Goal: Task Accomplishment & Management: Manage account settings

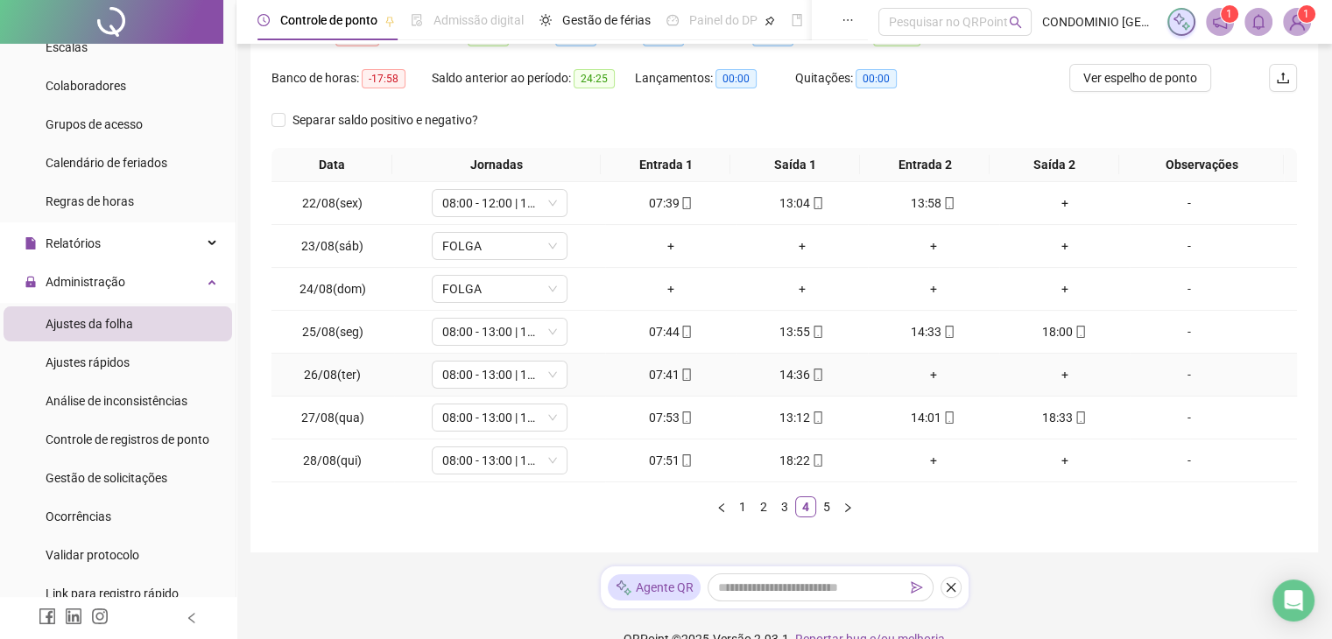
scroll to position [237, 0]
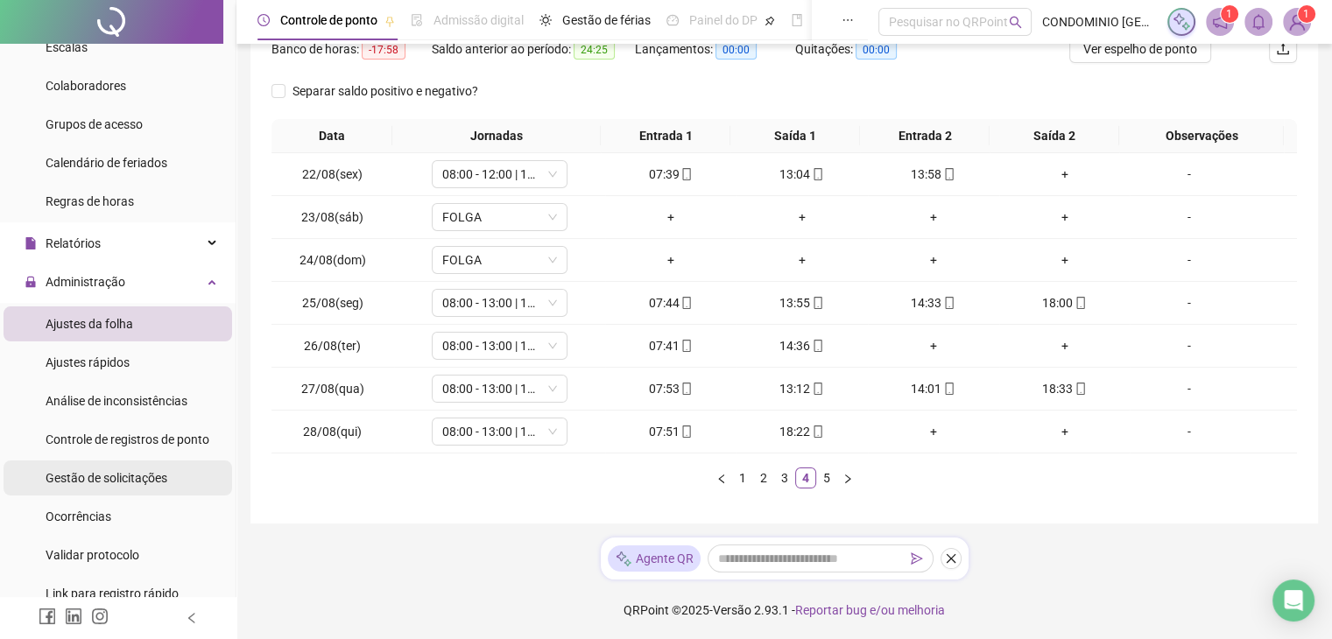
click at [91, 482] on span "Gestão de solicitações" at bounding box center [107, 478] width 122 height 14
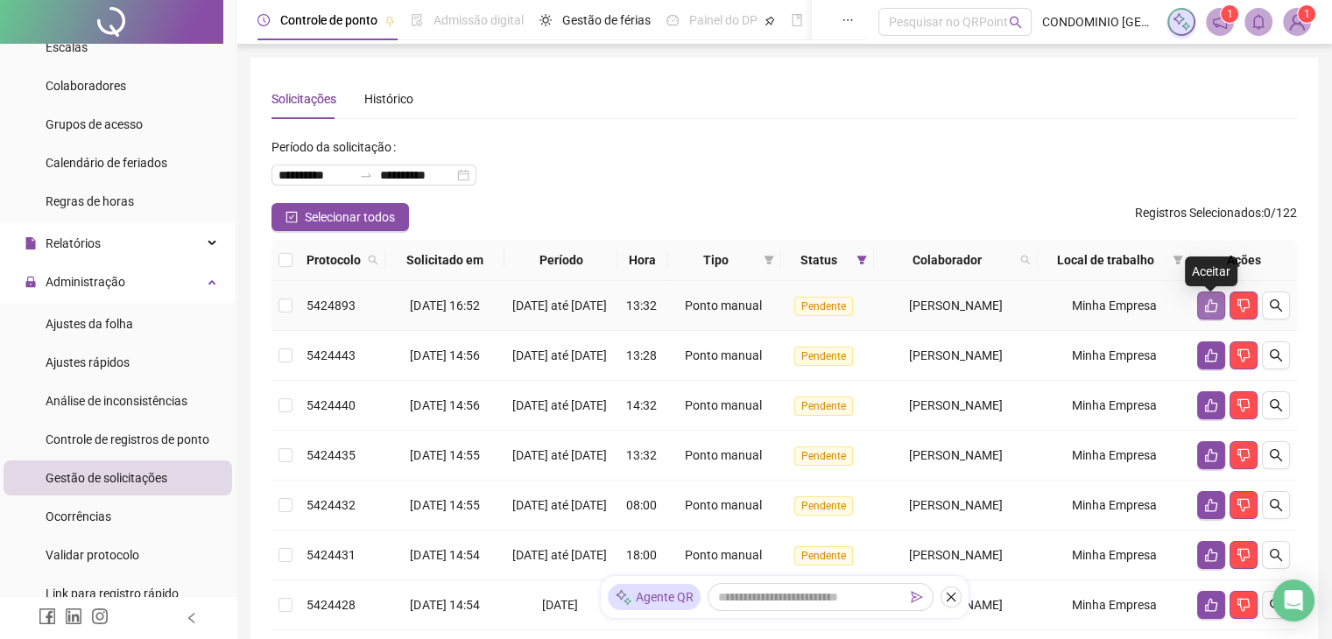
click at [1205, 306] on icon "like" at bounding box center [1212, 306] width 14 height 14
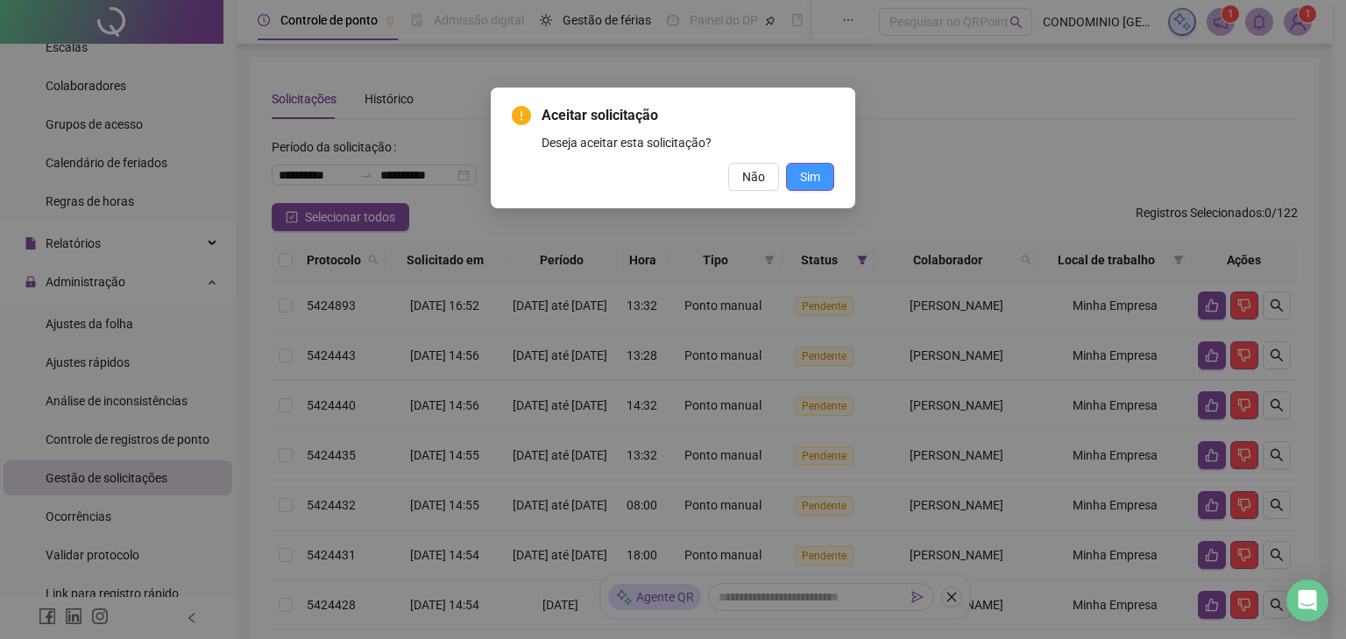
click at [809, 172] on span "Sim" at bounding box center [810, 176] width 20 height 19
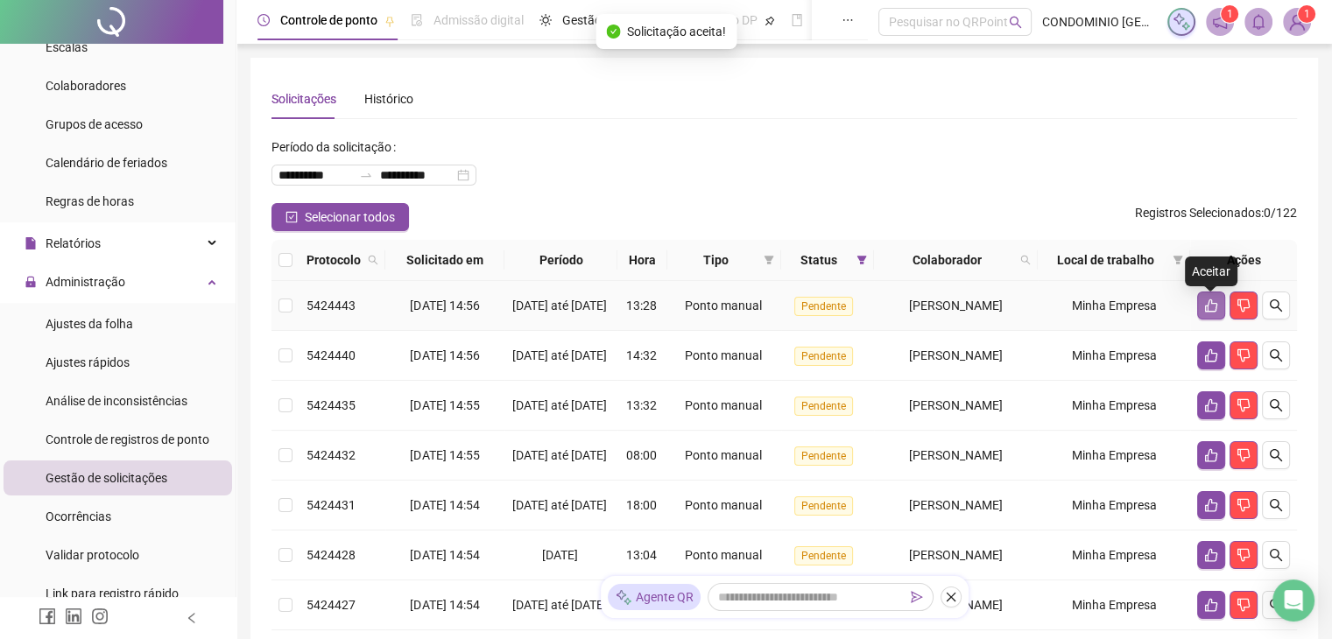
click at [1205, 310] on icon "like" at bounding box center [1212, 306] width 14 height 14
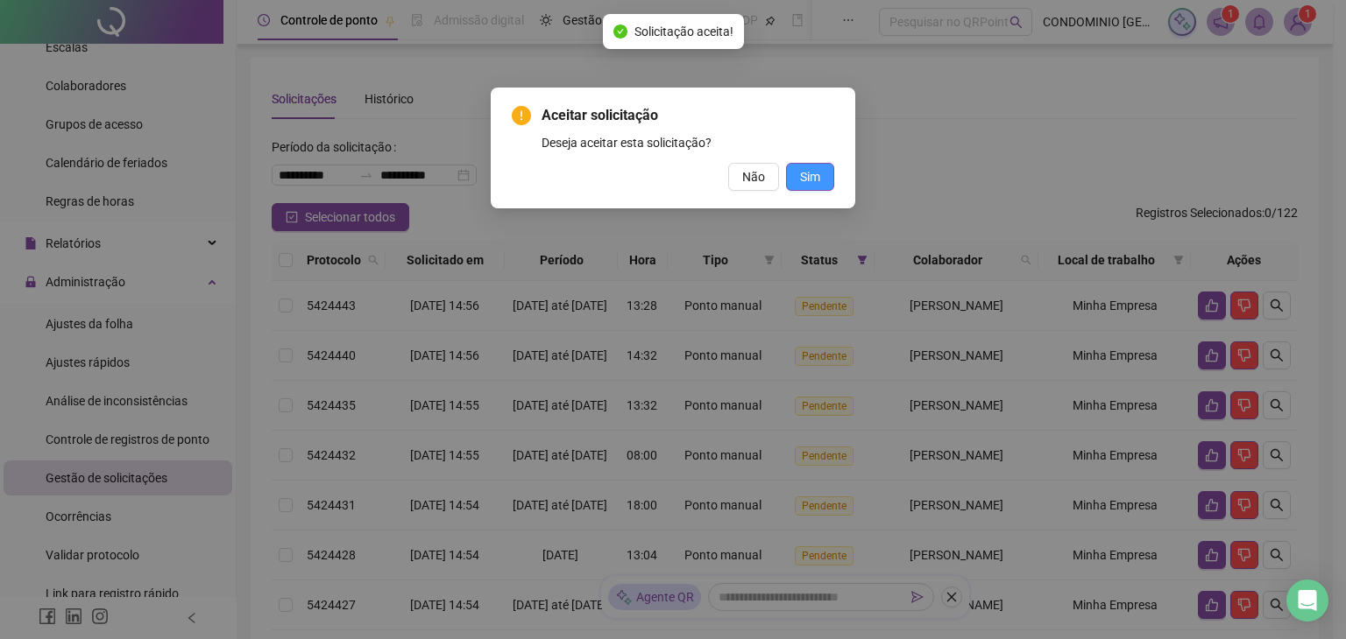
click at [806, 173] on span "Sim" at bounding box center [810, 176] width 20 height 19
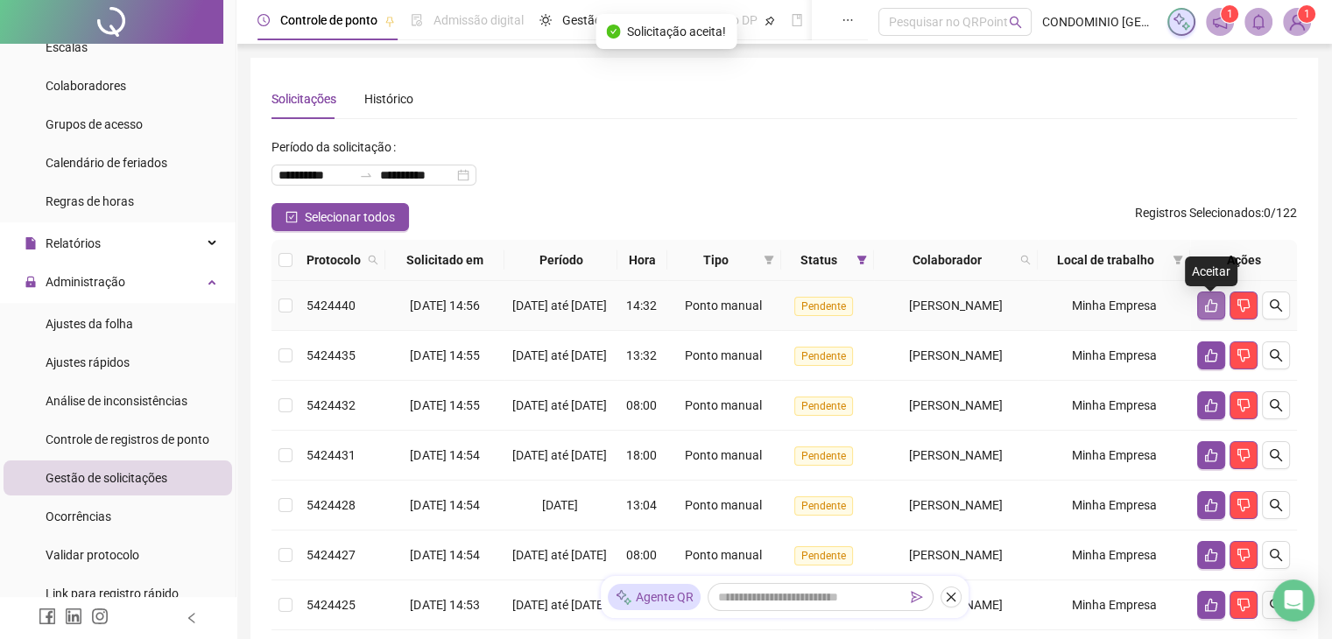
click at [1210, 308] on icon "like" at bounding box center [1212, 306] width 14 height 14
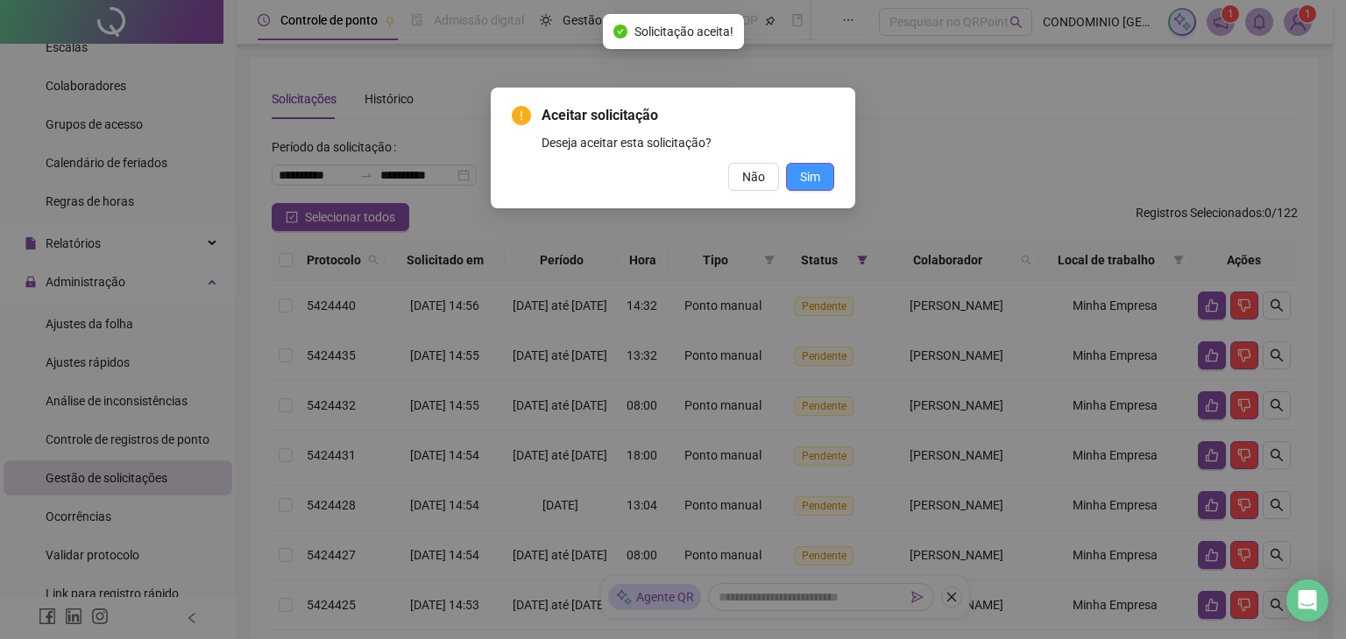
click at [810, 173] on span "Sim" at bounding box center [810, 176] width 20 height 19
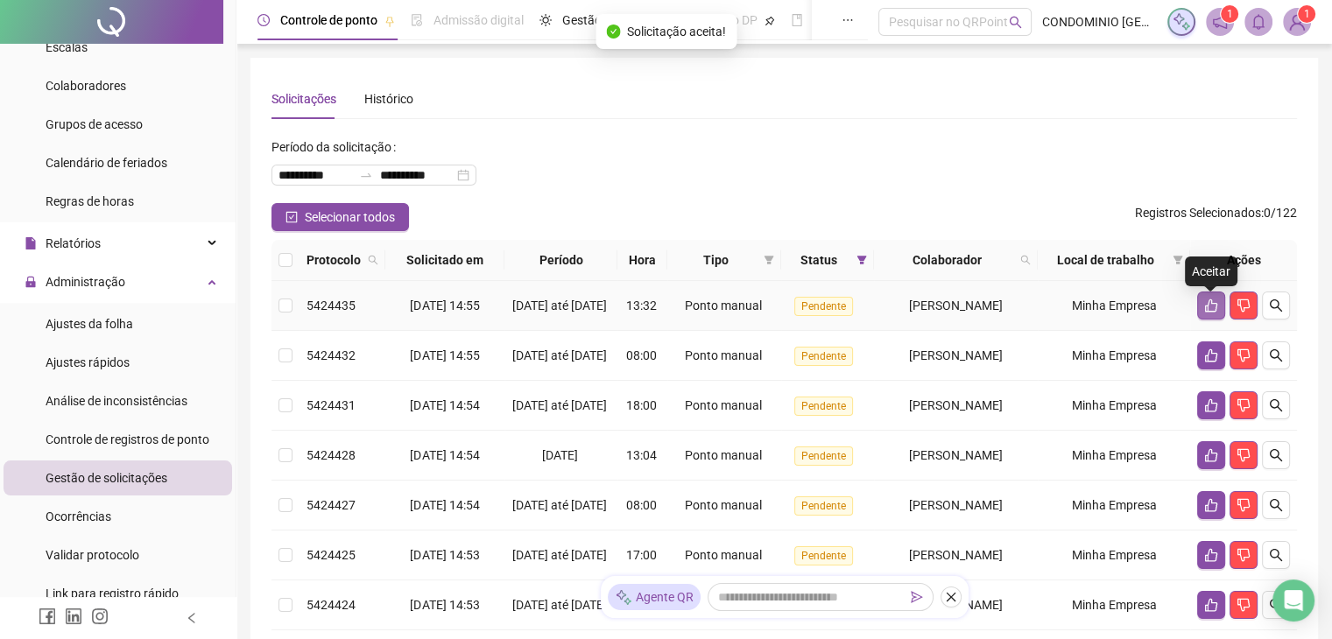
click at [1212, 307] on icon "like" at bounding box center [1212, 306] width 14 height 14
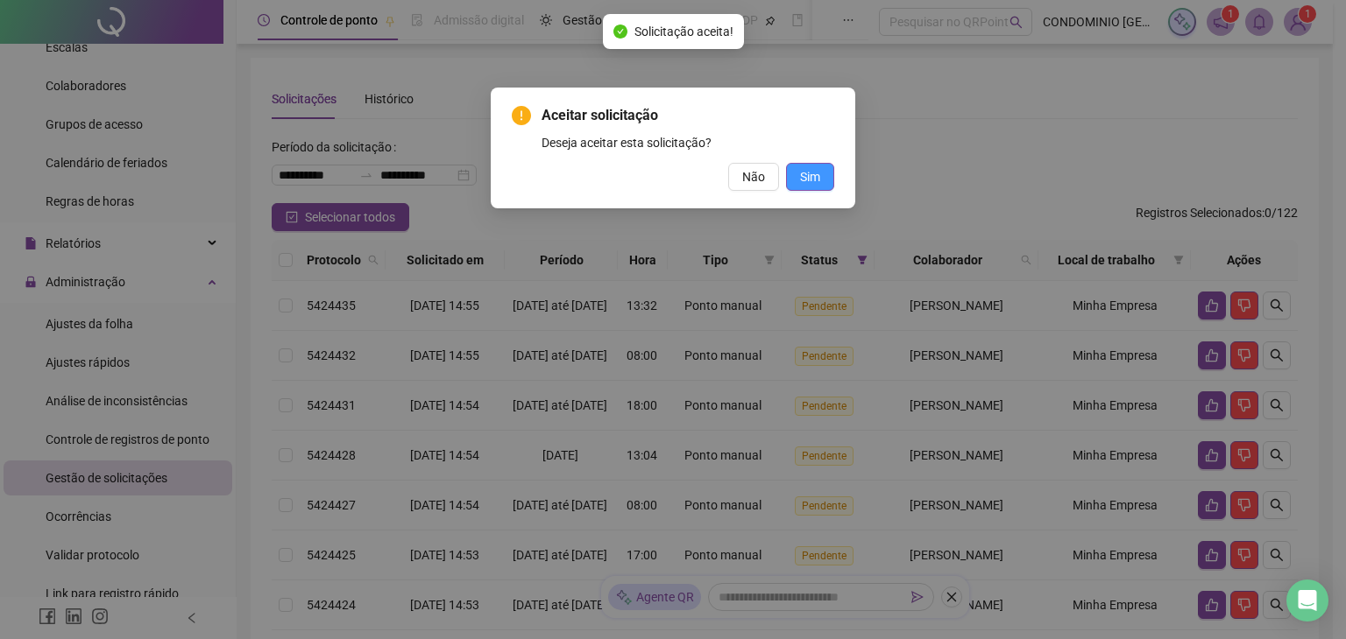
click at [806, 173] on span "Sim" at bounding box center [810, 176] width 20 height 19
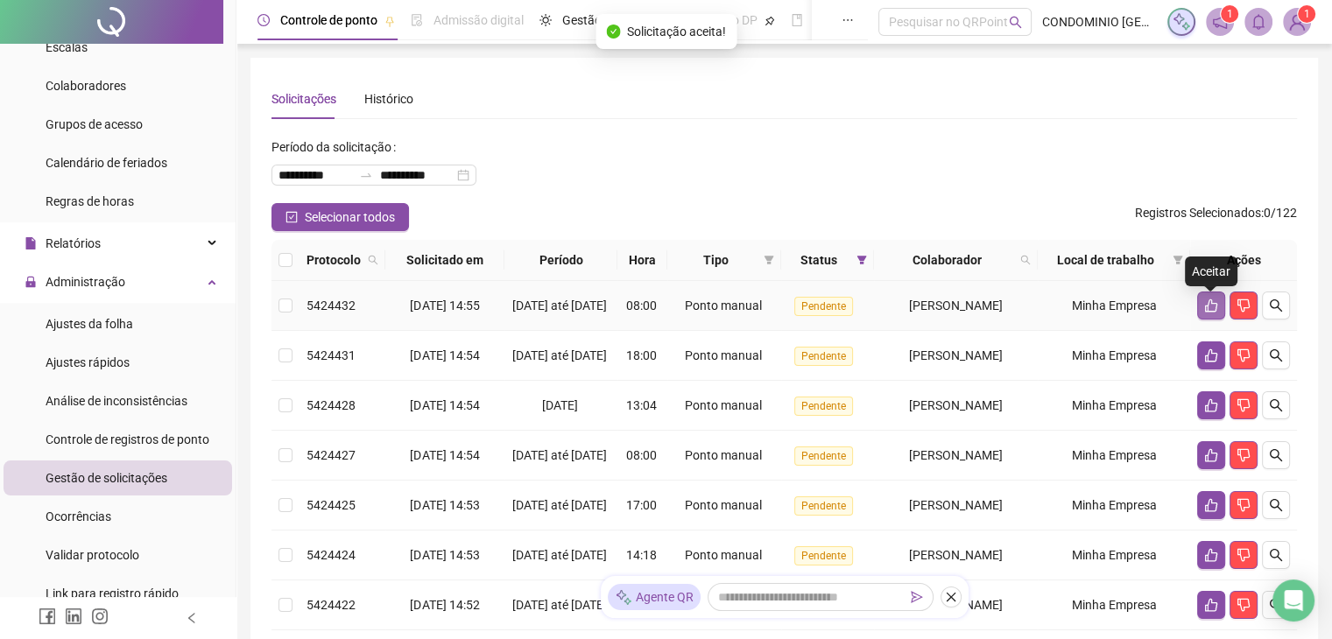
click at [1209, 305] on icon "like" at bounding box center [1212, 306] width 14 height 14
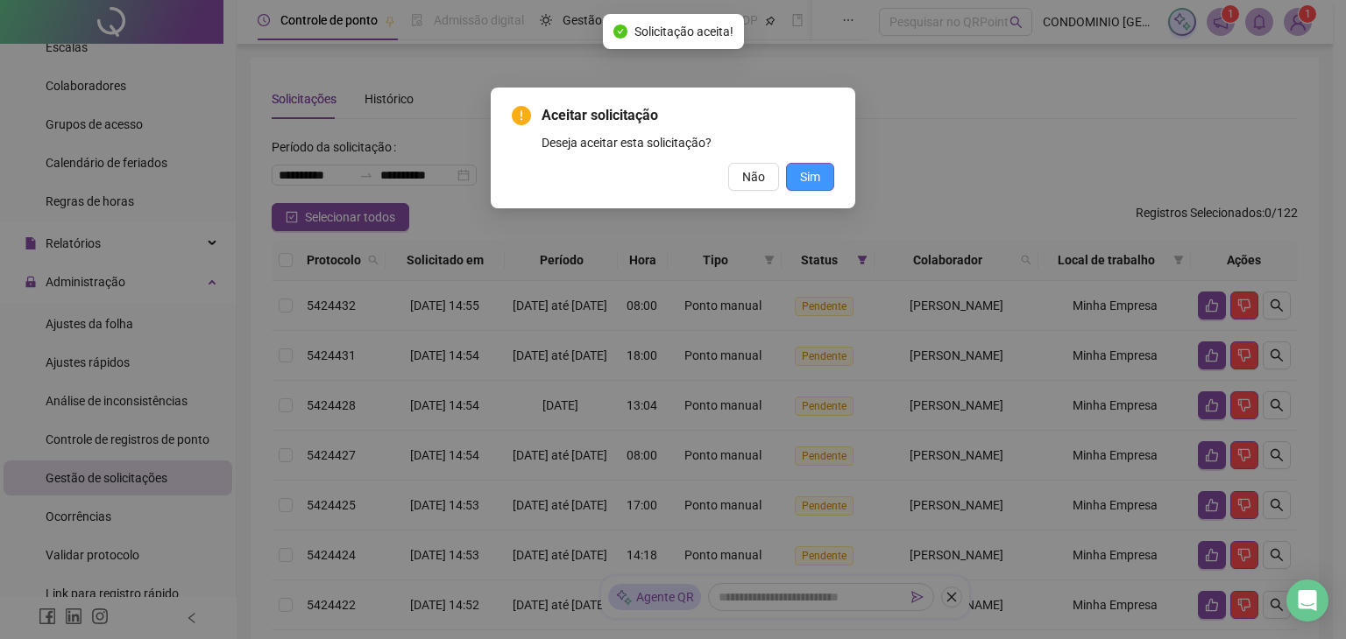
click at [814, 179] on span "Sim" at bounding box center [810, 176] width 20 height 19
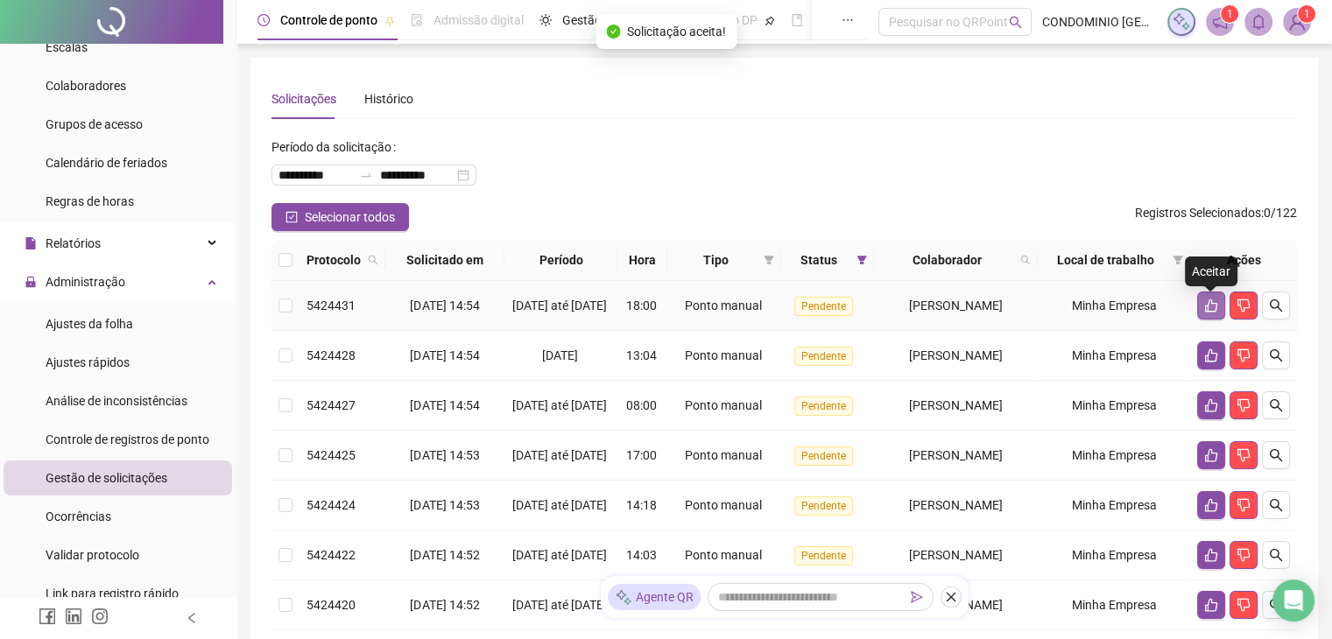
click at [1218, 309] on icon "like" at bounding box center [1212, 306] width 14 height 14
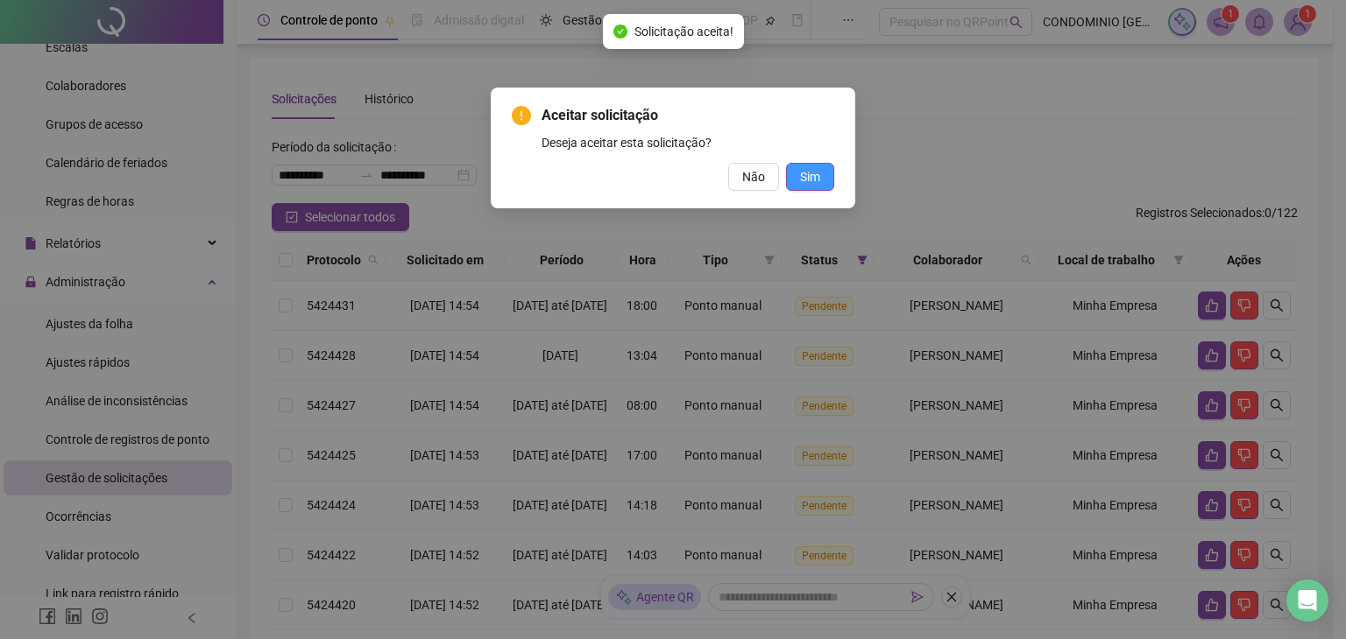
drag, startPoint x: 808, startPoint y: 171, endPoint x: 828, endPoint y: 181, distance: 22.7
click at [808, 172] on span "Sim" at bounding box center [810, 176] width 20 height 19
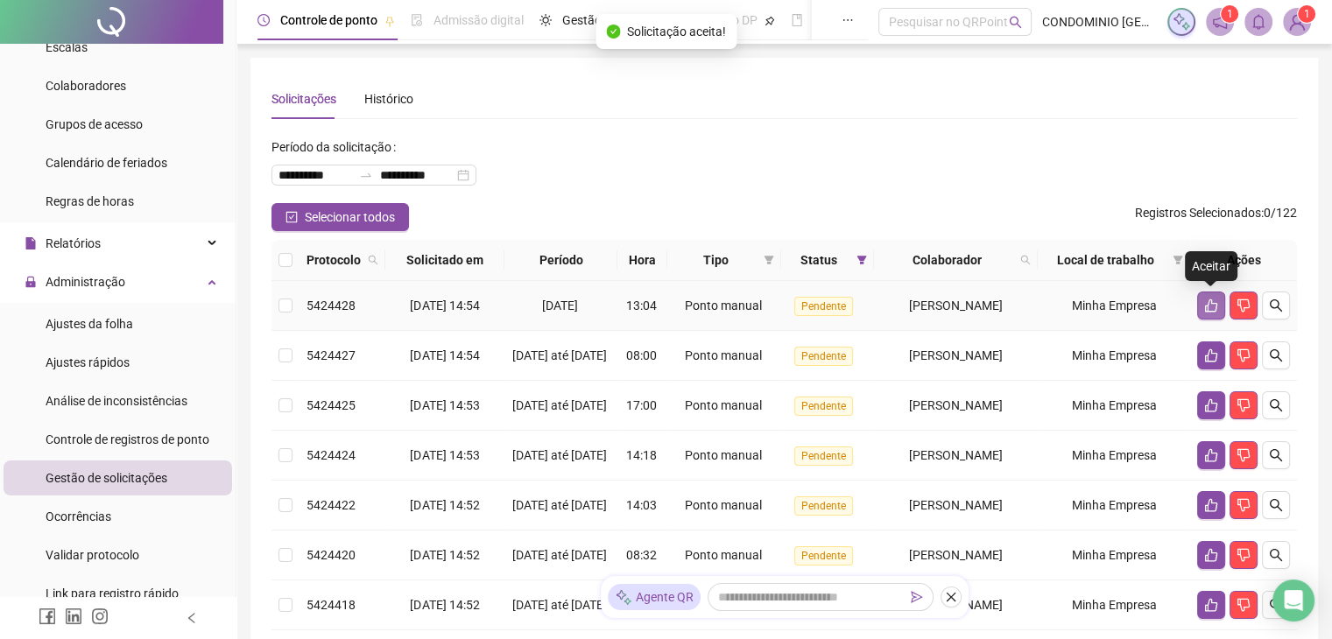
click at [1201, 306] on button "button" at bounding box center [1212, 306] width 28 height 28
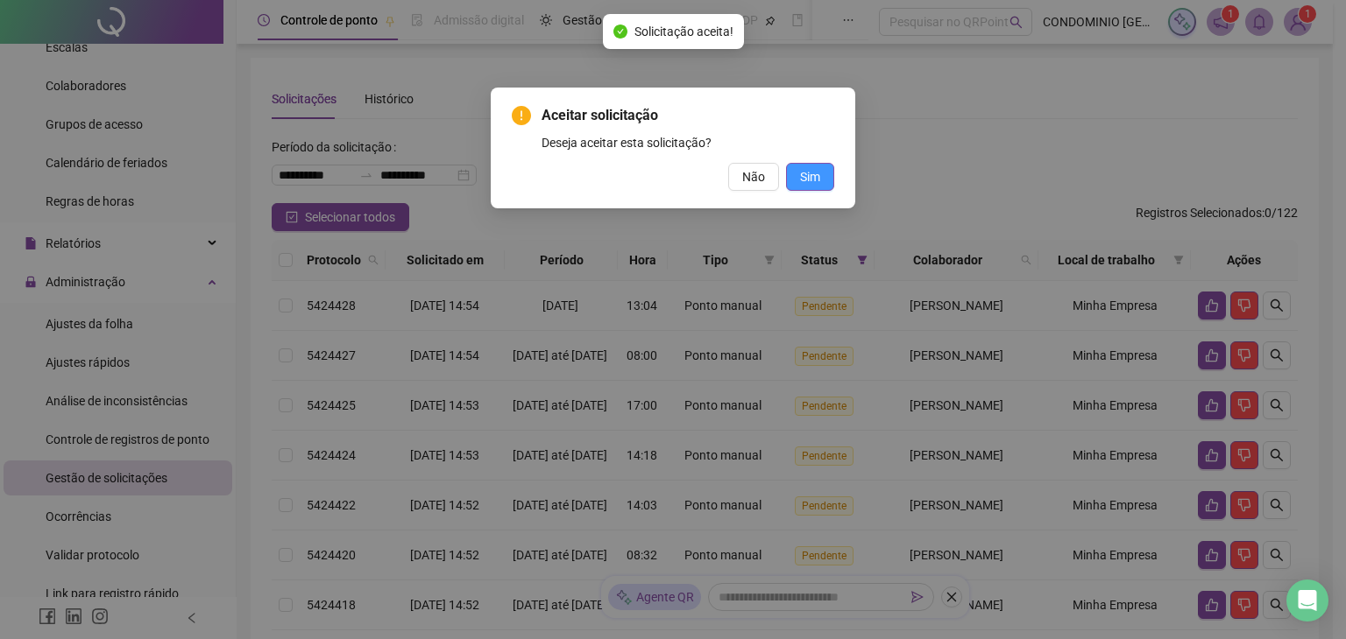
click at [811, 187] on button "Sim" at bounding box center [810, 177] width 48 height 28
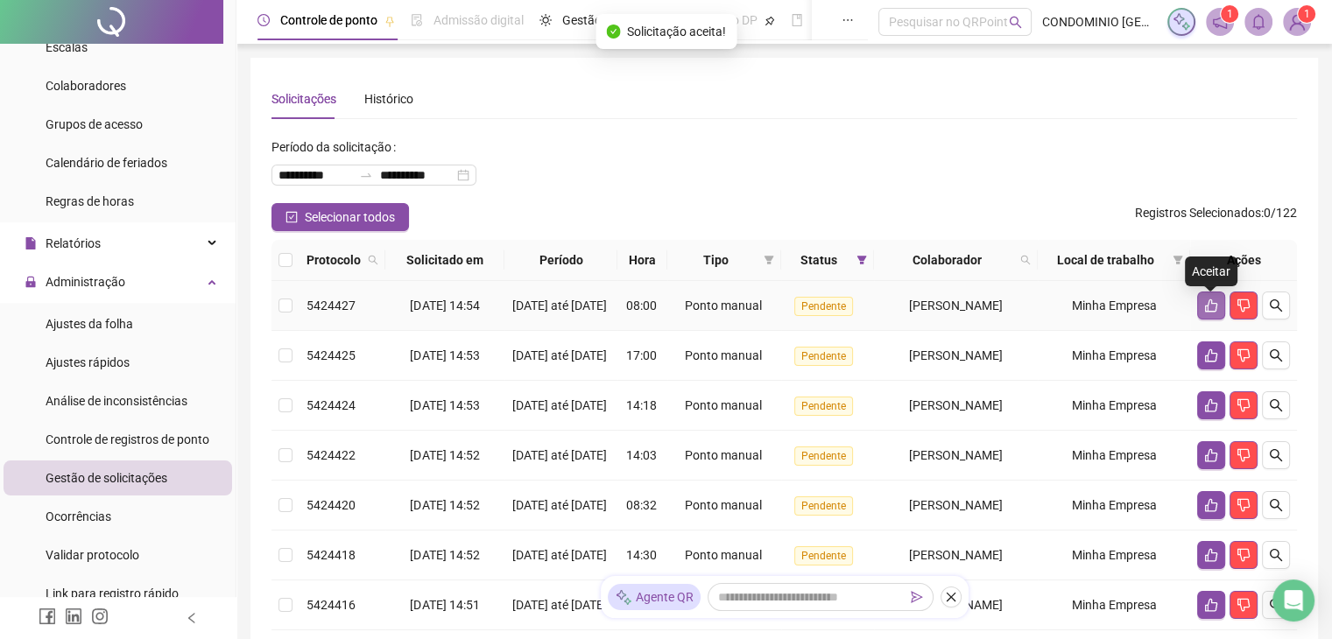
click at [1203, 306] on button "button" at bounding box center [1212, 306] width 28 height 28
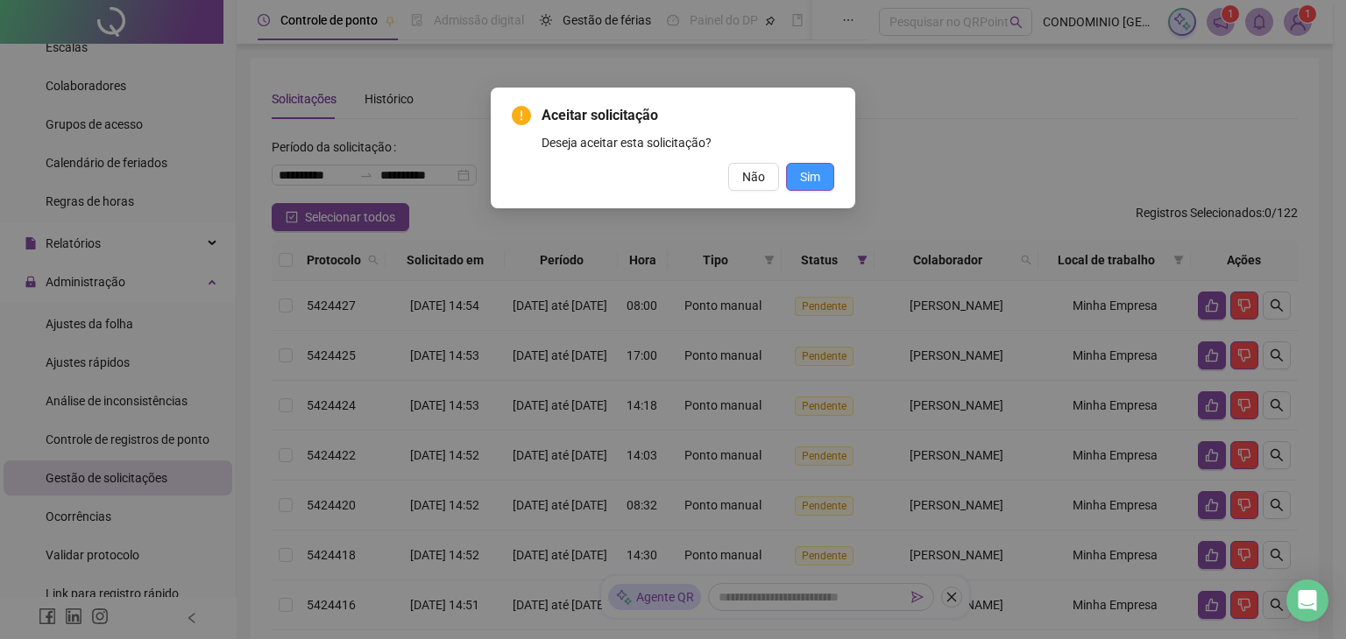
click at [812, 173] on span "Sim" at bounding box center [810, 176] width 20 height 19
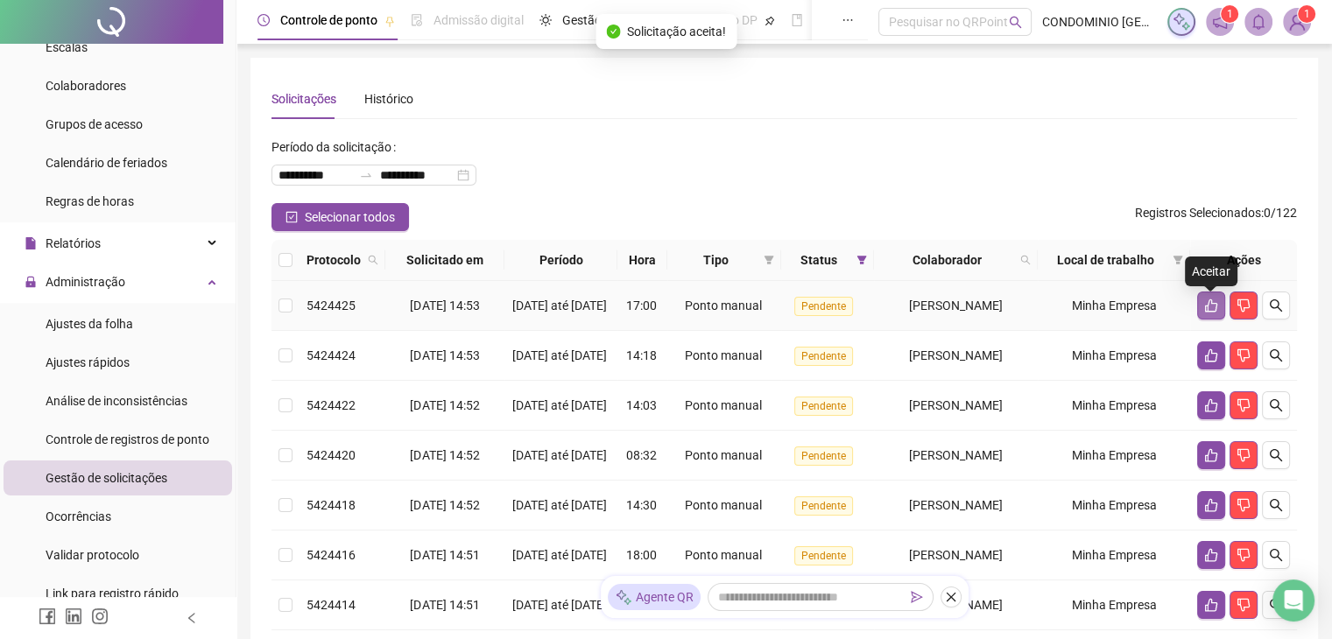
click at [1204, 303] on button "button" at bounding box center [1212, 306] width 28 height 28
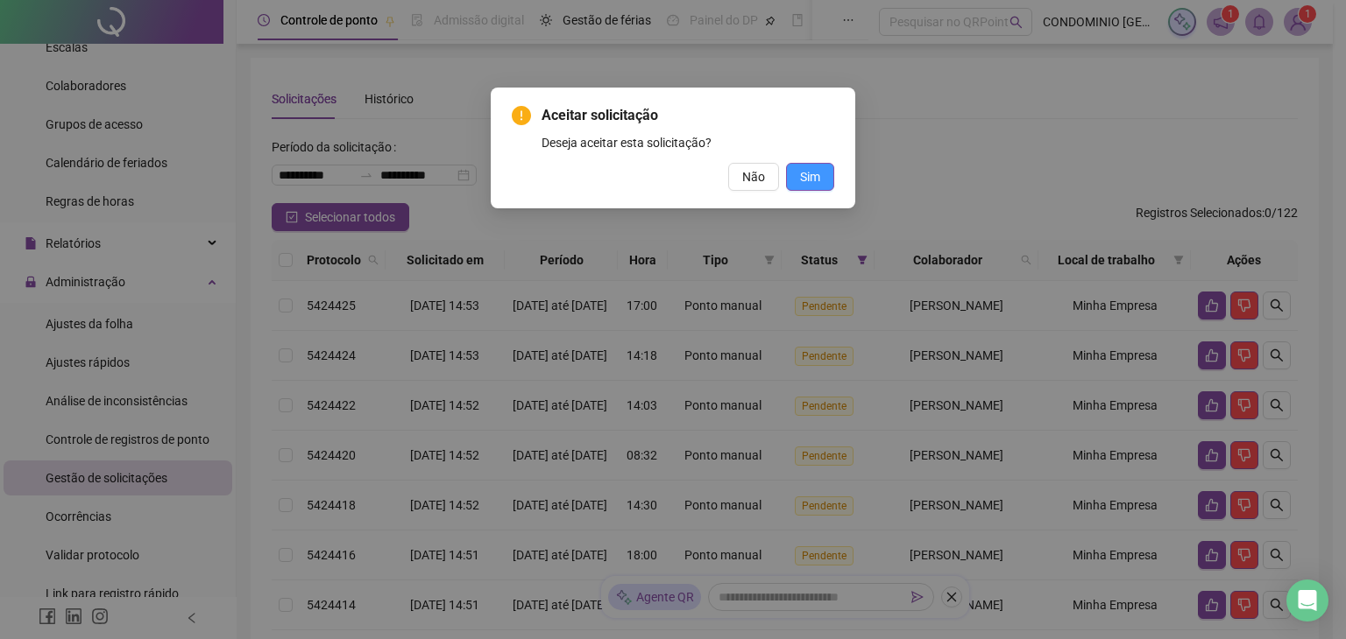
click at [808, 180] on span "Sim" at bounding box center [810, 176] width 20 height 19
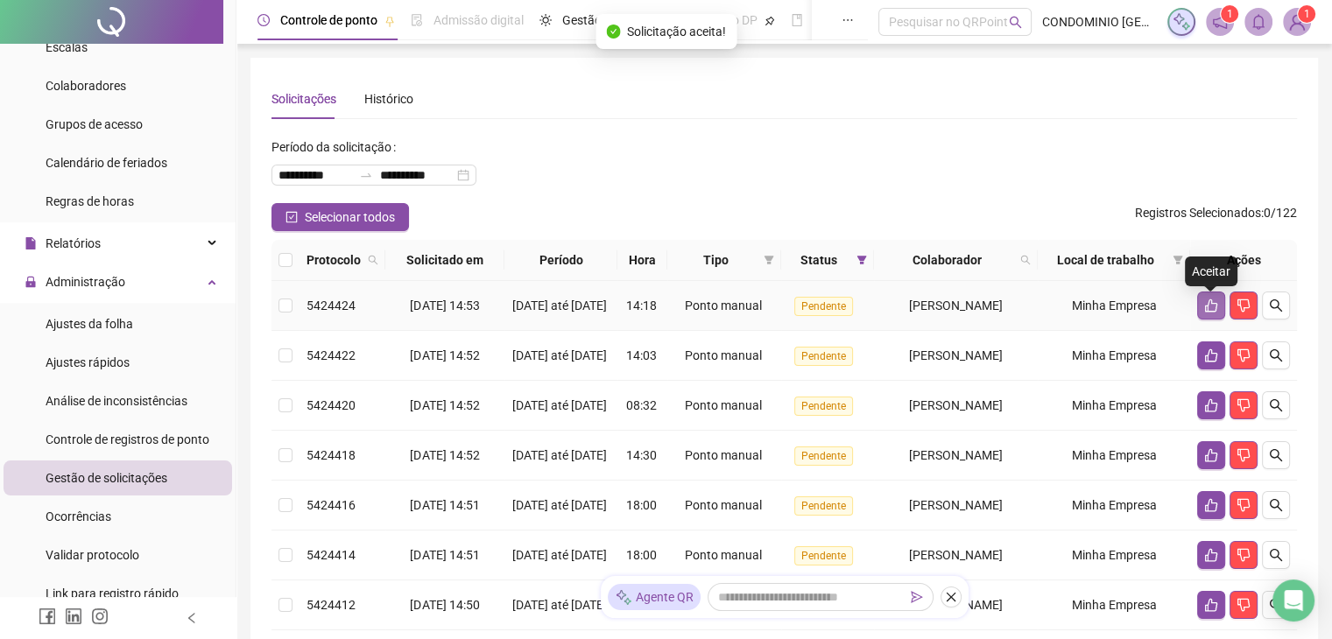
click at [1216, 311] on icon "like" at bounding box center [1212, 306] width 14 height 14
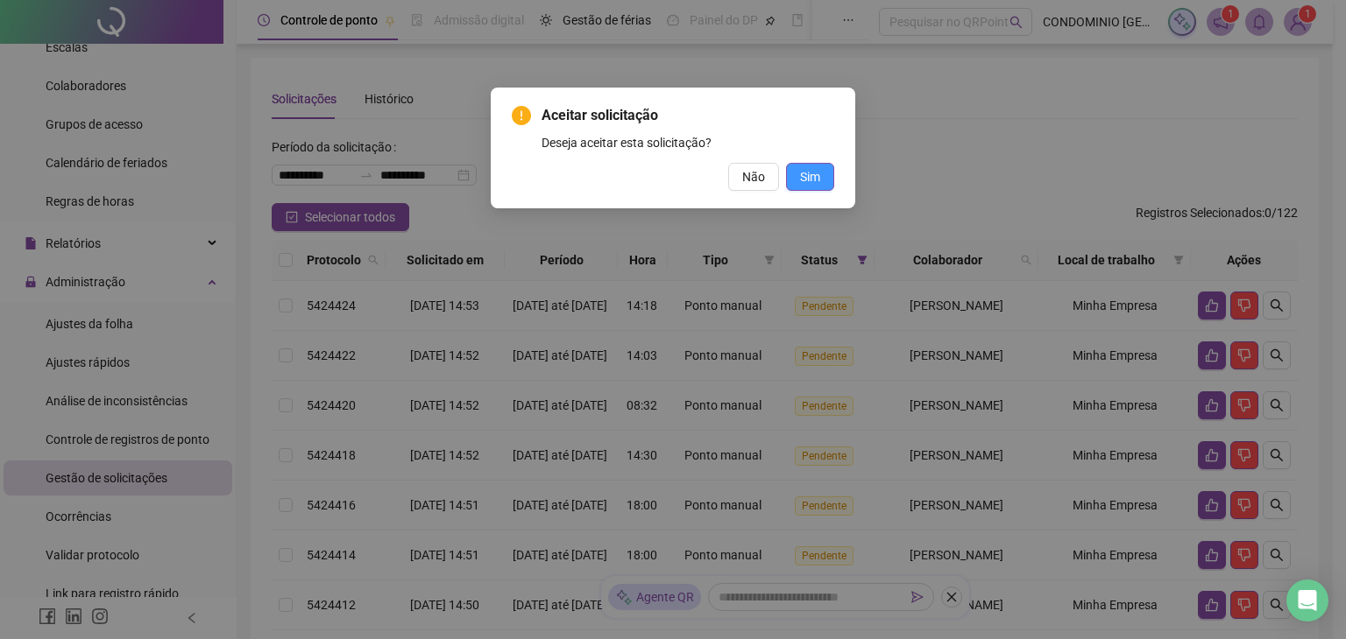
click at [814, 176] on span "Sim" at bounding box center [810, 176] width 20 height 19
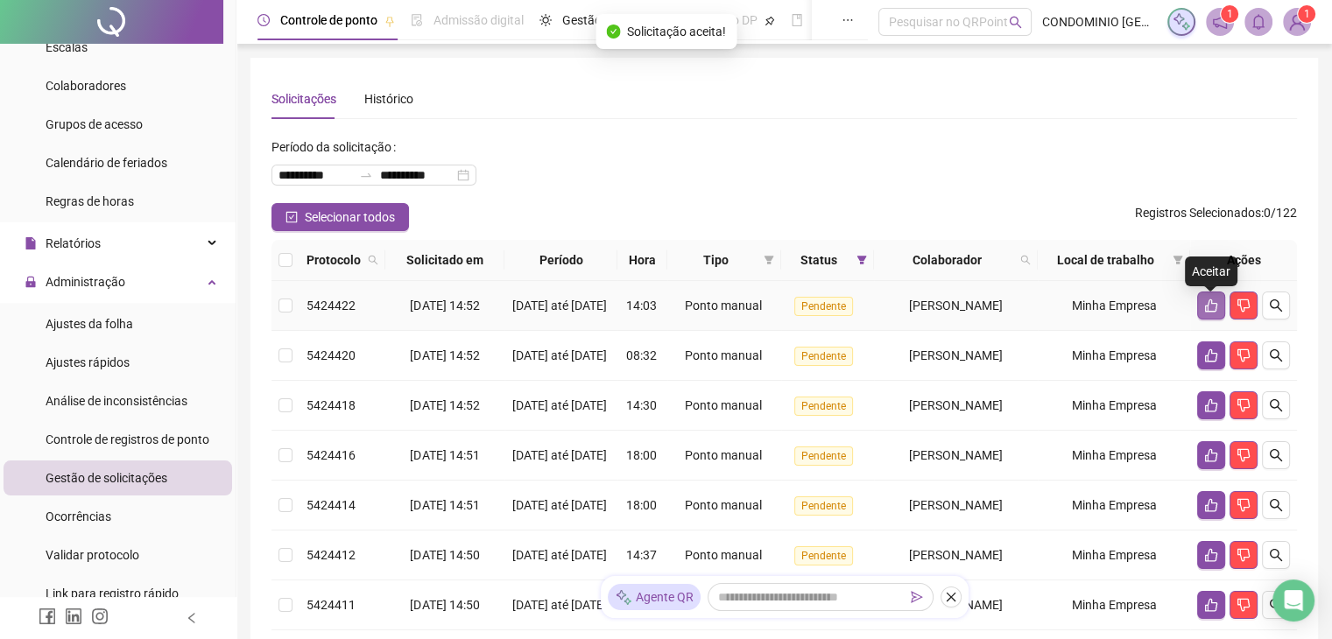
click at [1209, 313] on icon "like" at bounding box center [1212, 306] width 14 height 14
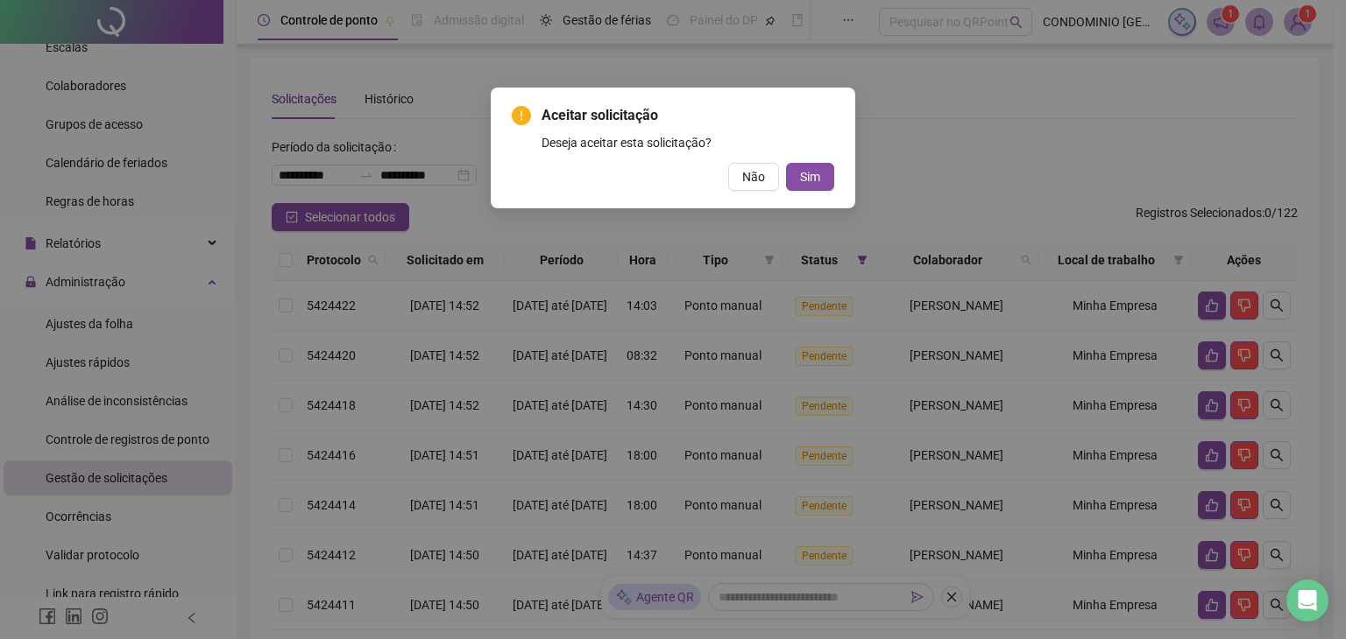
click at [800, 159] on div "Aceitar solicitação Deseja aceitar esta solicitação? Não Sim" at bounding box center [673, 148] width 322 height 86
click at [813, 176] on span "Sim" at bounding box center [810, 176] width 20 height 19
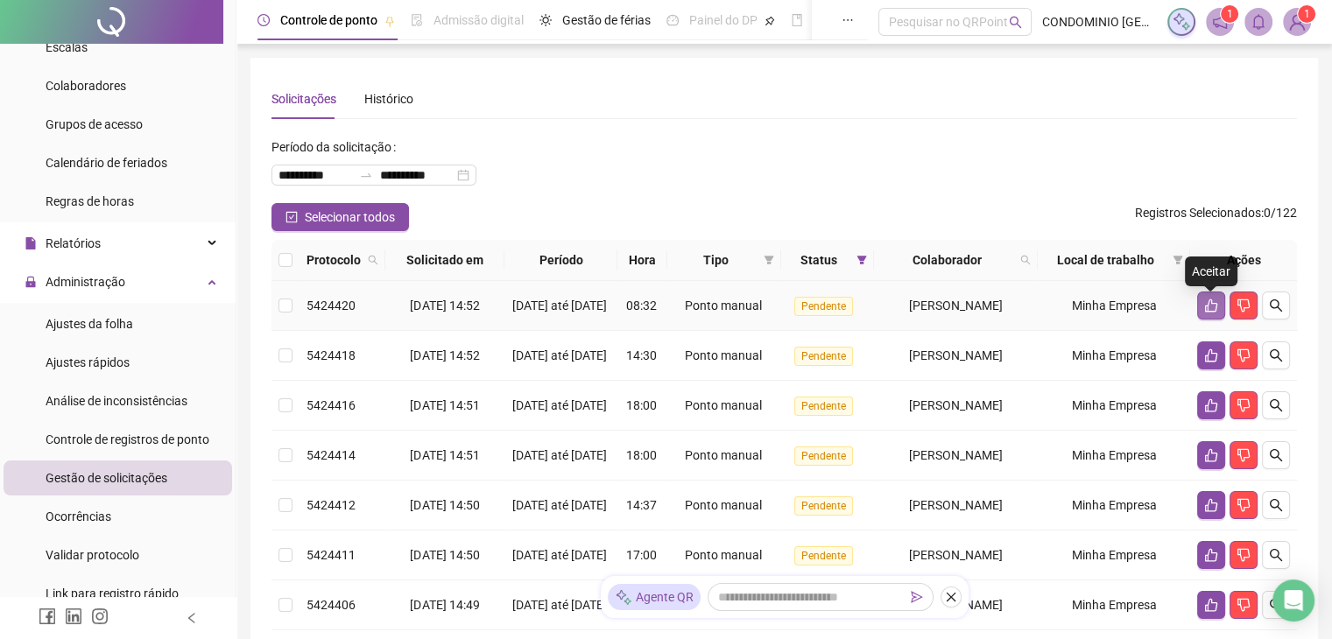
click at [1212, 312] on icon "like" at bounding box center [1212, 306] width 14 height 14
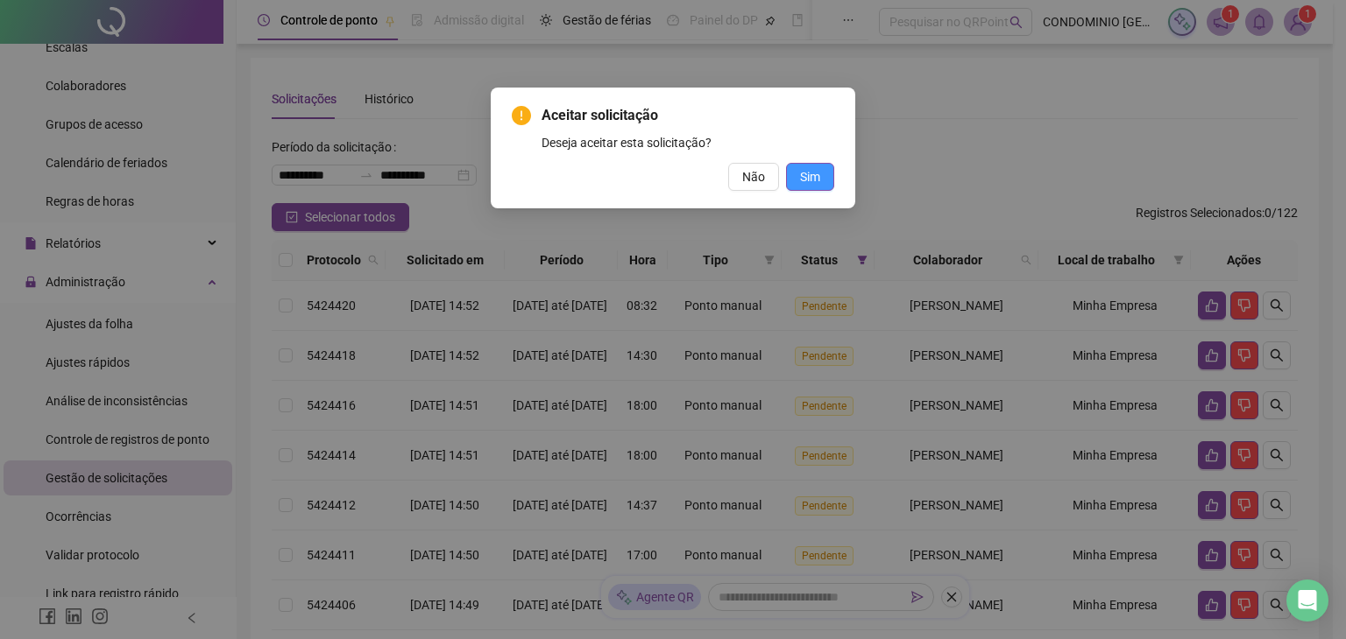
click at [802, 184] on span "Sim" at bounding box center [810, 176] width 20 height 19
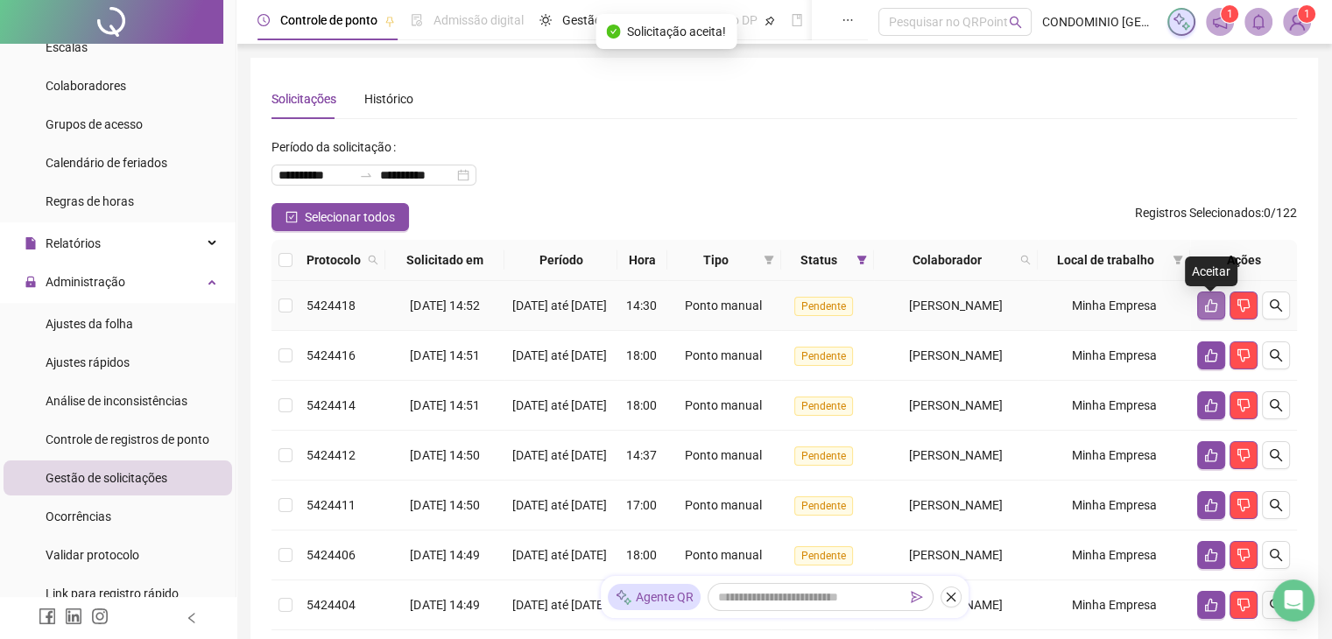
click at [1205, 313] on icon "like" at bounding box center [1211, 306] width 12 height 13
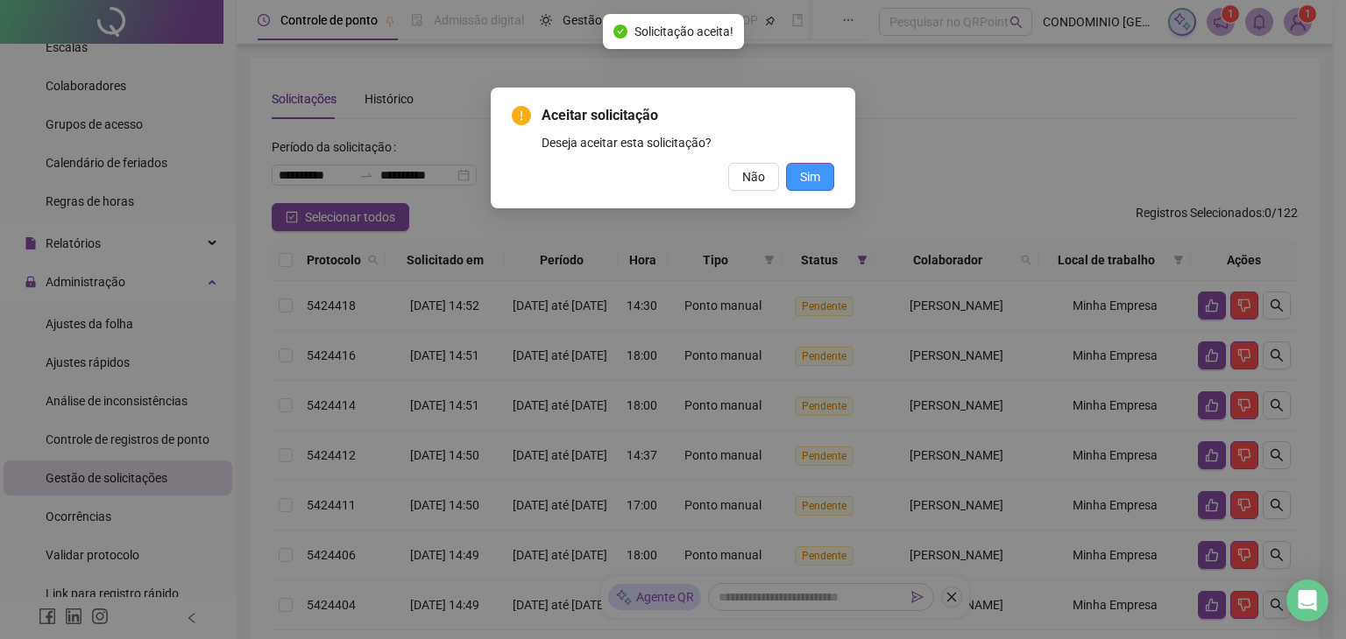
click at [801, 171] on span "Sim" at bounding box center [810, 176] width 20 height 19
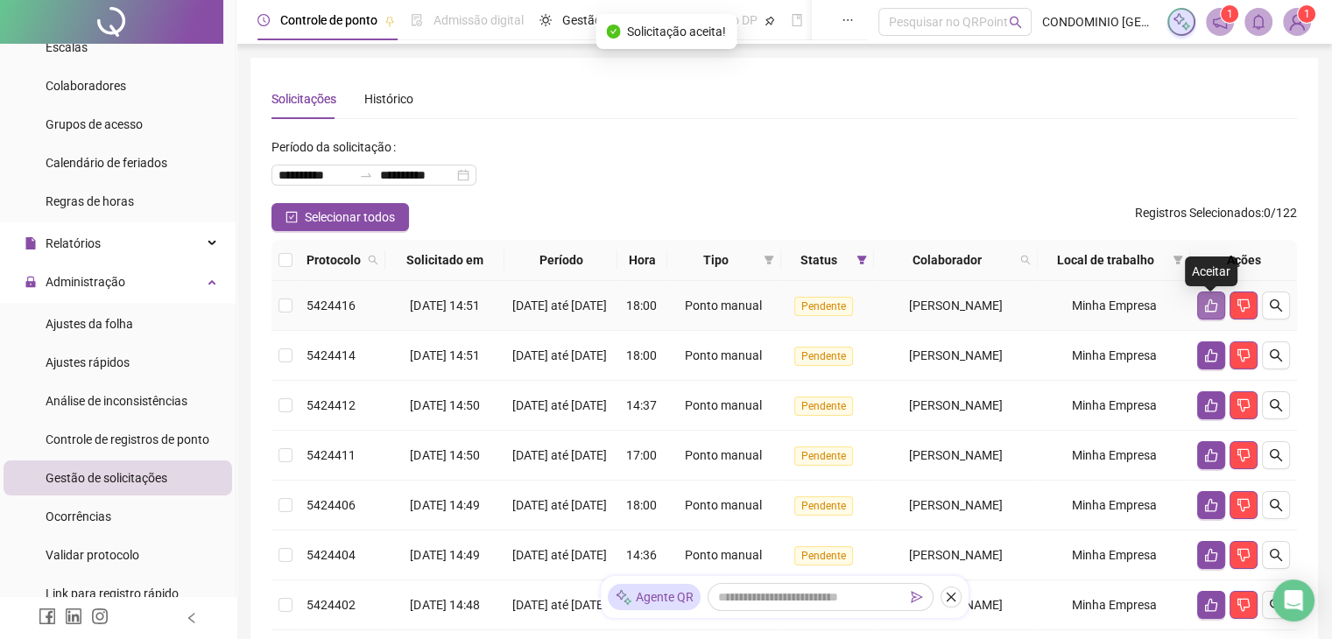
click at [1216, 313] on icon "like" at bounding box center [1211, 306] width 12 height 13
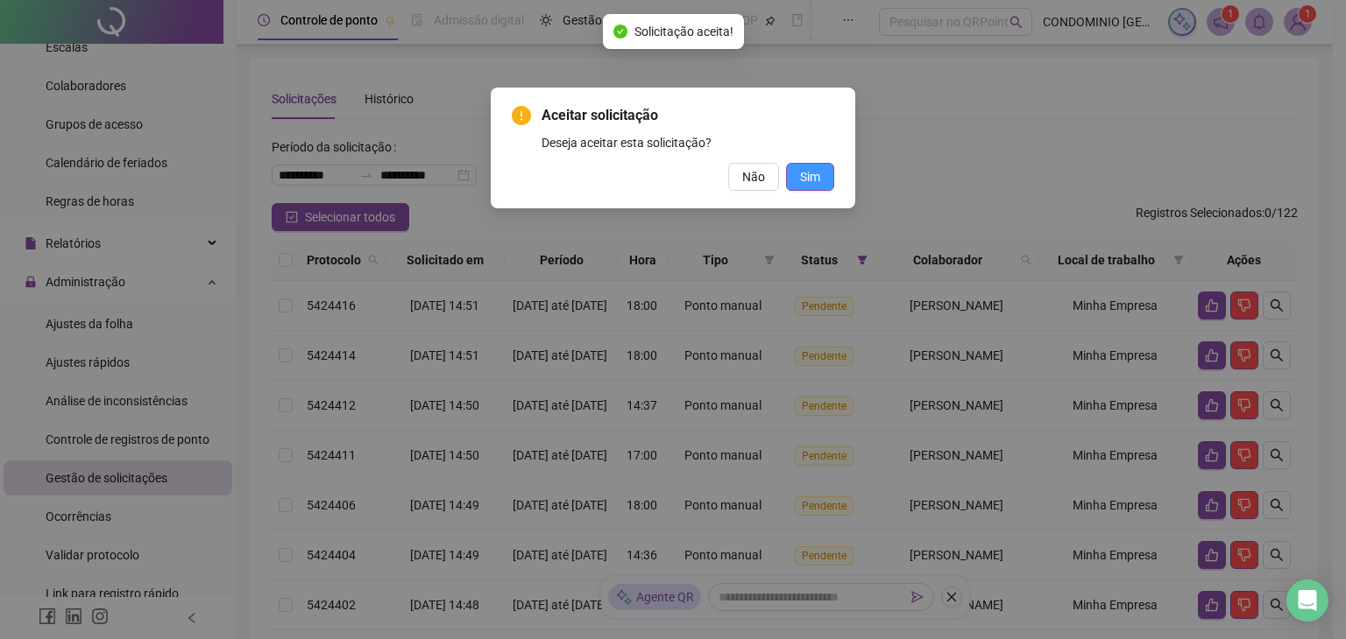
click at [804, 169] on span "Sim" at bounding box center [810, 176] width 20 height 19
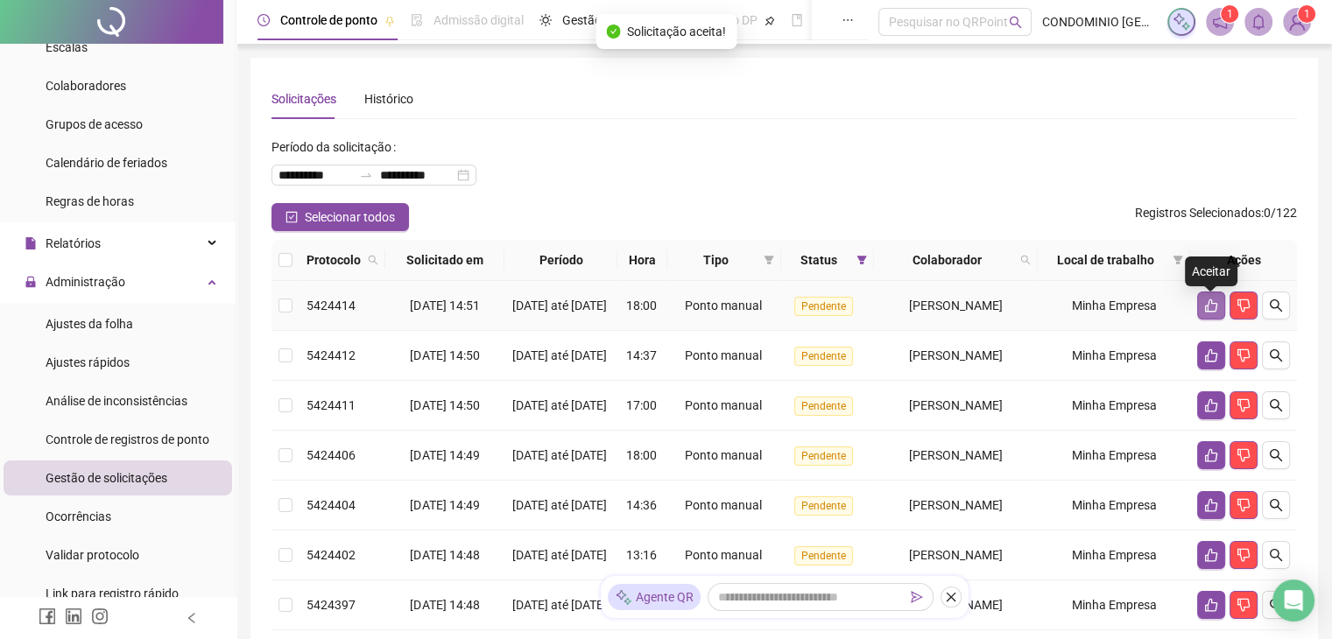
click at [1205, 303] on icon "like" at bounding box center [1212, 306] width 14 height 14
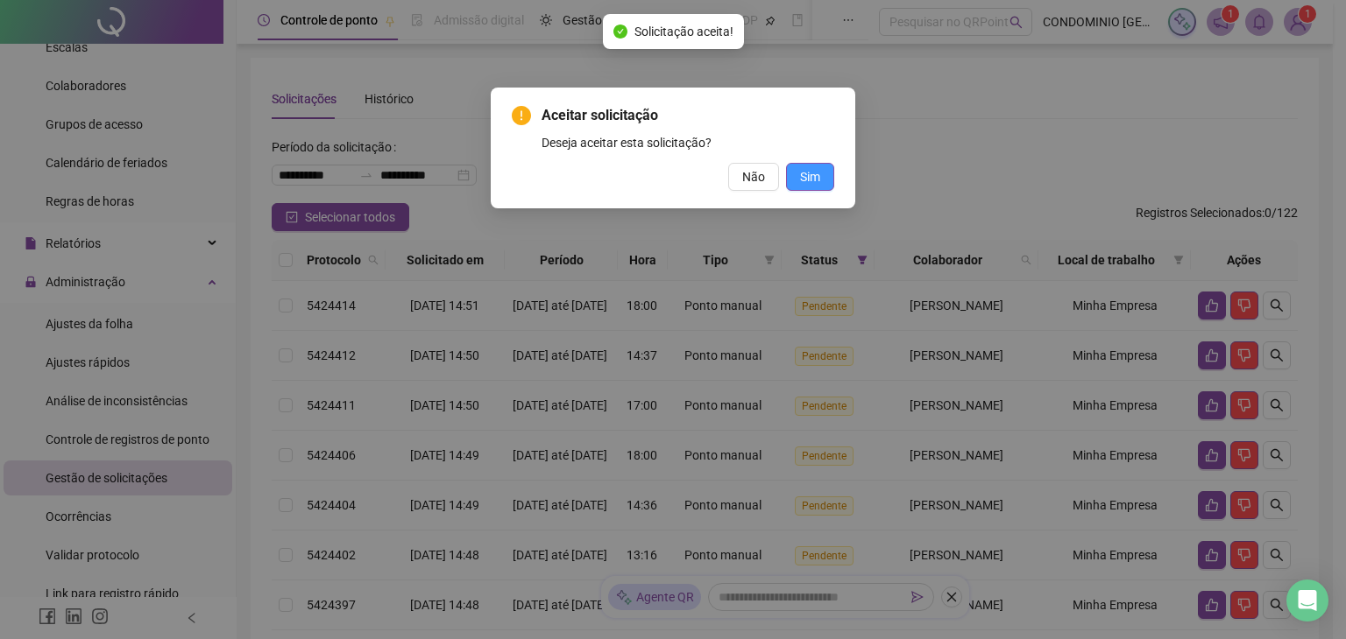
click at [802, 175] on span "Sim" at bounding box center [810, 176] width 20 height 19
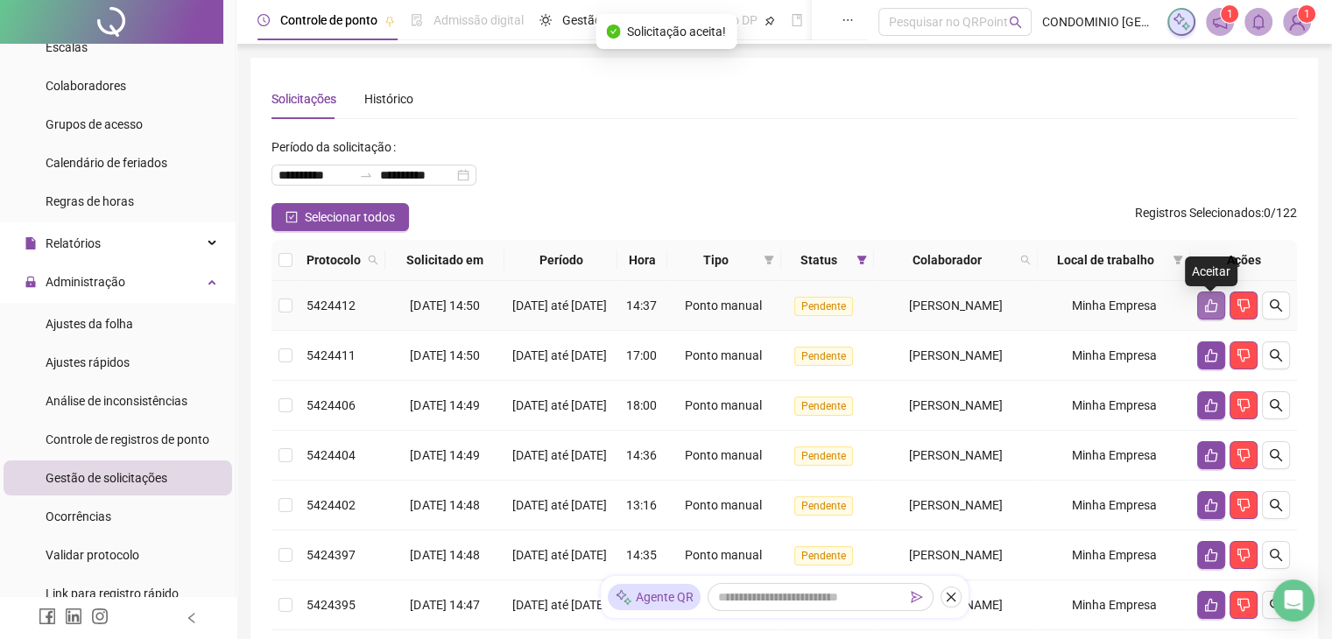
click at [1209, 308] on icon "like" at bounding box center [1211, 306] width 12 height 13
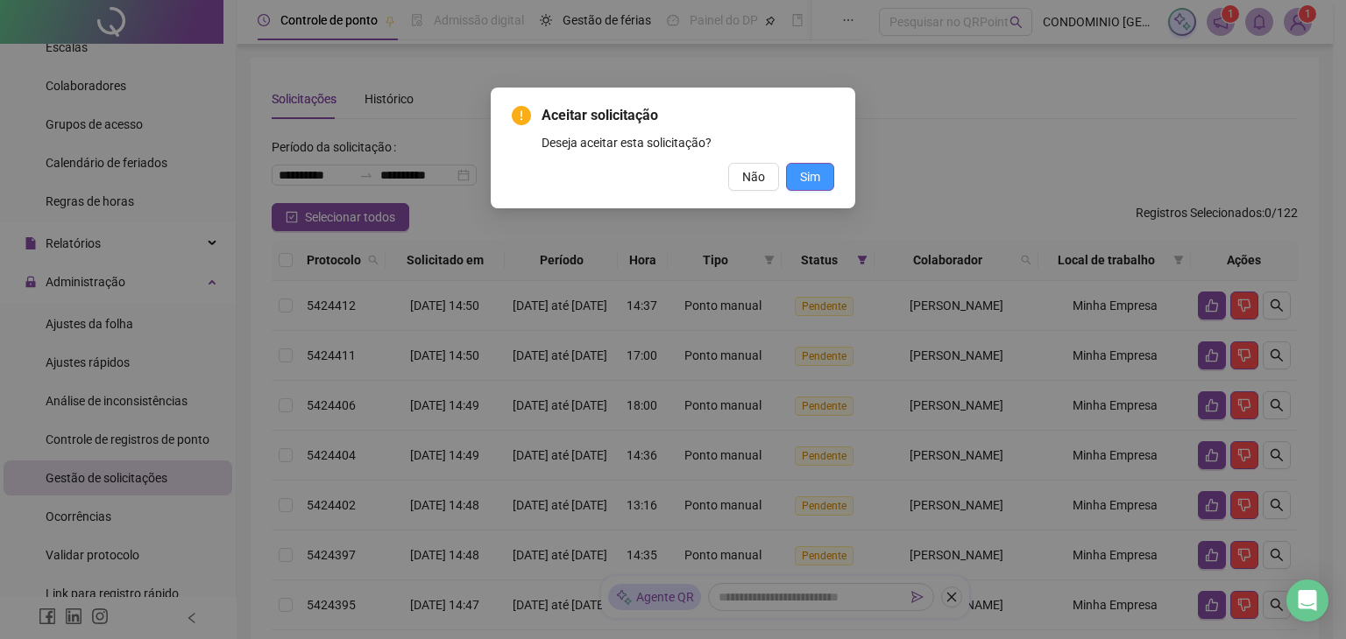
click at [806, 171] on span "Sim" at bounding box center [810, 176] width 20 height 19
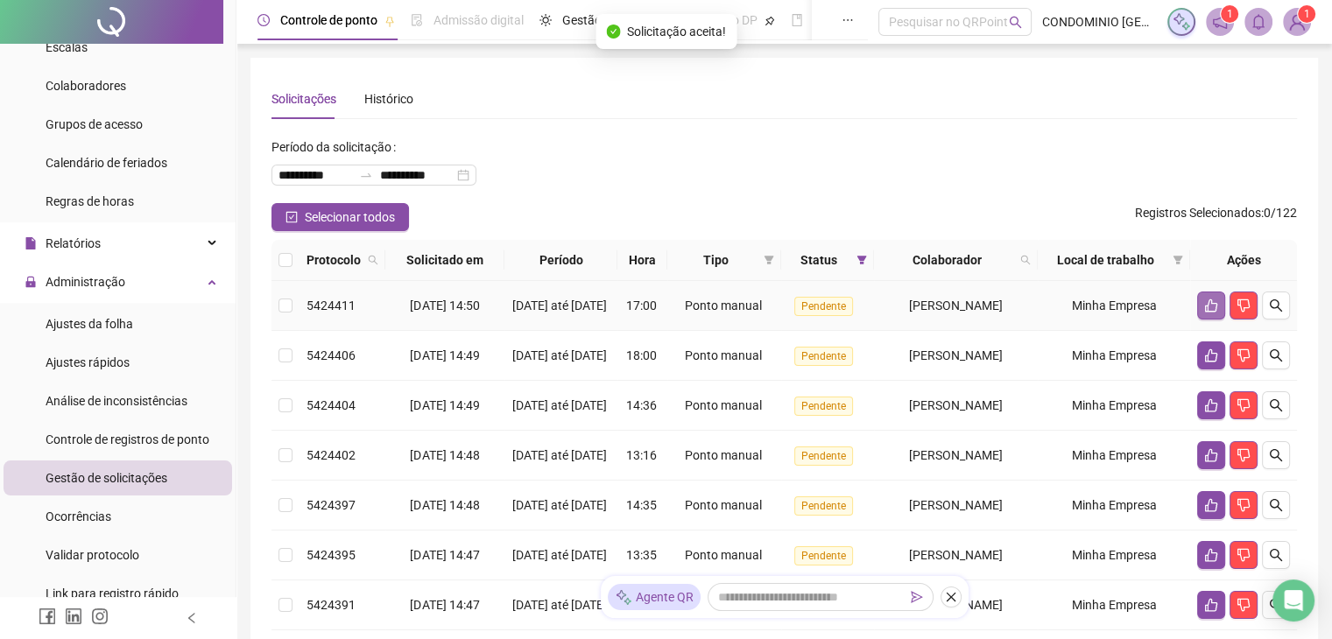
click at [1199, 312] on button "button" at bounding box center [1212, 306] width 28 height 28
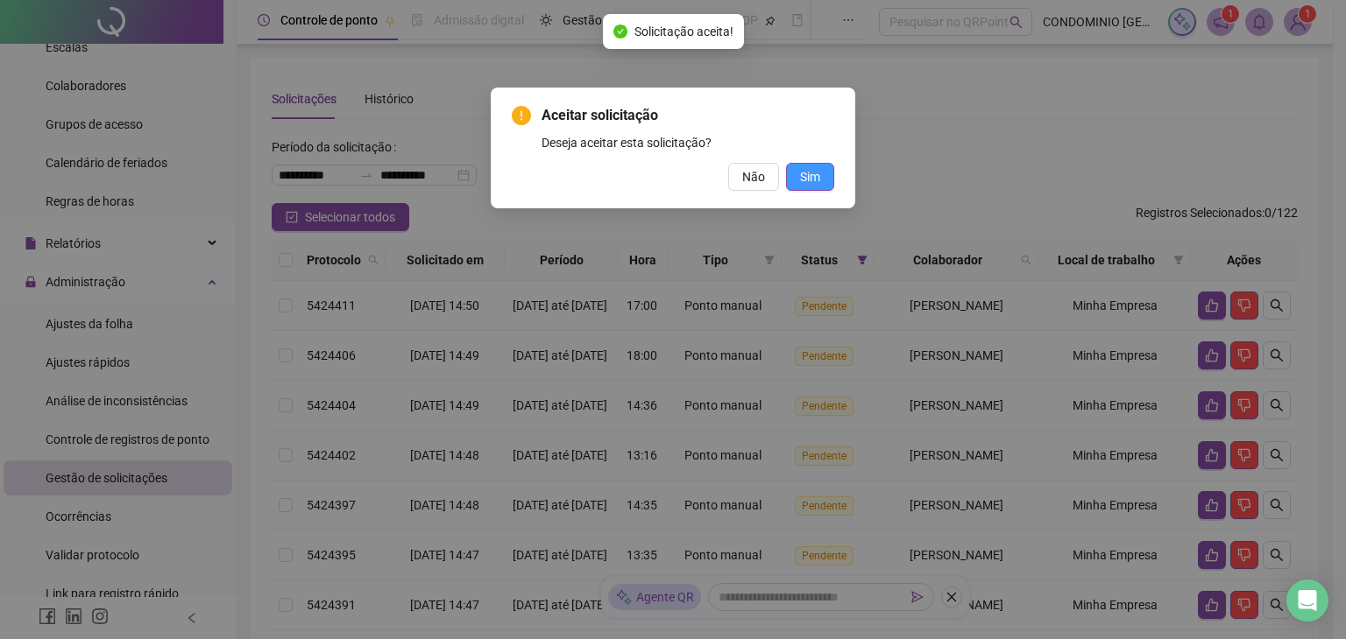
click at [809, 181] on span "Sim" at bounding box center [810, 176] width 20 height 19
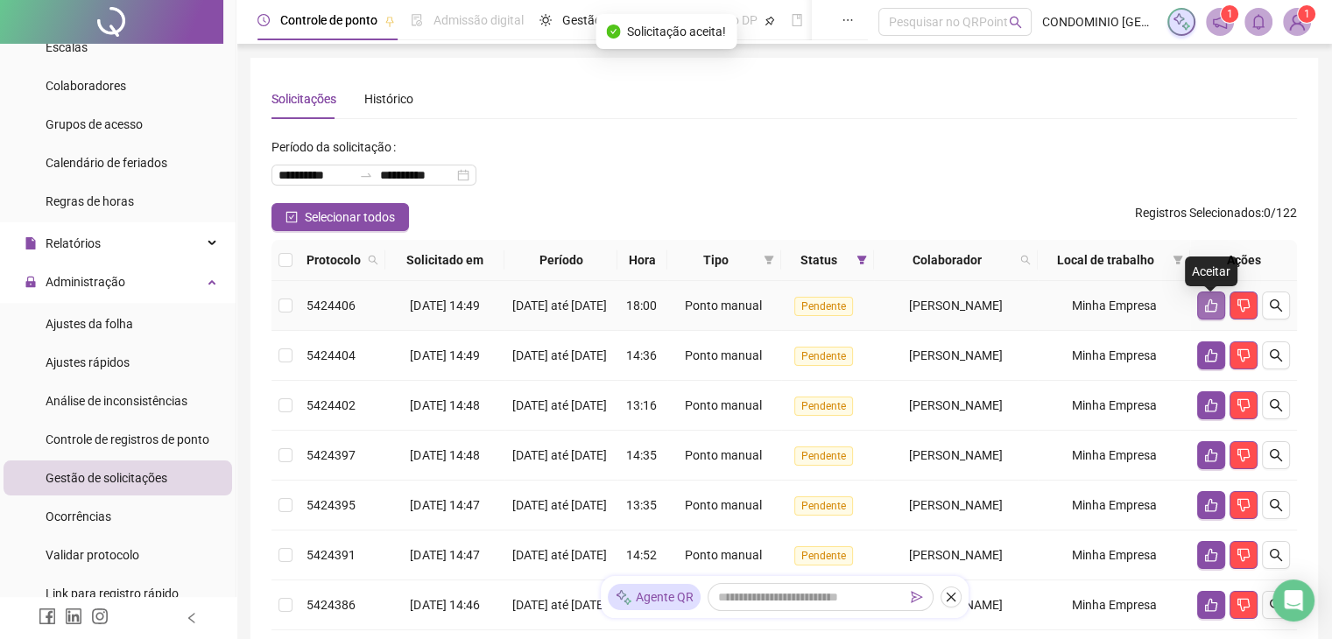
click at [1211, 311] on icon "like" at bounding box center [1212, 306] width 14 height 14
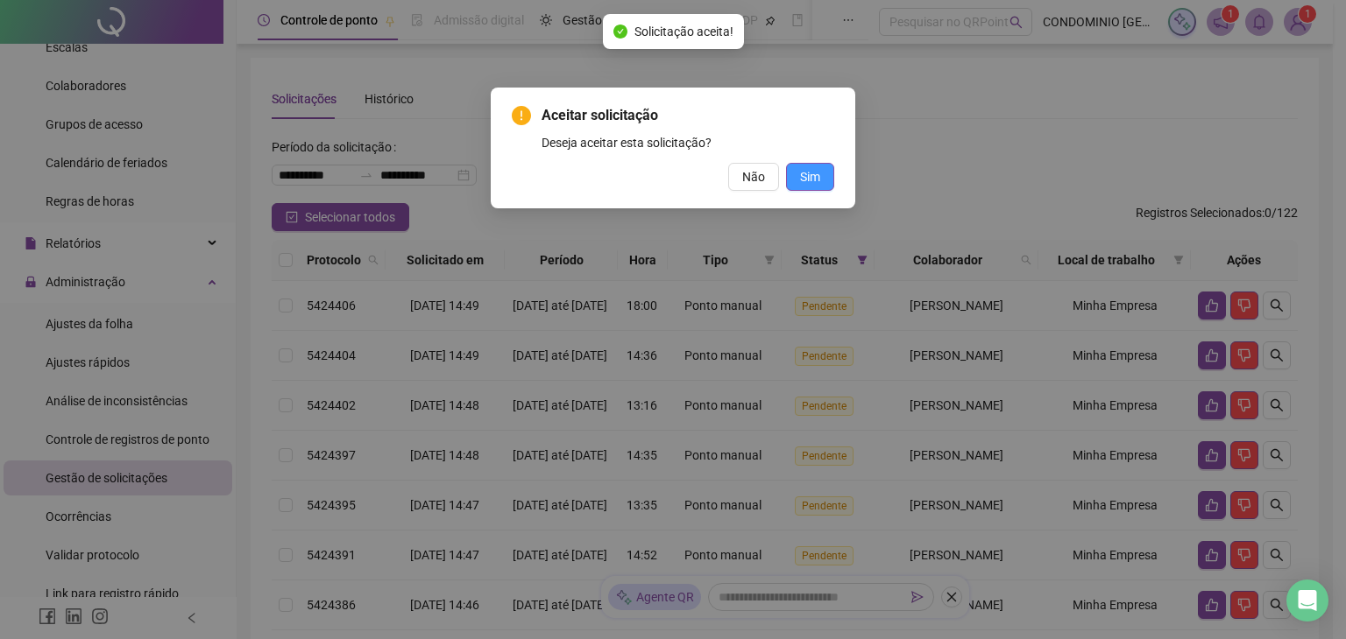
click at [821, 174] on button "Sim" at bounding box center [810, 177] width 48 height 28
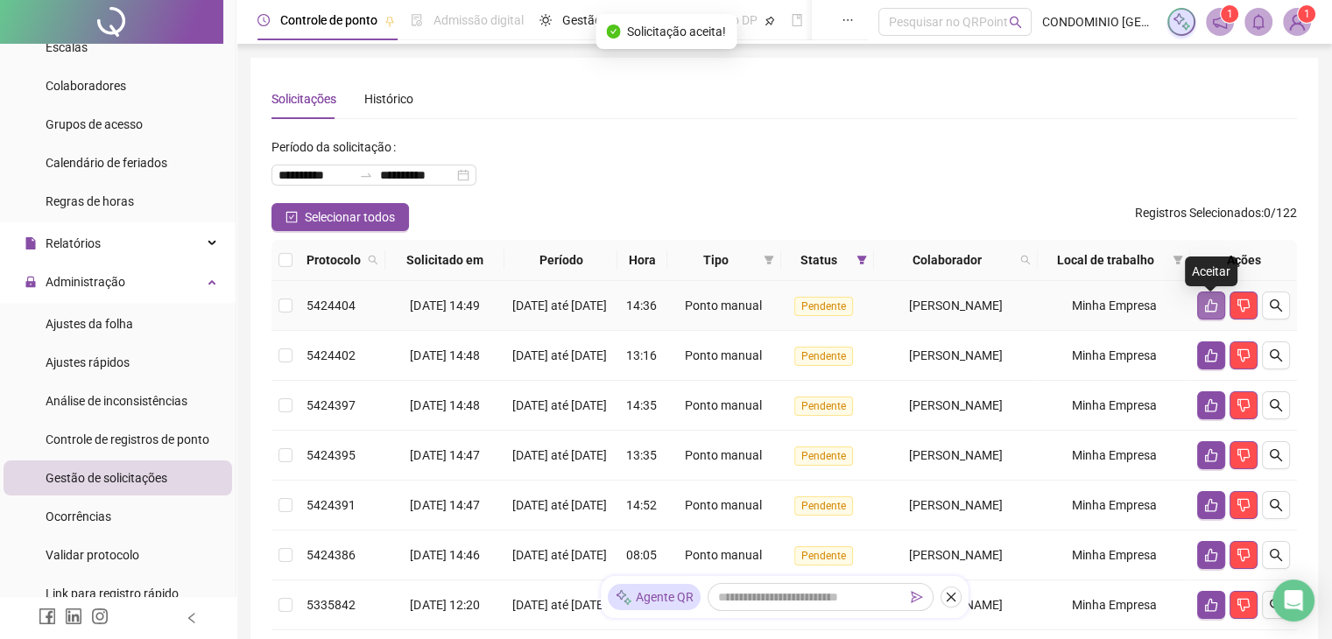
click at [1205, 306] on icon "like" at bounding box center [1212, 306] width 14 height 14
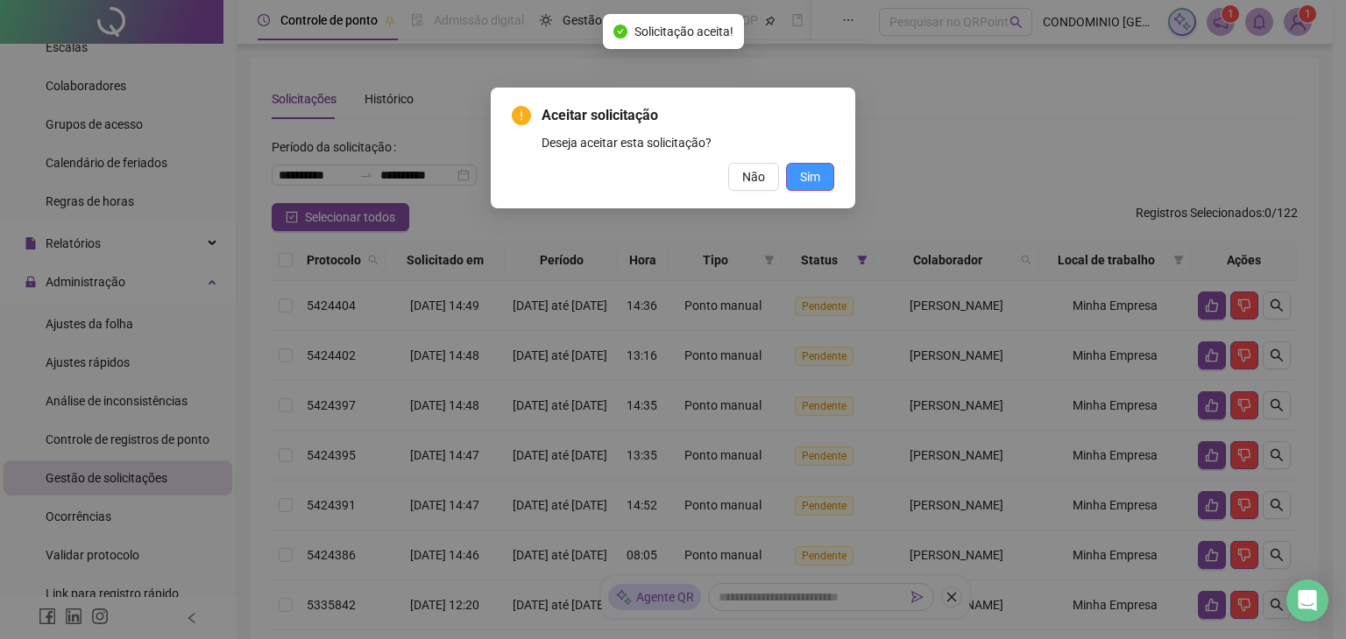
click at [817, 175] on span "Sim" at bounding box center [810, 176] width 20 height 19
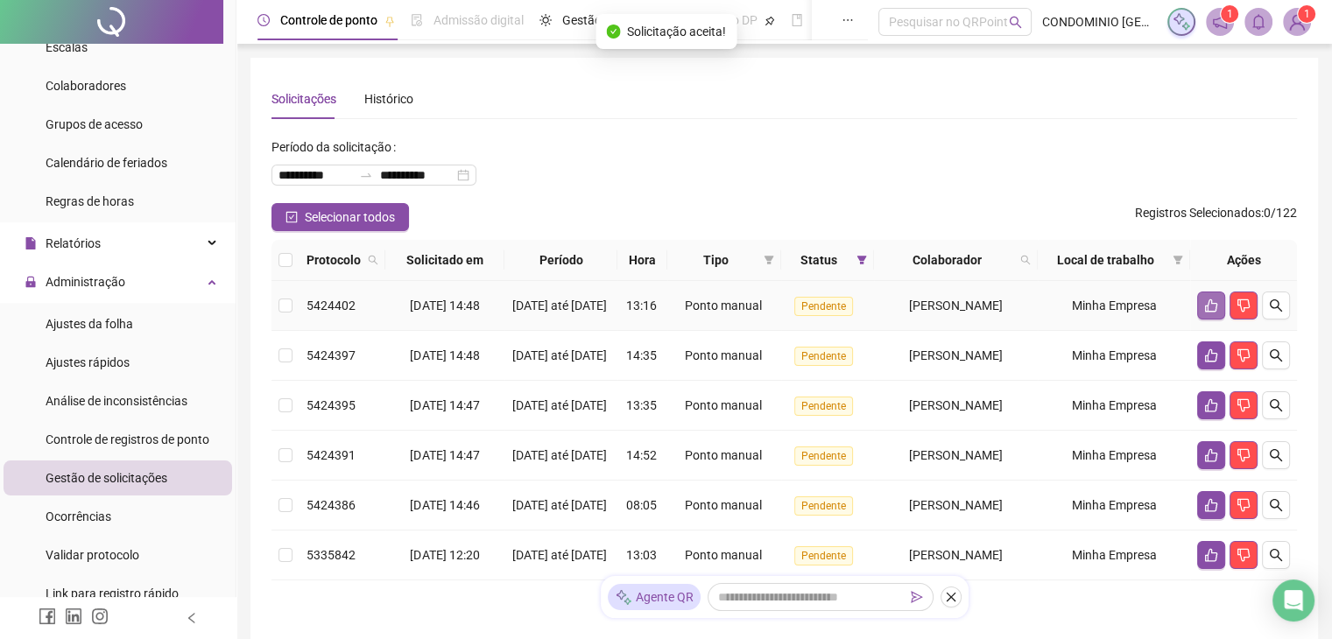
click at [1201, 320] on button "button" at bounding box center [1212, 306] width 28 height 28
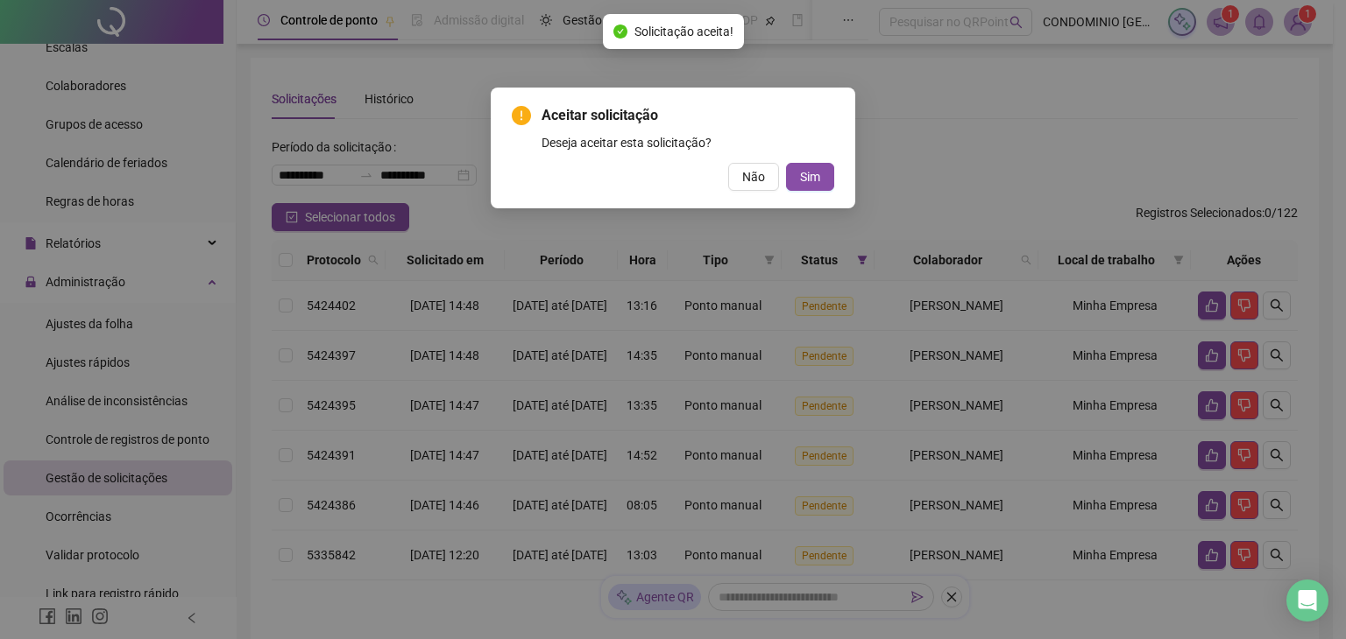
drag, startPoint x: 805, startPoint y: 178, endPoint x: 821, endPoint y: 191, distance: 20.5
click at [806, 179] on span "Sim" at bounding box center [810, 176] width 20 height 19
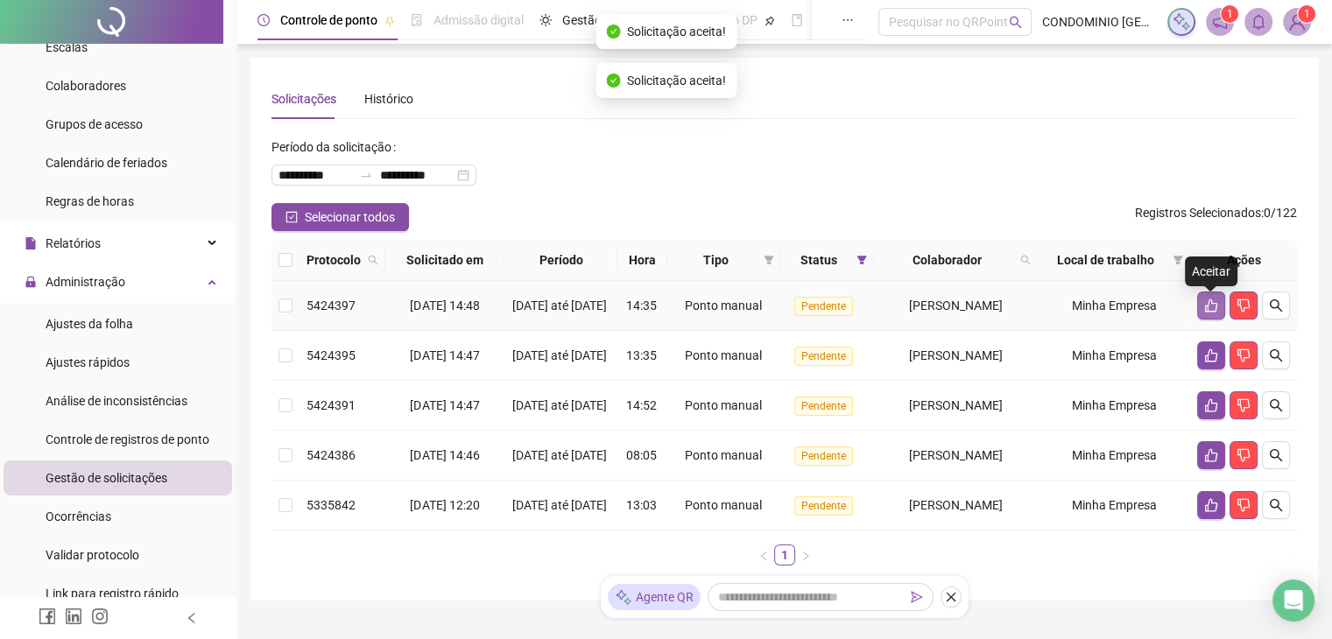
click at [1212, 313] on icon "like" at bounding box center [1212, 306] width 14 height 14
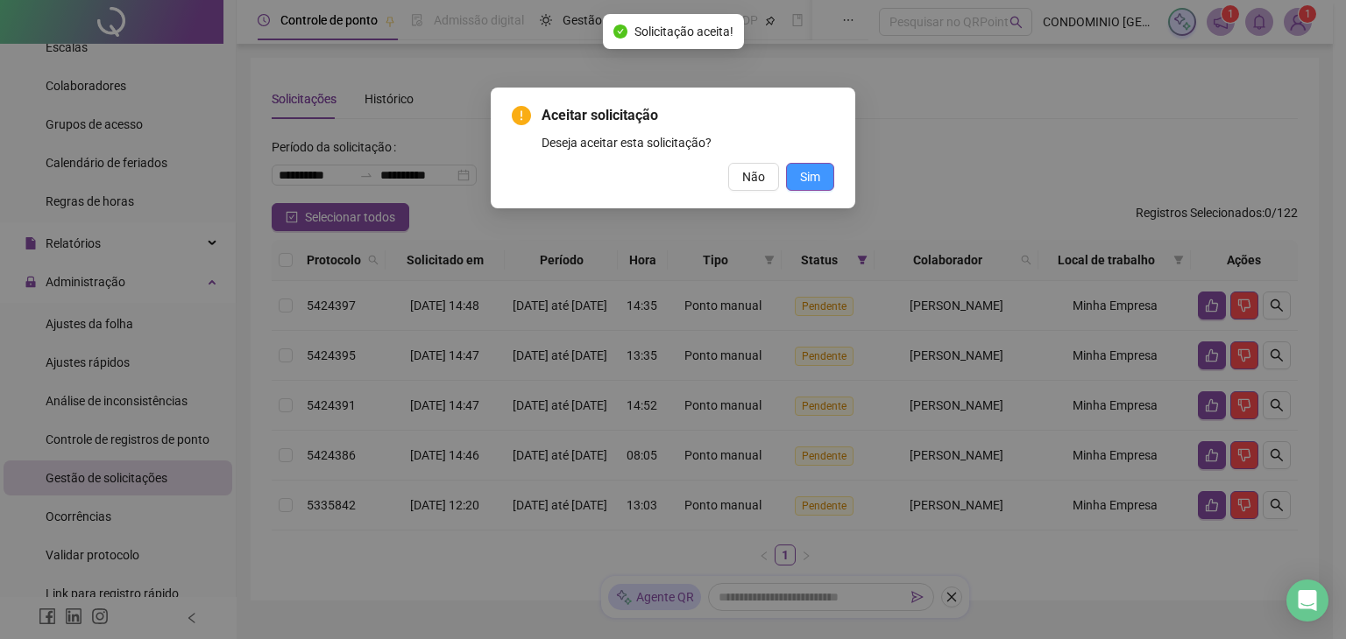
click at [795, 183] on button "Sim" at bounding box center [810, 177] width 48 height 28
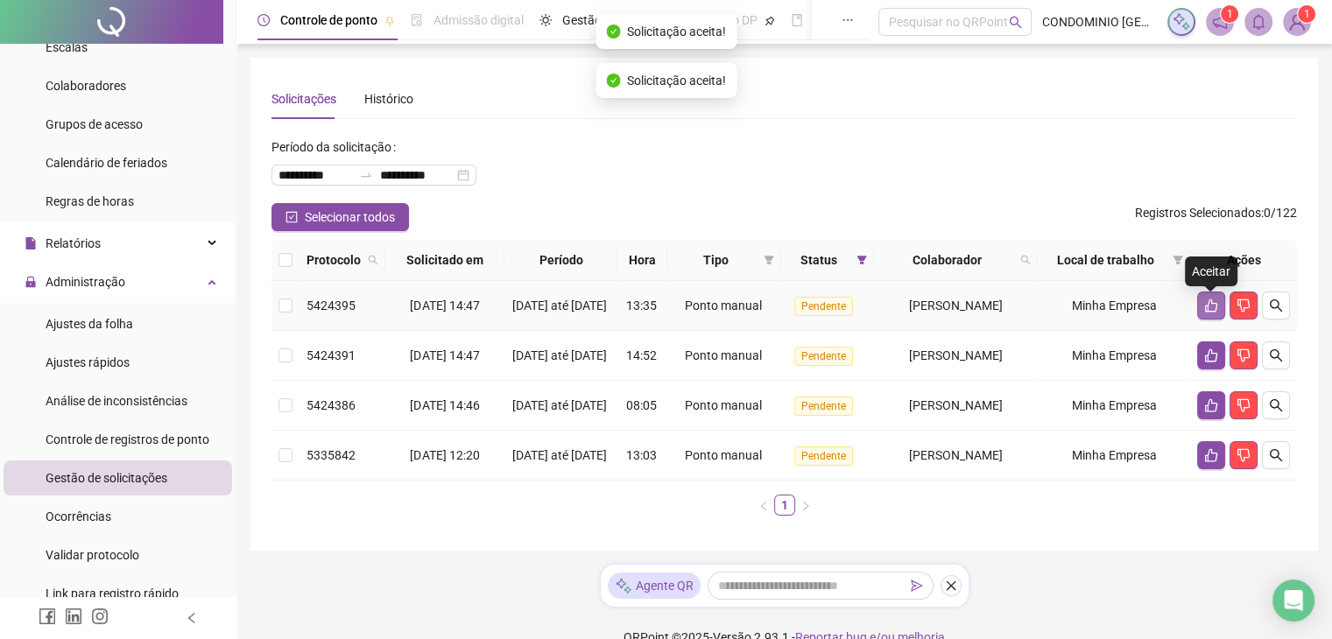
click at [1214, 307] on icon "like" at bounding box center [1212, 306] width 14 height 14
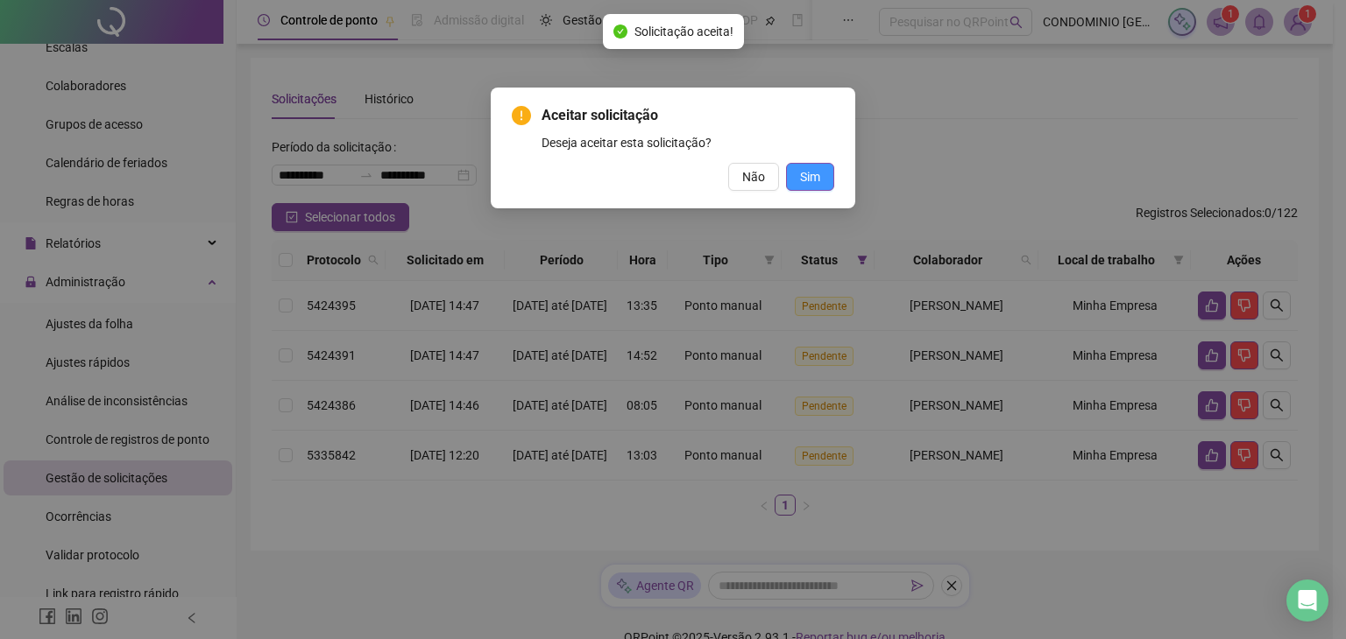
click at [816, 175] on span "Sim" at bounding box center [810, 176] width 20 height 19
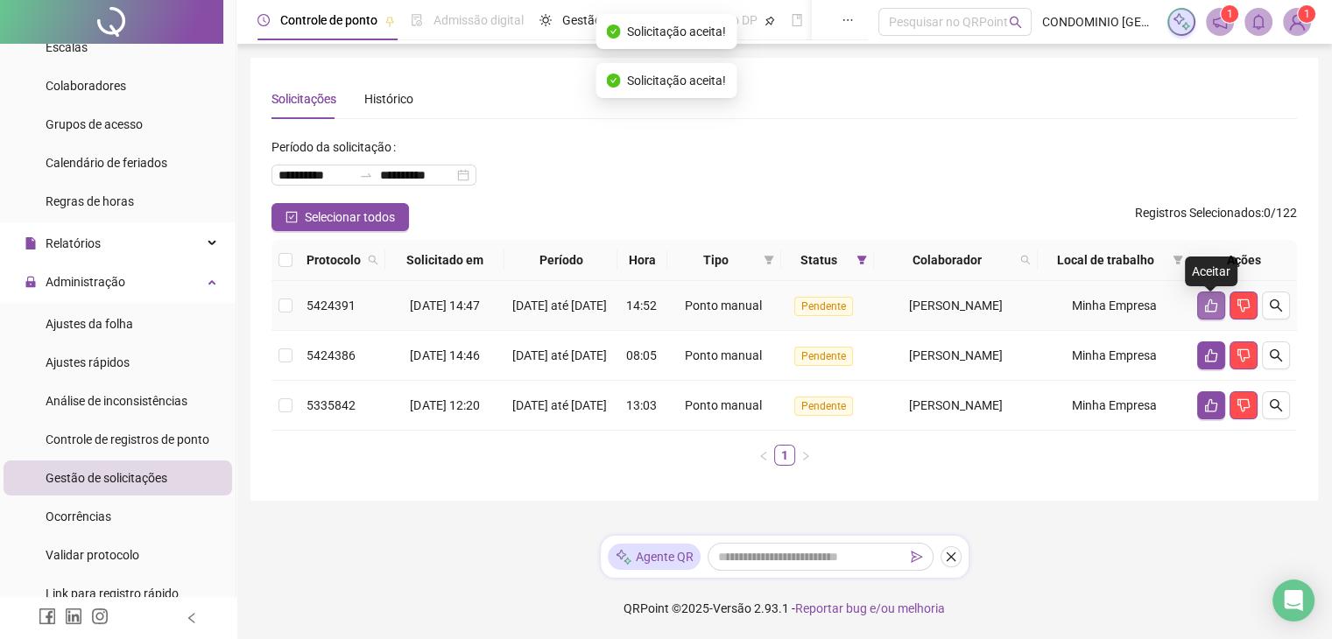
click at [1205, 313] on icon "like" at bounding box center [1211, 306] width 12 height 13
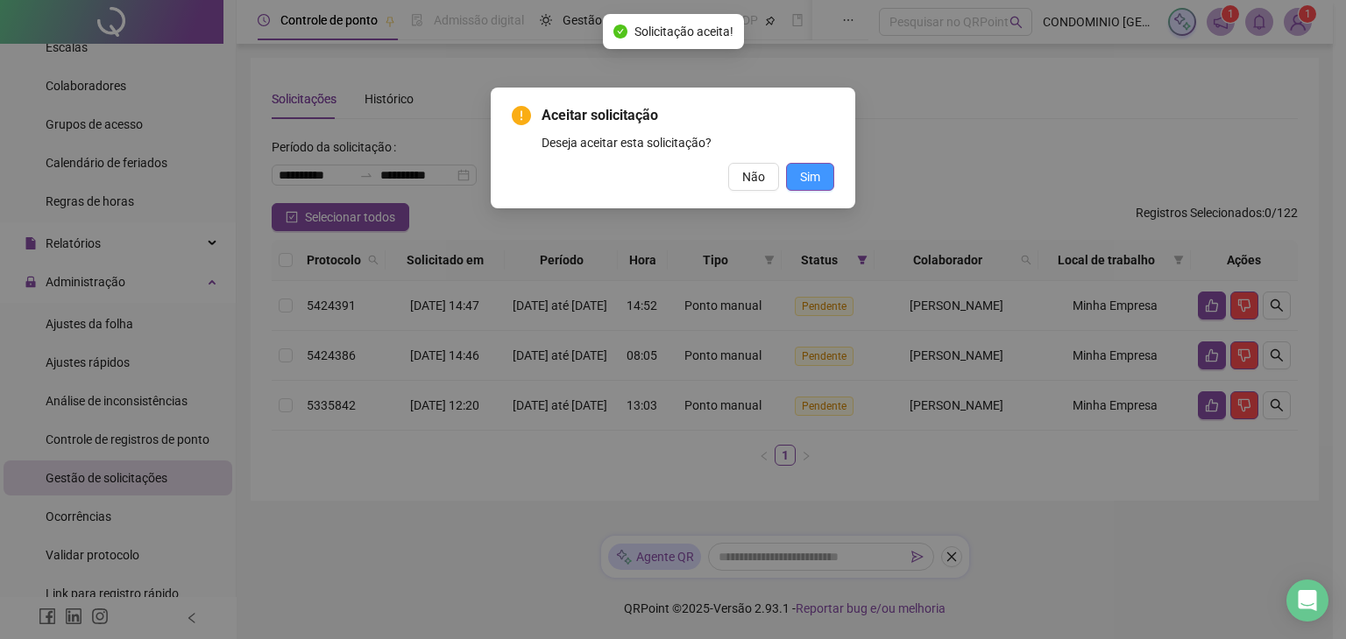
click at [820, 173] on span "Sim" at bounding box center [810, 176] width 20 height 19
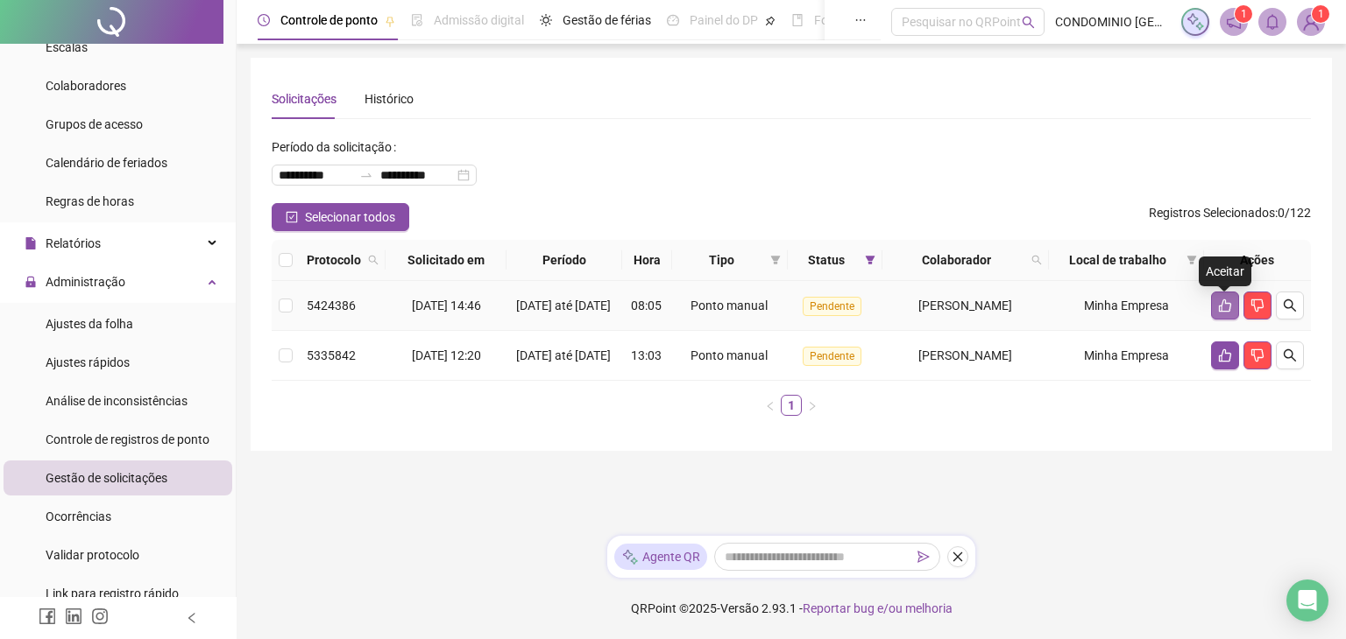
click at [1219, 313] on icon "like" at bounding box center [1225, 306] width 12 height 13
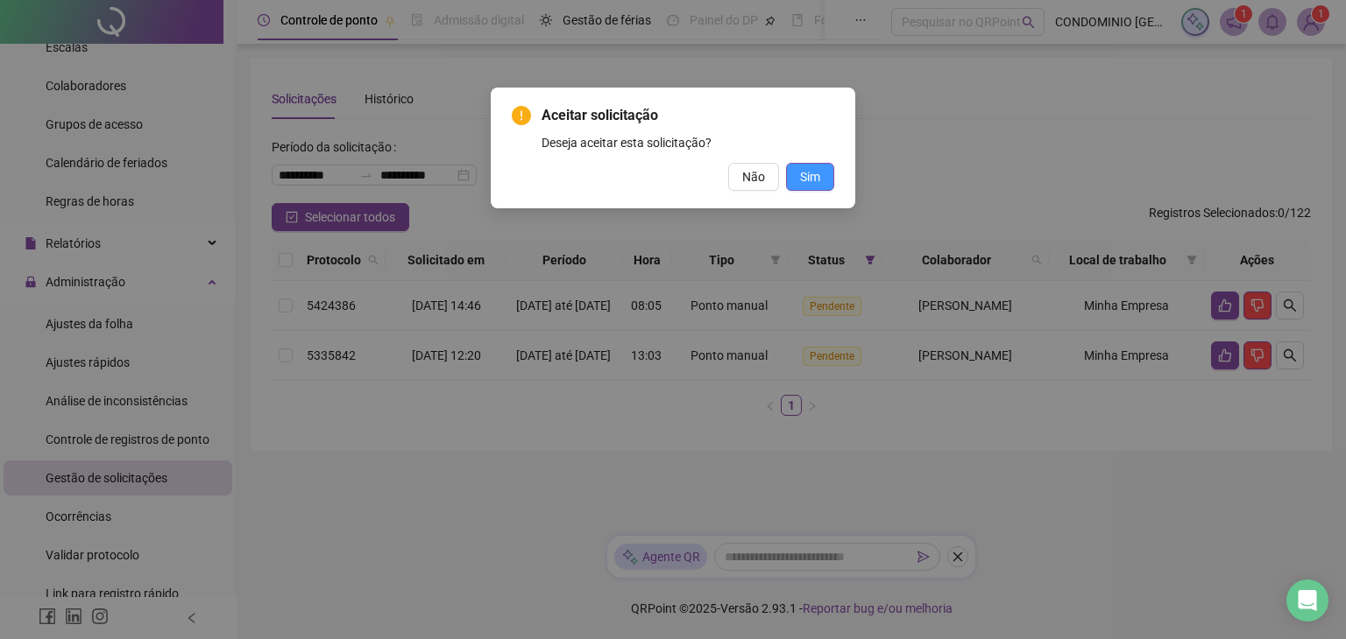
click at [818, 175] on span "Sim" at bounding box center [810, 176] width 20 height 19
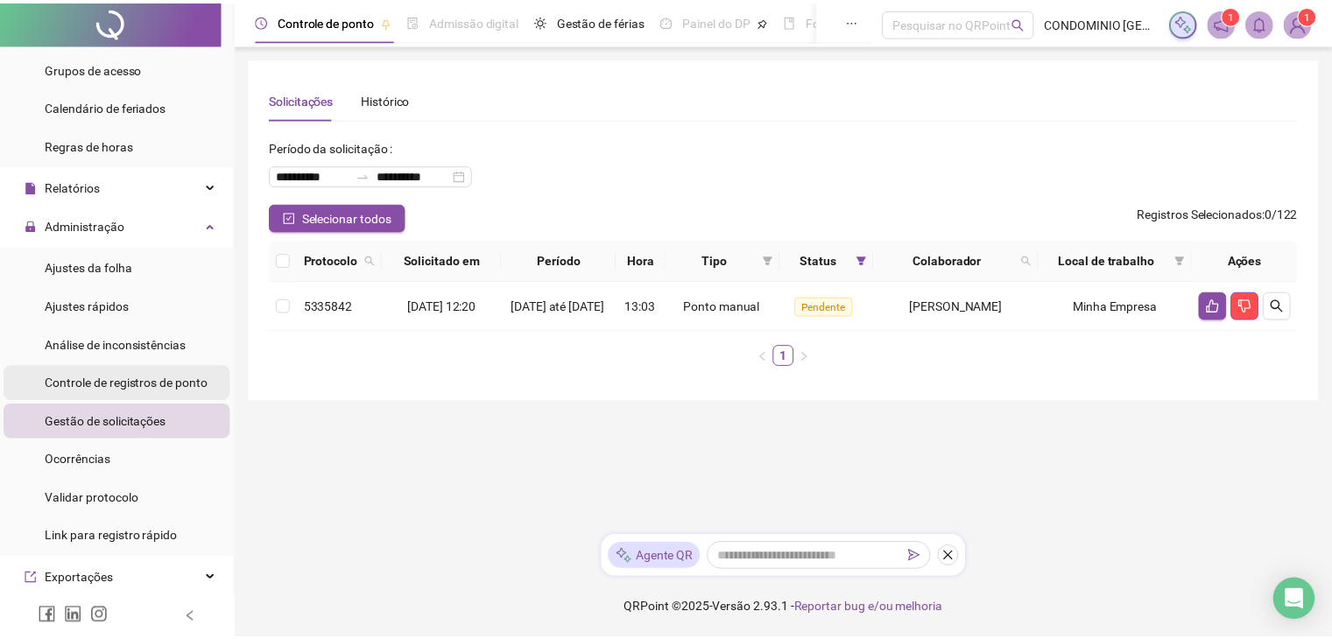
scroll to position [263, 0]
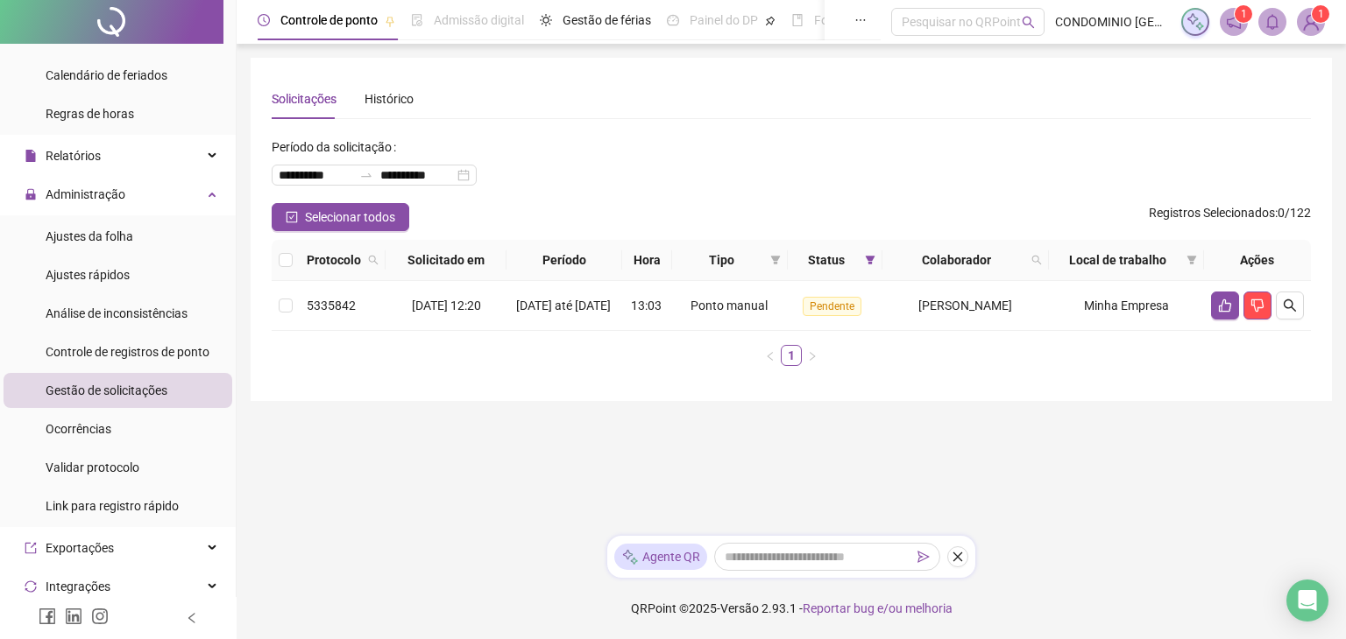
click at [99, 234] on span "Ajustes da folha" at bounding box center [90, 237] width 88 height 14
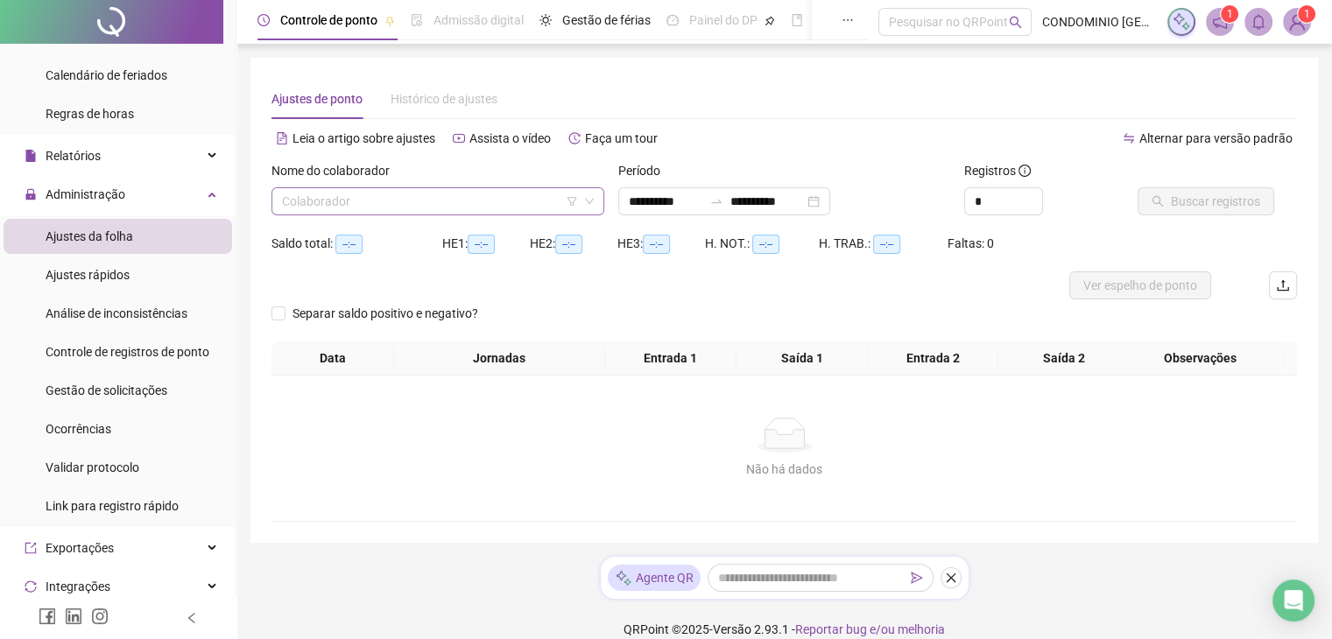
click at [387, 205] on input "search" at bounding box center [430, 201] width 296 height 26
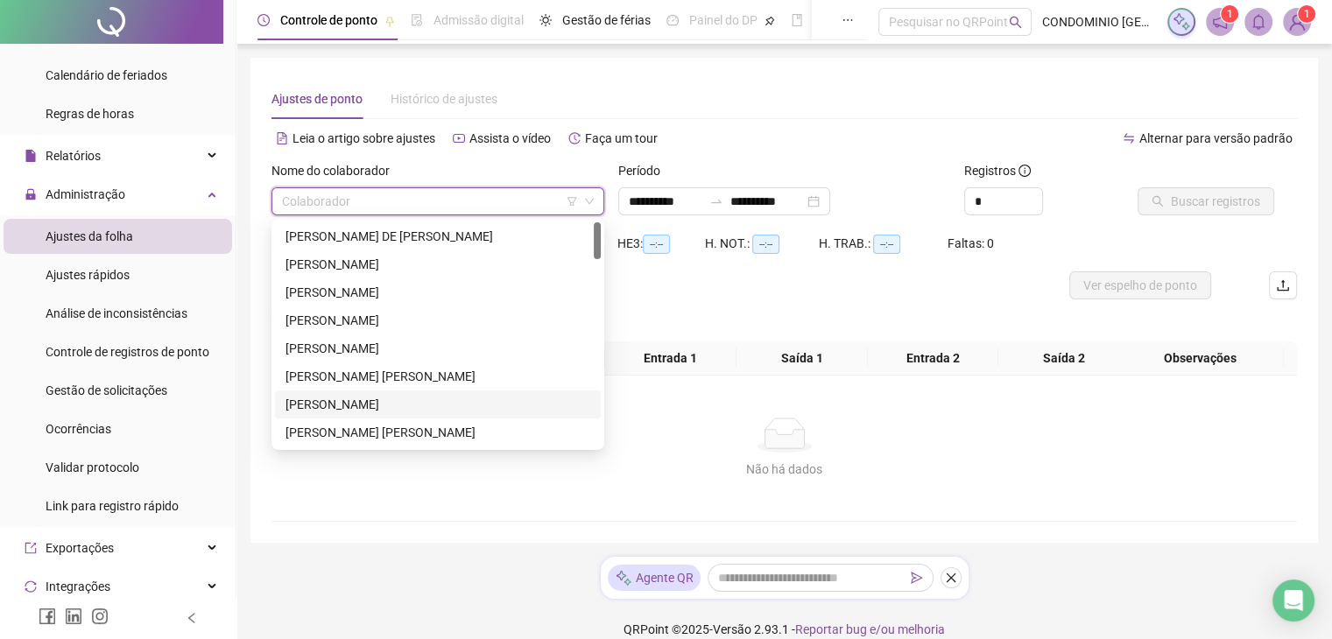
click at [368, 404] on div "[PERSON_NAME]" at bounding box center [438, 404] width 305 height 19
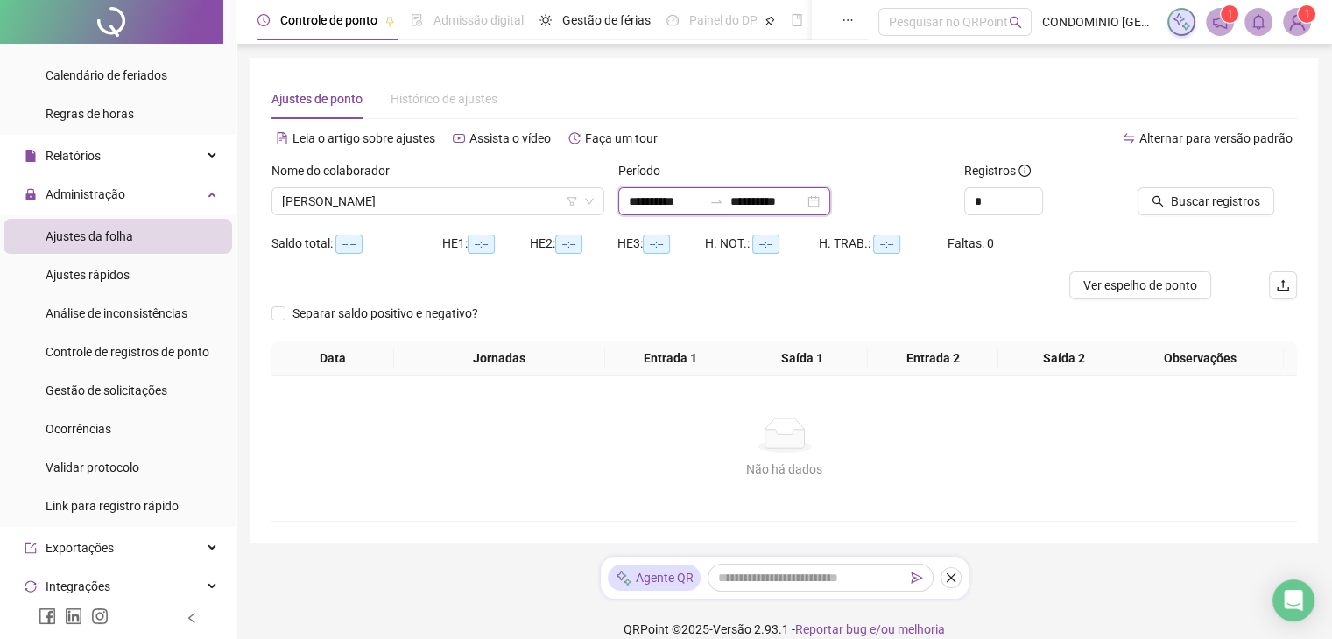
click at [651, 202] on input "**********" at bounding box center [666, 201] width 74 height 19
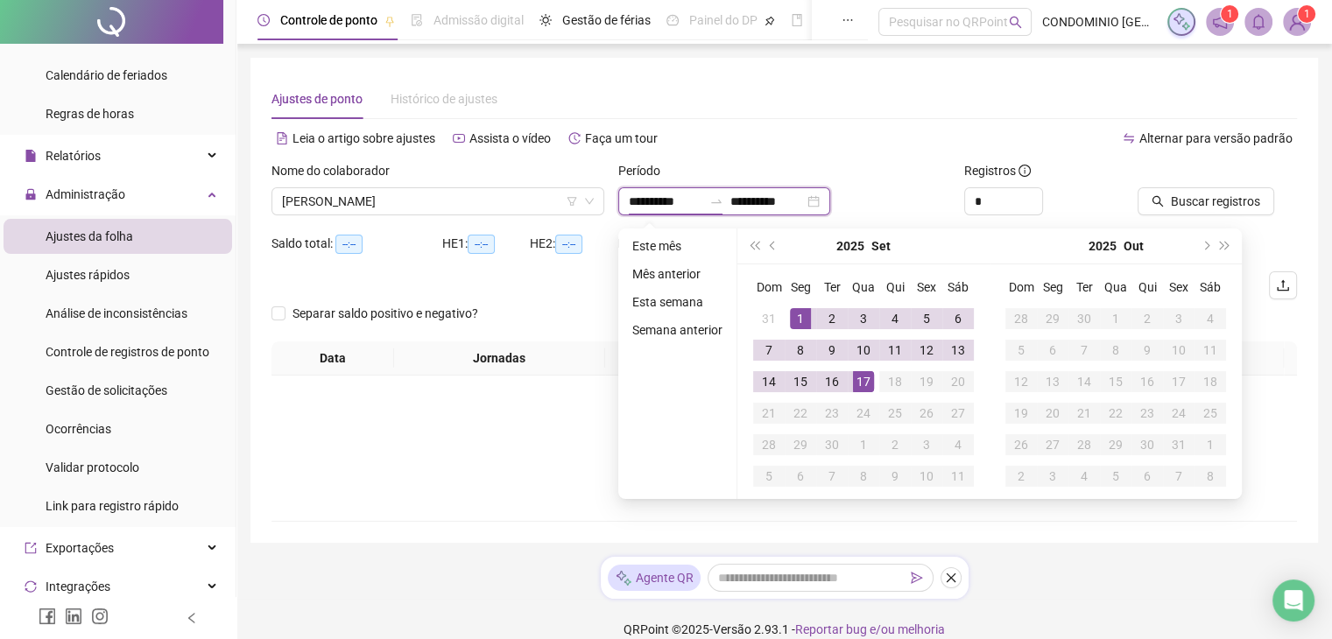
click at [631, 202] on input "**********" at bounding box center [666, 201] width 74 height 19
type input "**********"
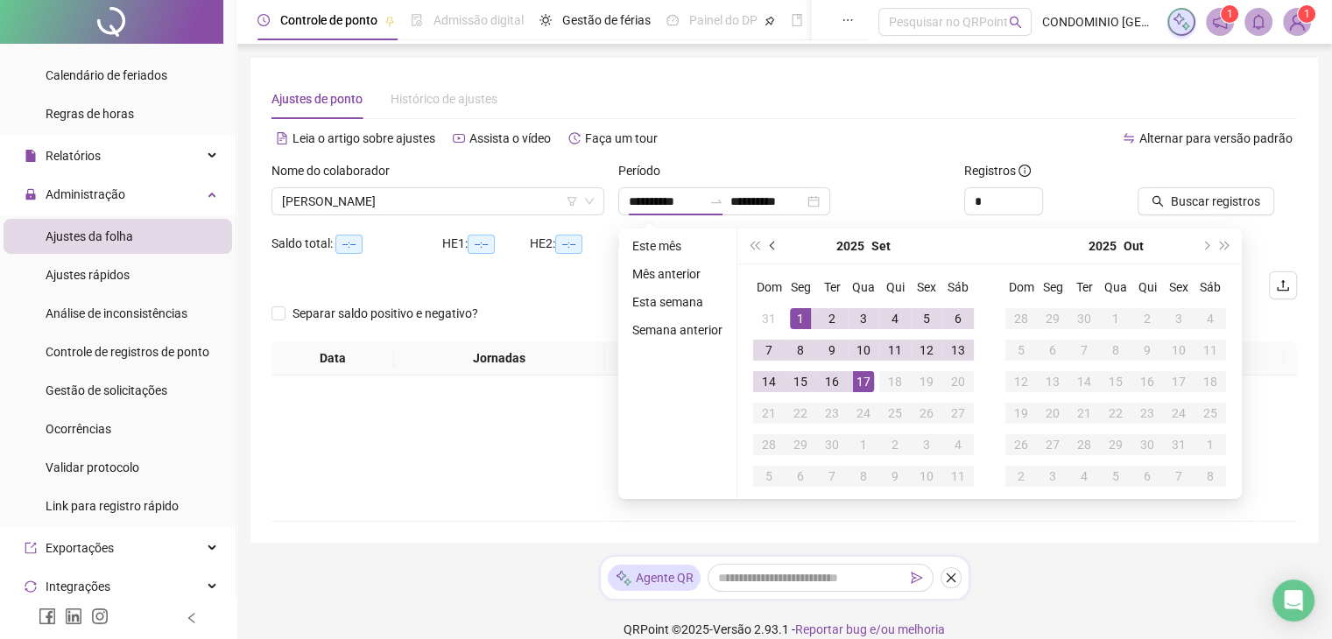
click at [767, 246] on button "prev-year" at bounding box center [773, 246] width 19 height 35
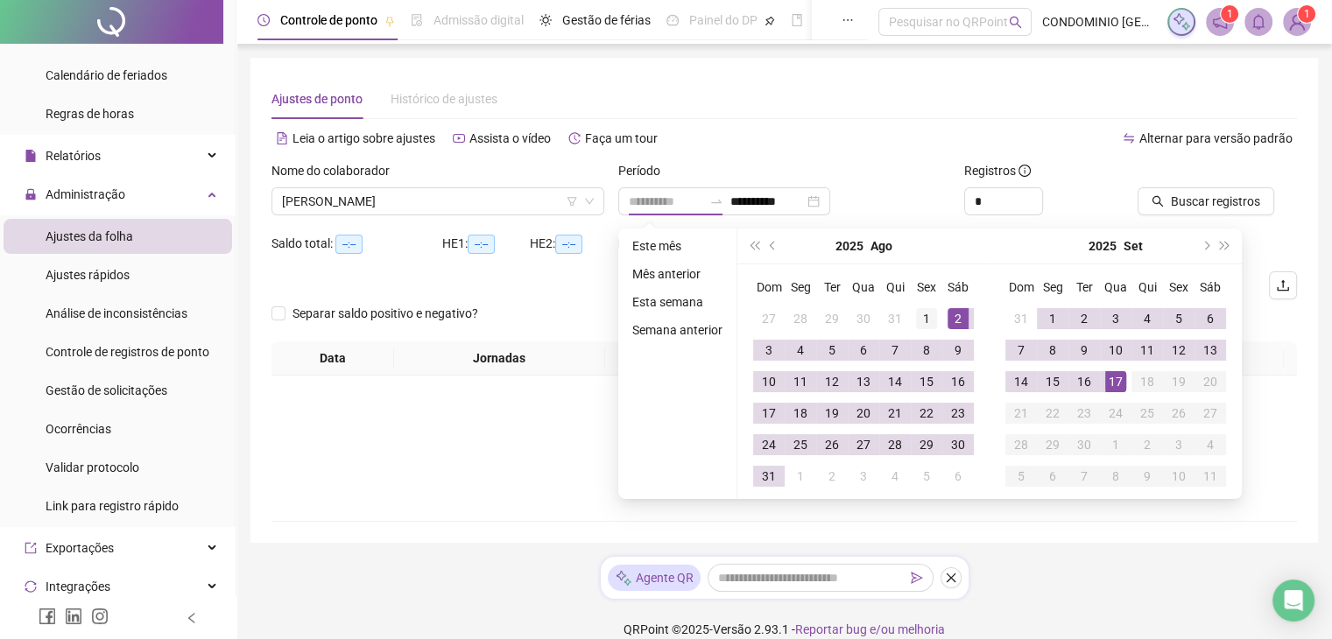
type input "**********"
click at [925, 314] on div "1" at bounding box center [926, 318] width 21 height 21
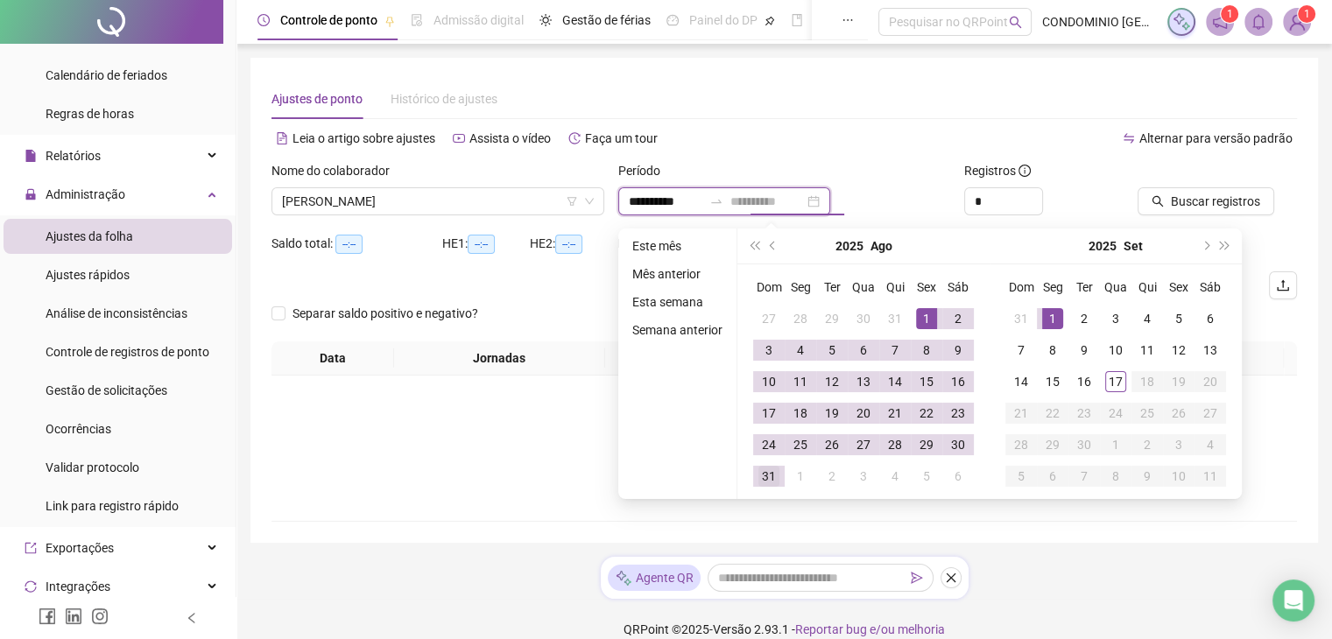
type input "**********"
click at [767, 471] on div "31" at bounding box center [769, 476] width 21 height 21
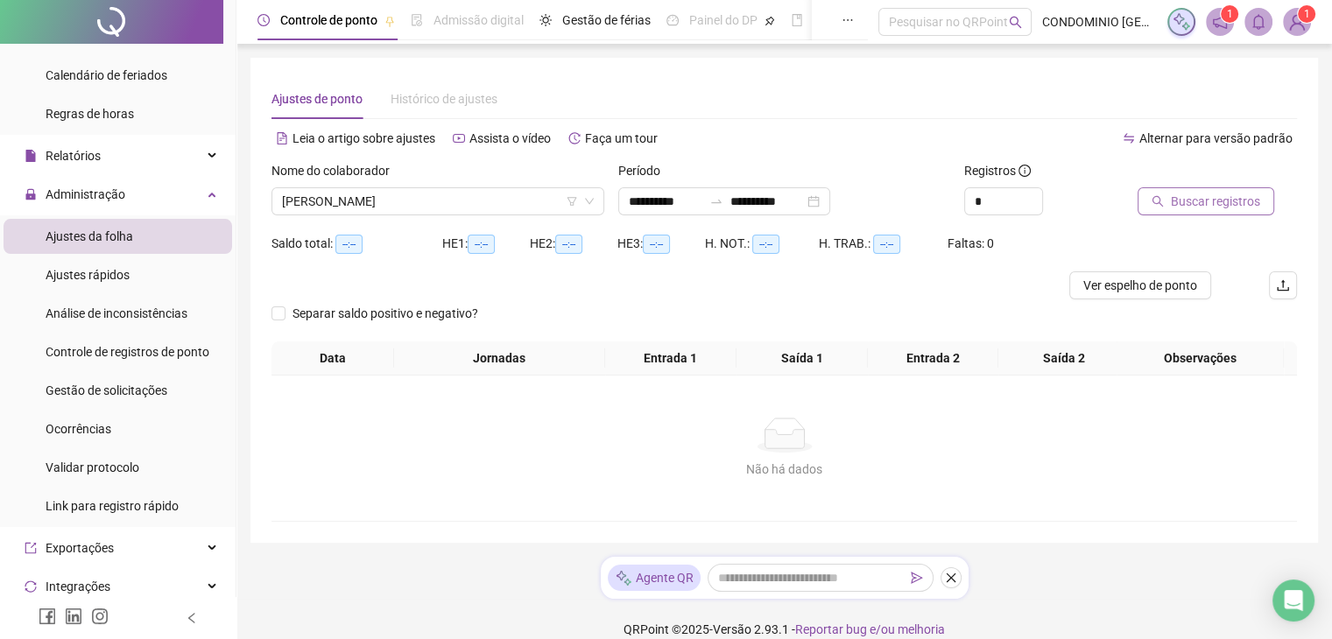
click at [1220, 207] on span "Buscar registros" at bounding box center [1215, 201] width 89 height 19
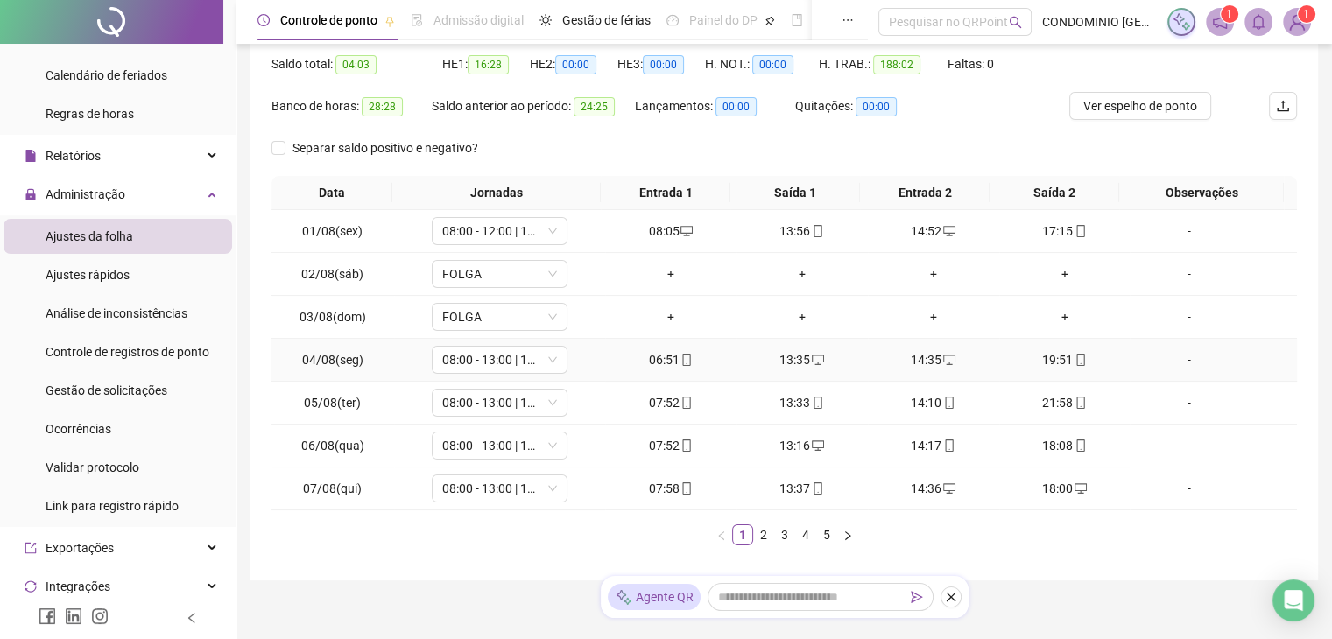
scroll to position [149, 0]
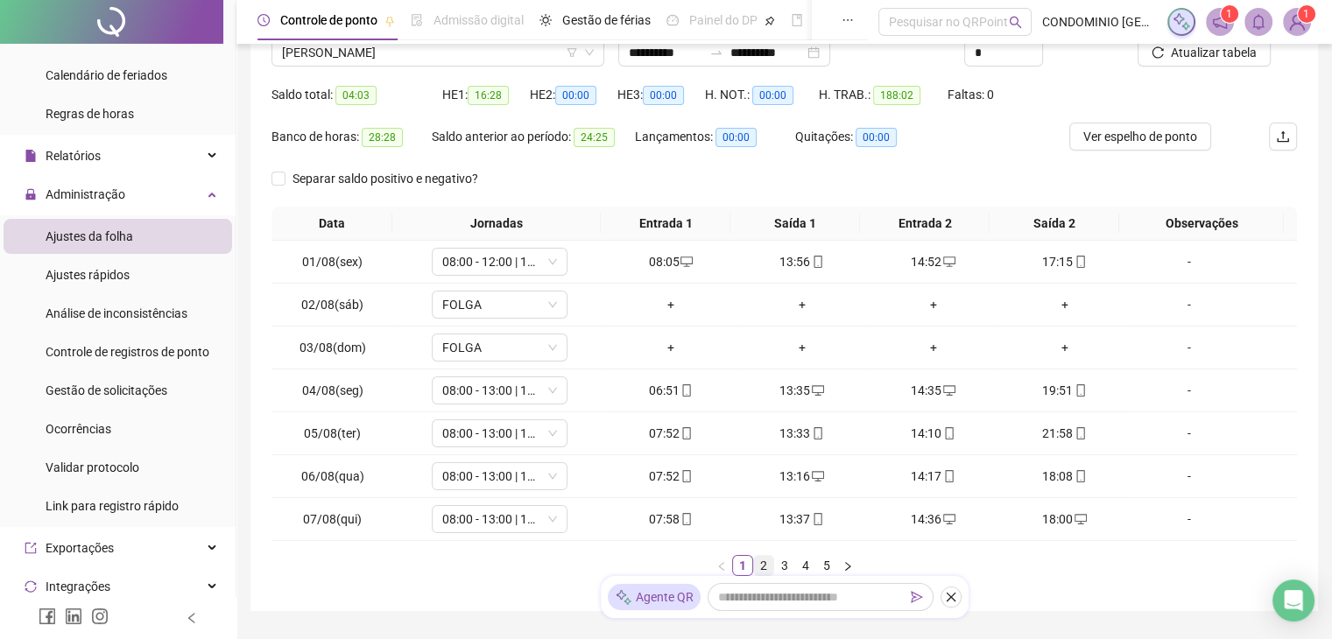
click at [764, 560] on link "2" at bounding box center [763, 565] width 19 height 19
click at [783, 562] on link "3" at bounding box center [784, 565] width 19 height 19
click at [805, 562] on link "4" at bounding box center [805, 565] width 19 height 19
click at [110, 386] on span "Gestão de solicitações" at bounding box center [107, 391] width 122 height 14
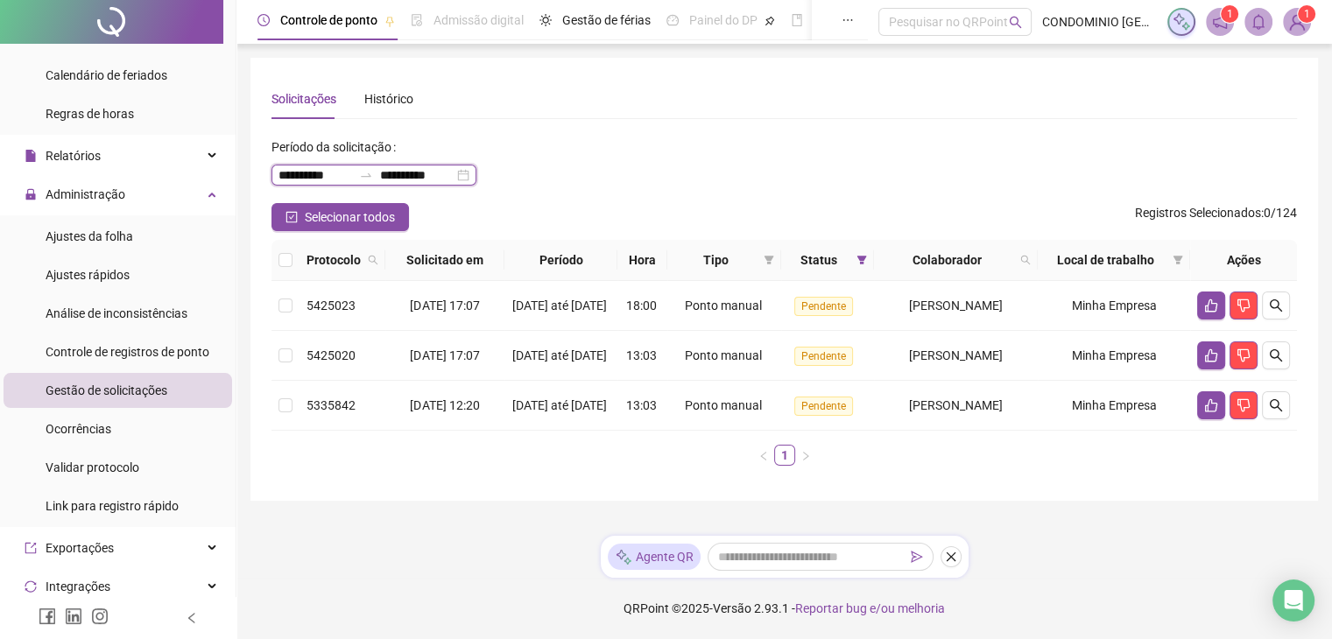
click at [322, 178] on input "**********" at bounding box center [316, 175] width 74 height 19
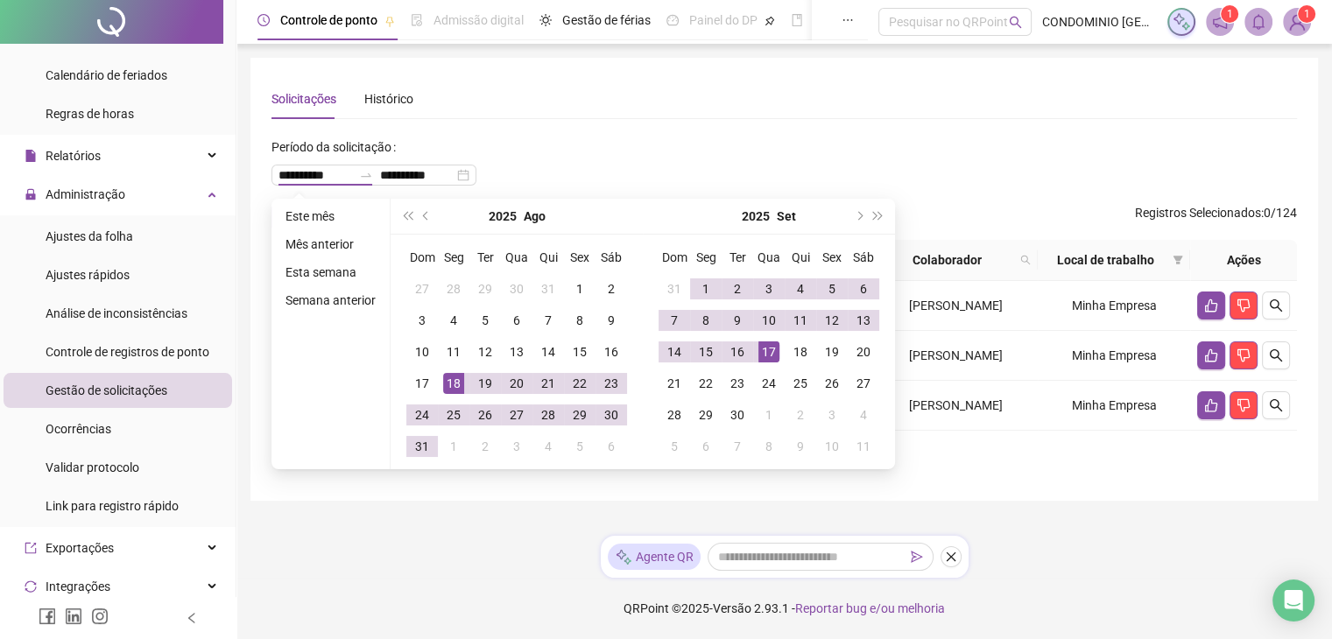
click at [904, 145] on div "**********" at bounding box center [785, 168] width 1026 height 70
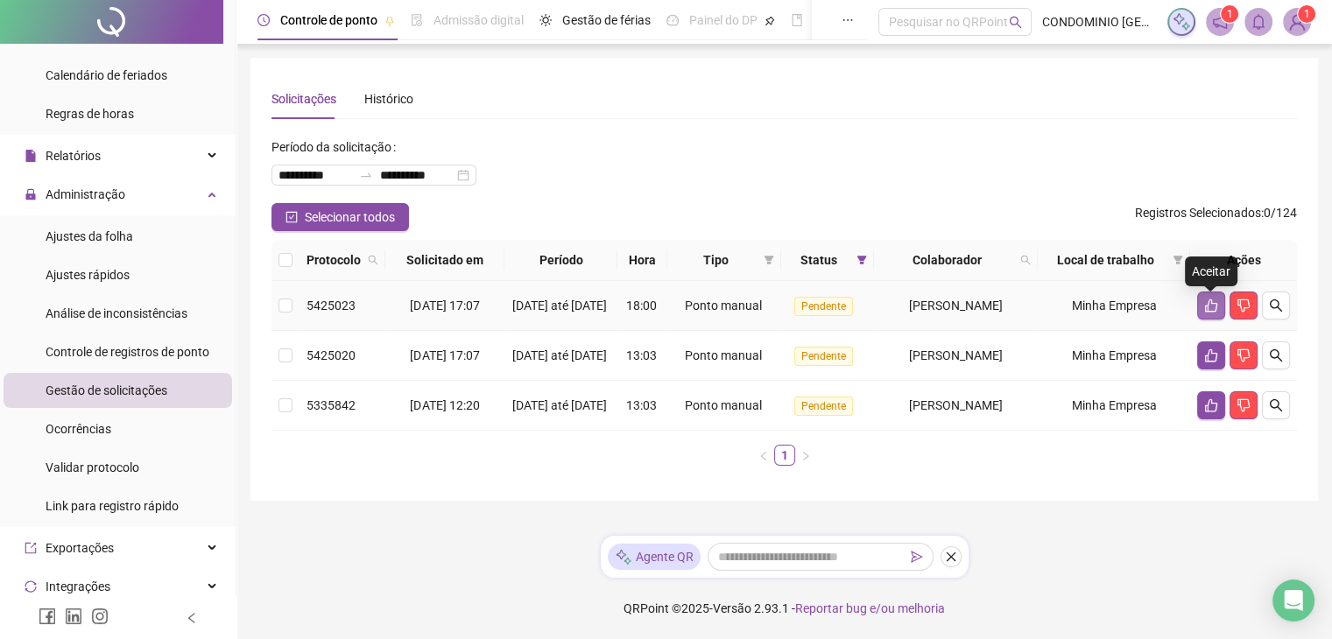
click at [1210, 309] on icon "like" at bounding box center [1212, 306] width 14 height 14
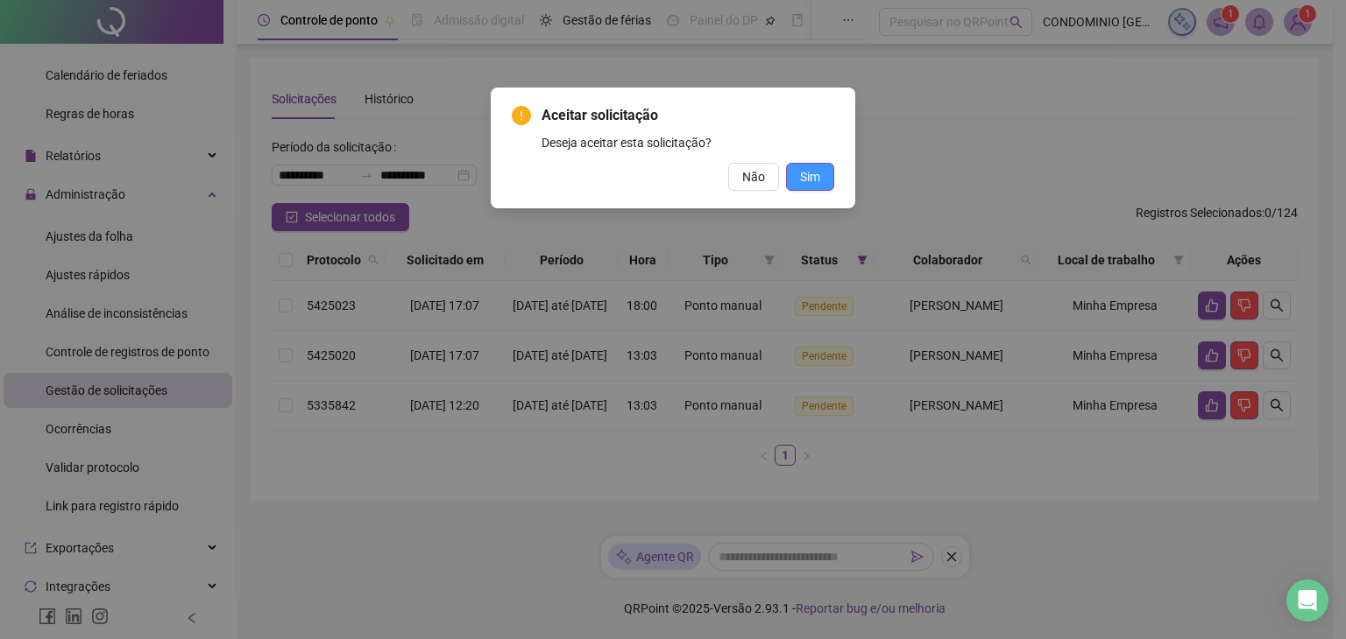
click at [809, 161] on div "Aceitar solicitação Deseja aceitar esta solicitação? Não Sim" at bounding box center [673, 148] width 322 height 86
click at [806, 173] on span "Sim" at bounding box center [810, 176] width 20 height 19
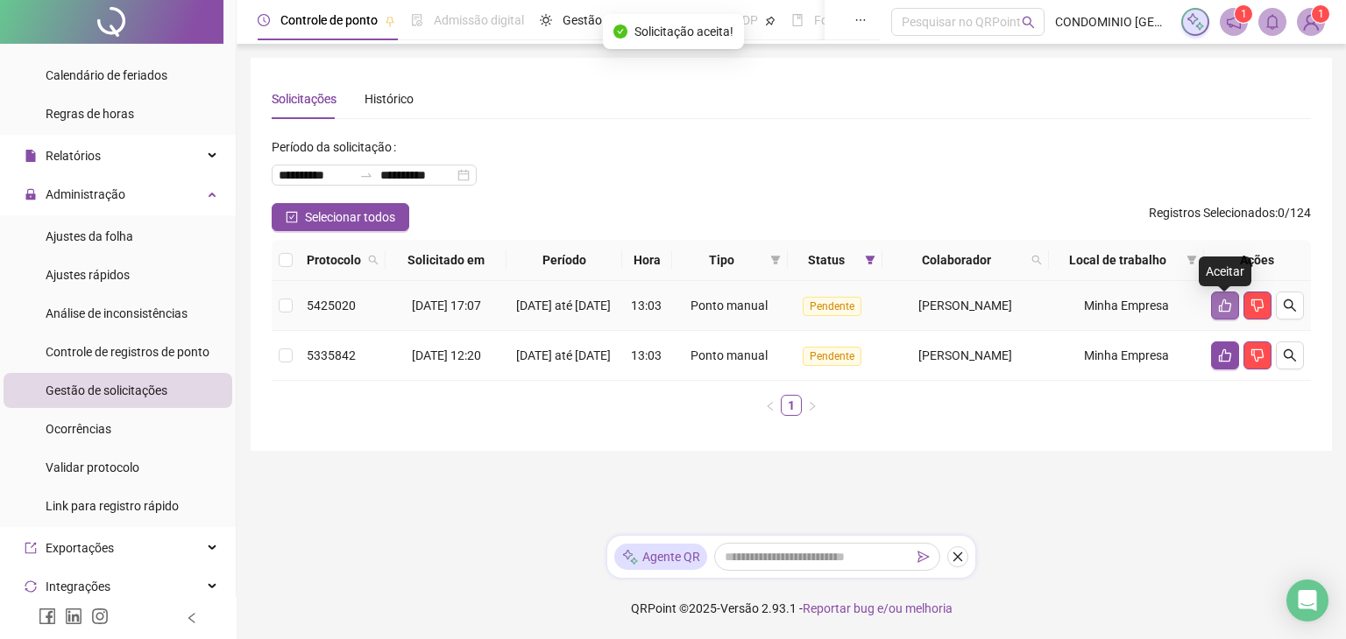
click at [1222, 306] on icon "like" at bounding box center [1225, 306] width 12 height 13
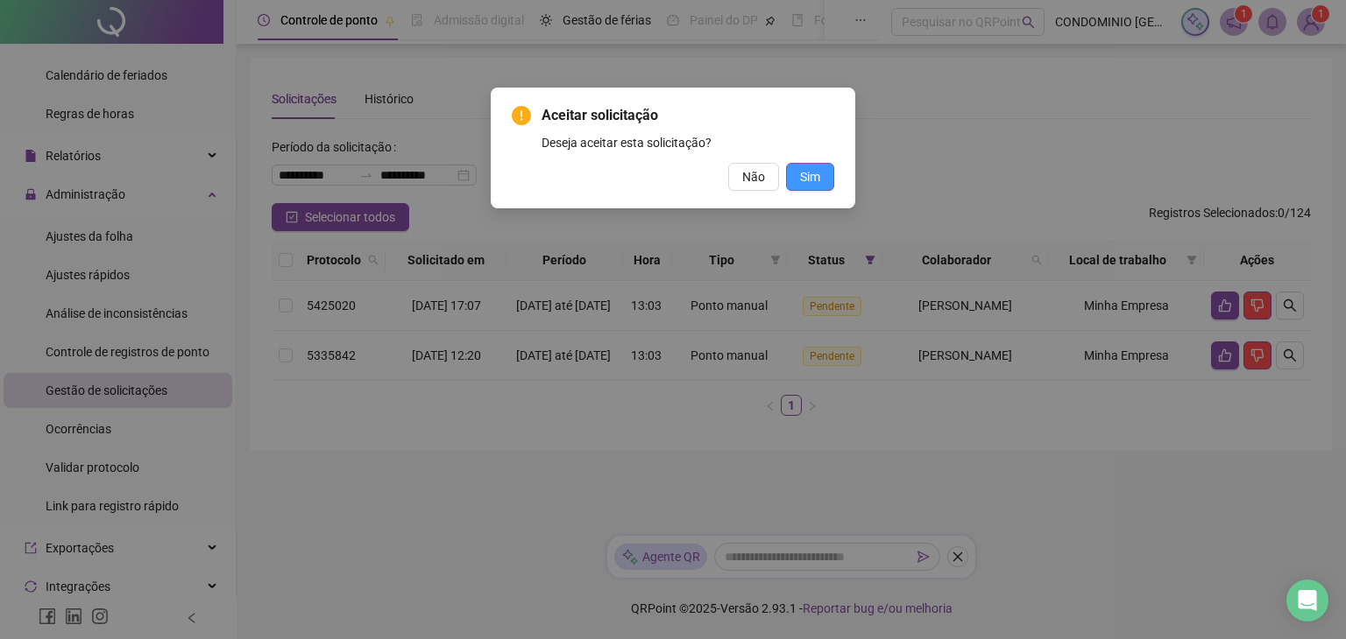
click at [816, 173] on span "Sim" at bounding box center [810, 176] width 20 height 19
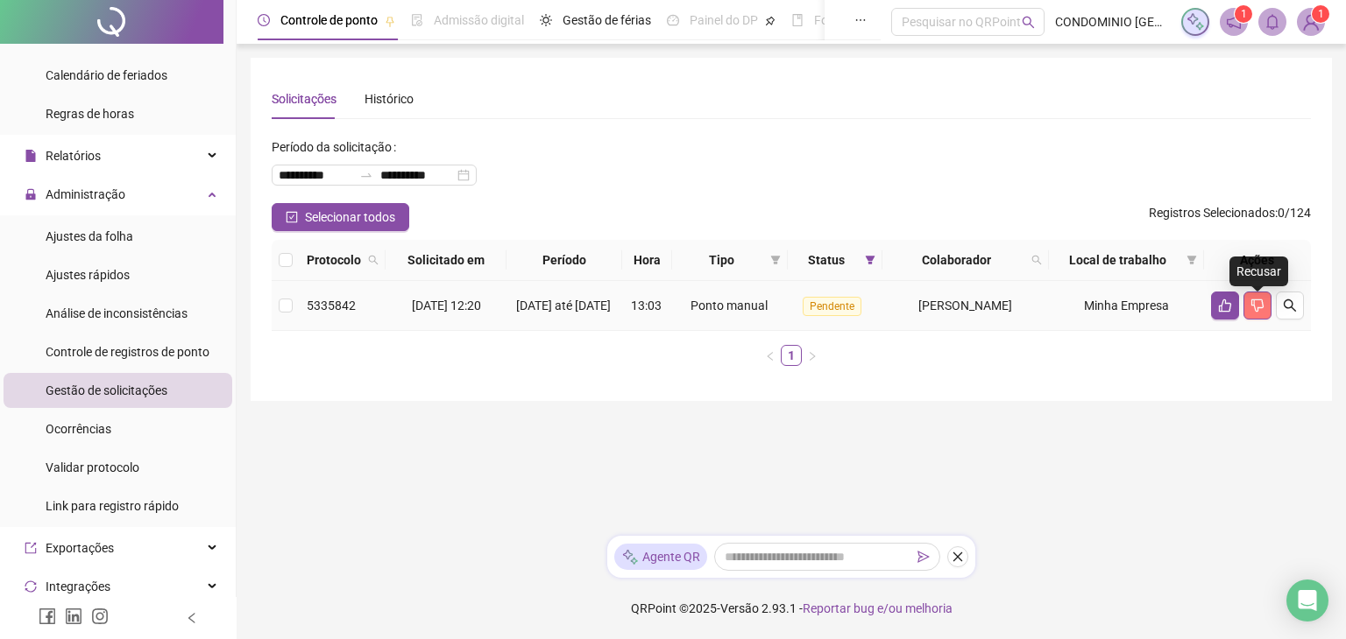
click at [1258, 312] on icon "dislike" at bounding box center [1257, 306] width 14 height 14
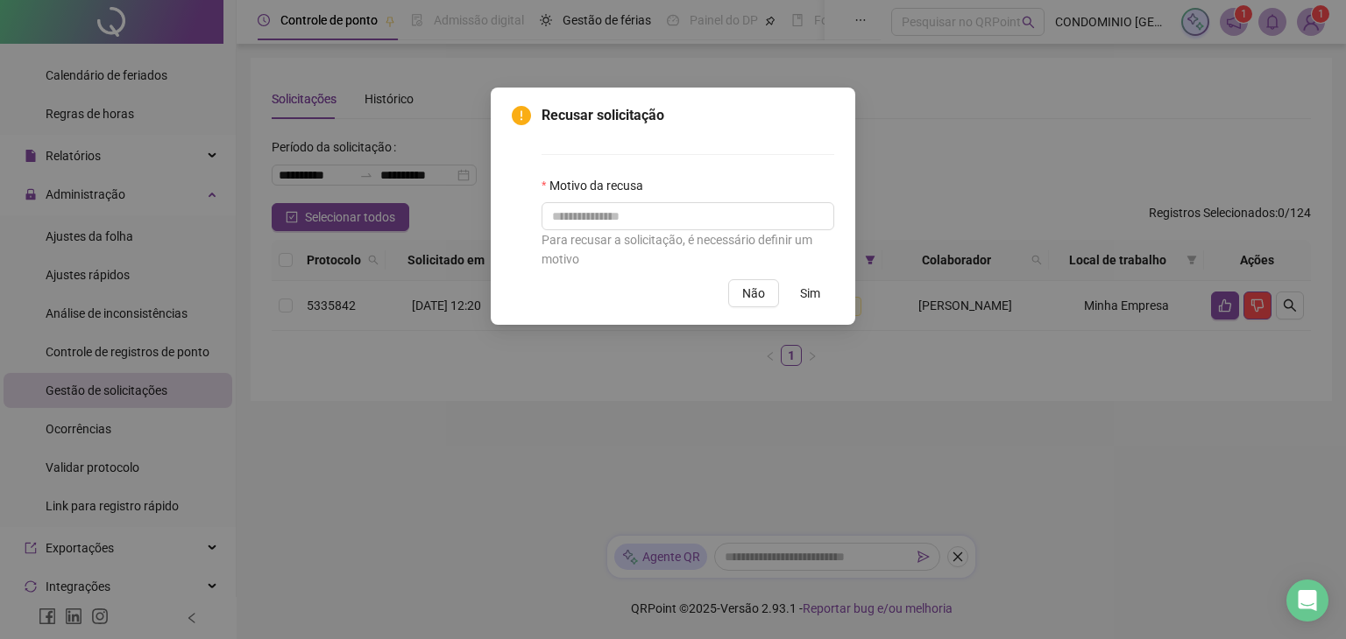
click at [811, 296] on span "Sim" at bounding box center [810, 293] width 20 height 19
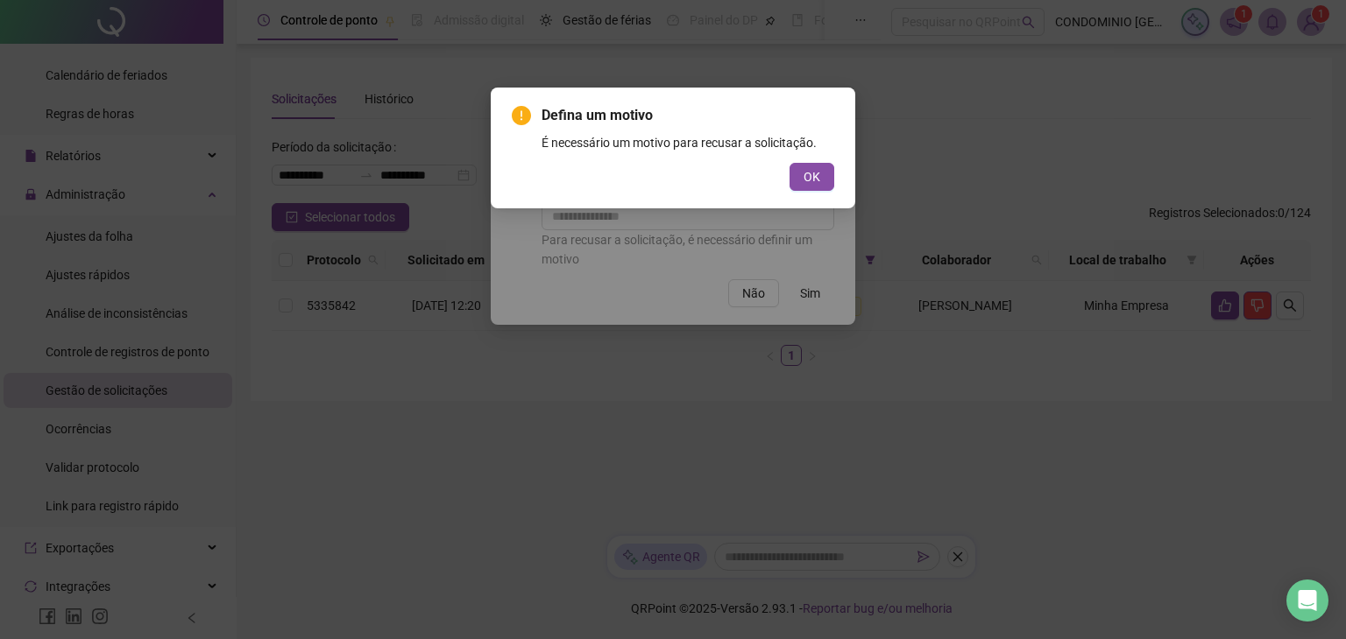
click at [809, 168] on span "OK" at bounding box center [811, 176] width 17 height 19
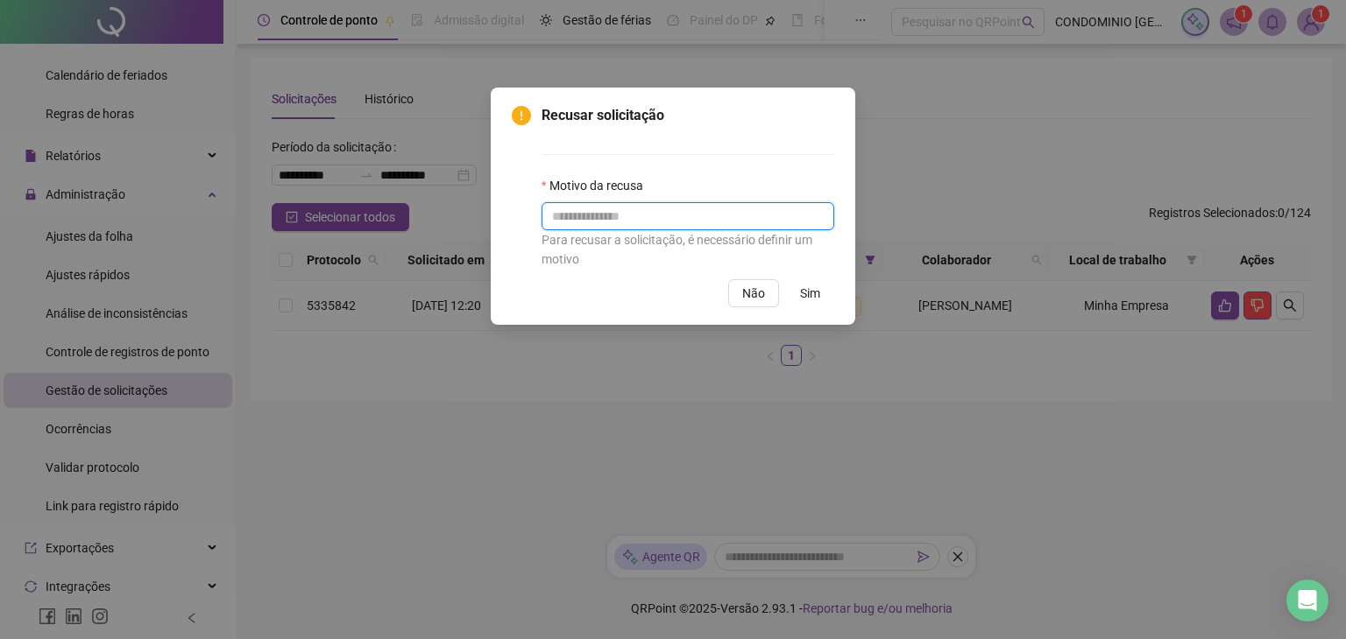
click at [567, 219] on input "text" at bounding box center [687, 216] width 293 height 28
type input "**********"
click at [767, 299] on button "Não" at bounding box center [753, 293] width 51 height 28
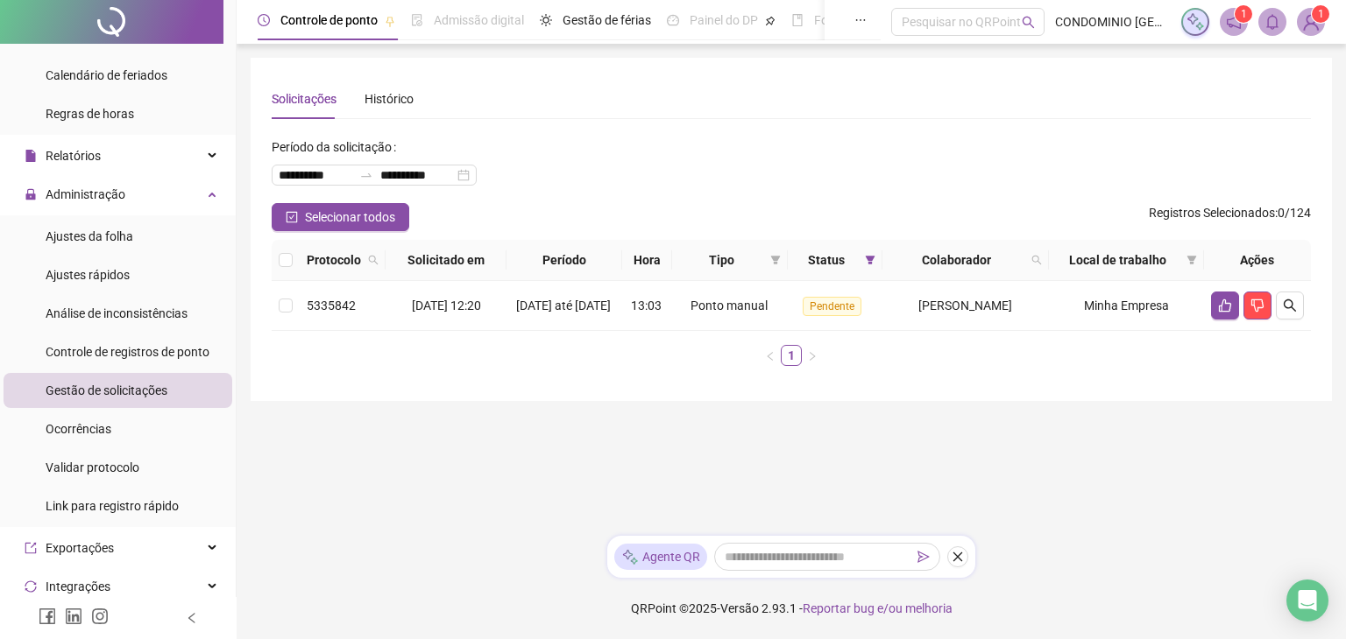
click at [126, 392] on span "Gestão de solicitações" at bounding box center [107, 391] width 122 height 14
click at [106, 239] on span "Ajustes da folha" at bounding box center [90, 237] width 88 height 14
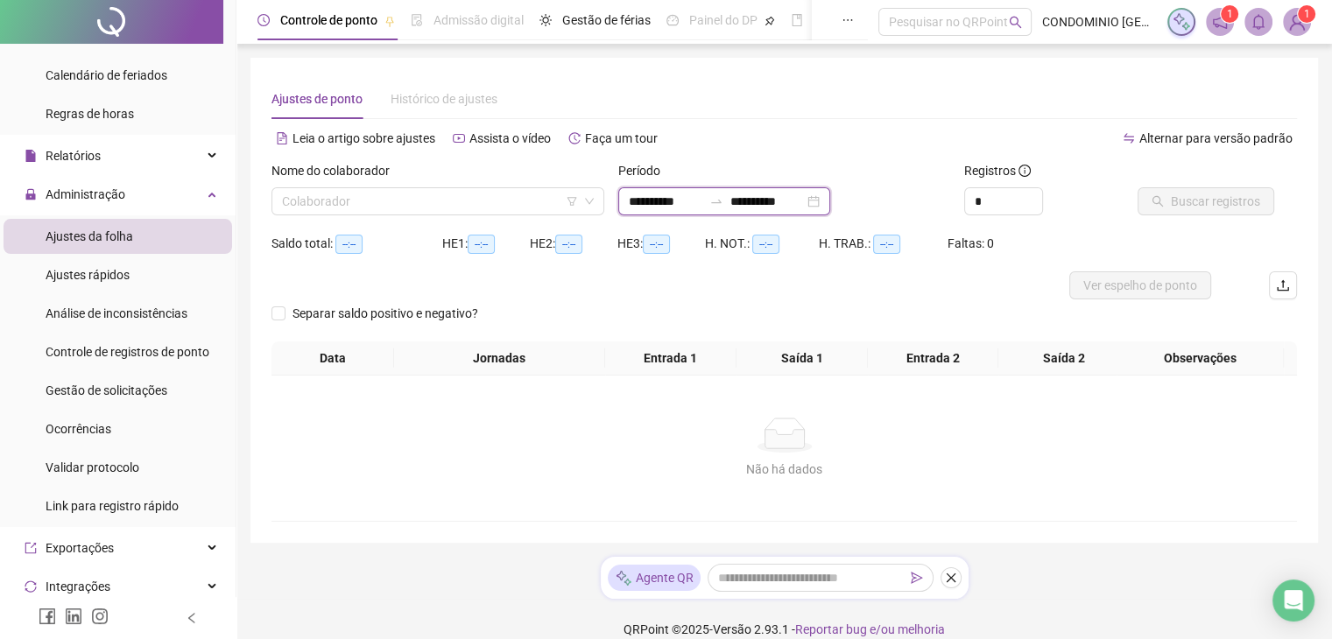
click at [639, 194] on input "**********" at bounding box center [666, 201] width 74 height 19
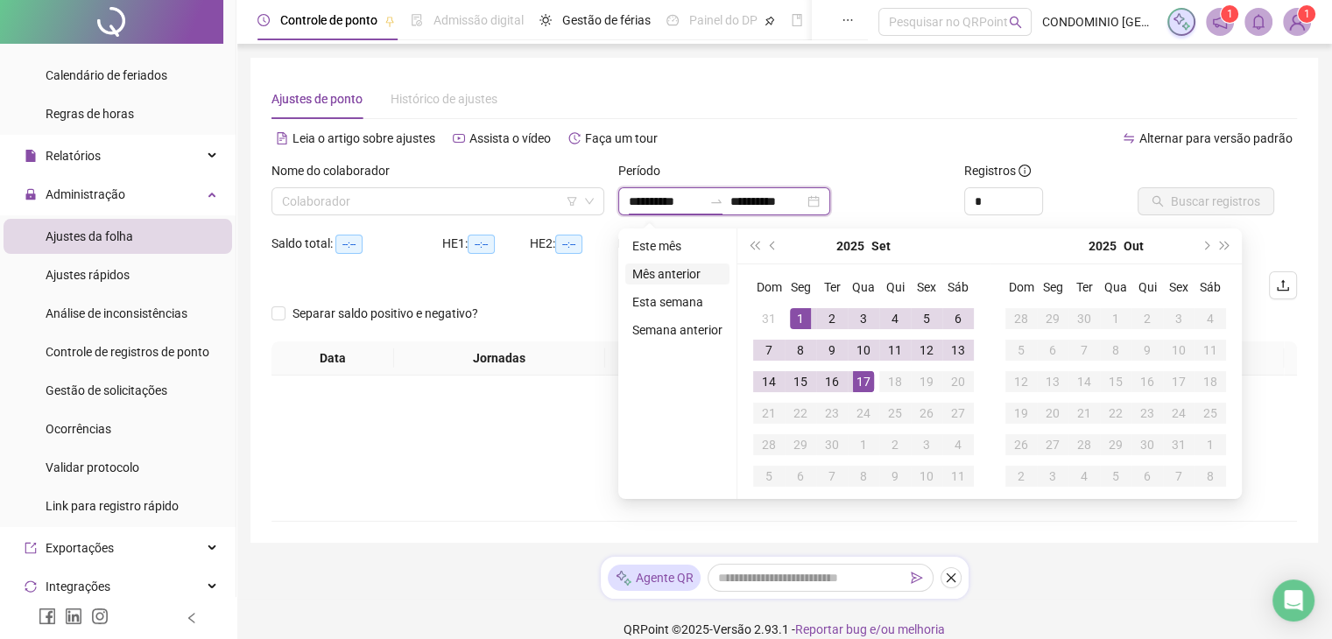
type input "**********"
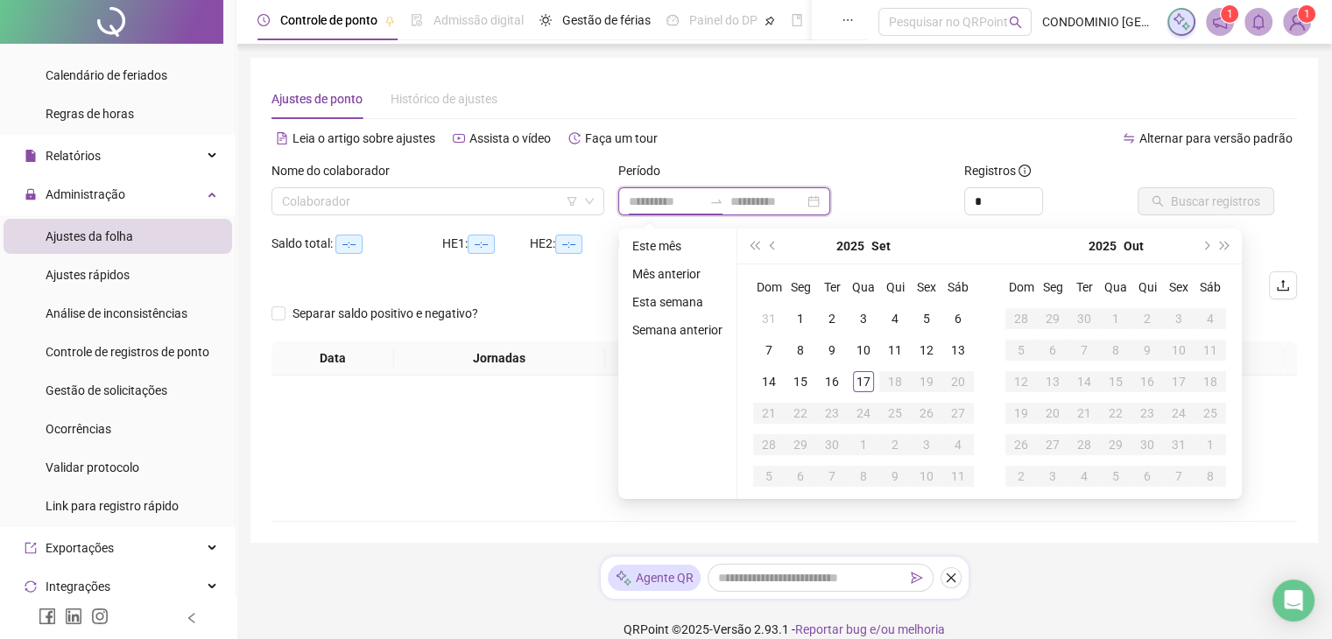
type input "**********"
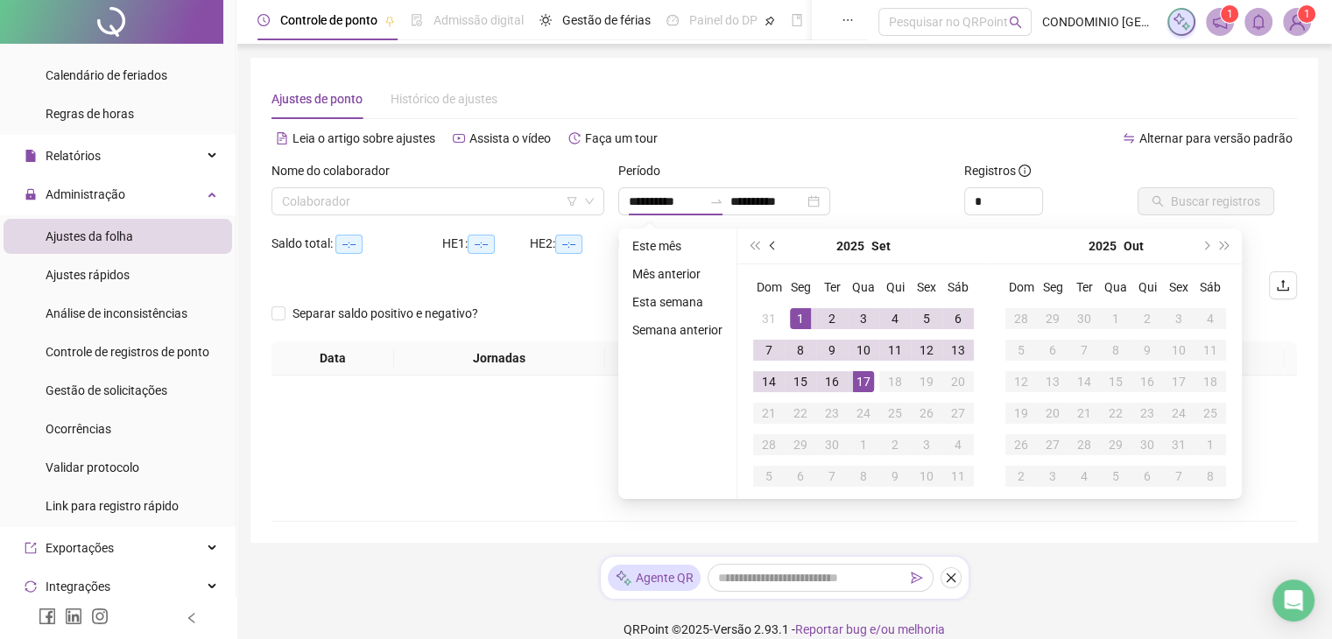
click at [774, 241] on button "prev-year" at bounding box center [773, 246] width 19 height 35
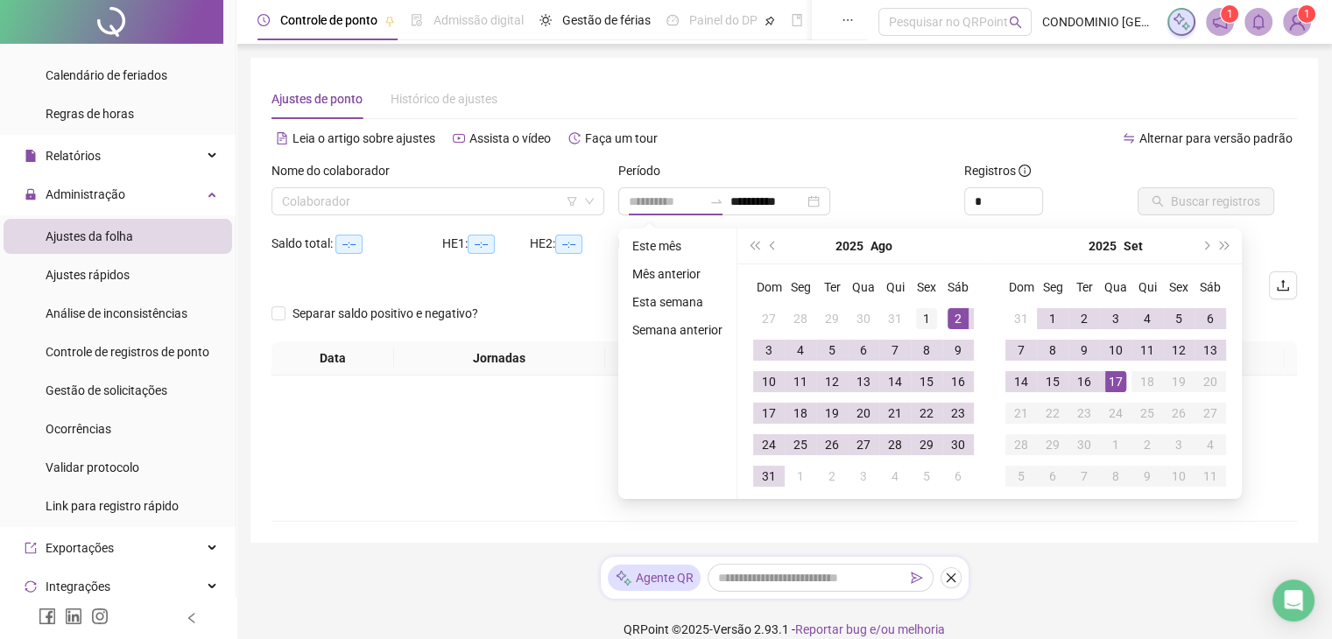
type input "**********"
click at [922, 314] on div "1" at bounding box center [926, 318] width 21 height 21
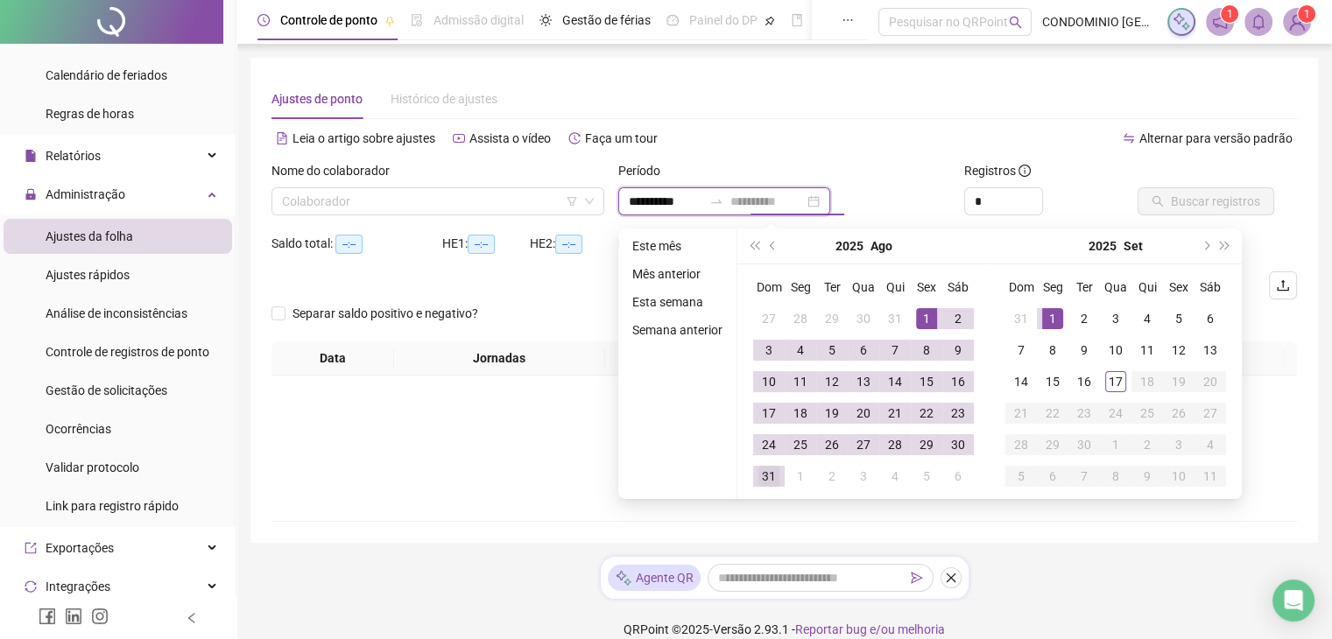
type input "**********"
click at [760, 475] on div "31" at bounding box center [769, 476] width 21 height 21
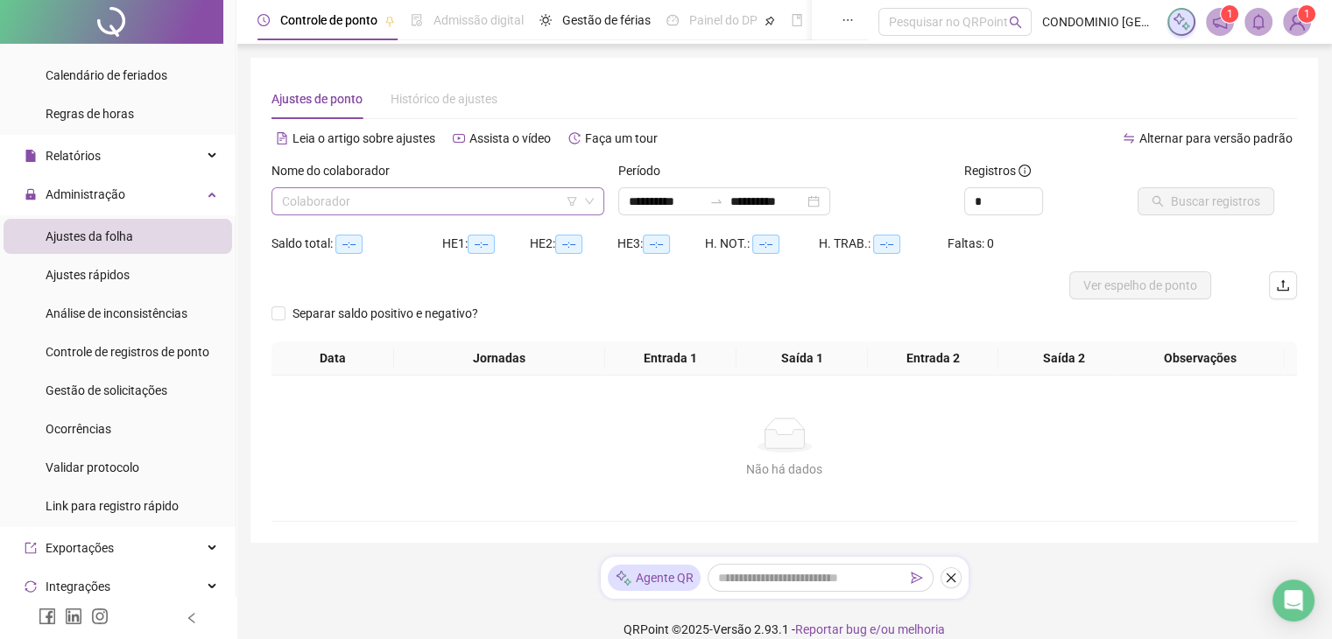
click at [337, 204] on input "search" at bounding box center [430, 201] width 296 height 26
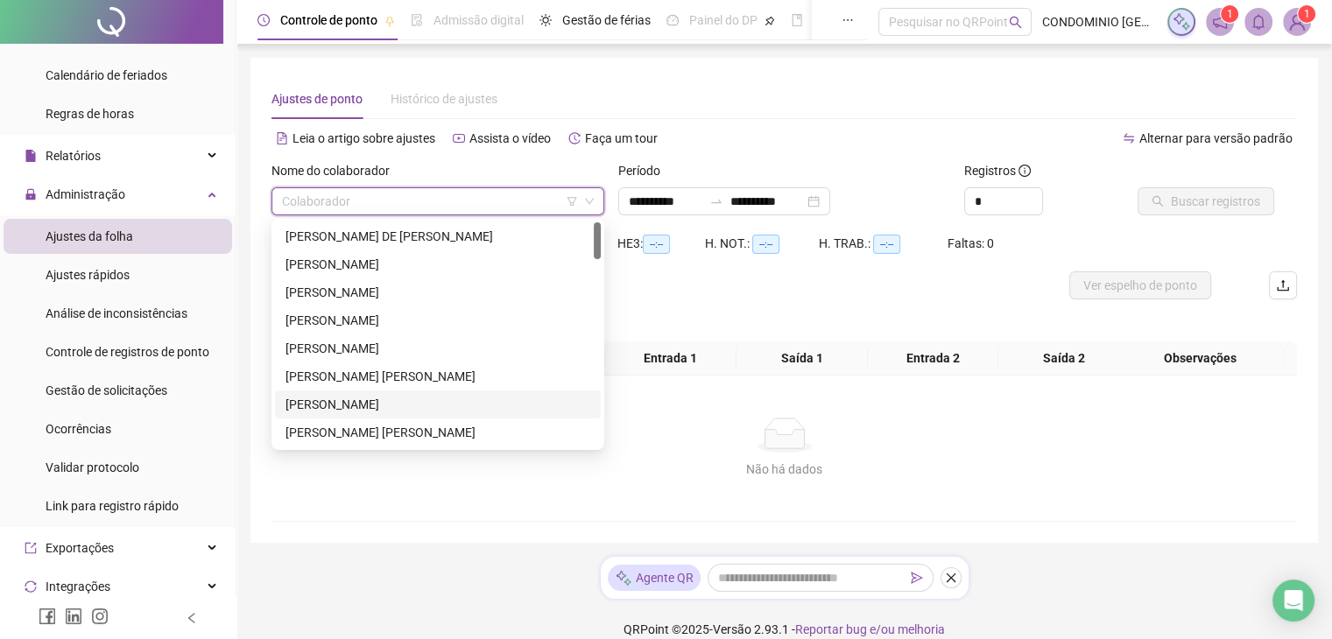
click at [327, 396] on div "[PERSON_NAME]" at bounding box center [438, 404] width 305 height 19
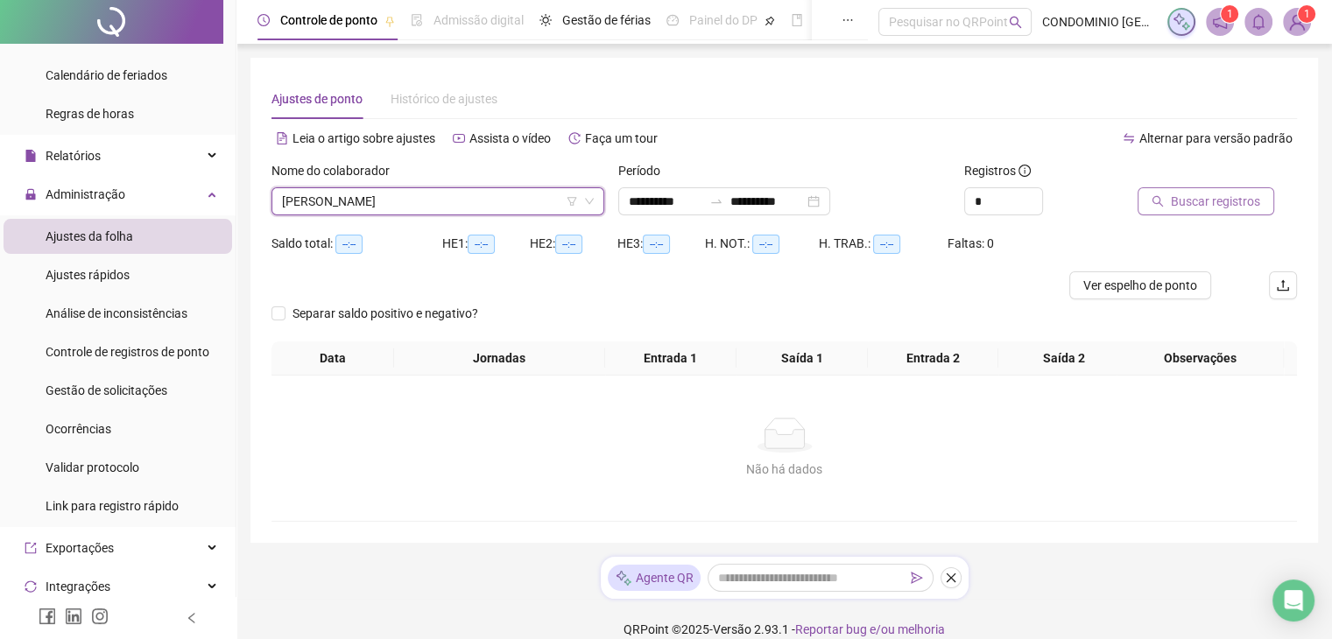
click at [1174, 201] on span "Buscar registros" at bounding box center [1215, 201] width 89 height 19
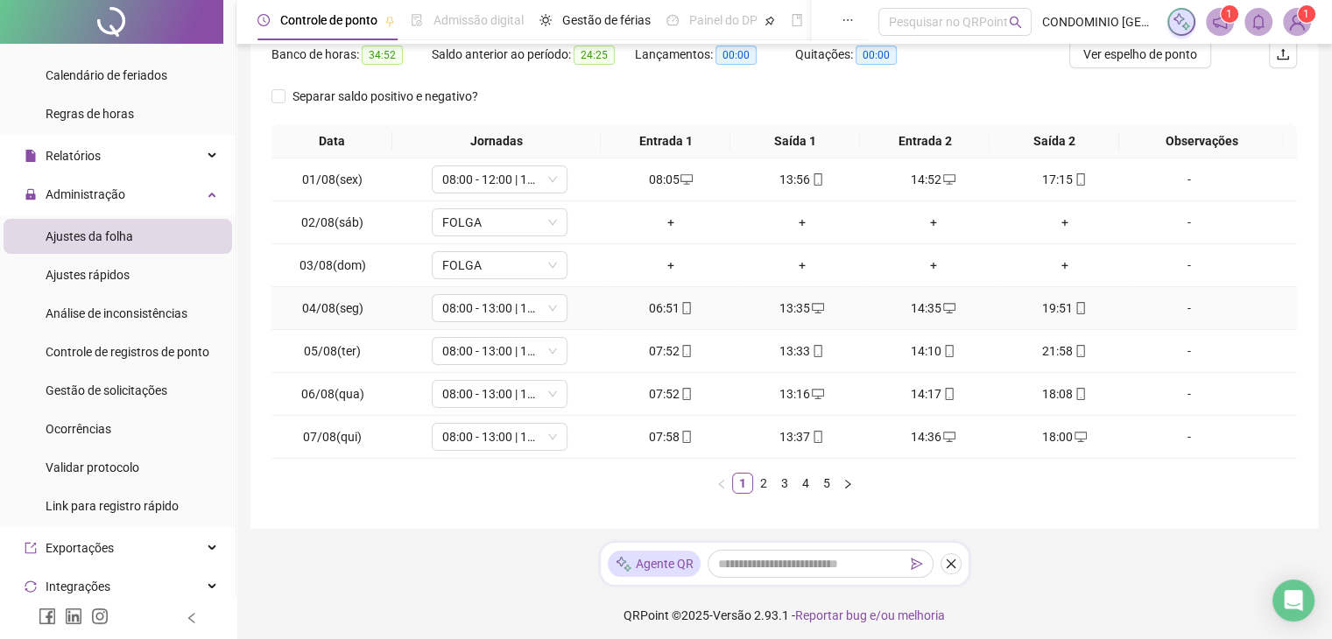
scroll to position [237, 0]
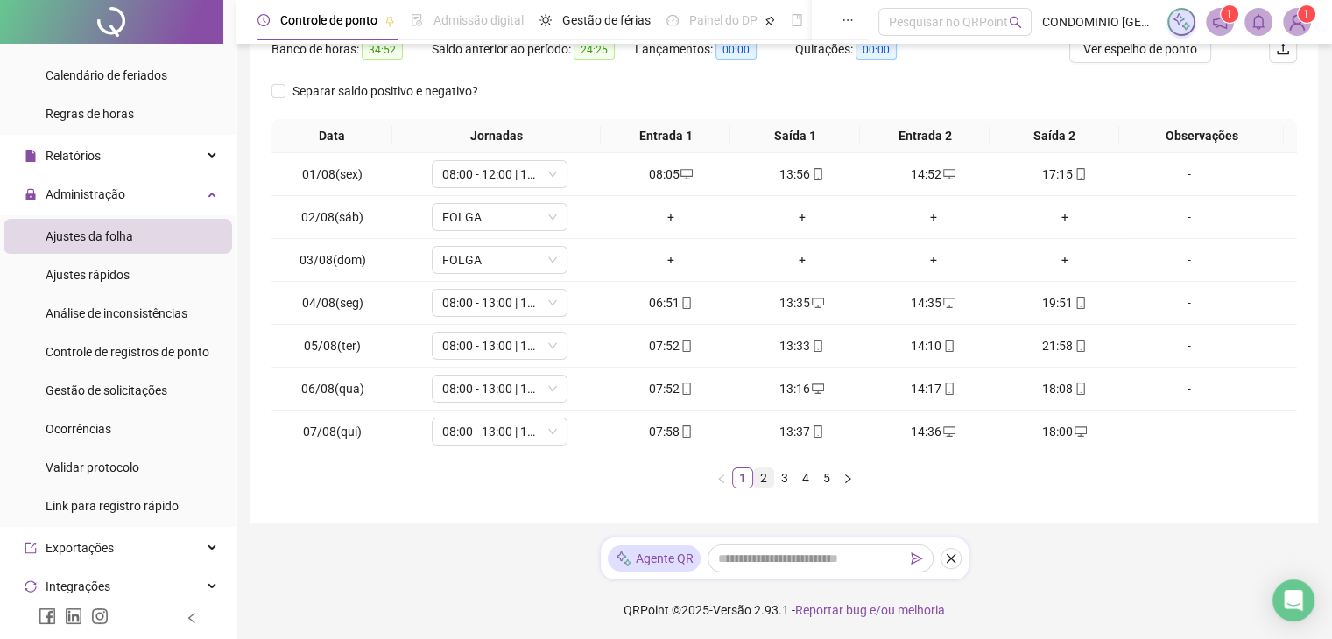
click at [761, 479] on link "2" at bounding box center [763, 478] width 19 height 19
click at [785, 482] on link "3" at bounding box center [784, 478] width 19 height 19
click at [806, 479] on link "4" at bounding box center [805, 478] width 19 height 19
click at [102, 390] on span "Gestão de solicitações" at bounding box center [107, 391] width 122 height 14
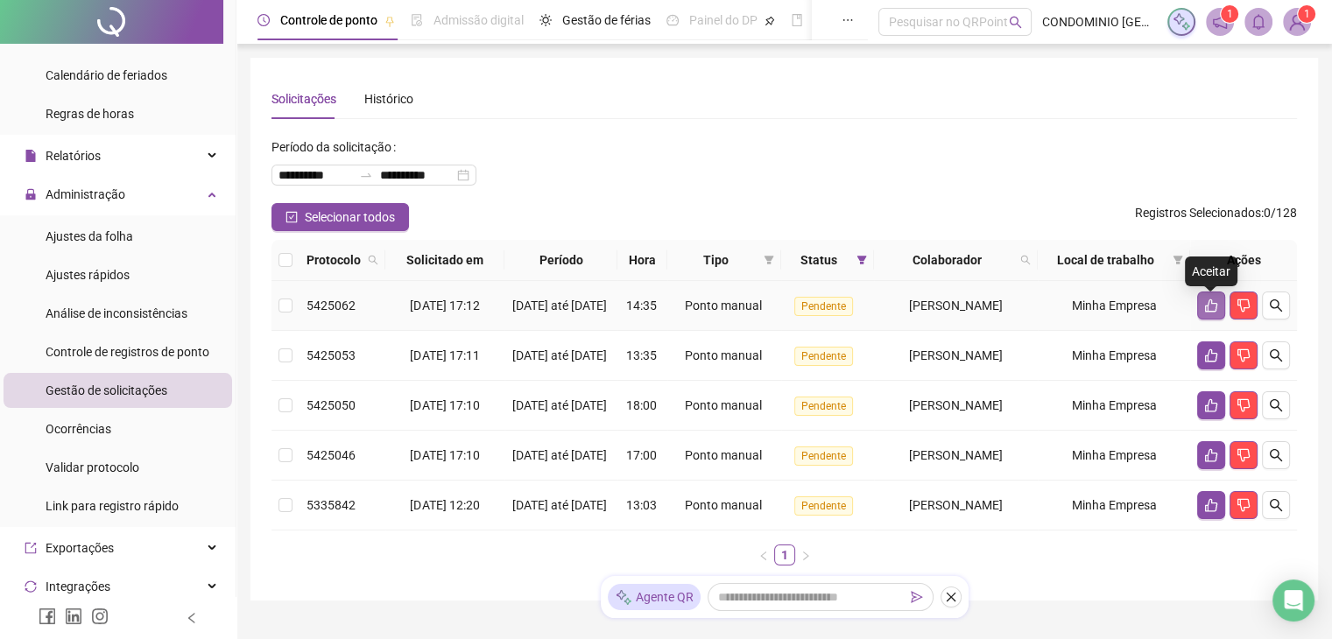
click at [1200, 309] on button "button" at bounding box center [1212, 306] width 28 height 28
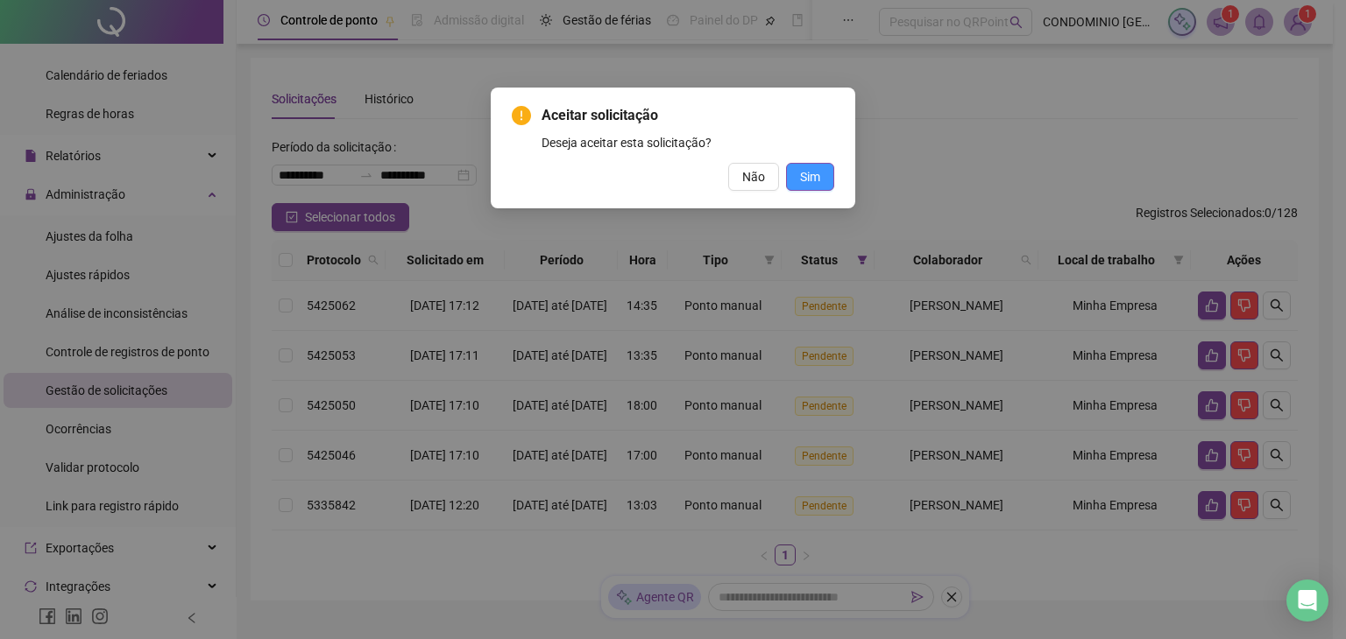
click at [823, 176] on button "Sim" at bounding box center [810, 177] width 48 height 28
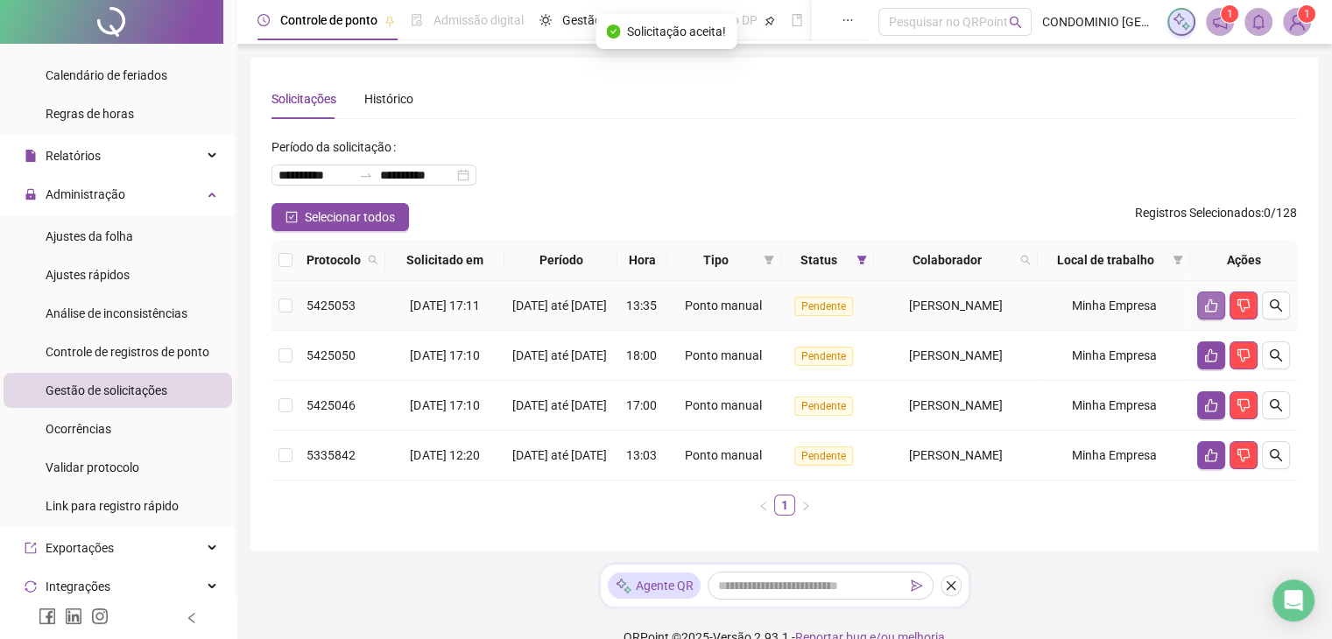
click at [1212, 311] on icon "like" at bounding box center [1212, 306] width 14 height 14
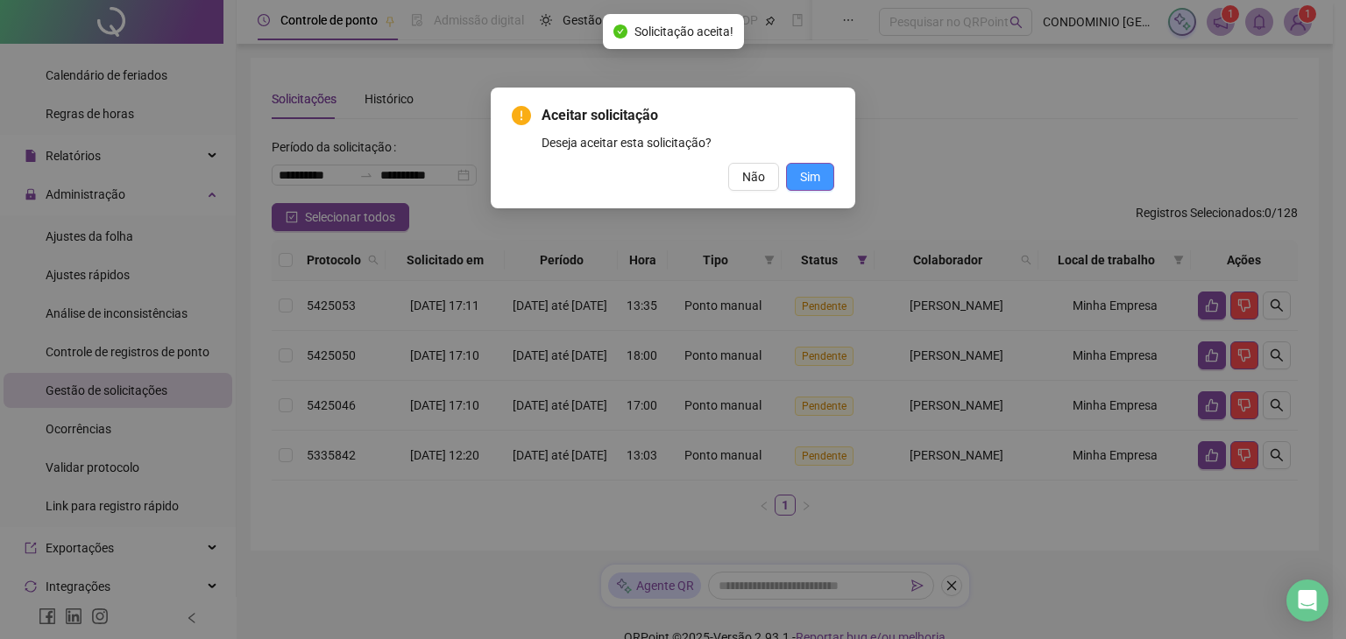
click at [808, 176] on span "Sim" at bounding box center [810, 176] width 20 height 19
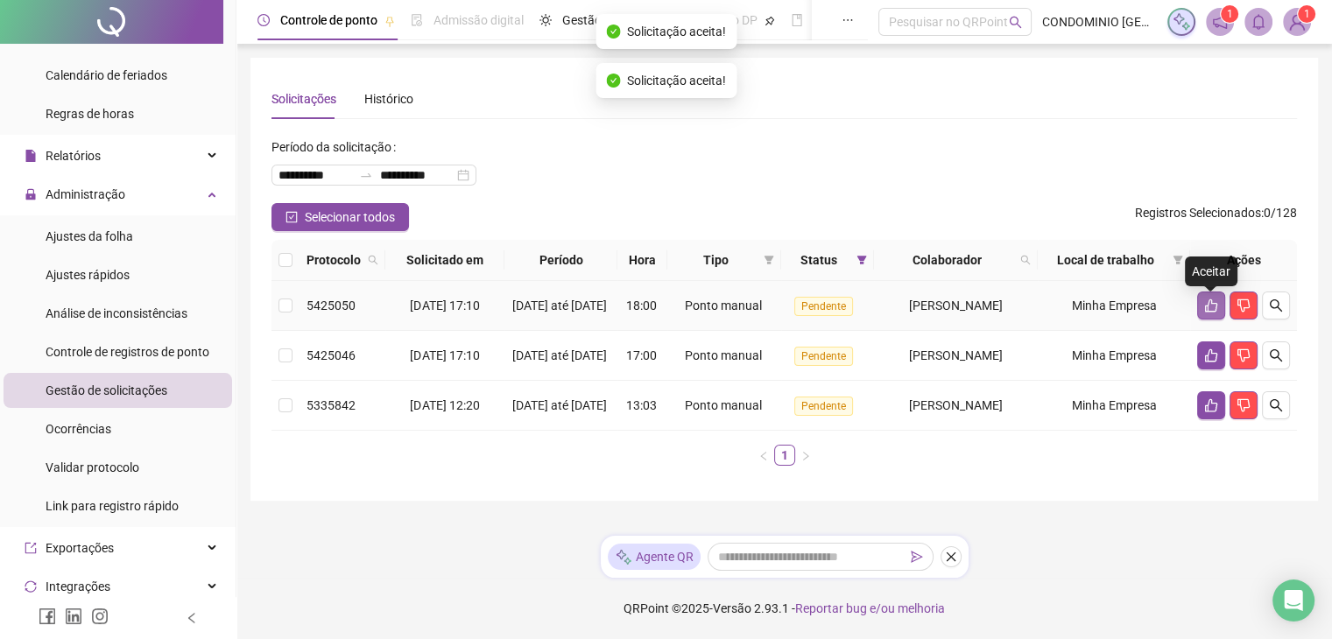
click at [1206, 307] on icon "like" at bounding box center [1212, 306] width 14 height 14
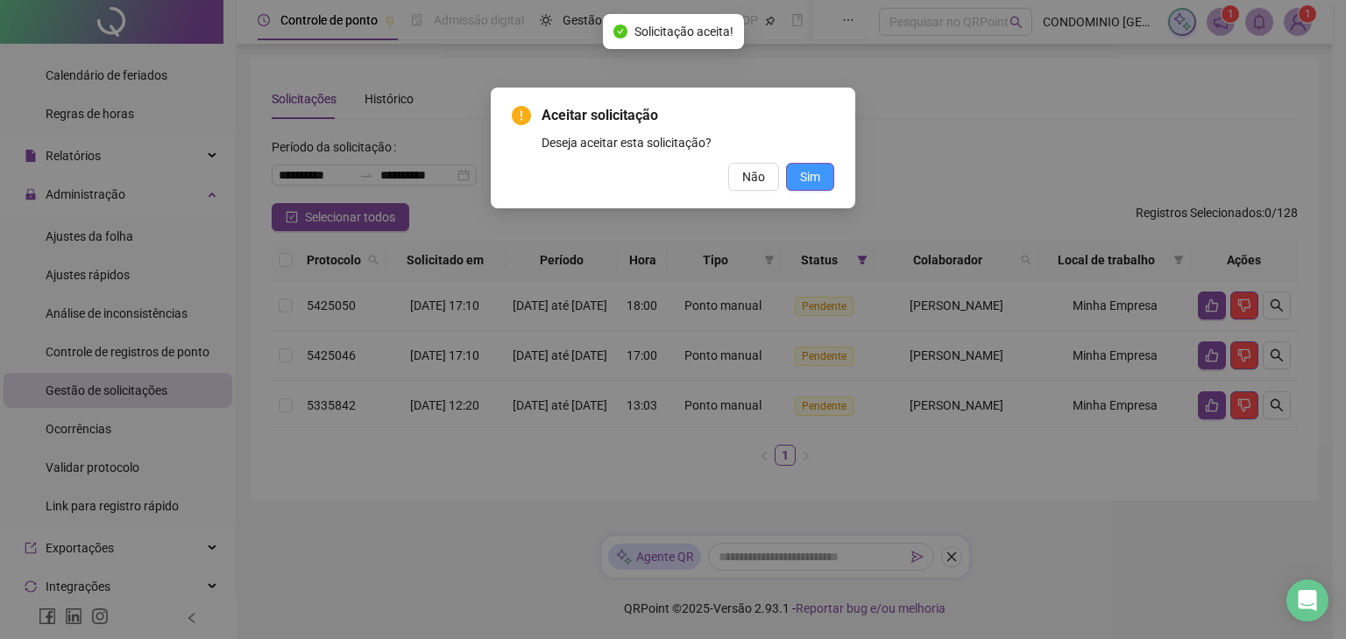
click at [787, 175] on button "Sim" at bounding box center [810, 177] width 48 height 28
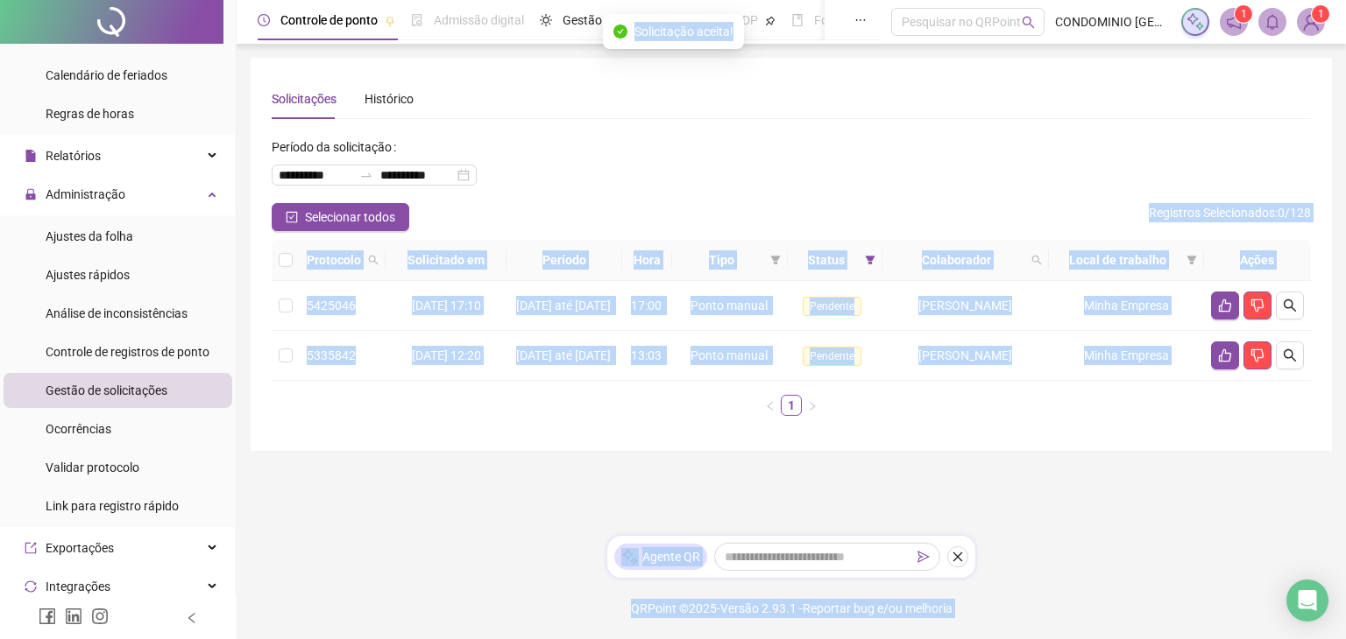
drag, startPoint x: 982, startPoint y: 167, endPoint x: 1039, endPoint y: 213, distance: 72.9
click at [981, 167] on div "**********" at bounding box center [791, 168] width 1039 height 70
click at [1094, 169] on div "**********" at bounding box center [791, 168] width 1039 height 70
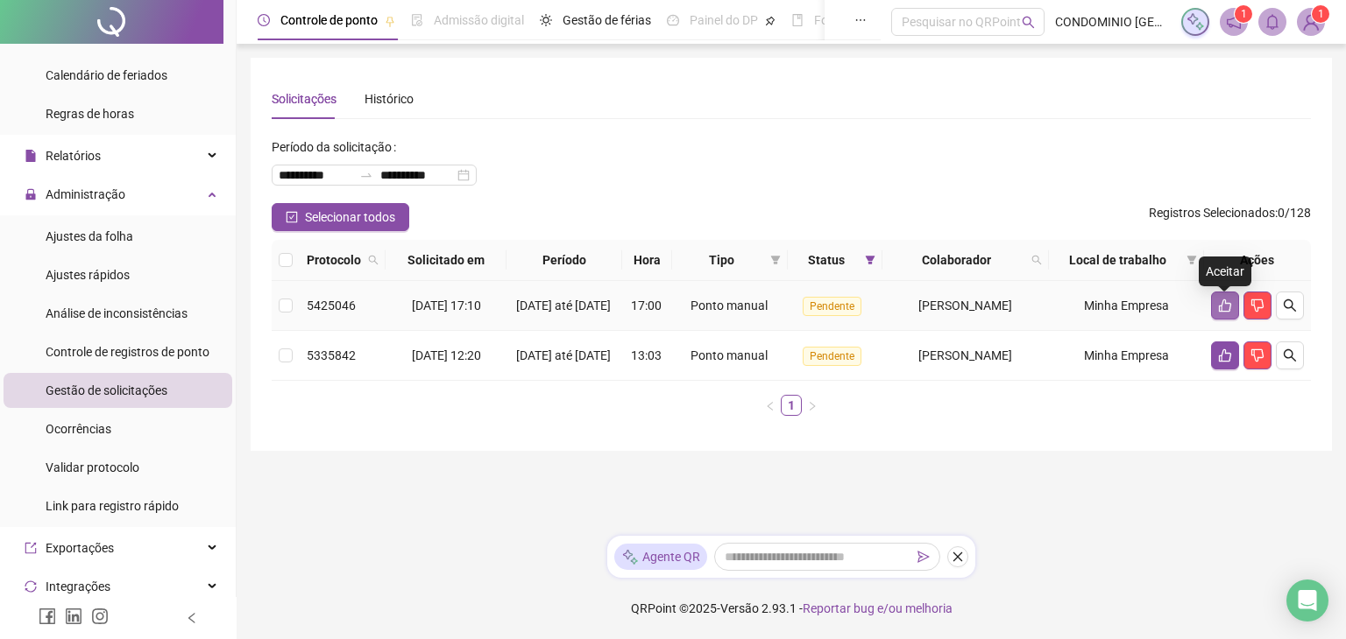
click at [1219, 313] on icon "like" at bounding box center [1225, 306] width 12 height 13
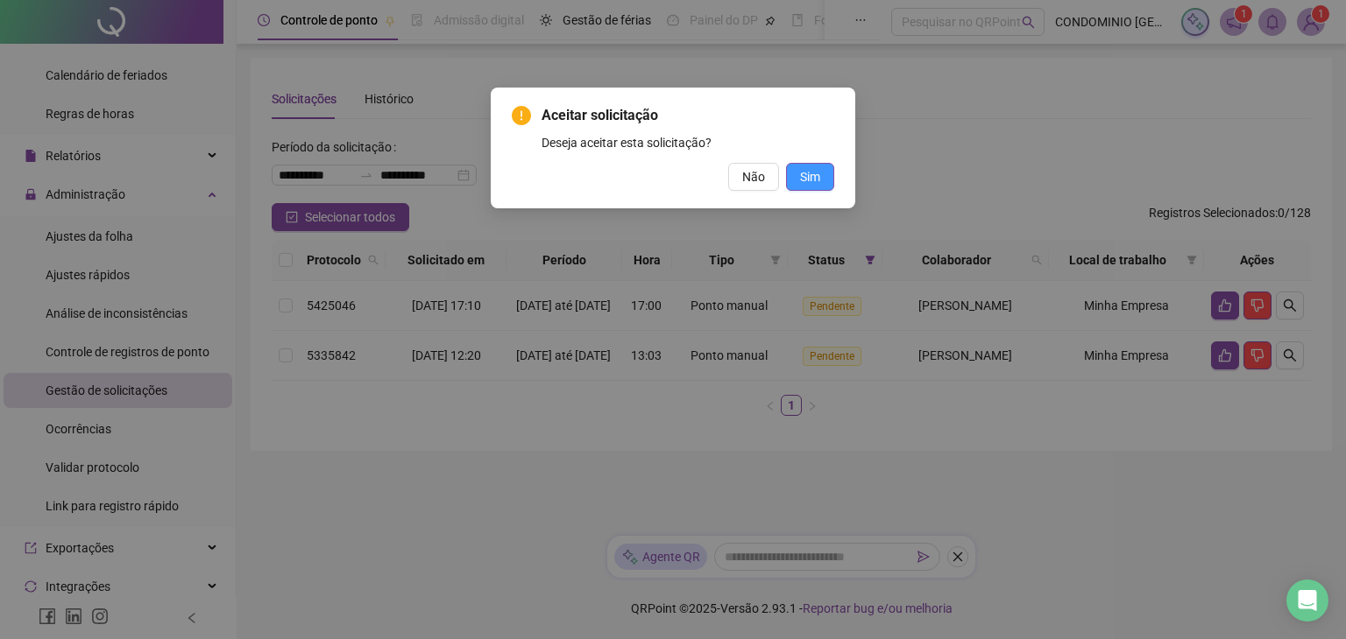
click at [812, 172] on span "Sim" at bounding box center [810, 176] width 20 height 19
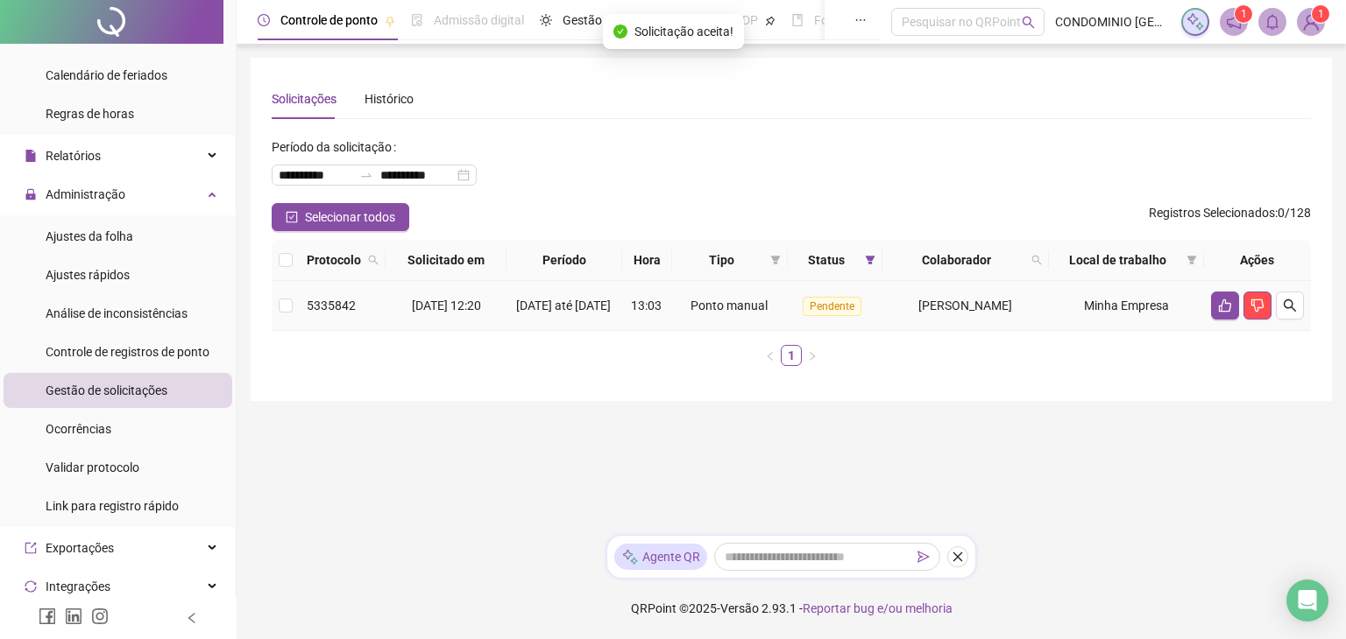
click at [1226, 313] on icon "like" at bounding box center [1225, 306] width 14 height 14
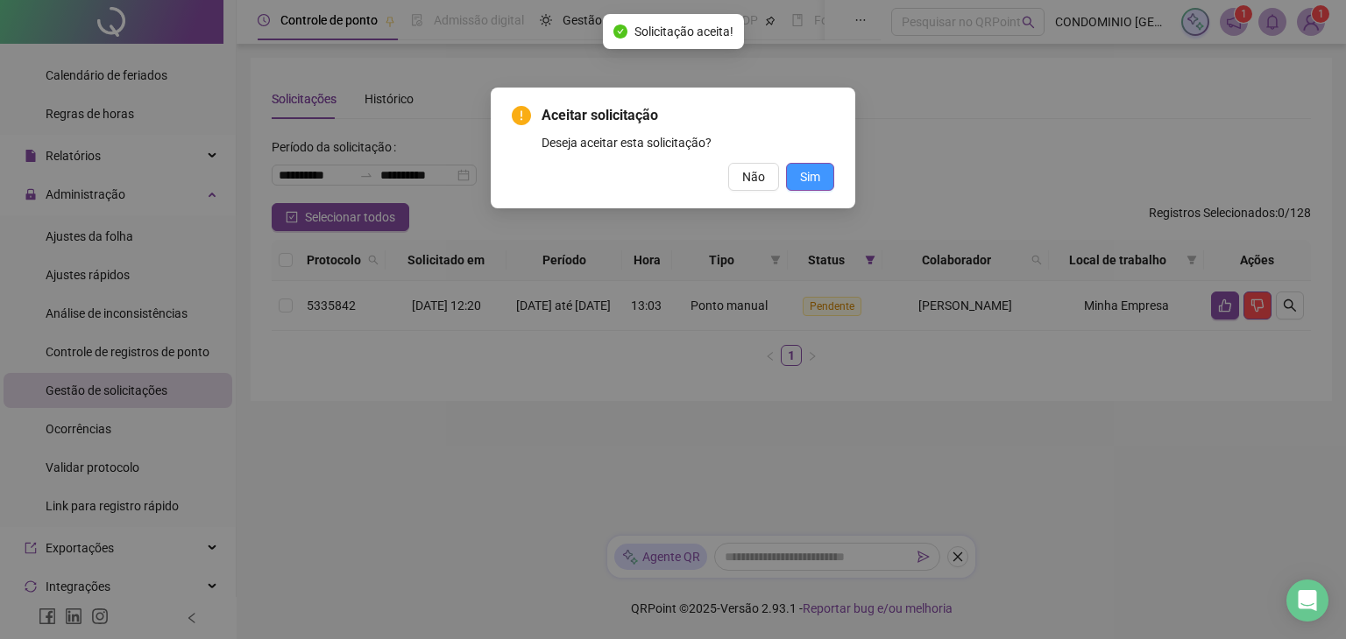
click at [807, 176] on span "Sim" at bounding box center [810, 176] width 20 height 19
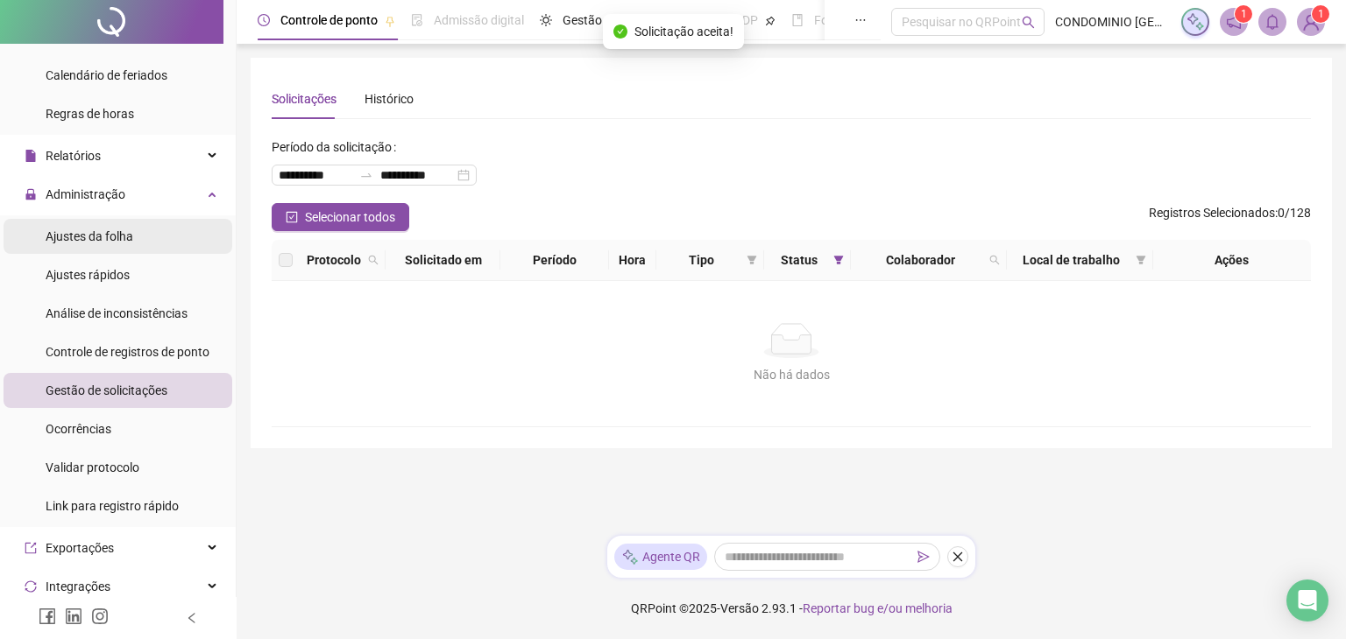
click at [91, 237] on span "Ajustes da folha" at bounding box center [90, 237] width 88 height 14
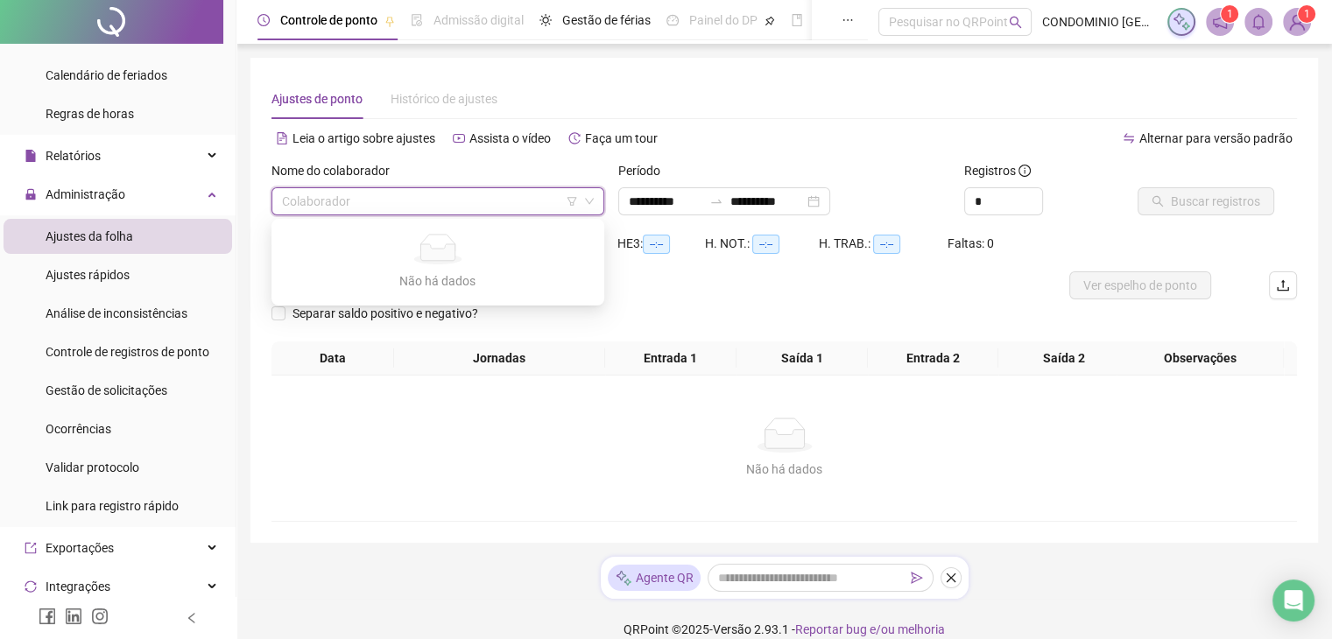
click at [375, 204] on input "search" at bounding box center [430, 201] width 296 height 26
type input "*******"
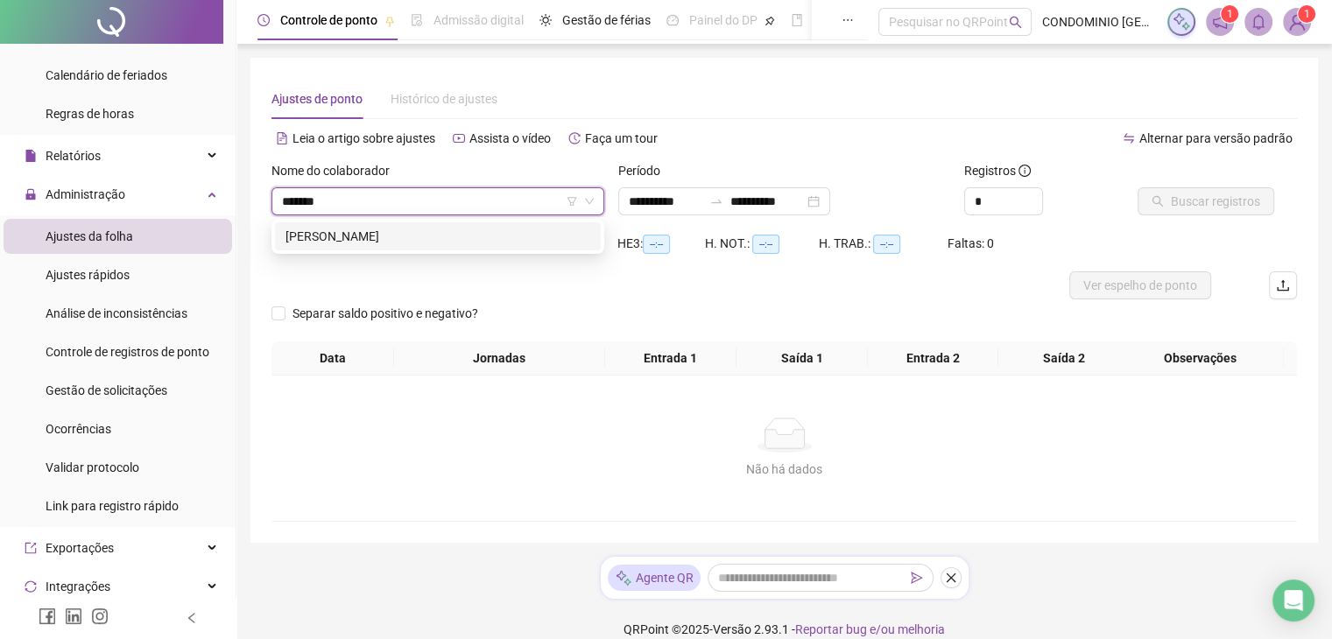
click at [364, 237] on div "[PERSON_NAME]" at bounding box center [438, 236] width 305 height 19
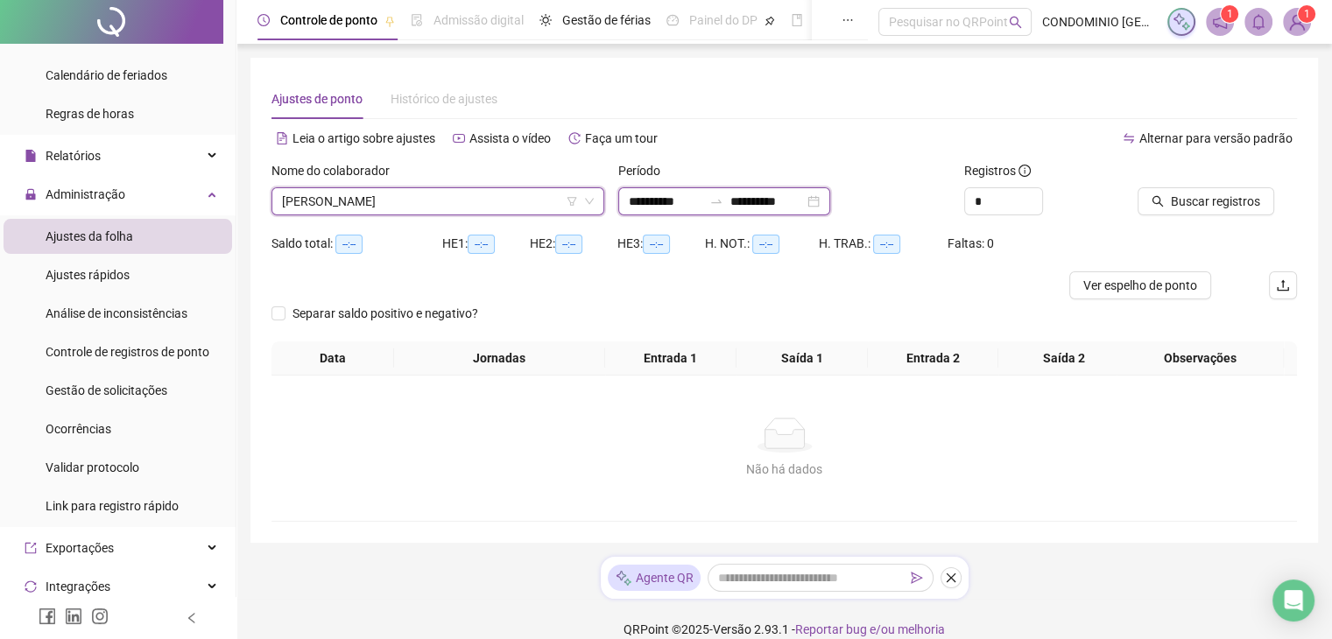
click at [671, 204] on input "**********" at bounding box center [666, 201] width 74 height 19
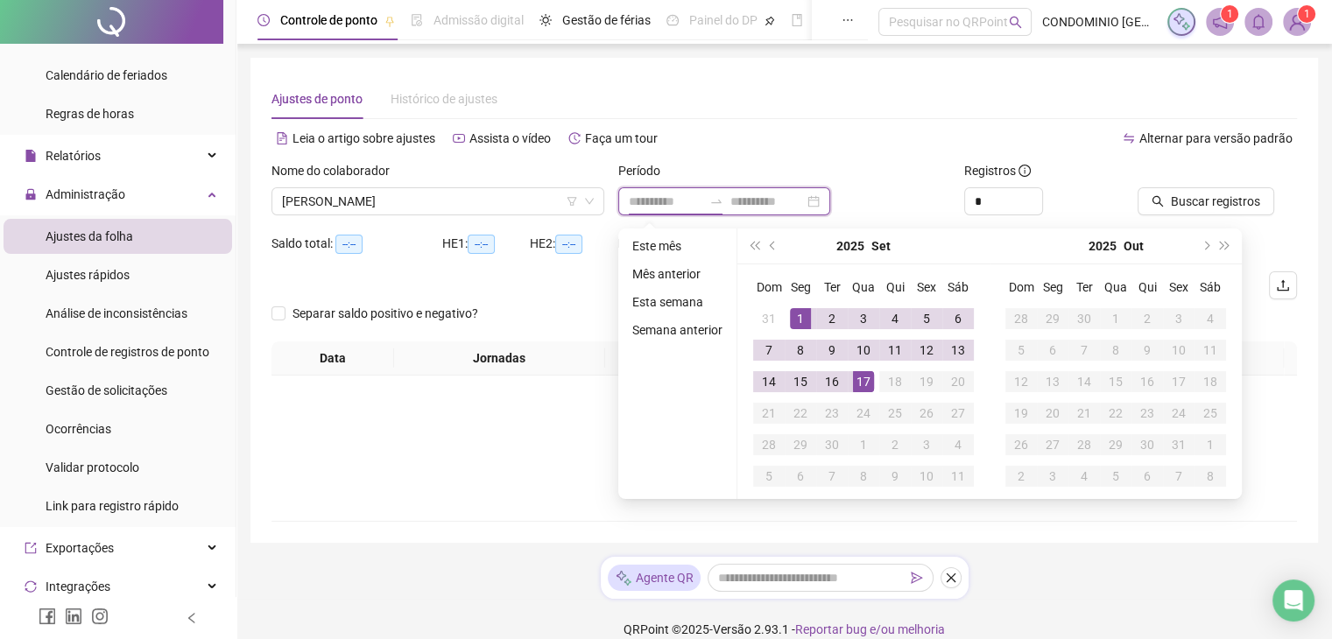
type input "**********"
click at [770, 245] on span "prev-year" at bounding box center [774, 246] width 9 height 9
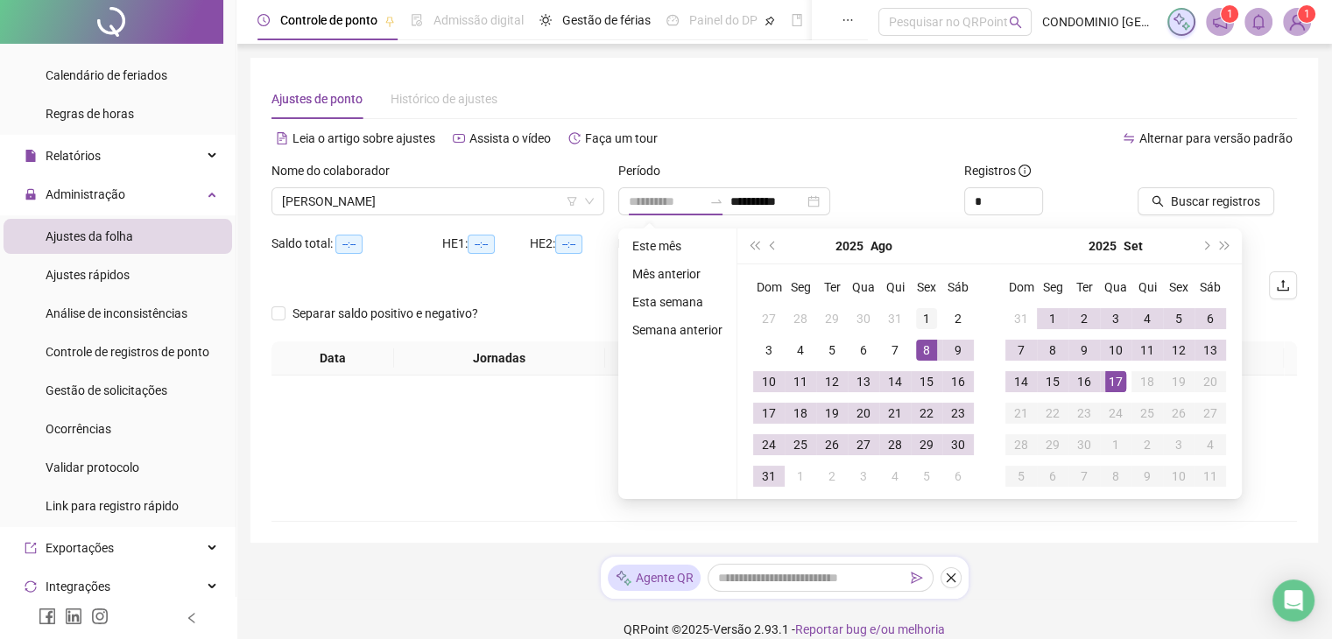
type input "**********"
click at [929, 315] on div "1" at bounding box center [926, 318] width 21 height 21
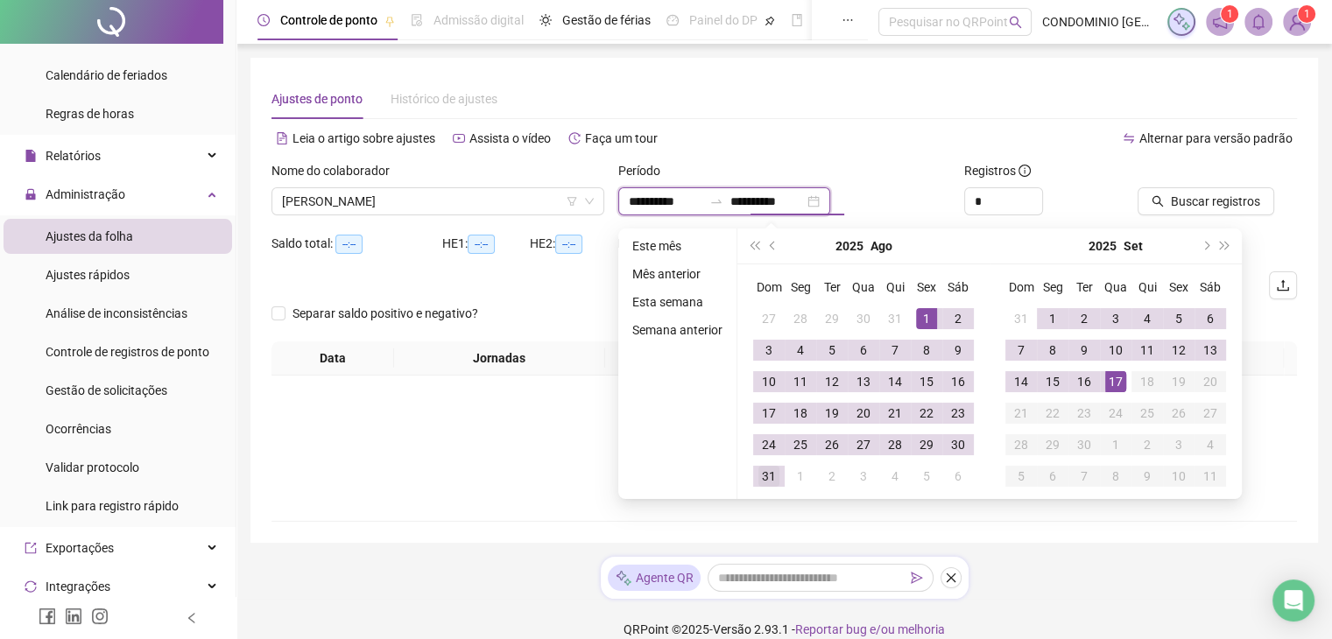
type input "**********"
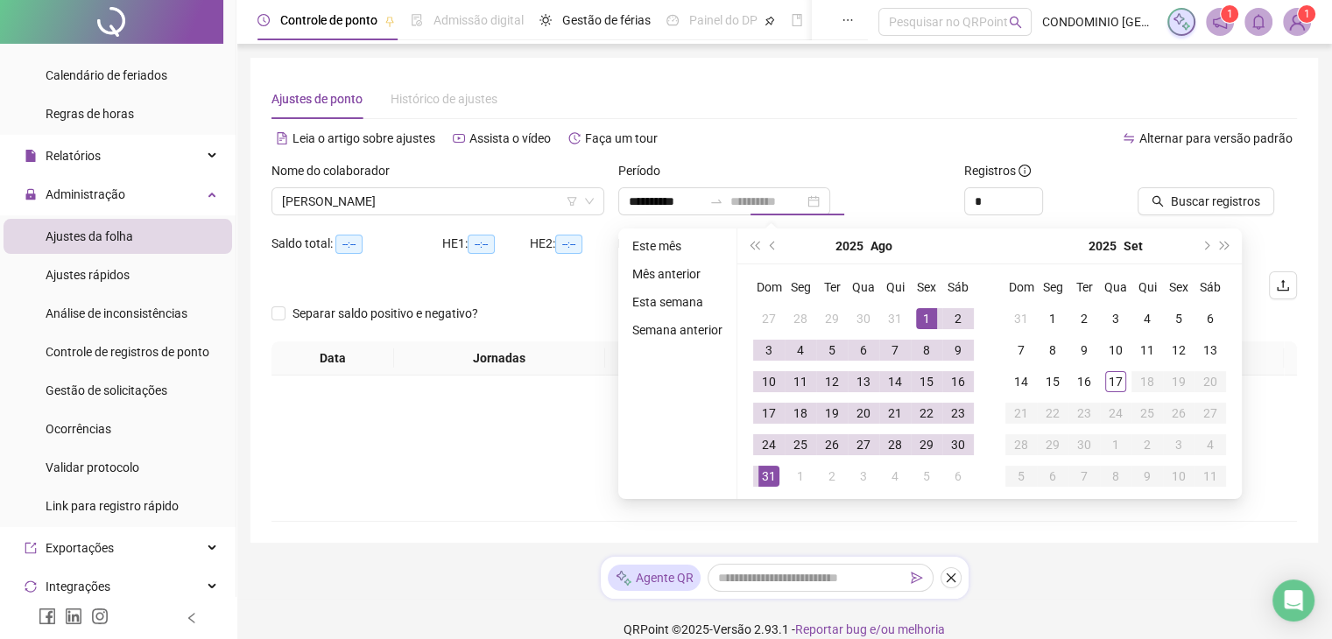
click at [771, 476] on div "31" at bounding box center [769, 476] width 21 height 21
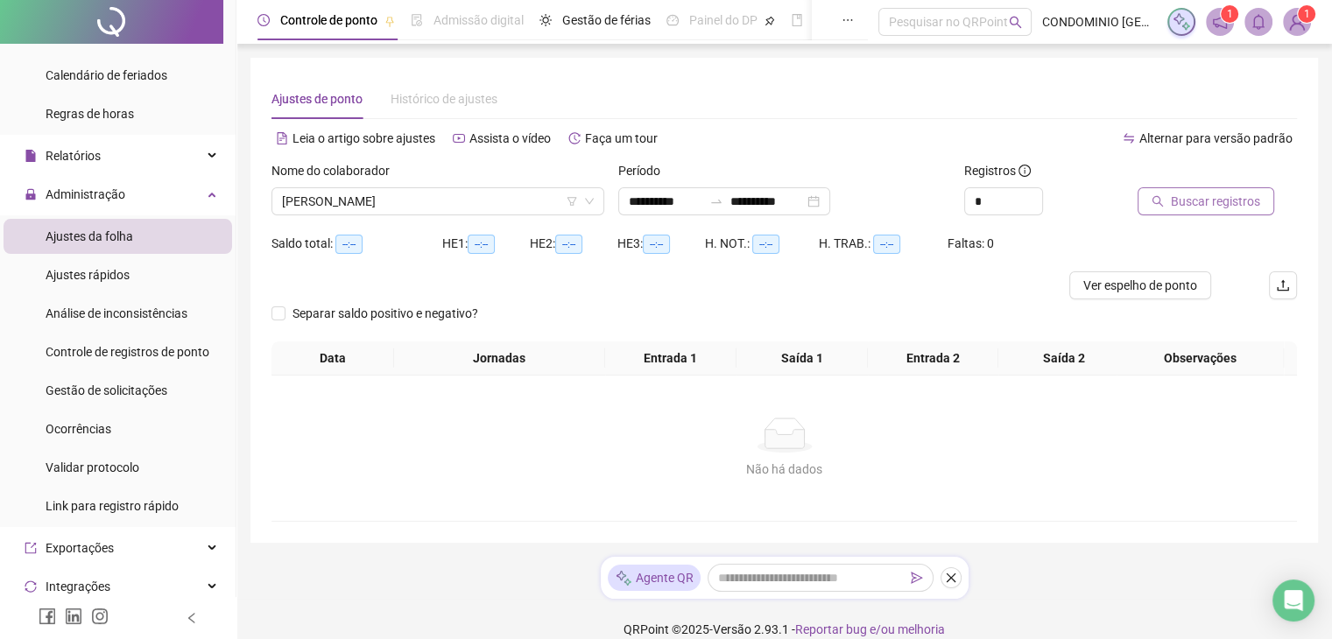
click at [1226, 201] on span "Buscar registros" at bounding box center [1215, 201] width 89 height 19
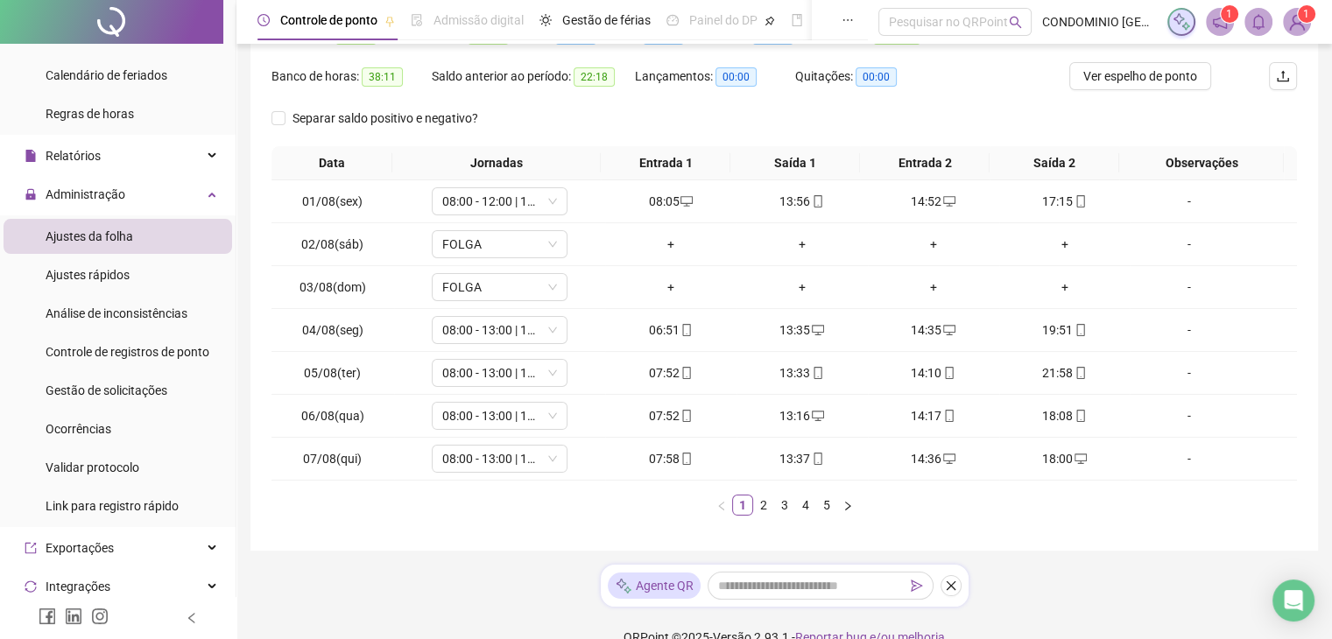
scroll to position [237, 0]
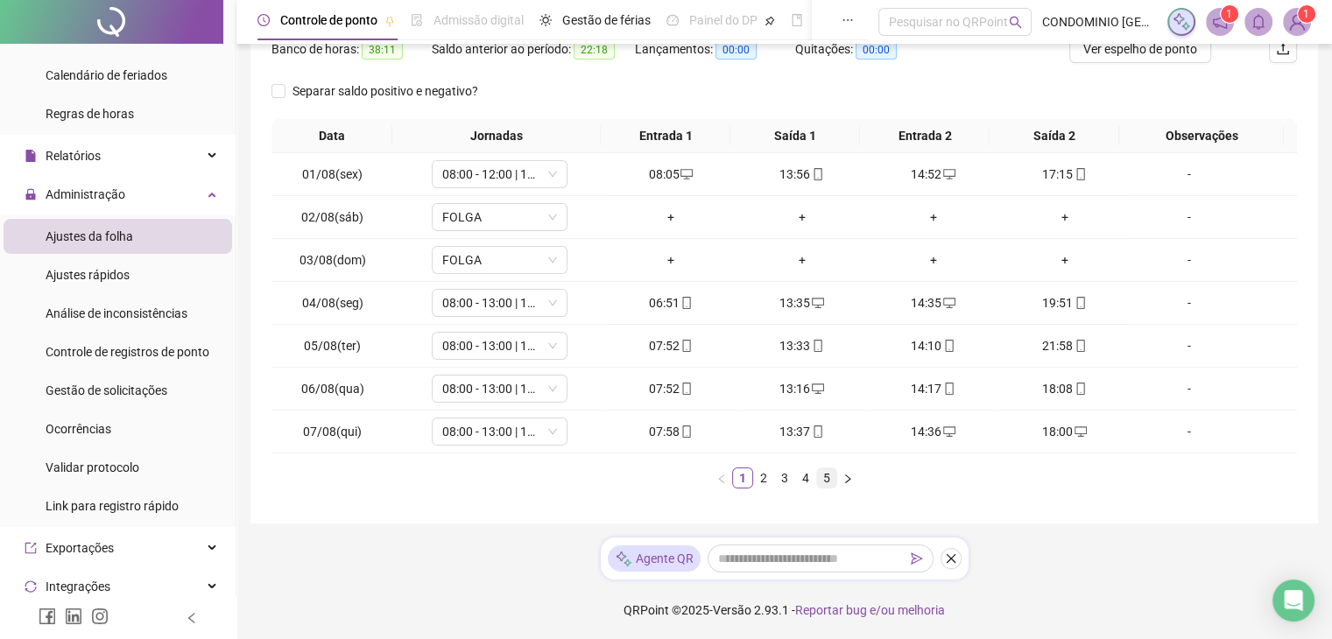
click at [830, 477] on link "5" at bounding box center [826, 478] width 19 height 19
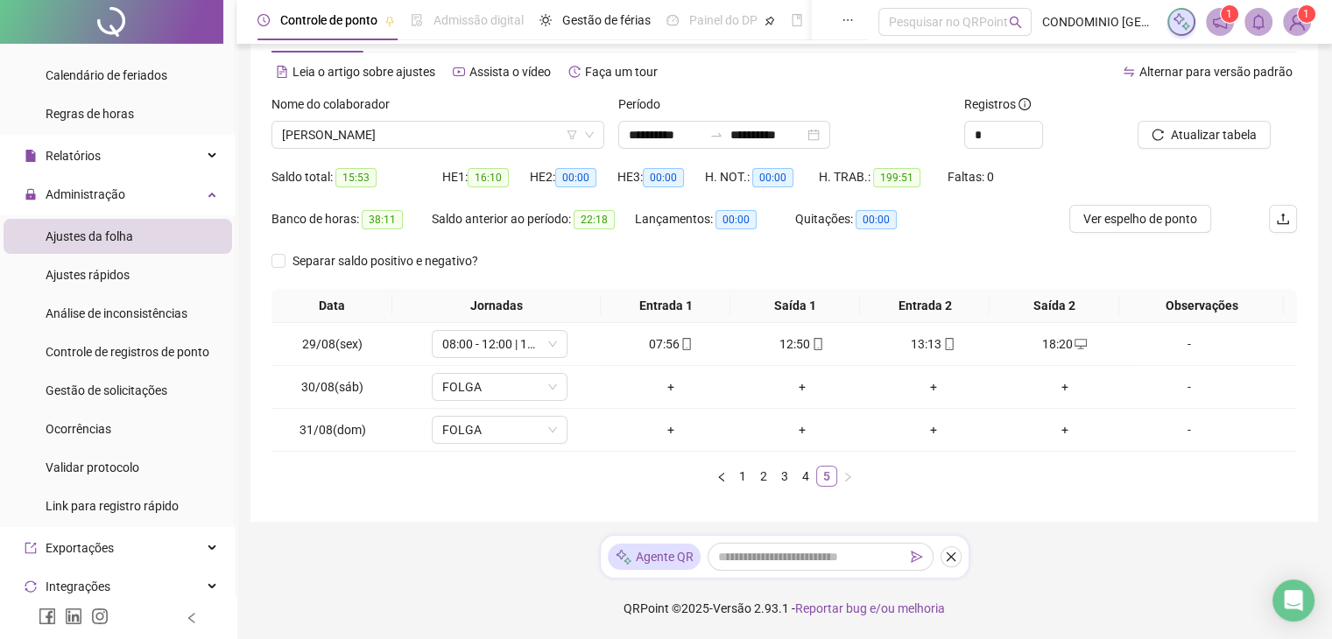
scroll to position [66, 0]
click at [799, 477] on link "4" at bounding box center [805, 477] width 19 height 19
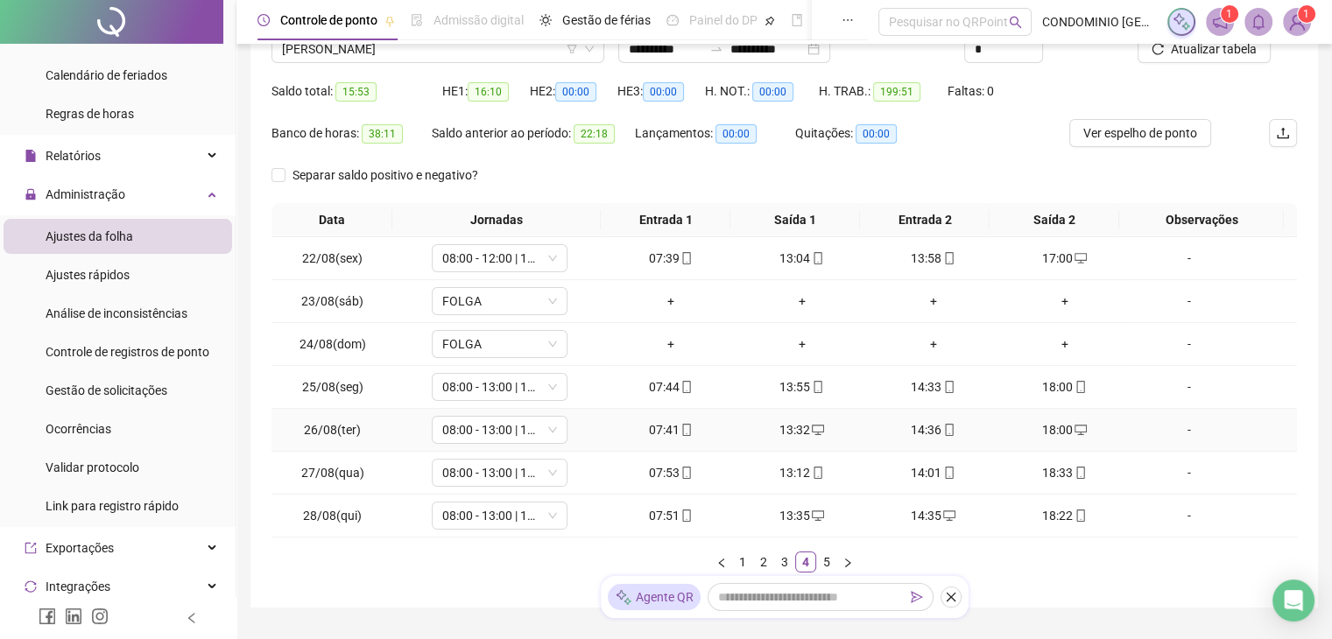
scroll to position [237, 0]
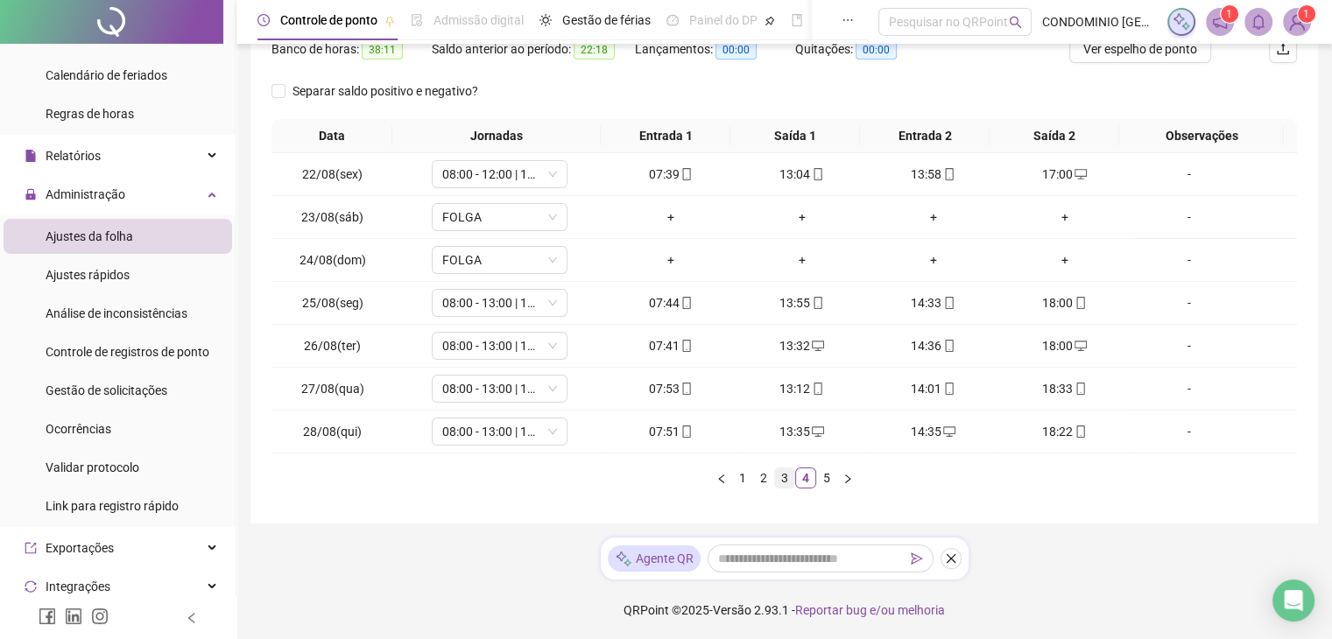
click at [782, 477] on link "3" at bounding box center [784, 478] width 19 height 19
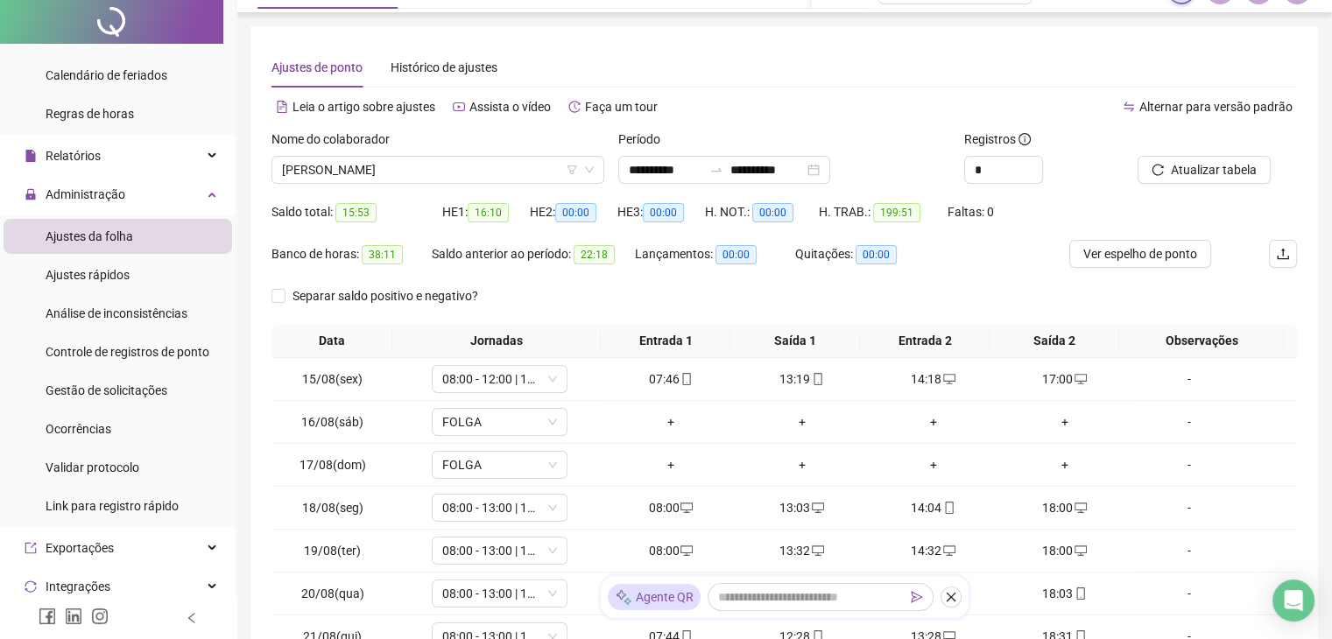
scroll to position [0, 0]
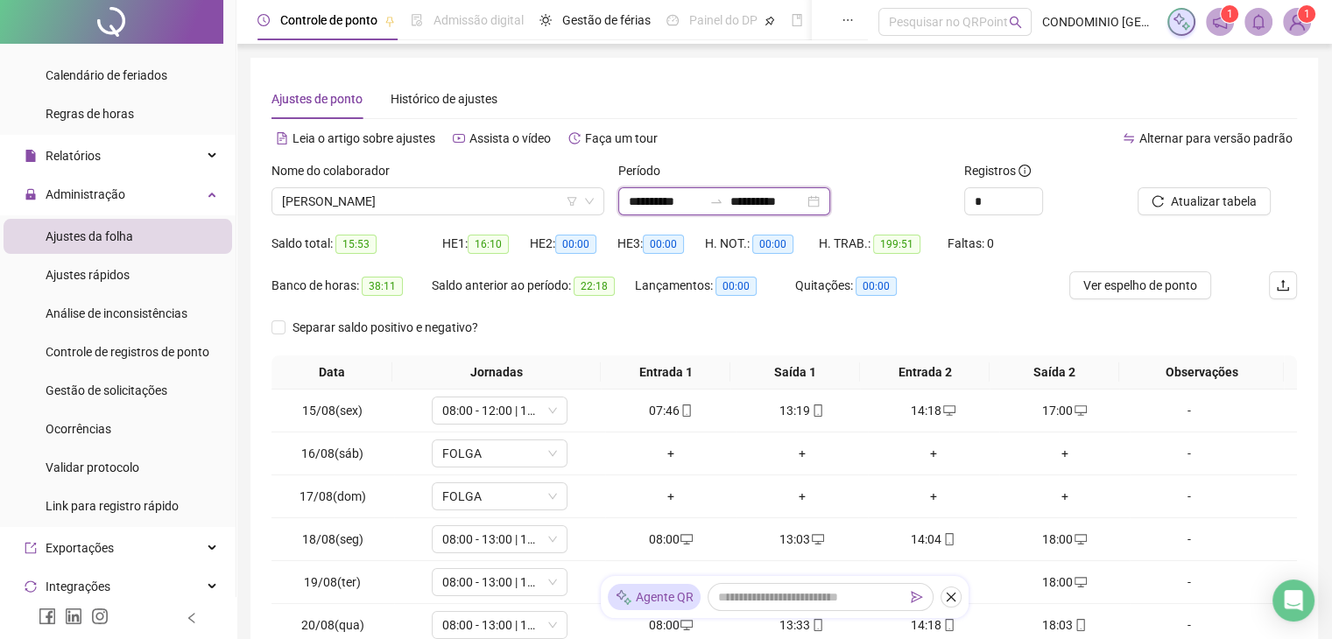
click at [647, 201] on input "**********" at bounding box center [666, 201] width 74 height 19
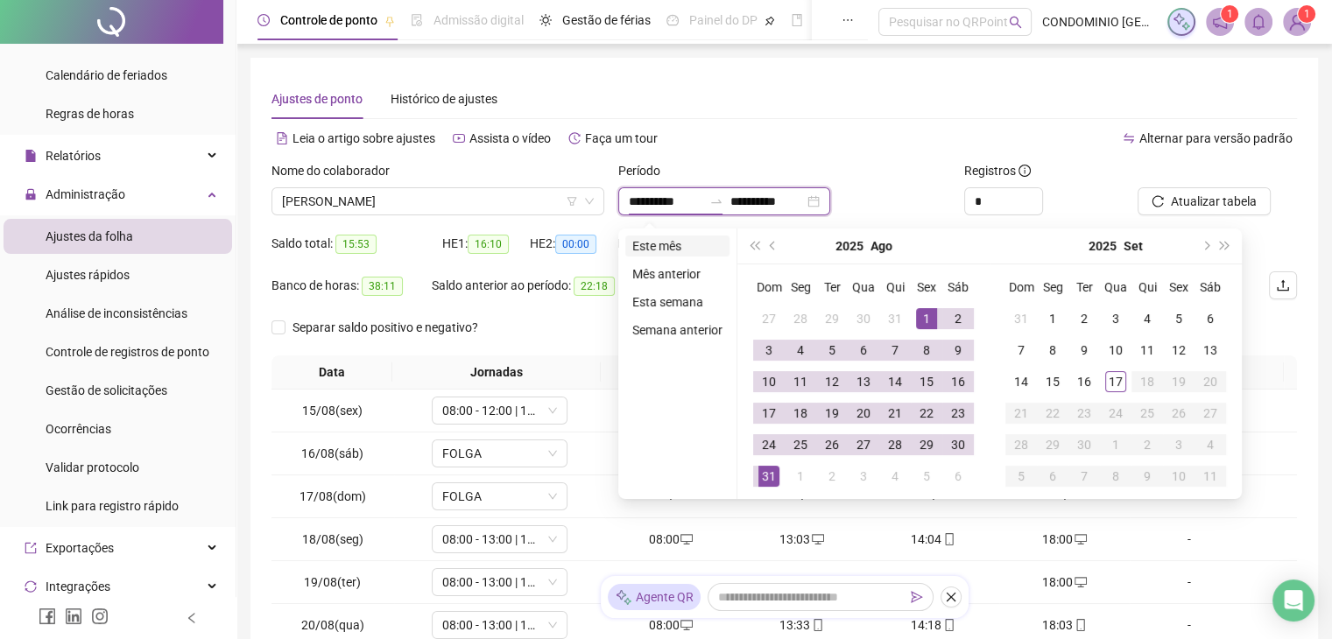
type input "**********"
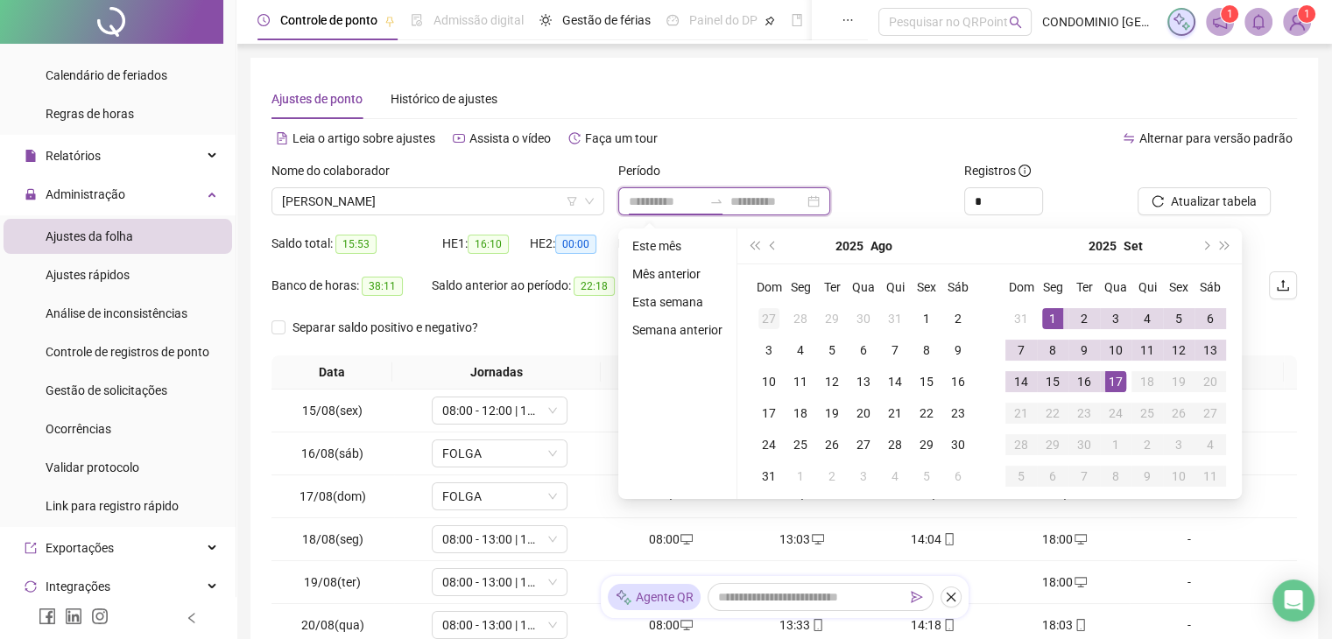
type input "**********"
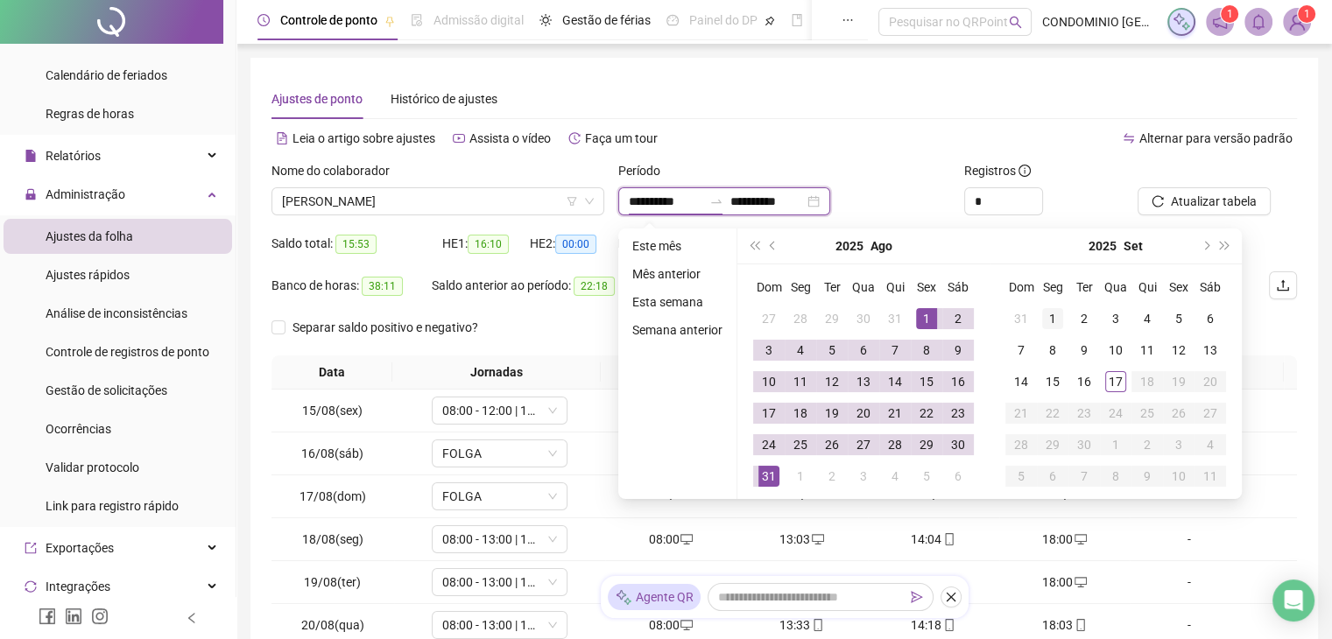
type input "**********"
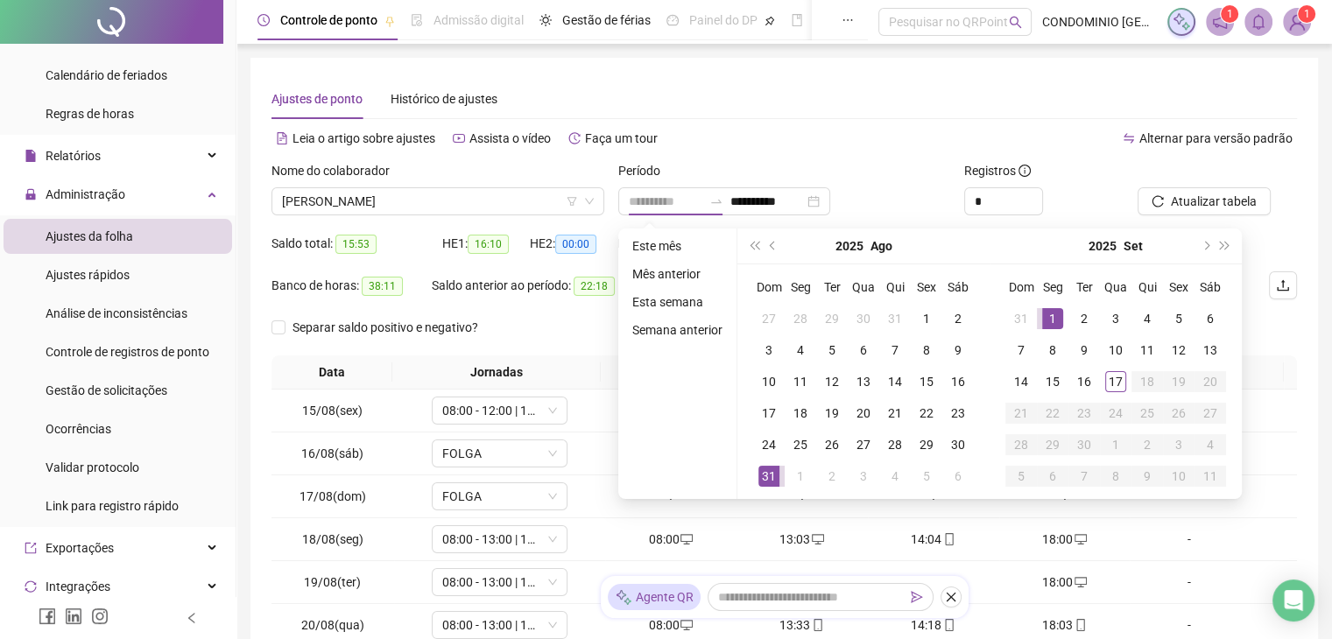
click at [1064, 318] on td "1" at bounding box center [1053, 319] width 32 height 32
type input "**********"
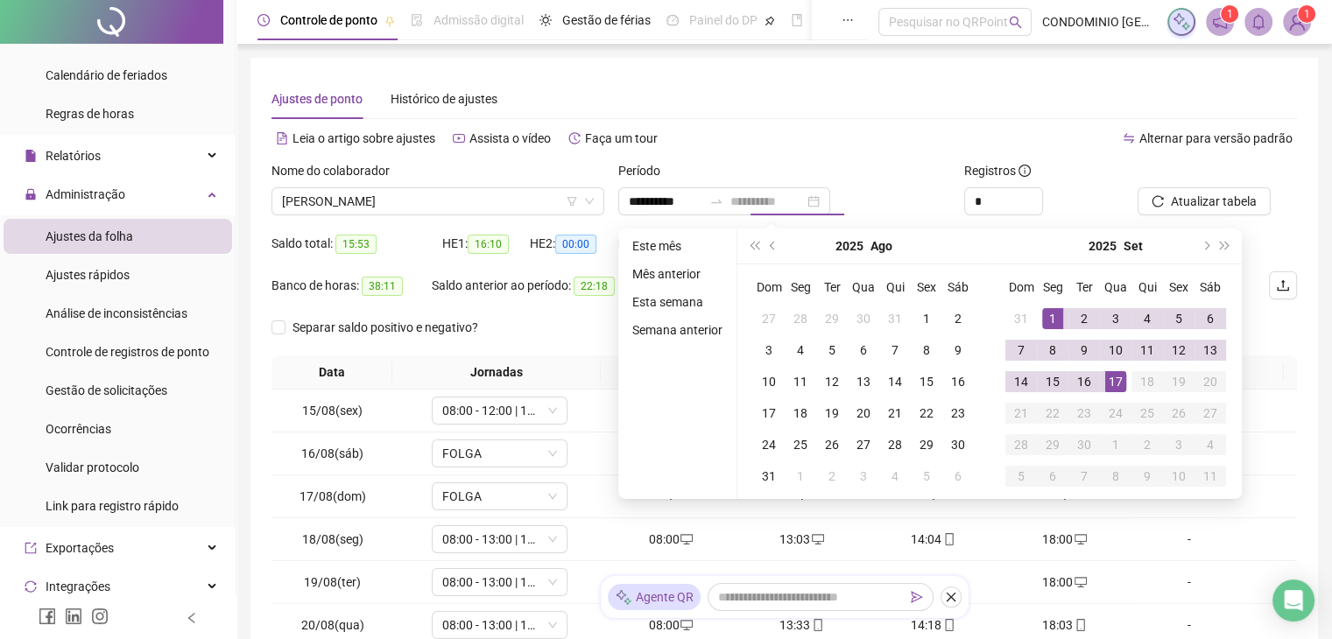
click at [1114, 380] on div "17" at bounding box center [1116, 381] width 21 height 21
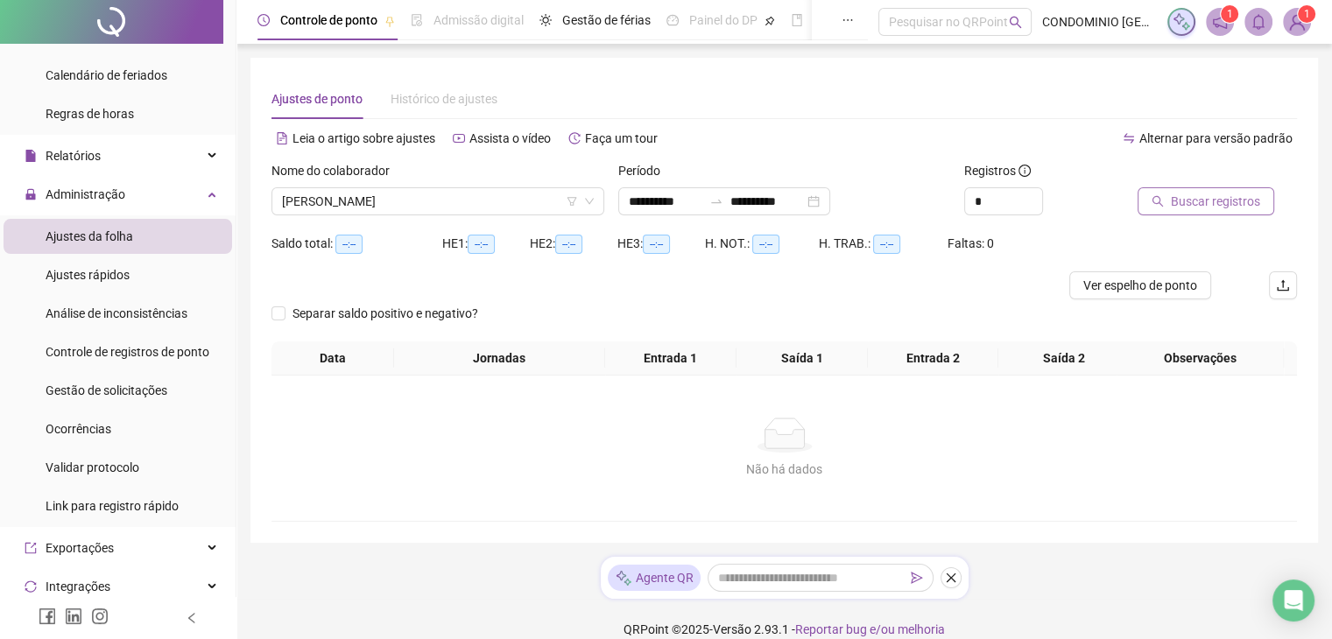
click at [1173, 192] on span "Buscar registros" at bounding box center [1215, 201] width 89 height 19
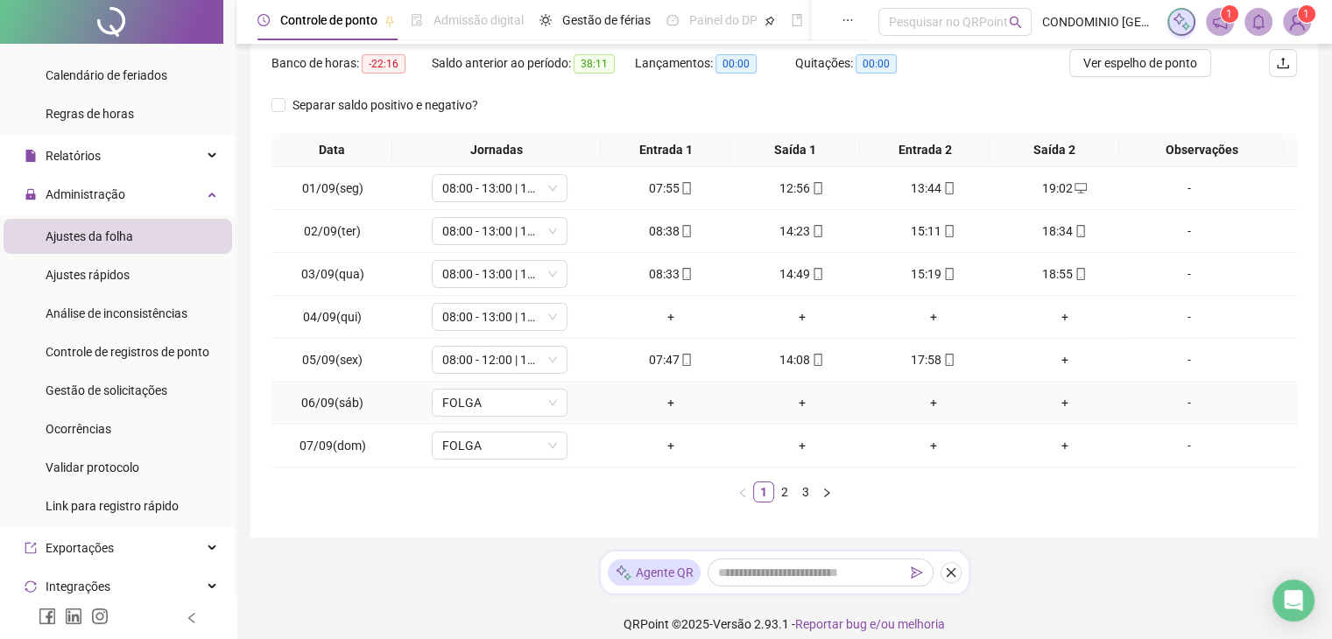
scroll to position [237, 0]
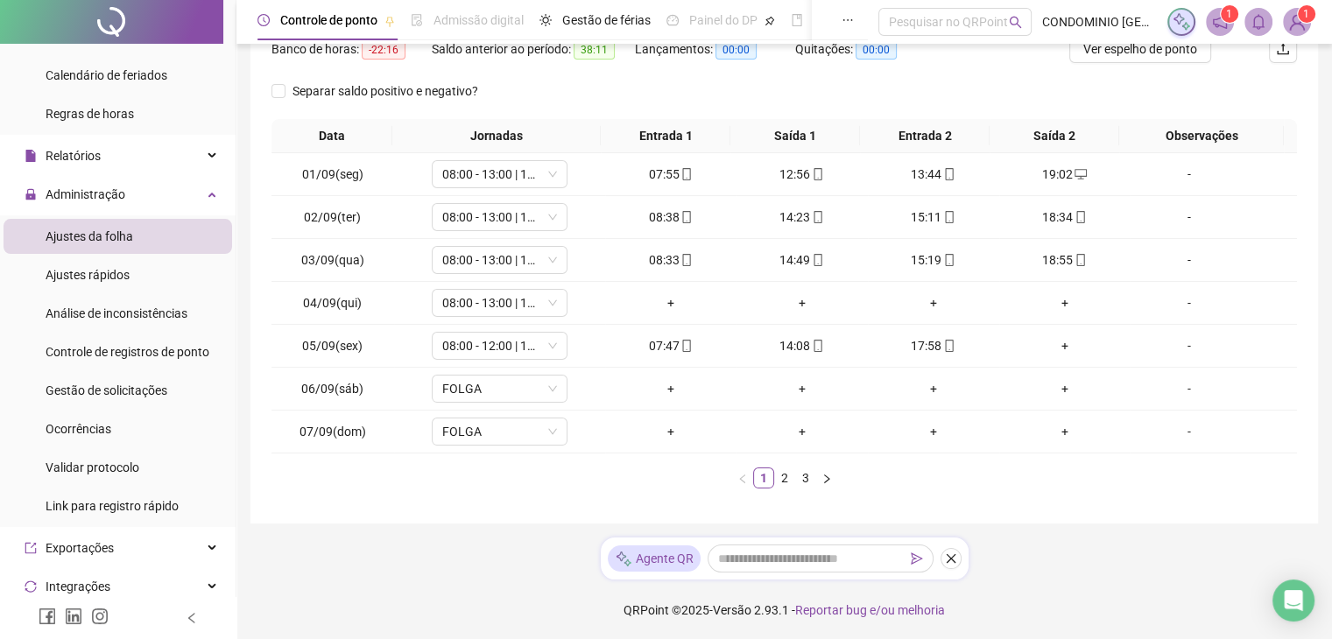
click at [101, 274] on span "Ajustes rápidos" at bounding box center [88, 275] width 84 height 14
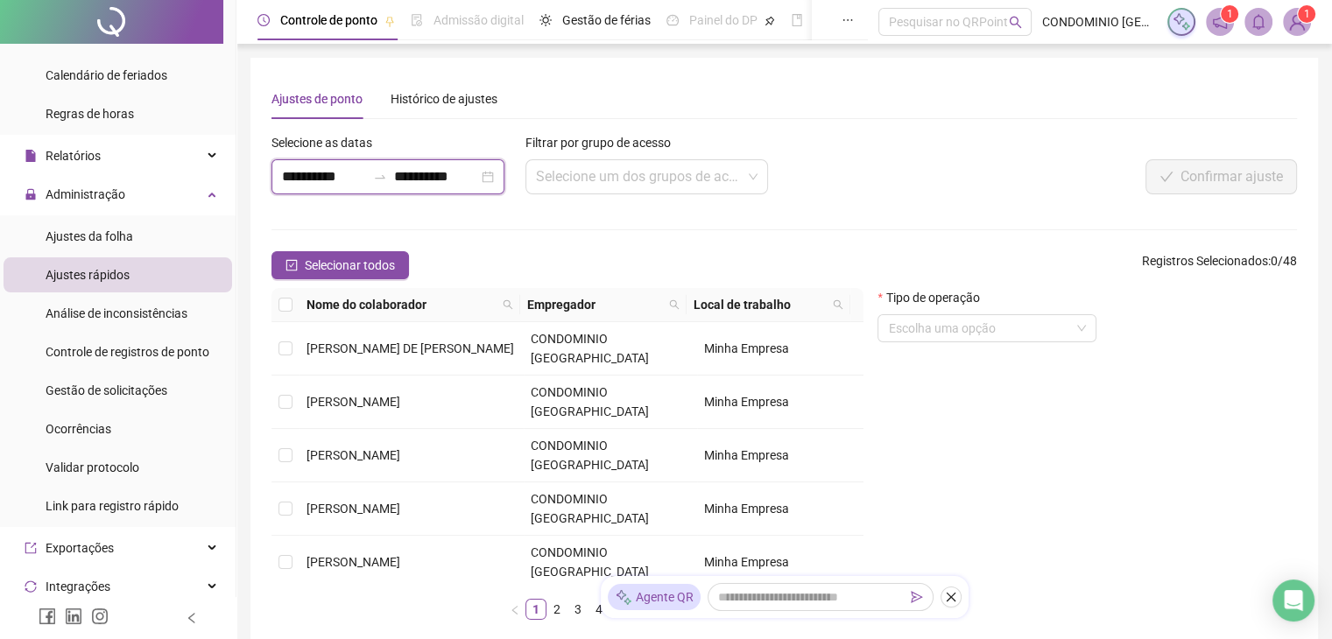
click at [285, 173] on input "**********" at bounding box center [324, 176] width 84 height 21
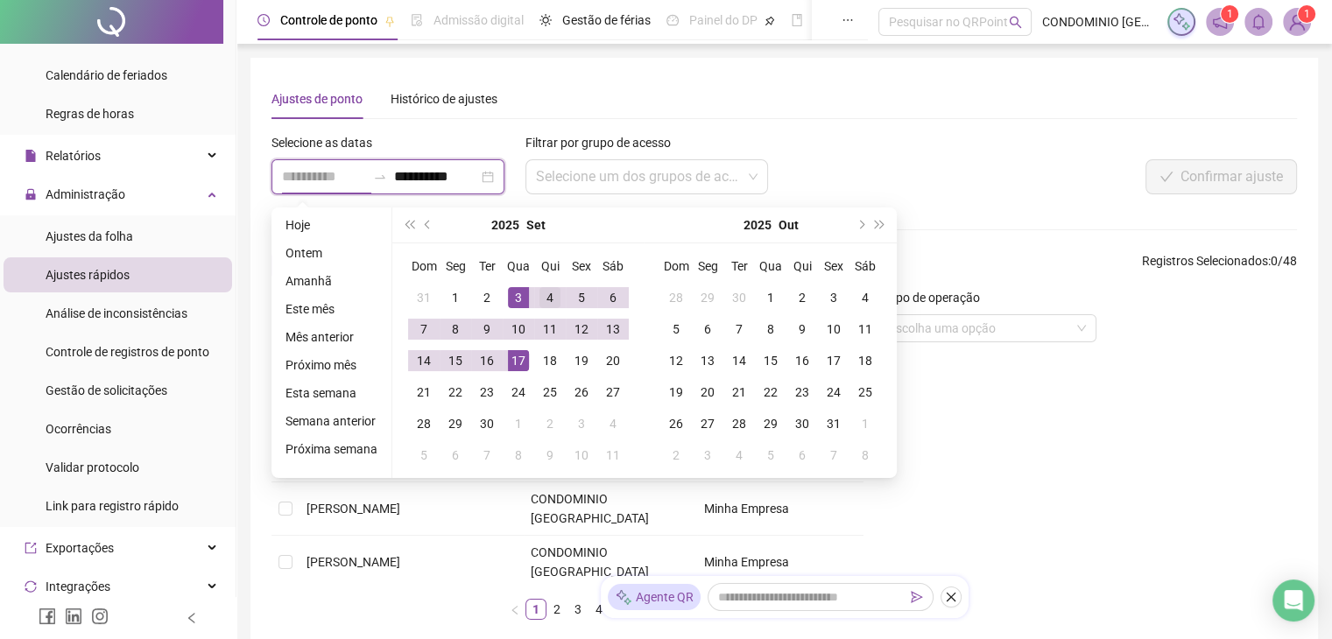
type input "**********"
click at [543, 300] on div "4" at bounding box center [550, 297] width 21 height 21
click at [402, 176] on input "**********" at bounding box center [436, 176] width 84 height 21
type input "**********"
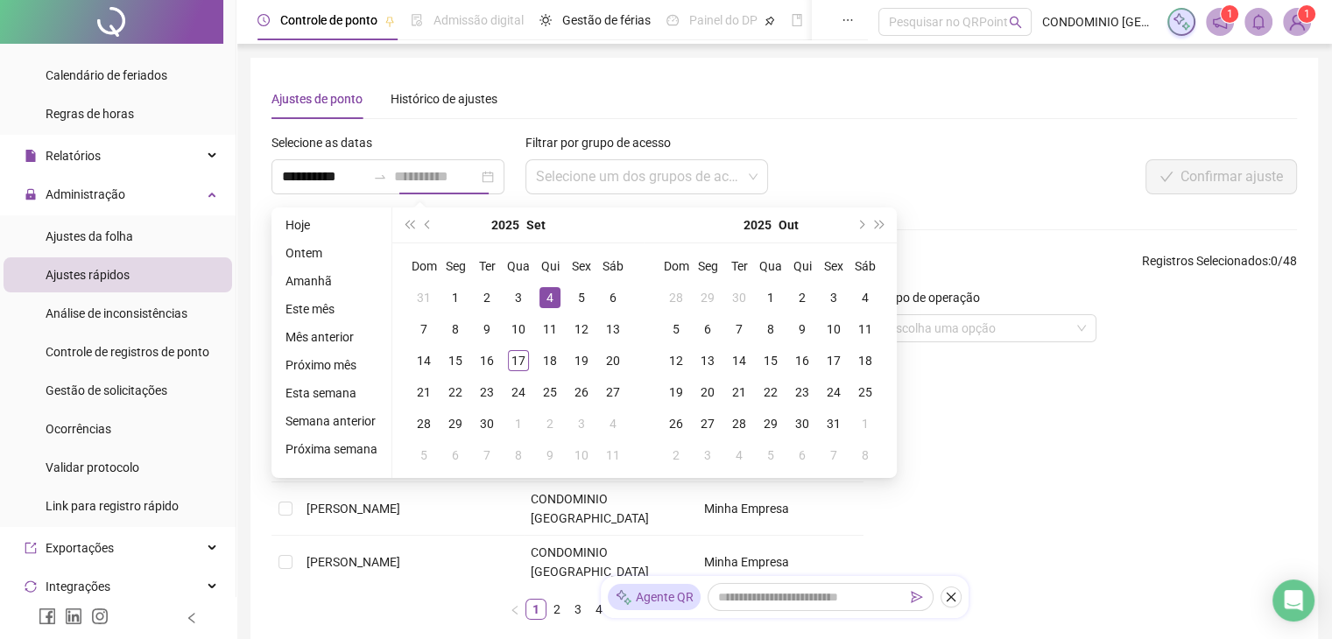
click at [544, 296] on div "4" at bounding box center [550, 297] width 21 height 21
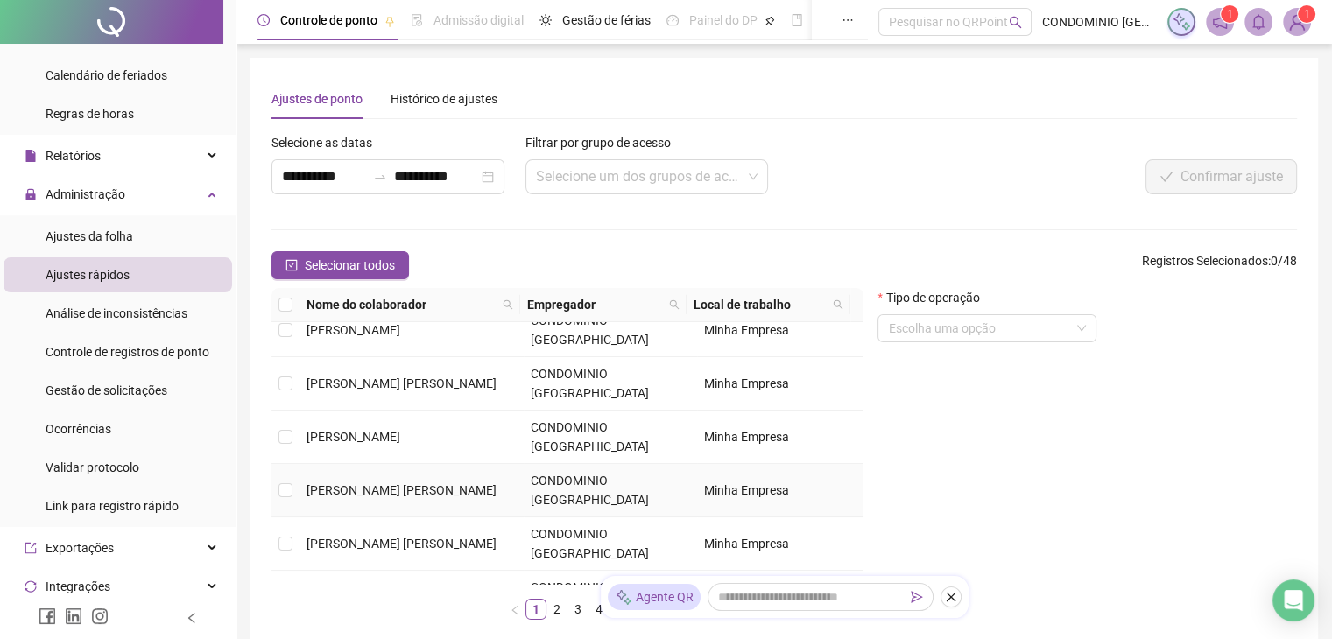
scroll to position [263, 0]
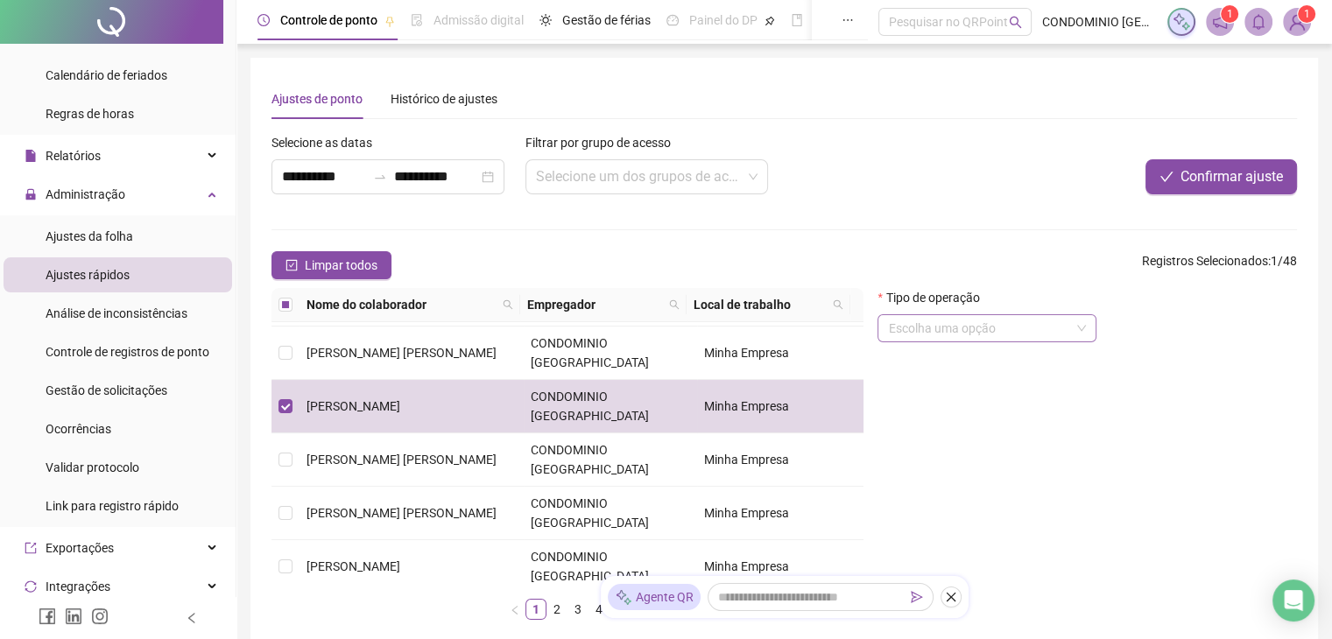
click at [1079, 334] on span at bounding box center [987, 328] width 198 height 26
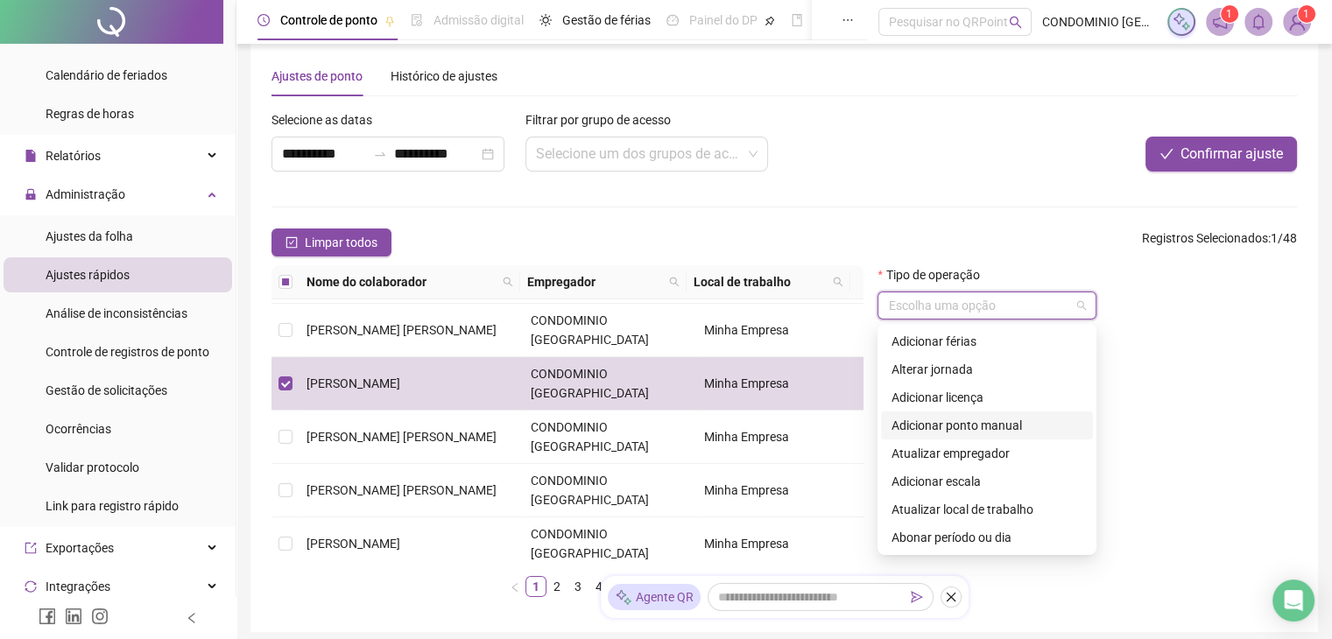
scroll to position [0, 0]
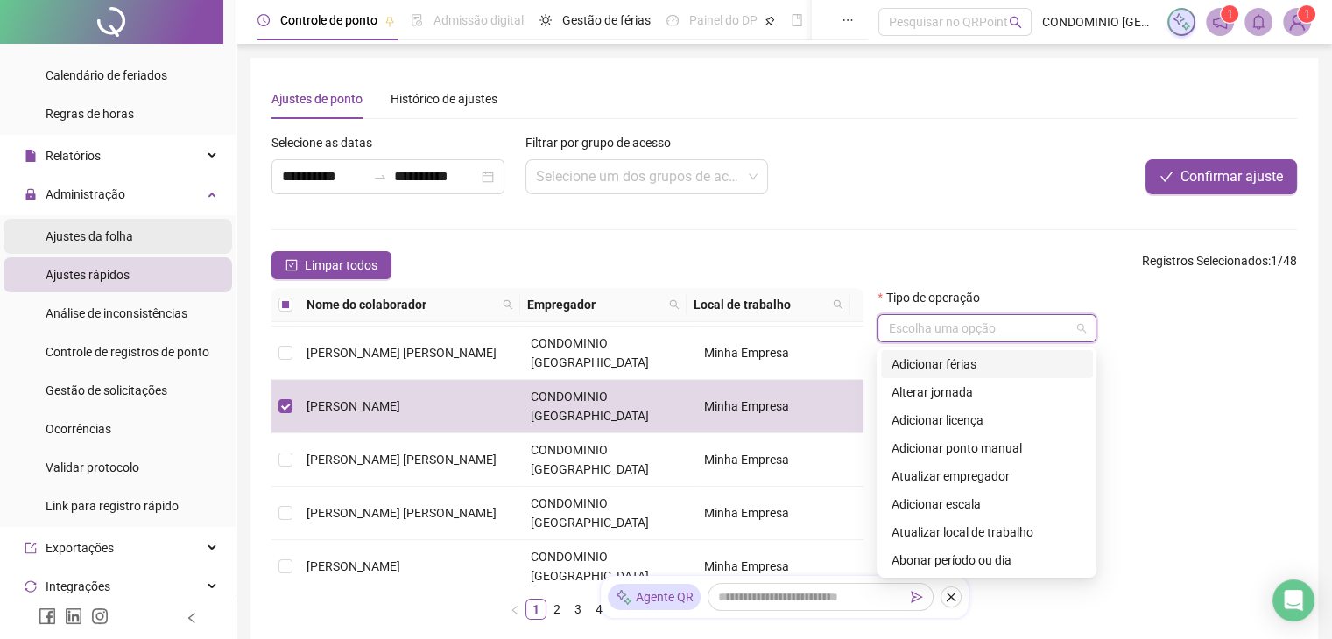
click at [68, 238] on span "Ajustes da folha" at bounding box center [90, 237] width 88 height 14
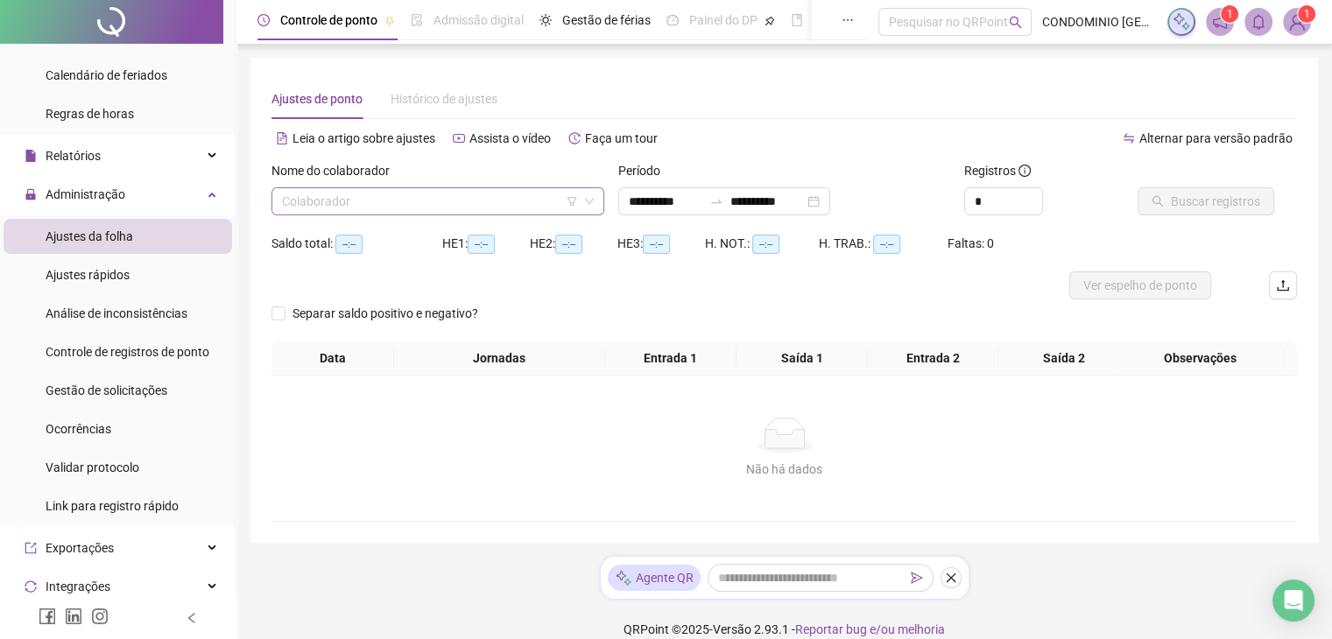
click at [339, 211] on input "search" at bounding box center [430, 201] width 296 height 26
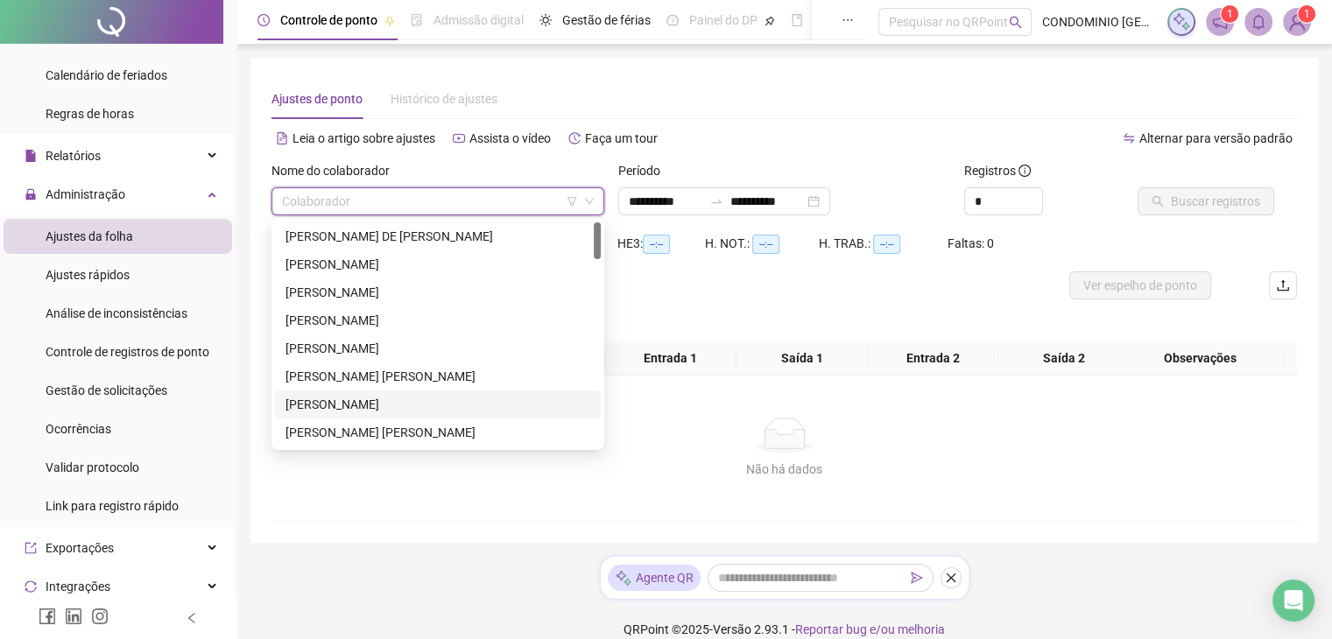
click at [354, 409] on div "[PERSON_NAME]" at bounding box center [438, 404] width 305 height 19
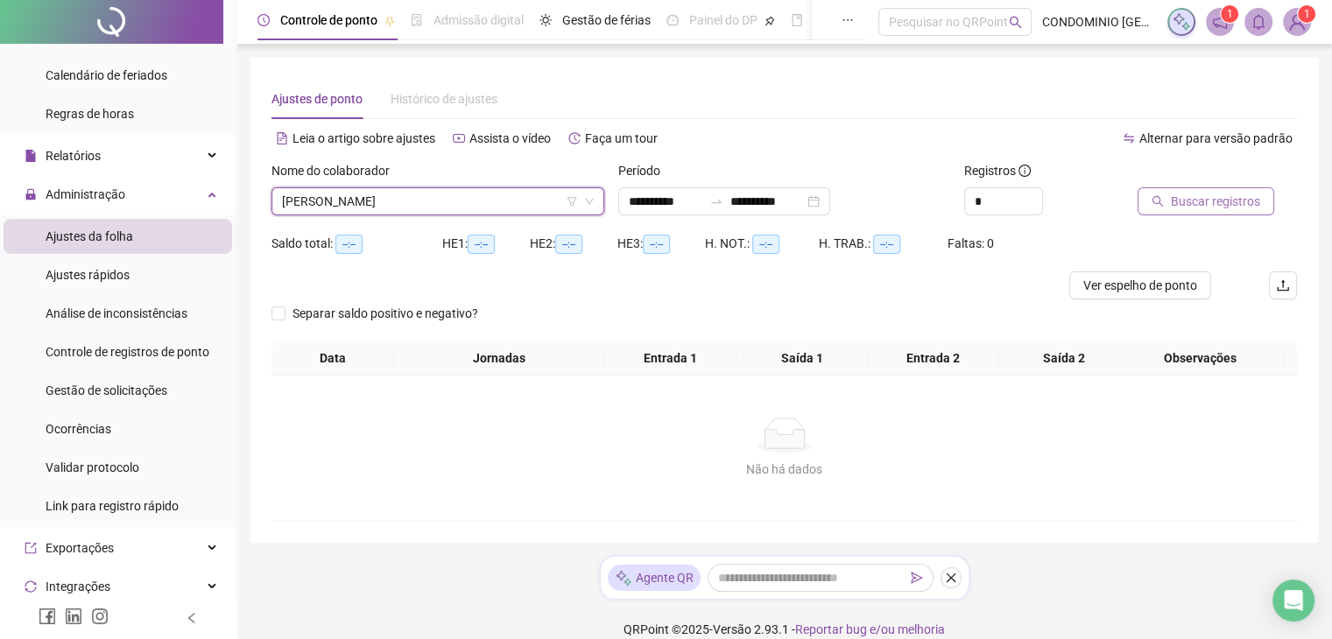
click at [1187, 204] on span "Buscar registros" at bounding box center [1215, 201] width 89 height 19
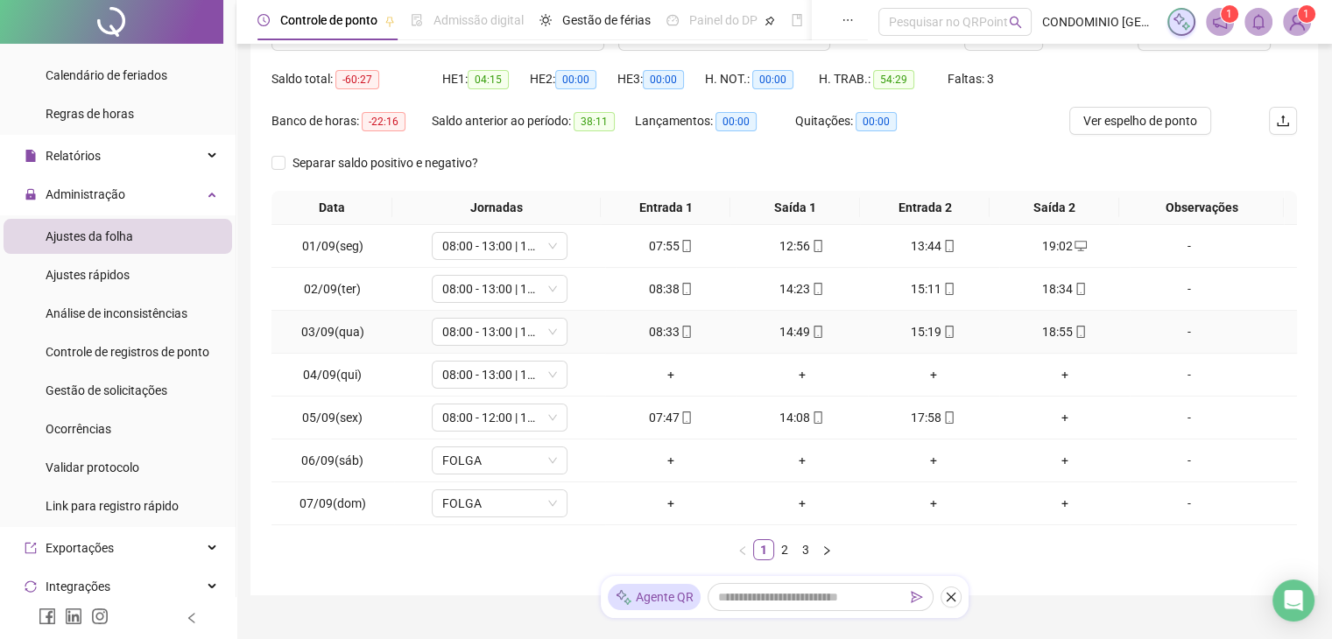
scroll to position [175, 0]
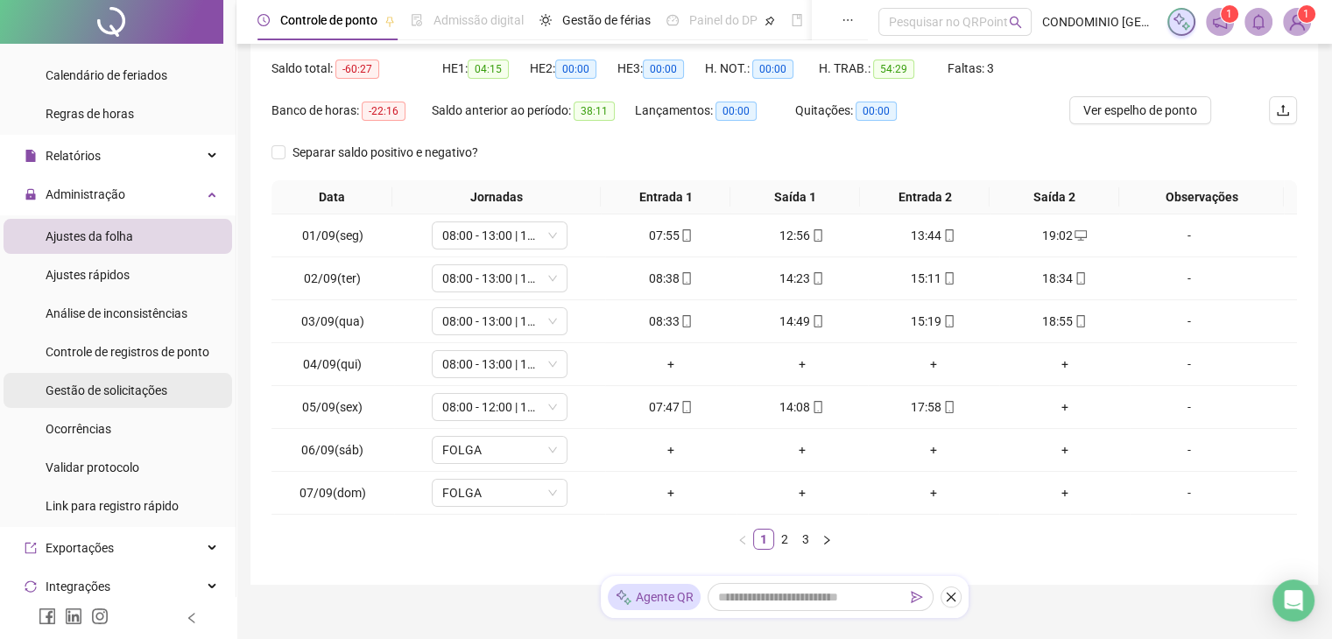
drag, startPoint x: 98, startPoint y: 382, endPoint x: 172, endPoint y: 395, distance: 74.8
click at [98, 384] on span "Gestão de solicitações" at bounding box center [107, 391] width 122 height 14
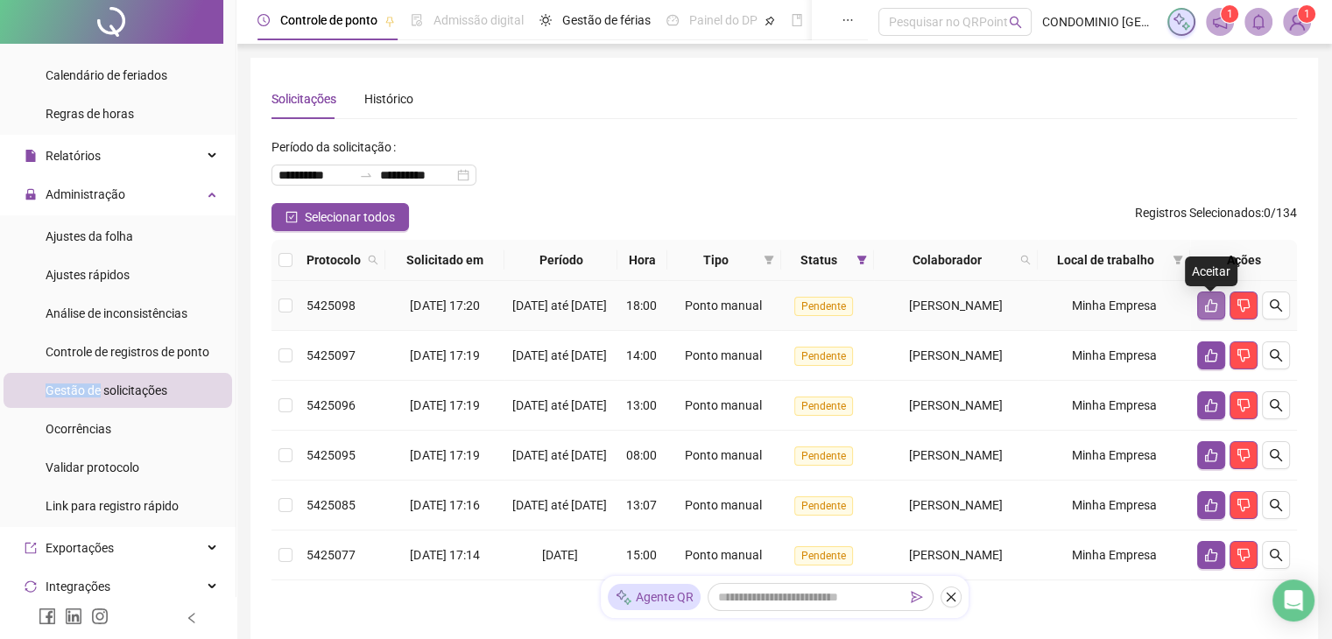
click at [1218, 306] on icon "like" at bounding box center [1212, 306] width 14 height 14
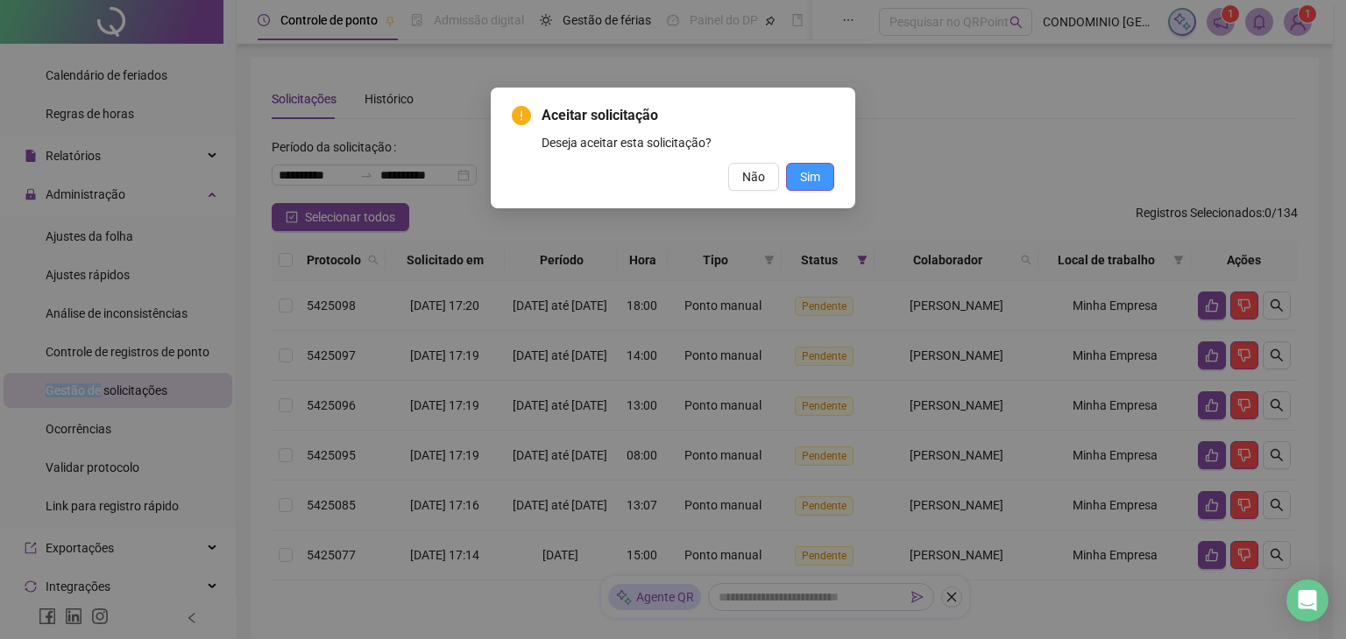
click at [802, 169] on span "Sim" at bounding box center [810, 176] width 20 height 19
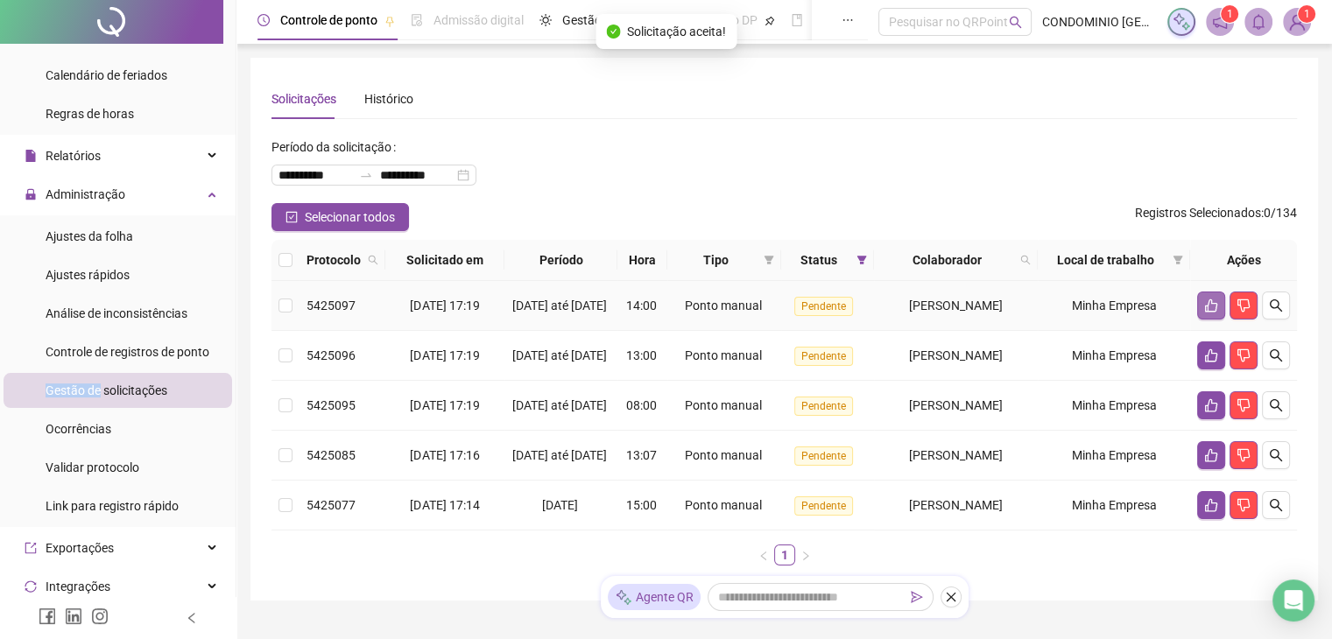
click at [1198, 309] on button "button" at bounding box center [1212, 306] width 28 height 28
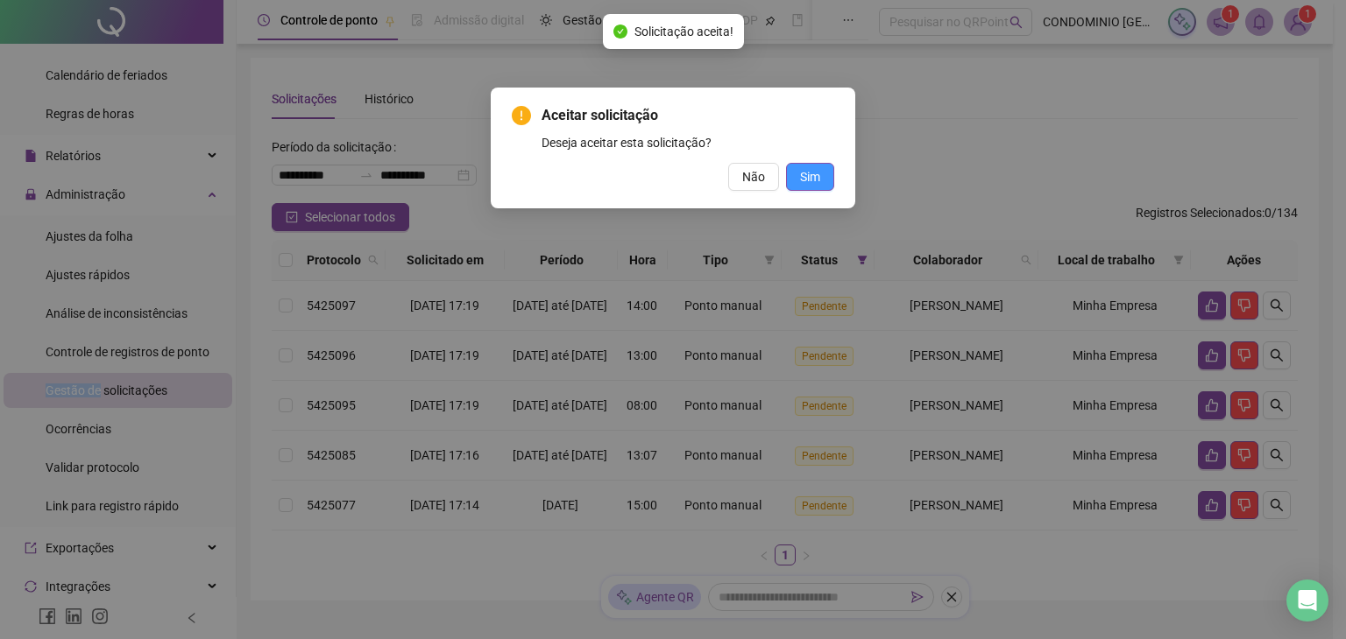
drag, startPoint x: 809, startPoint y: 174, endPoint x: 823, endPoint y: 185, distance: 17.5
click at [810, 176] on span "Sim" at bounding box center [810, 176] width 20 height 19
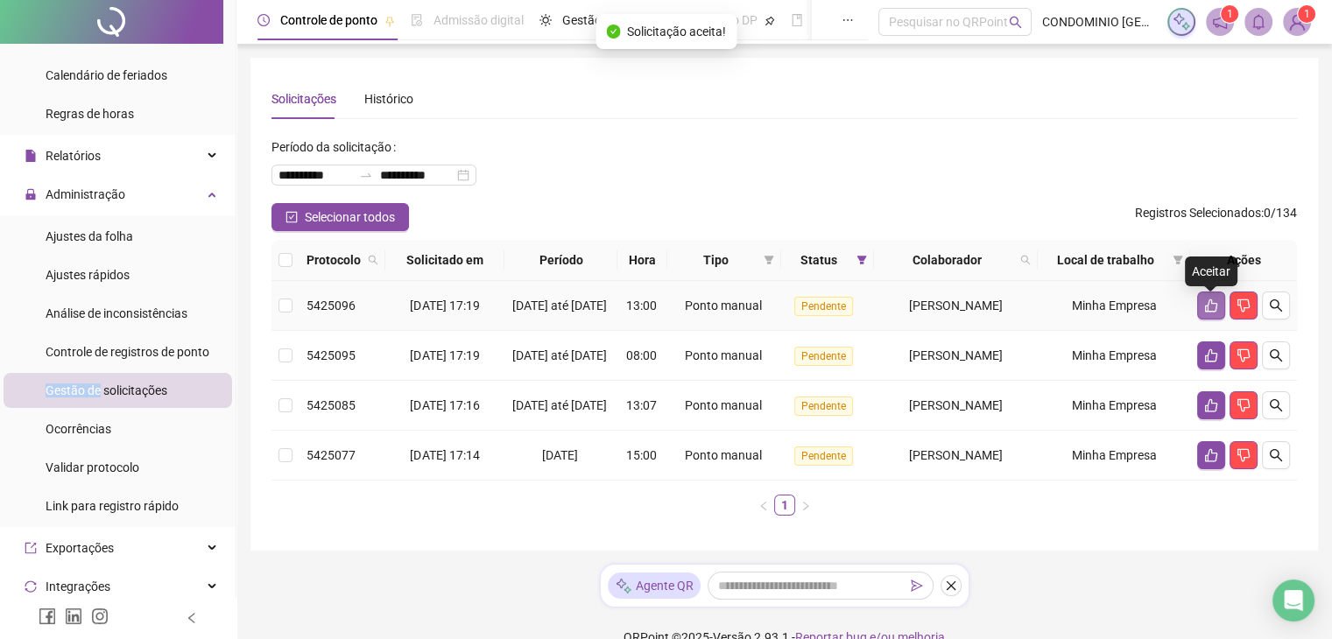
click at [1211, 302] on button "button" at bounding box center [1212, 306] width 28 height 28
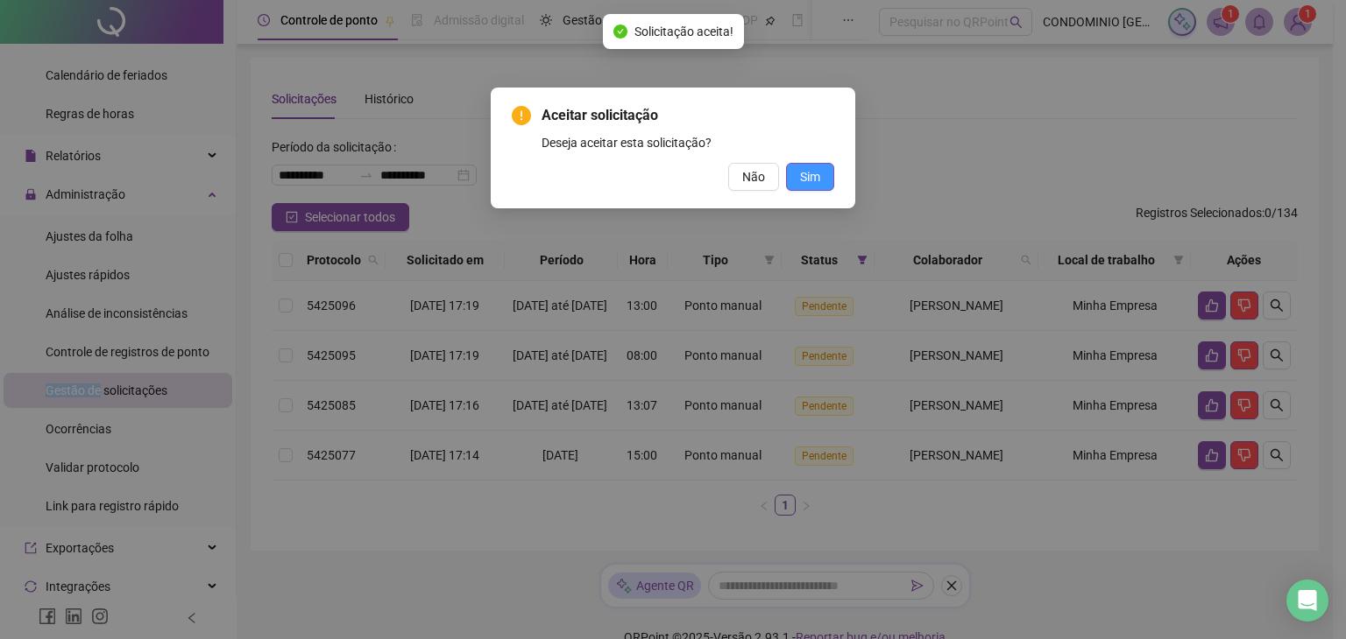
click at [809, 171] on span "Sim" at bounding box center [810, 176] width 20 height 19
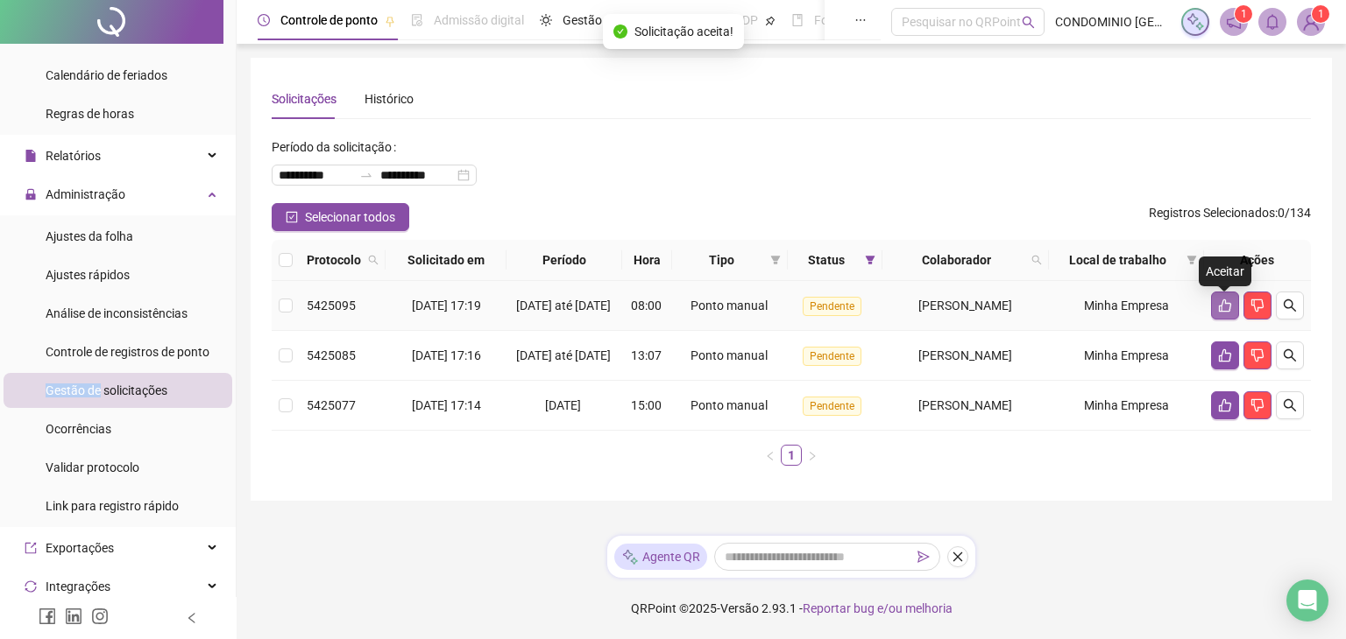
click at [1219, 306] on icon "like" at bounding box center [1225, 306] width 14 height 14
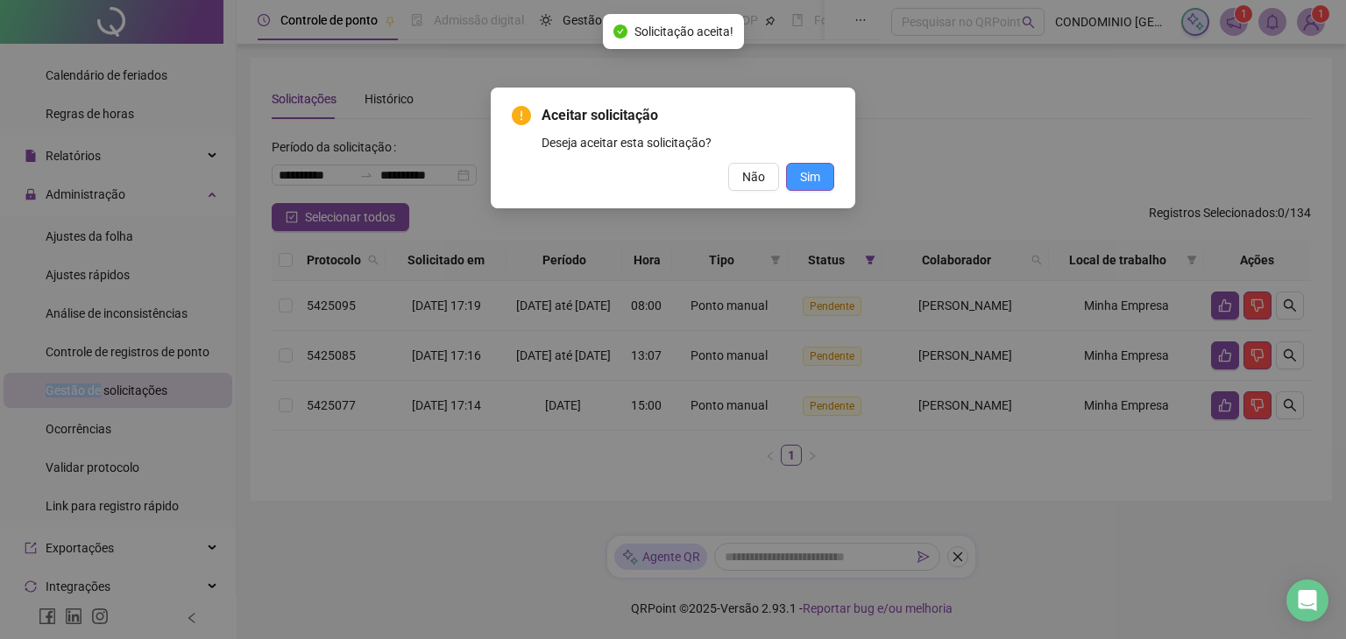
click at [809, 173] on span "Sim" at bounding box center [810, 176] width 20 height 19
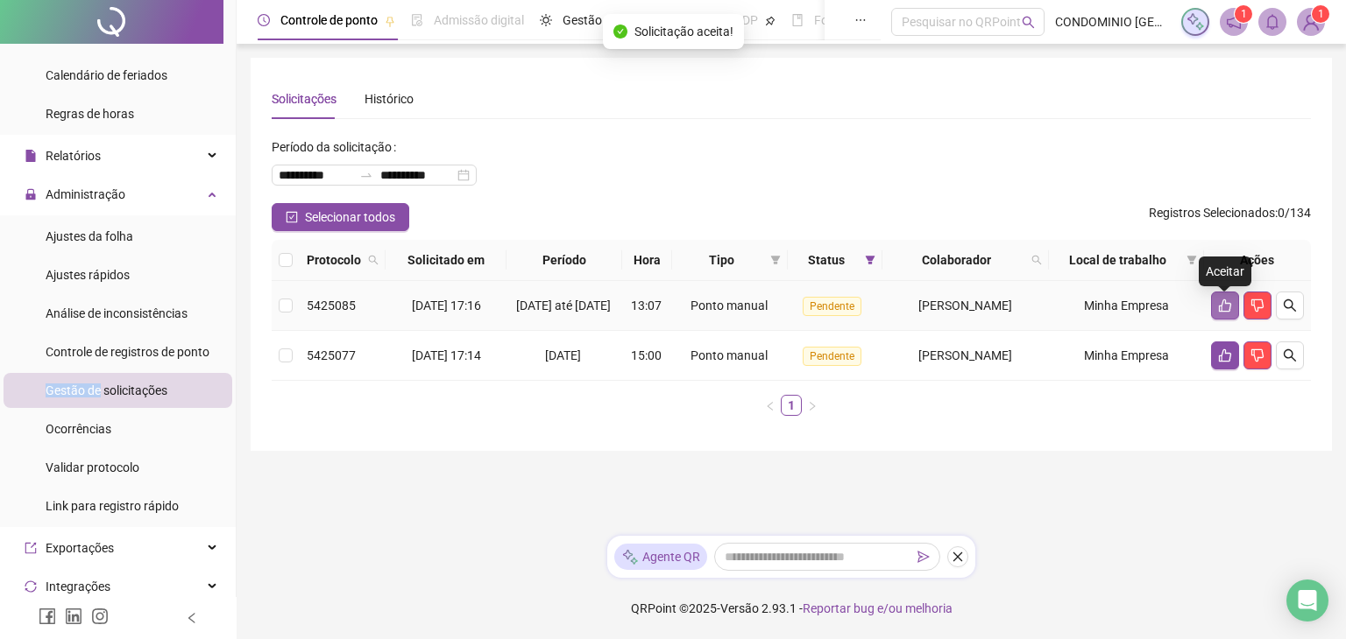
click at [1224, 305] on icon "like" at bounding box center [1225, 306] width 12 height 13
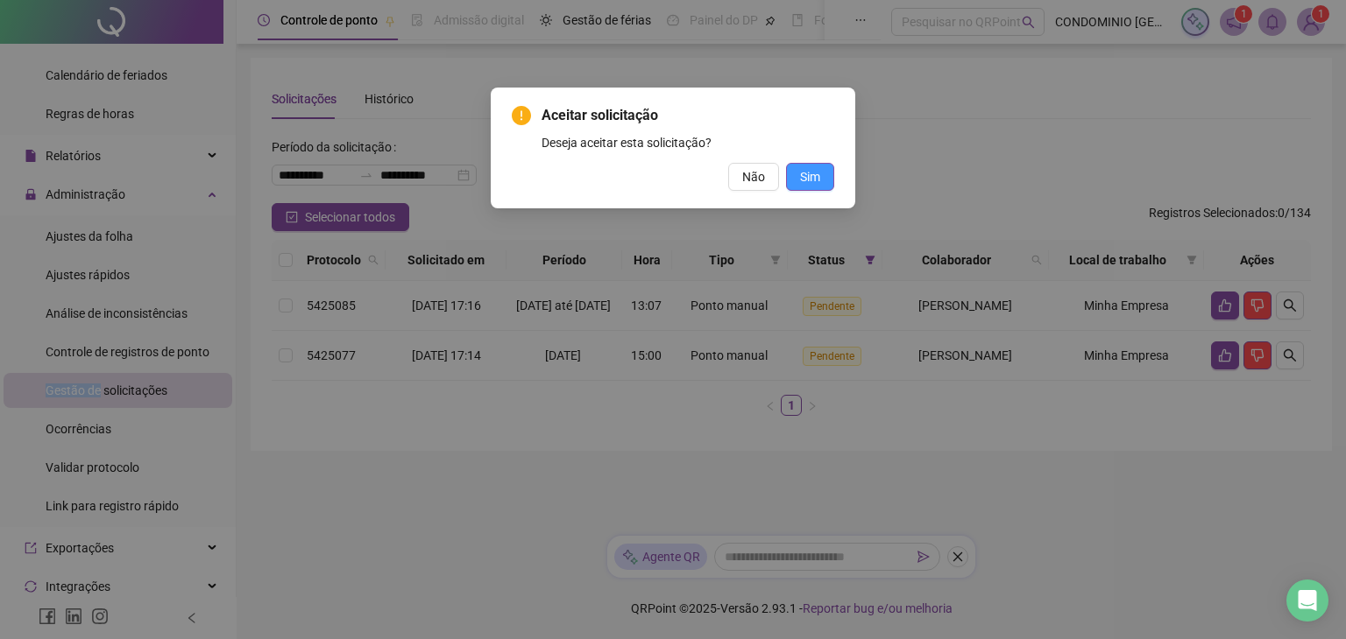
click at [822, 182] on button "Sim" at bounding box center [810, 177] width 48 height 28
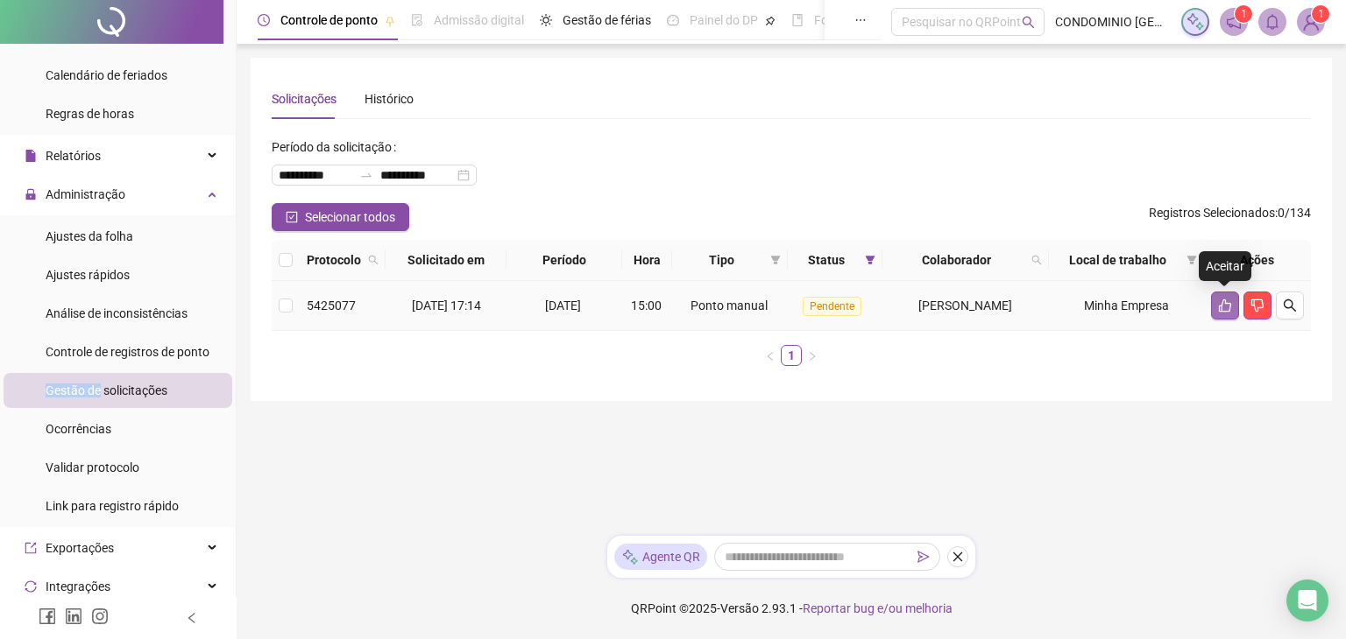
click at [1227, 301] on icon "like" at bounding box center [1225, 306] width 14 height 14
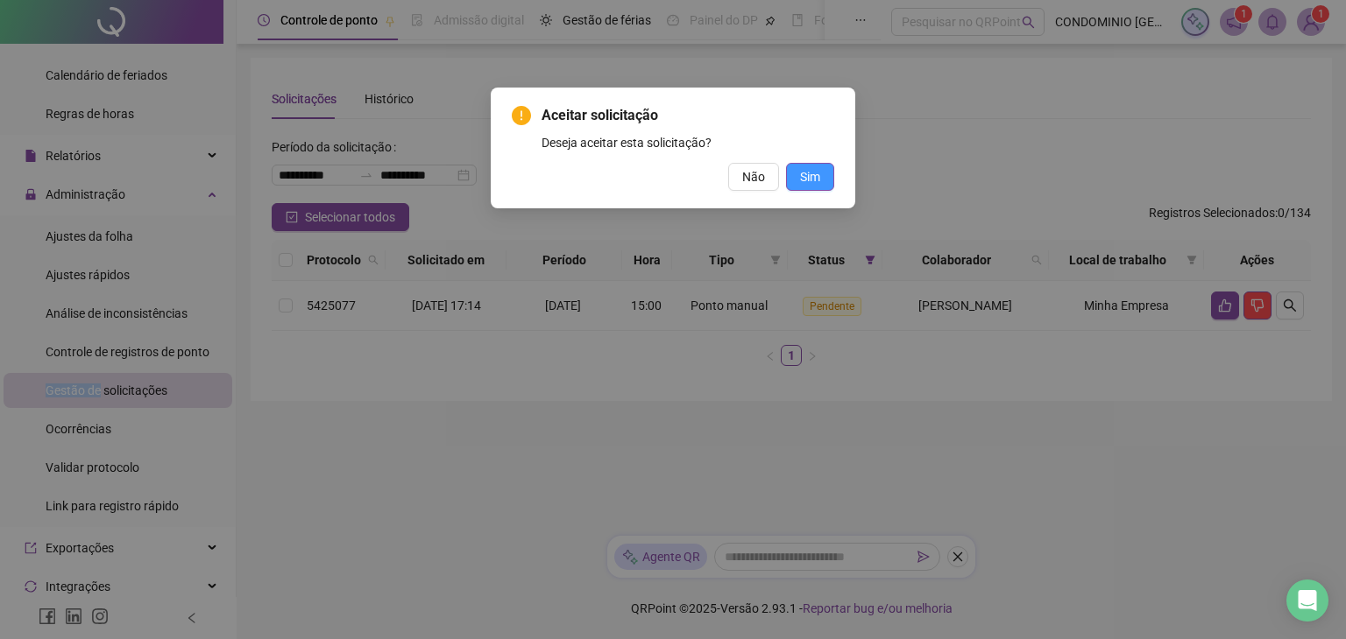
click at [812, 179] on span "Sim" at bounding box center [810, 176] width 20 height 19
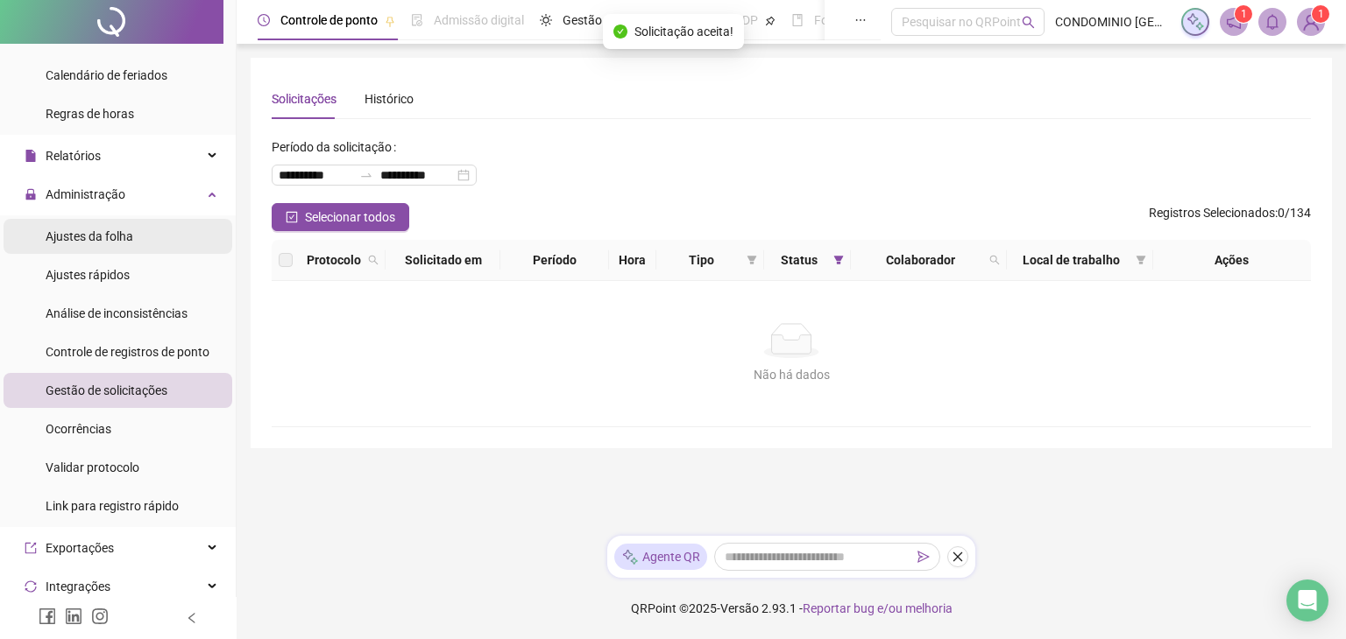
click at [92, 241] on span "Ajustes da folha" at bounding box center [90, 237] width 88 height 14
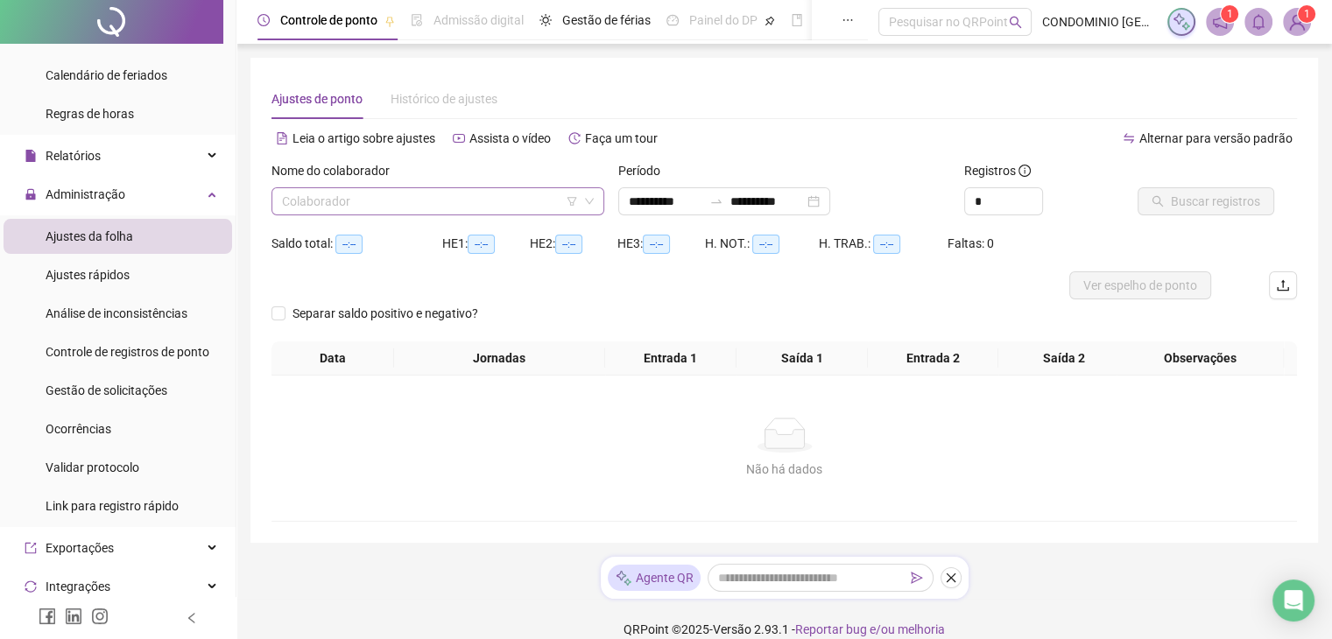
click at [350, 199] on input "search" at bounding box center [430, 201] width 296 height 26
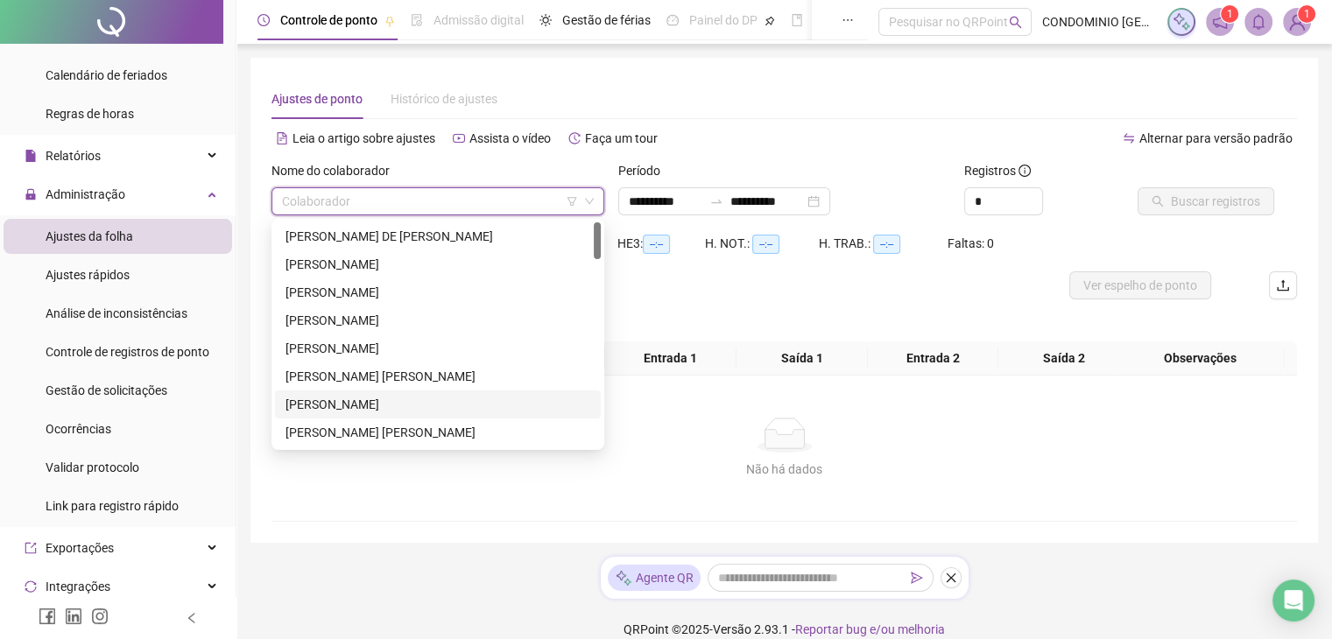
drag, startPoint x: 314, startPoint y: 400, endPoint x: 317, endPoint y: 392, distance: 9.4
click at [314, 398] on div "[PERSON_NAME]" at bounding box center [438, 404] width 305 height 19
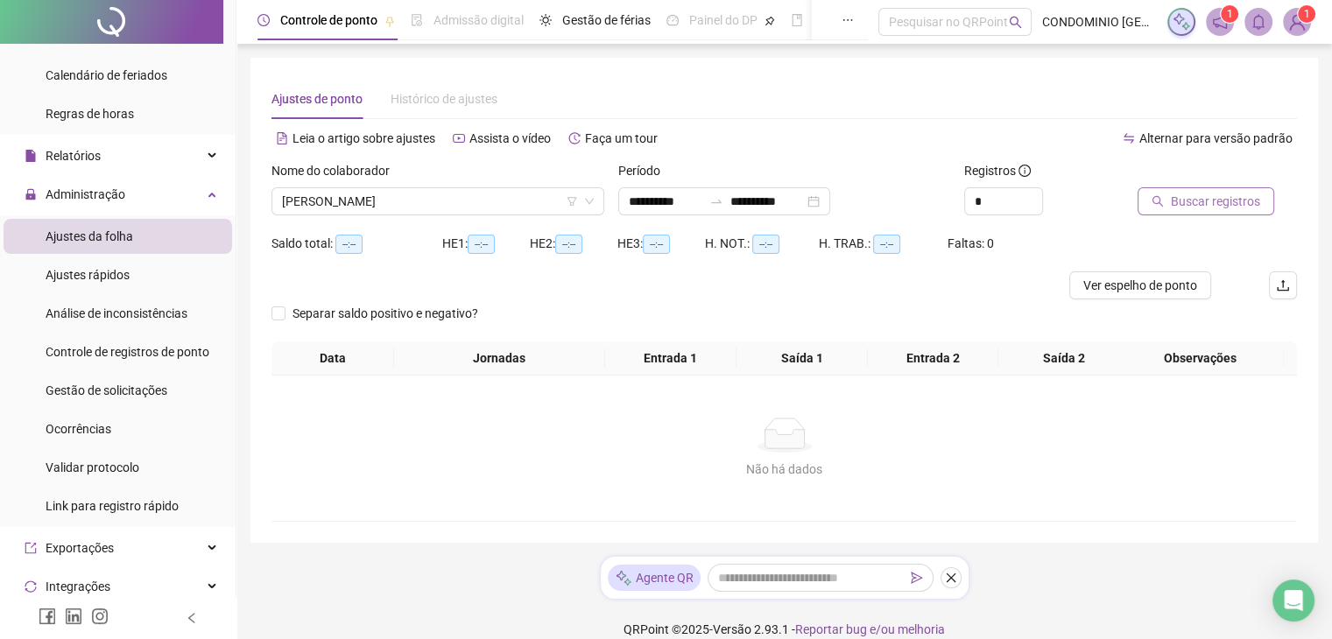
click at [1202, 194] on span "Buscar registros" at bounding box center [1215, 201] width 89 height 19
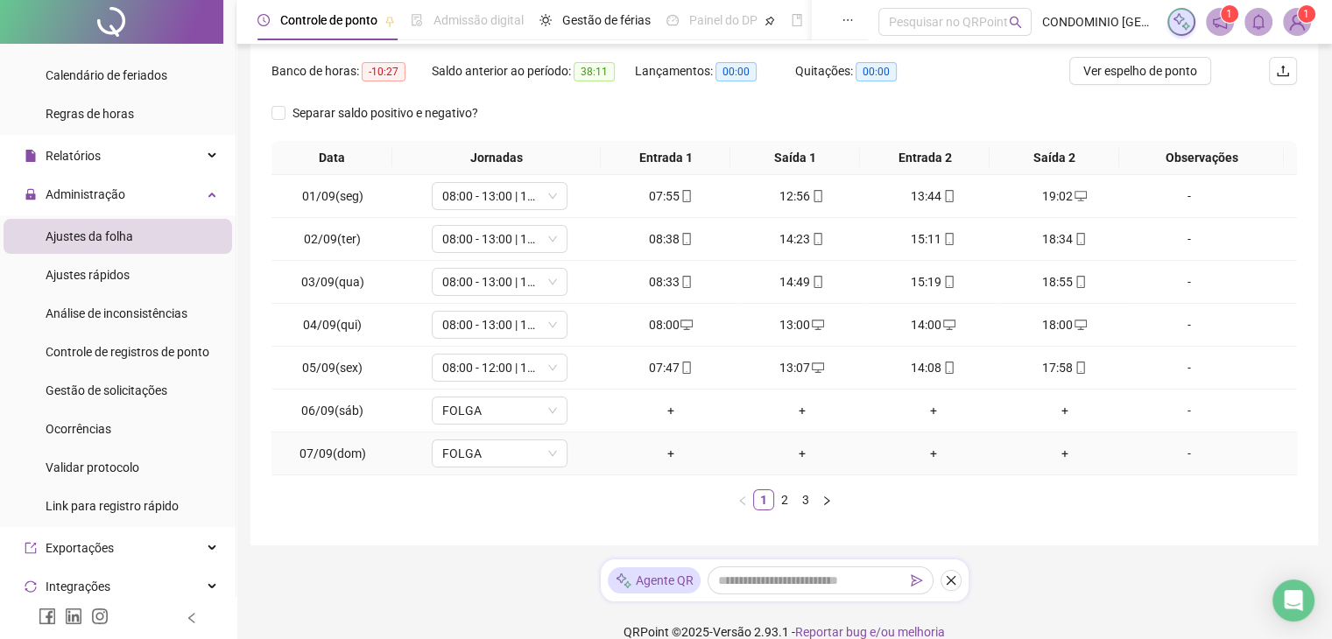
scroll to position [237, 0]
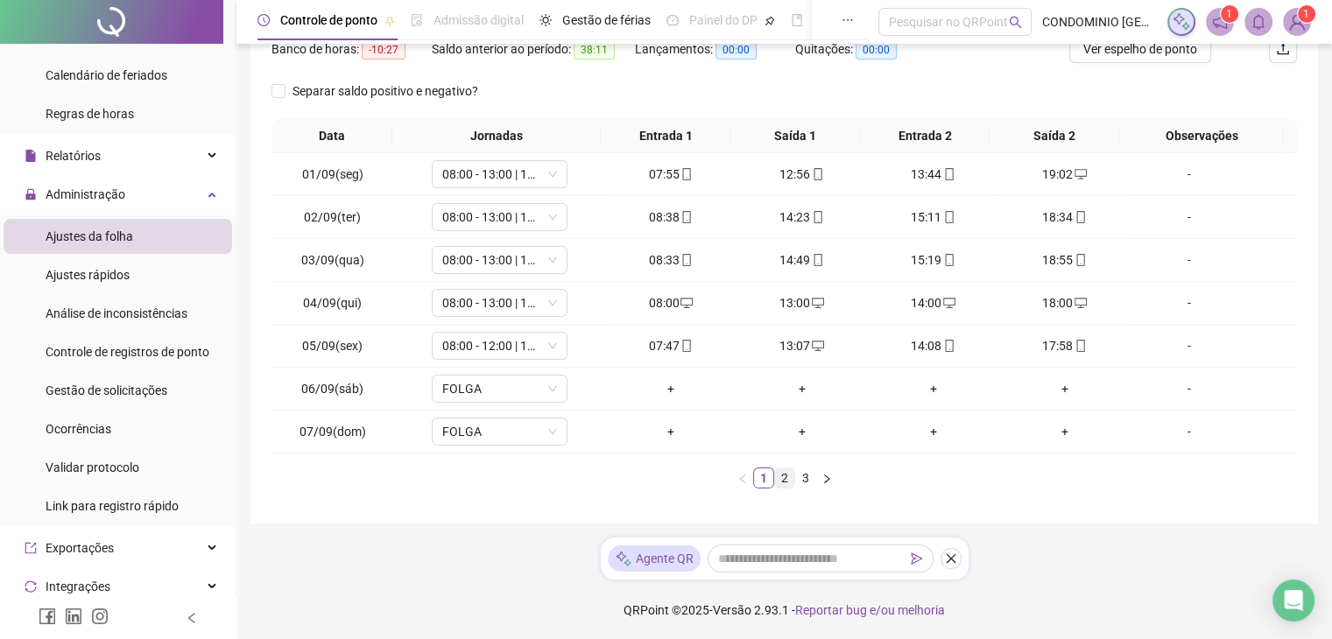
click at [785, 477] on link "2" at bounding box center [784, 478] width 19 height 19
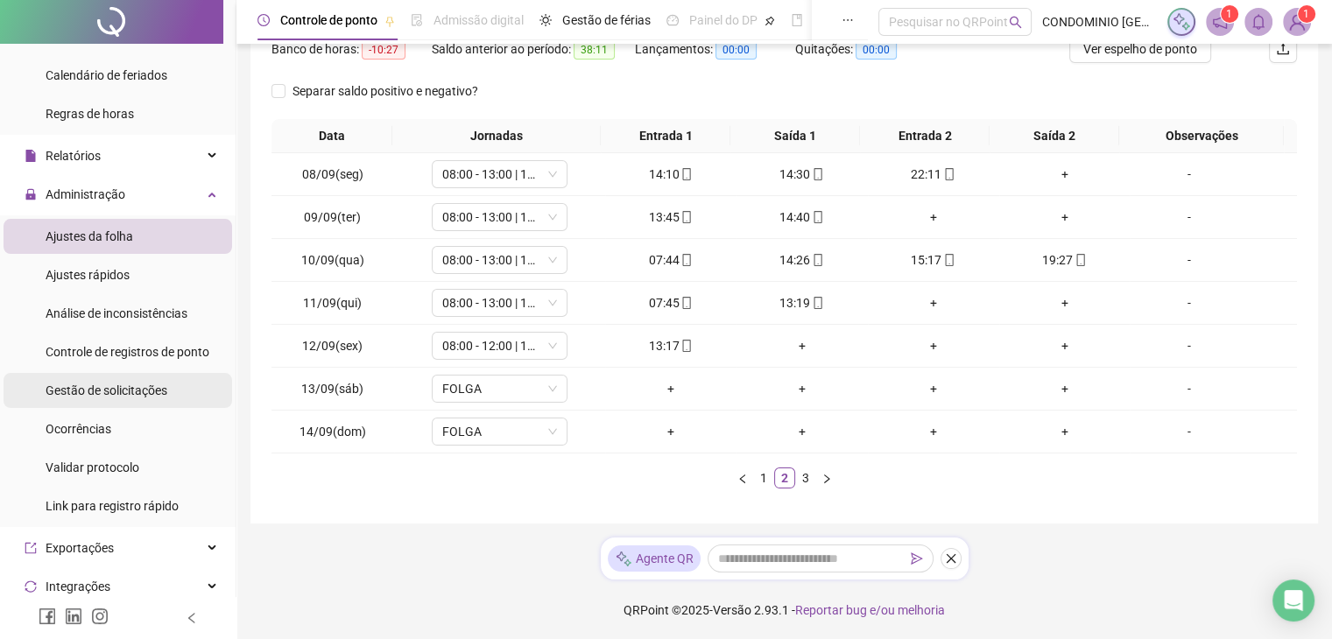
click at [93, 393] on span "Gestão de solicitações" at bounding box center [107, 391] width 122 height 14
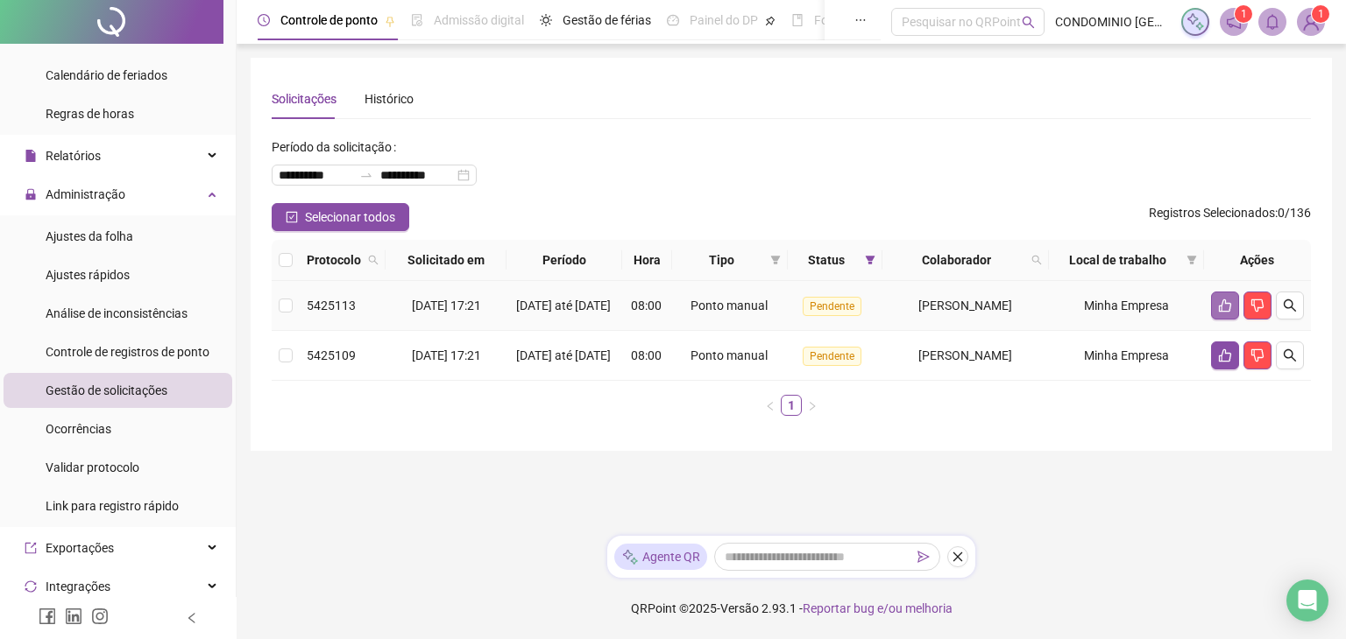
click at [1213, 305] on button "button" at bounding box center [1225, 306] width 28 height 28
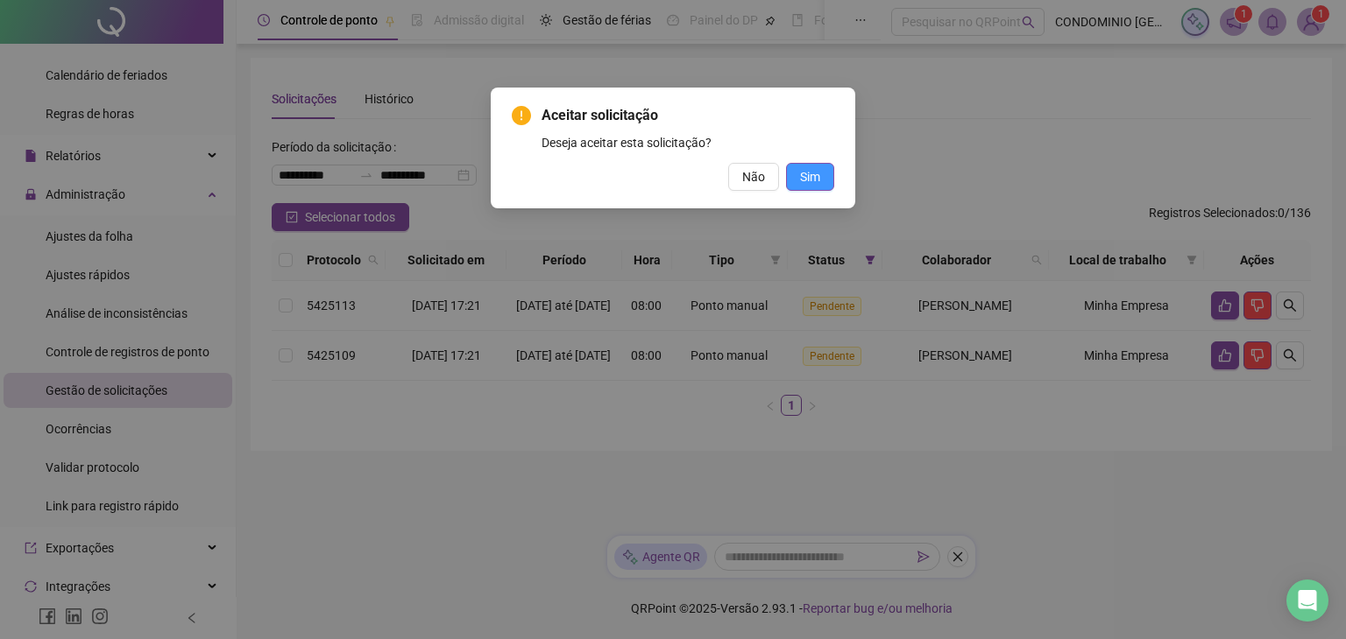
click at [807, 178] on span "Sim" at bounding box center [810, 176] width 20 height 19
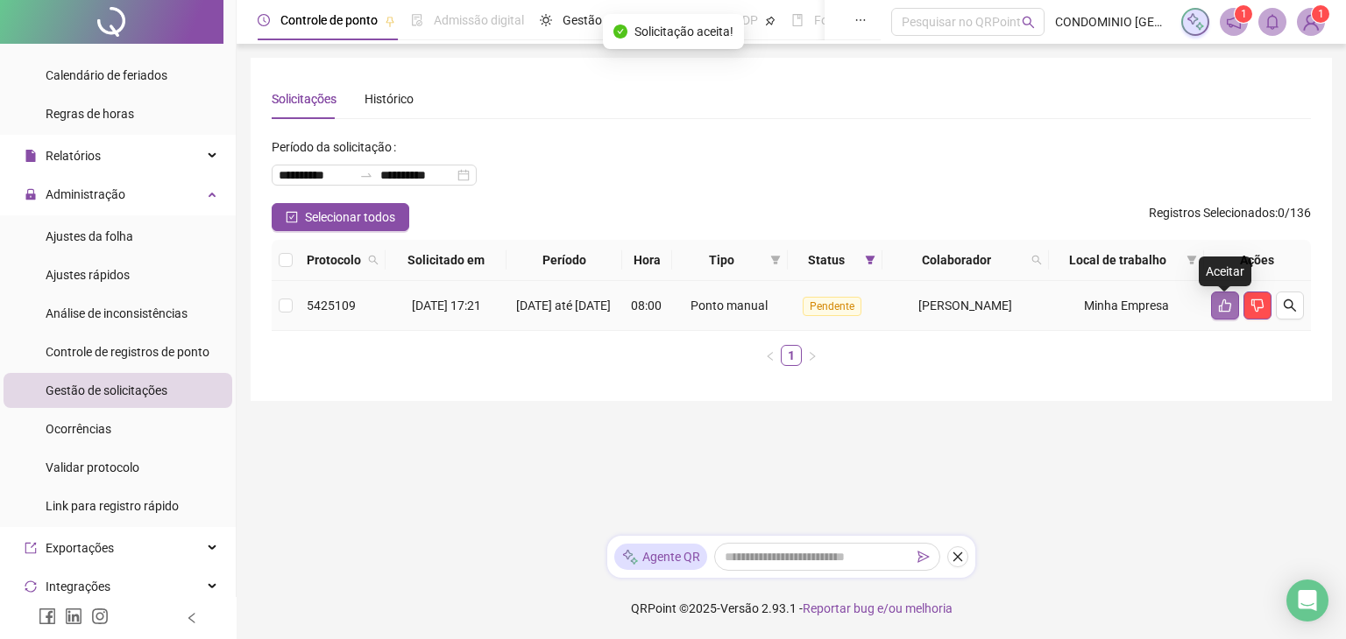
click at [1220, 306] on icon "like" at bounding box center [1225, 306] width 14 height 14
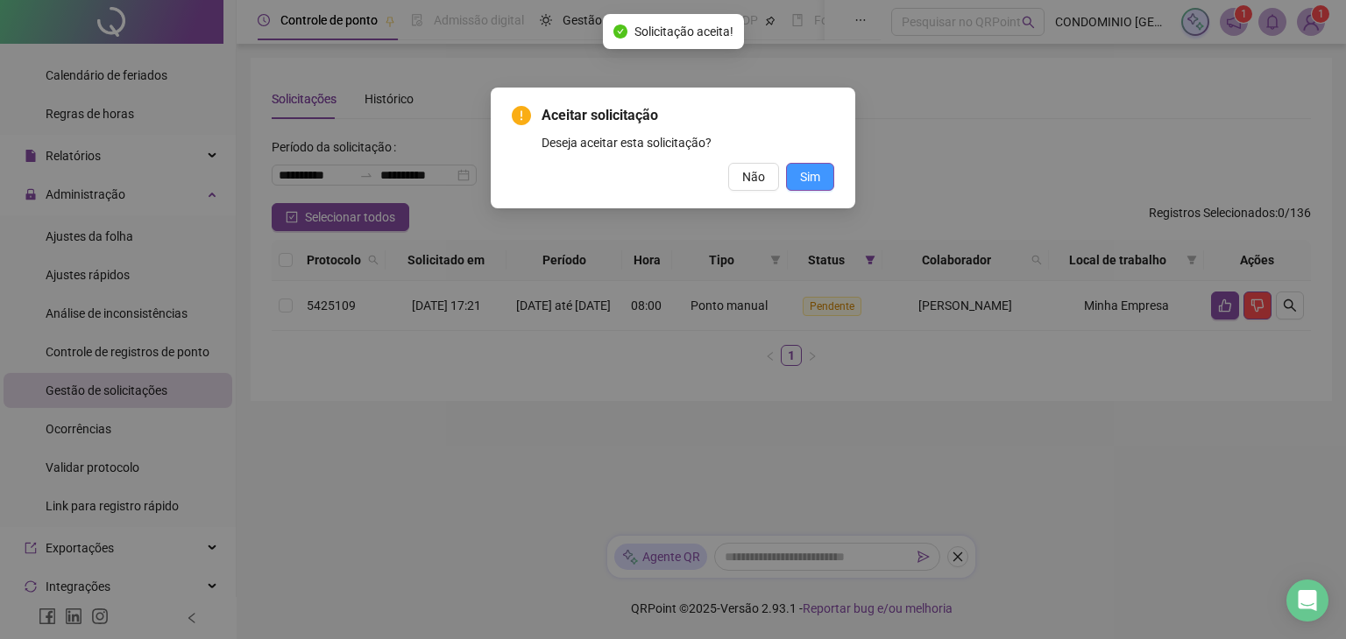
drag, startPoint x: 807, startPoint y: 166, endPoint x: 804, endPoint y: 175, distance: 9.1
click at [807, 169] on span "Sim" at bounding box center [810, 176] width 20 height 19
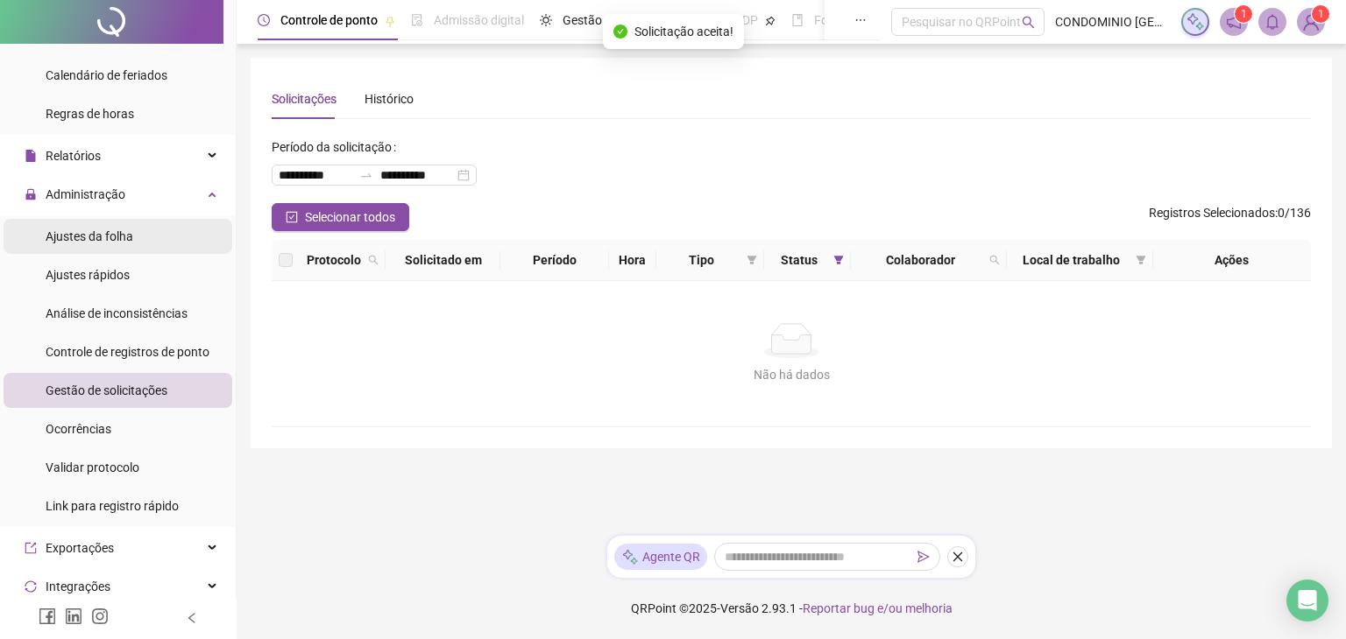
drag, startPoint x: 89, startPoint y: 230, endPoint x: 98, endPoint y: 234, distance: 9.4
click at [90, 230] on span "Ajustes da folha" at bounding box center [90, 237] width 88 height 14
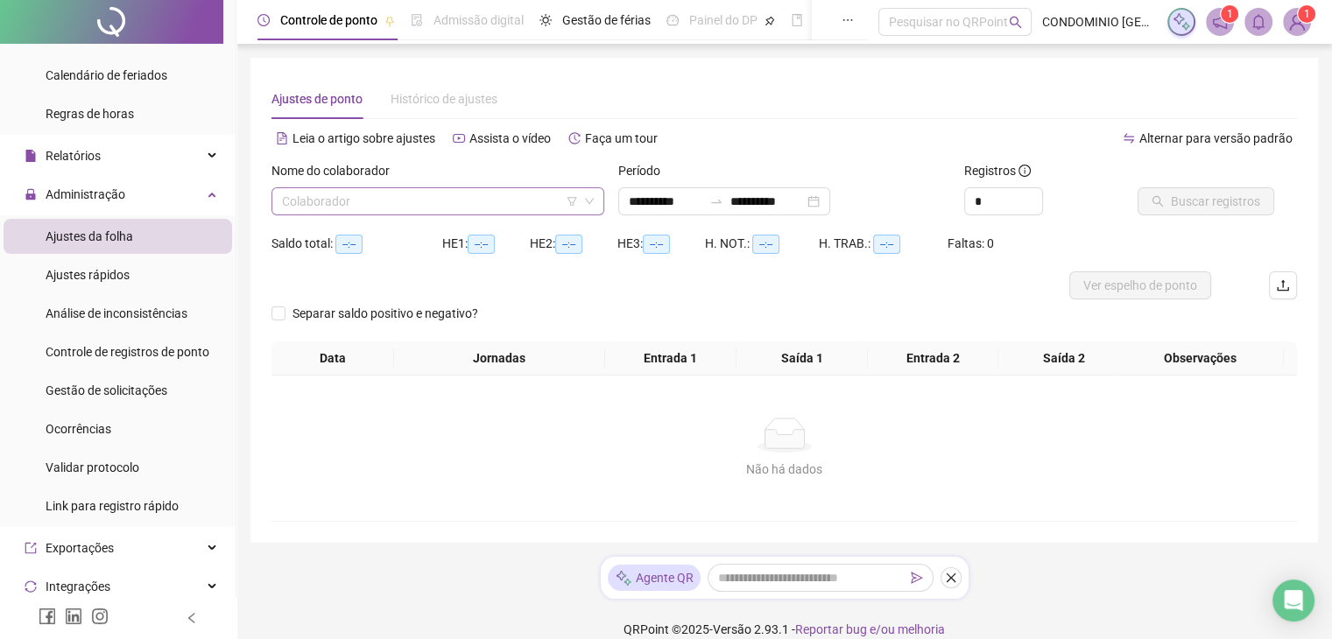
click at [377, 206] on input "search" at bounding box center [430, 201] width 296 height 26
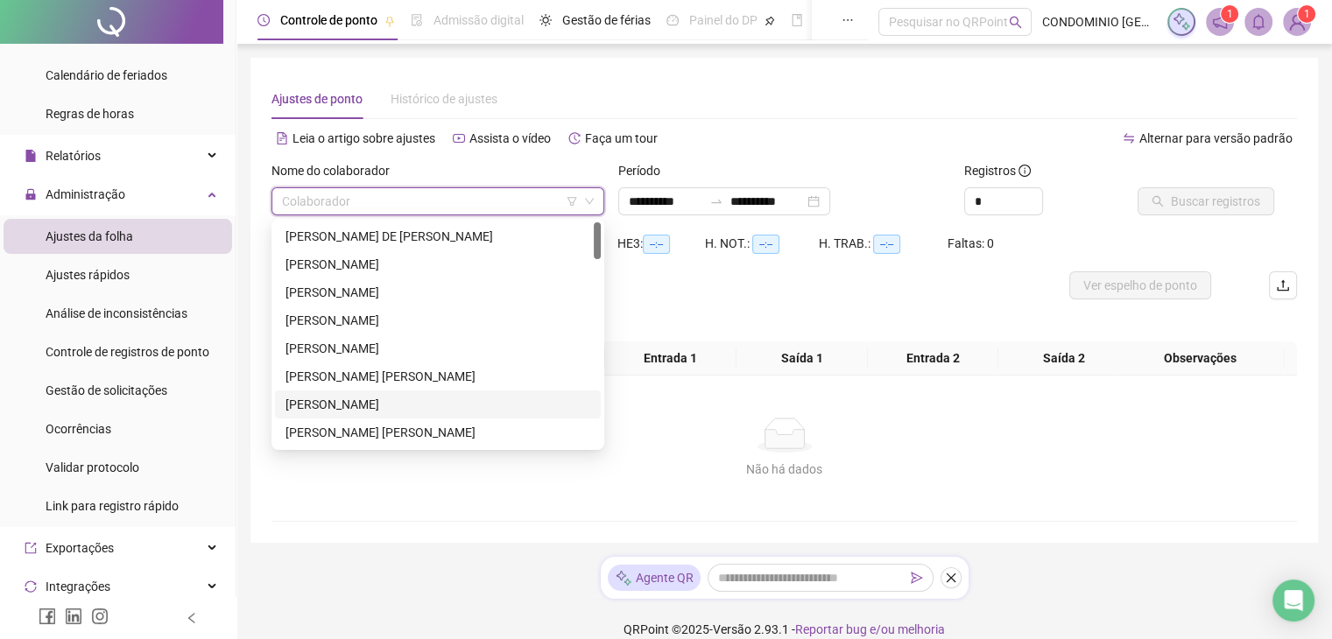
click at [336, 408] on div "[PERSON_NAME]" at bounding box center [438, 404] width 305 height 19
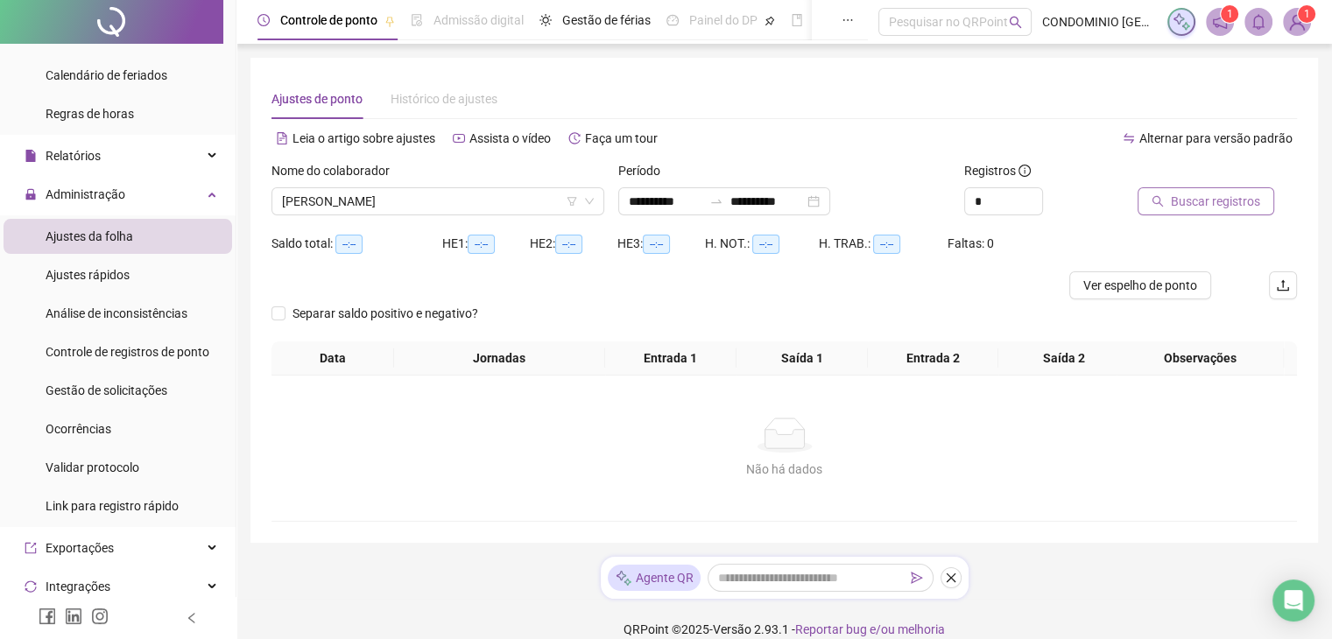
click at [1188, 208] on span "Buscar registros" at bounding box center [1215, 201] width 89 height 19
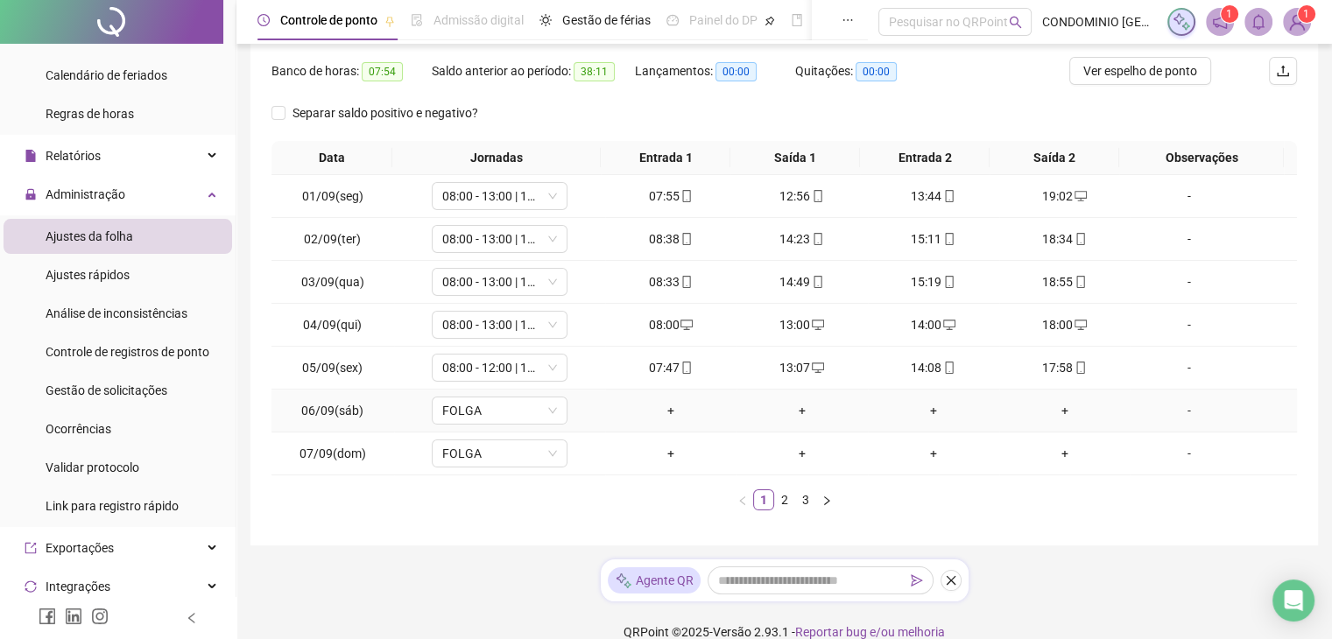
scroll to position [237, 0]
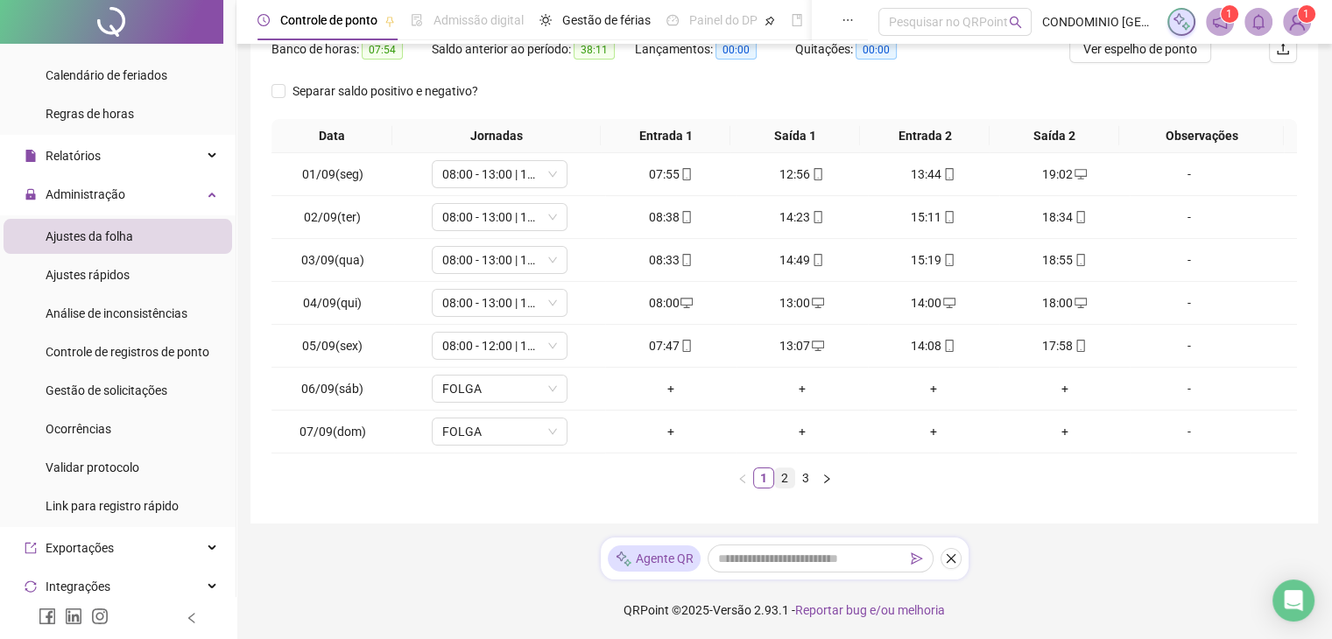
click at [783, 477] on link "2" at bounding box center [784, 478] width 19 height 19
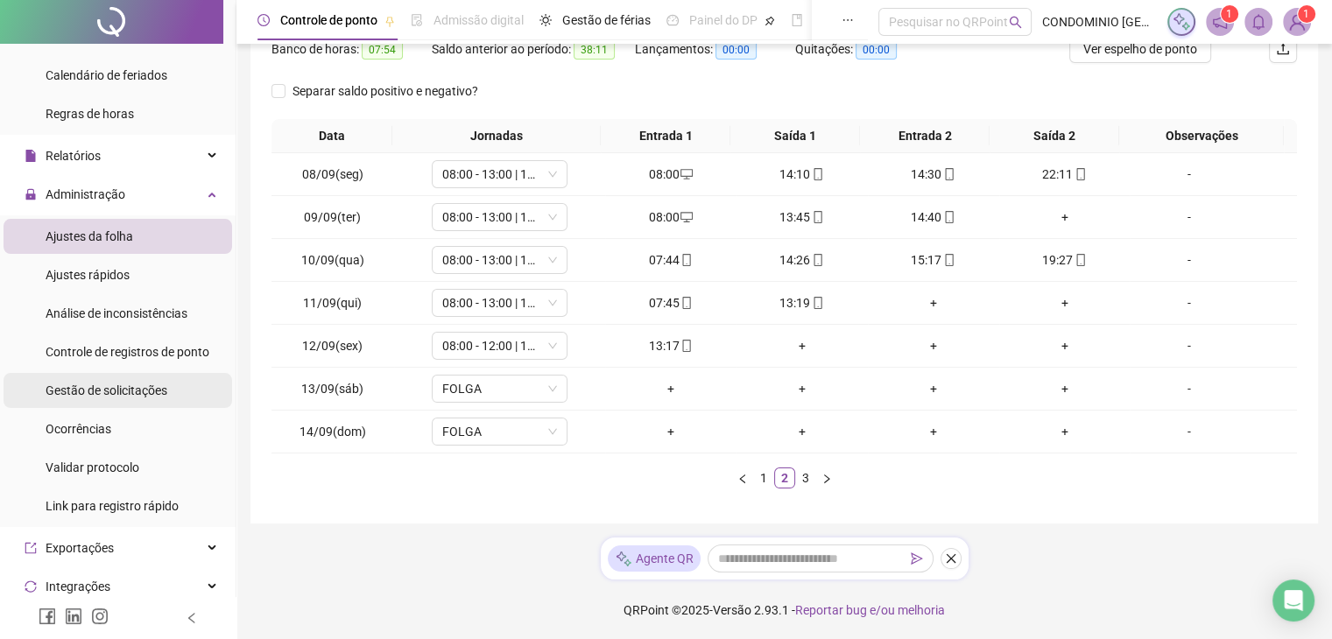
click at [123, 390] on span "Gestão de solicitações" at bounding box center [107, 391] width 122 height 14
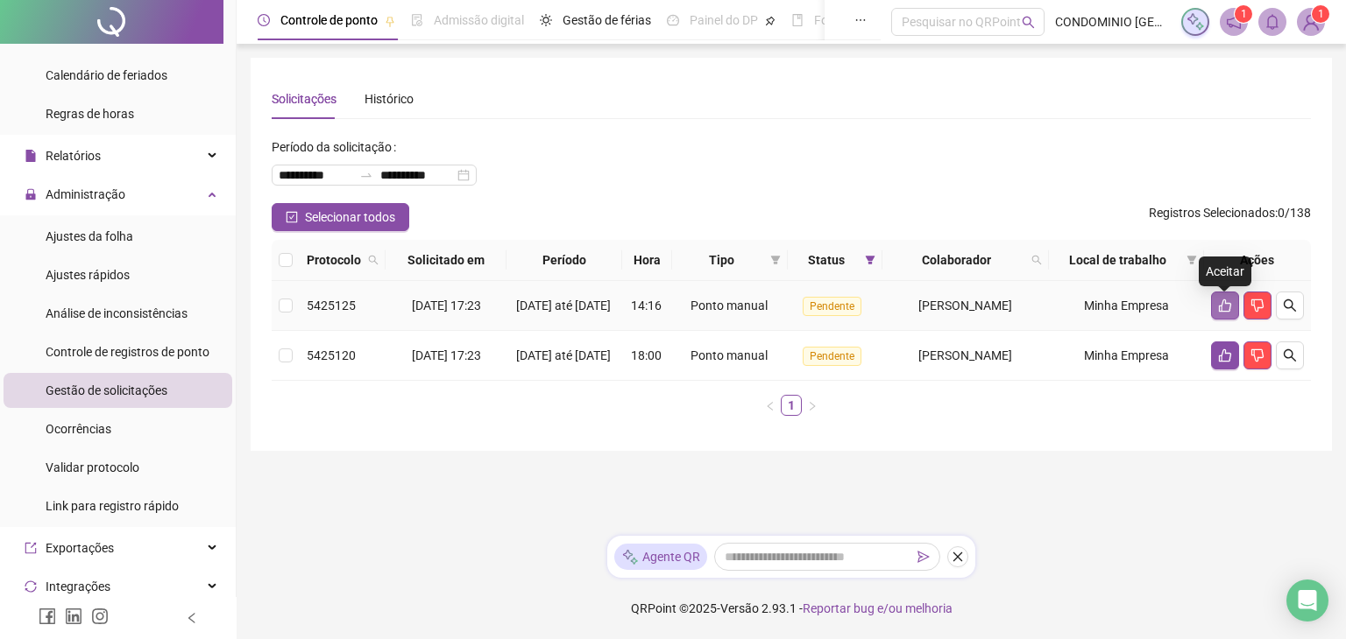
click at [1229, 308] on icon "like" at bounding box center [1225, 306] width 14 height 14
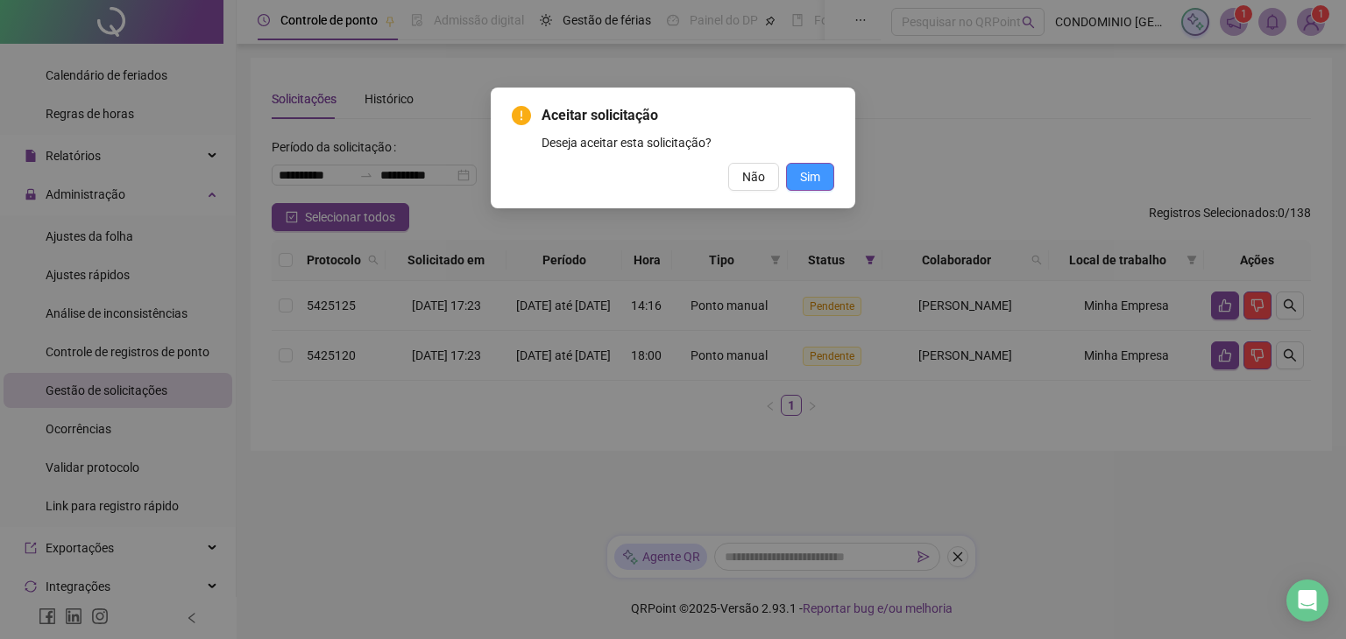
click at [802, 184] on span "Sim" at bounding box center [810, 176] width 20 height 19
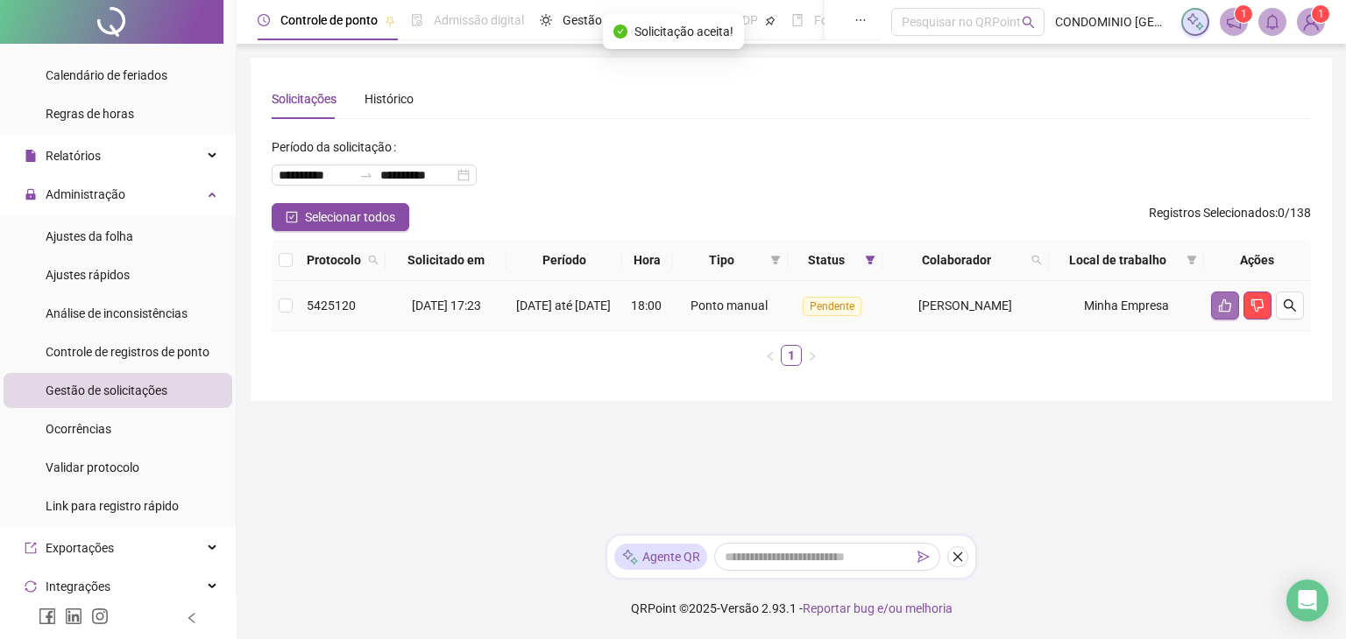
click at [1222, 311] on icon "like" at bounding box center [1225, 306] width 14 height 14
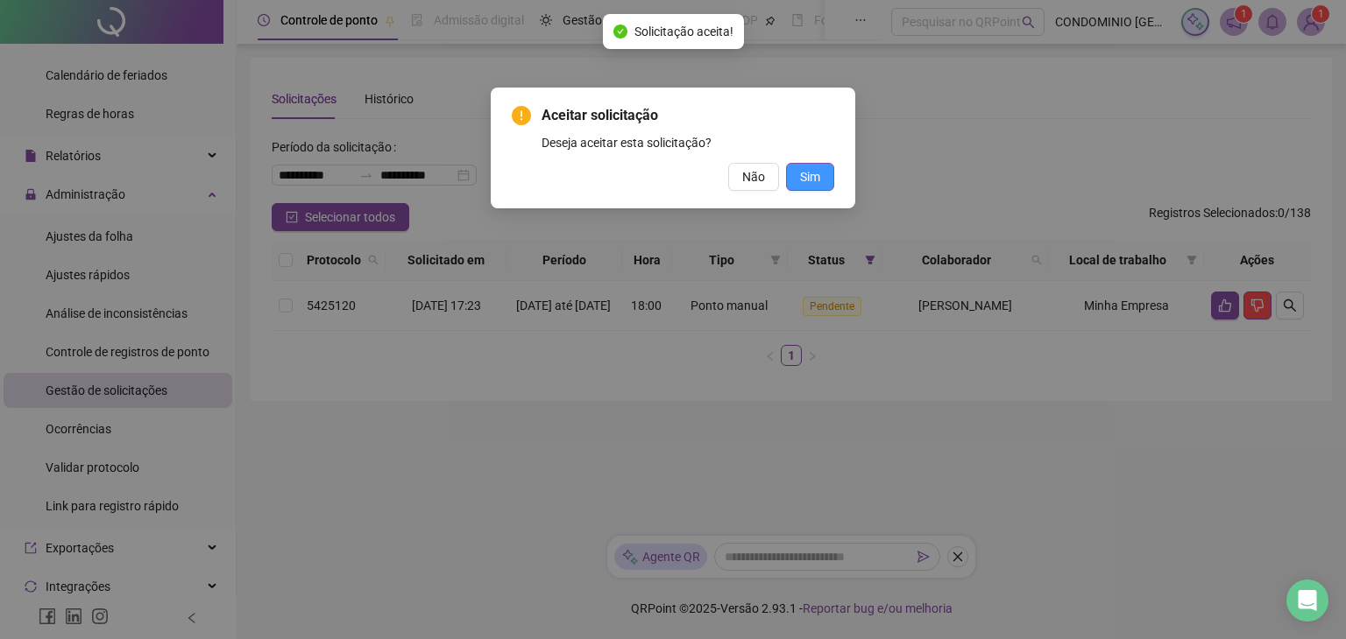
click at [806, 176] on span "Sim" at bounding box center [810, 176] width 20 height 19
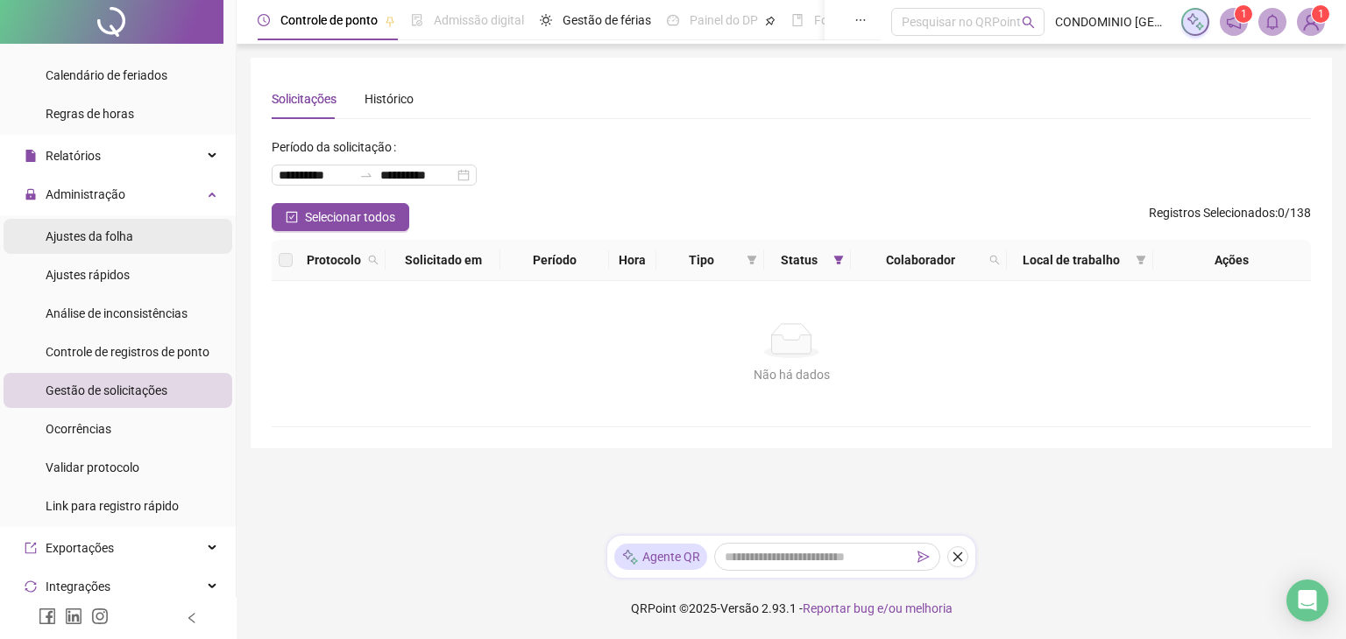
click at [105, 233] on span "Ajustes da folha" at bounding box center [90, 237] width 88 height 14
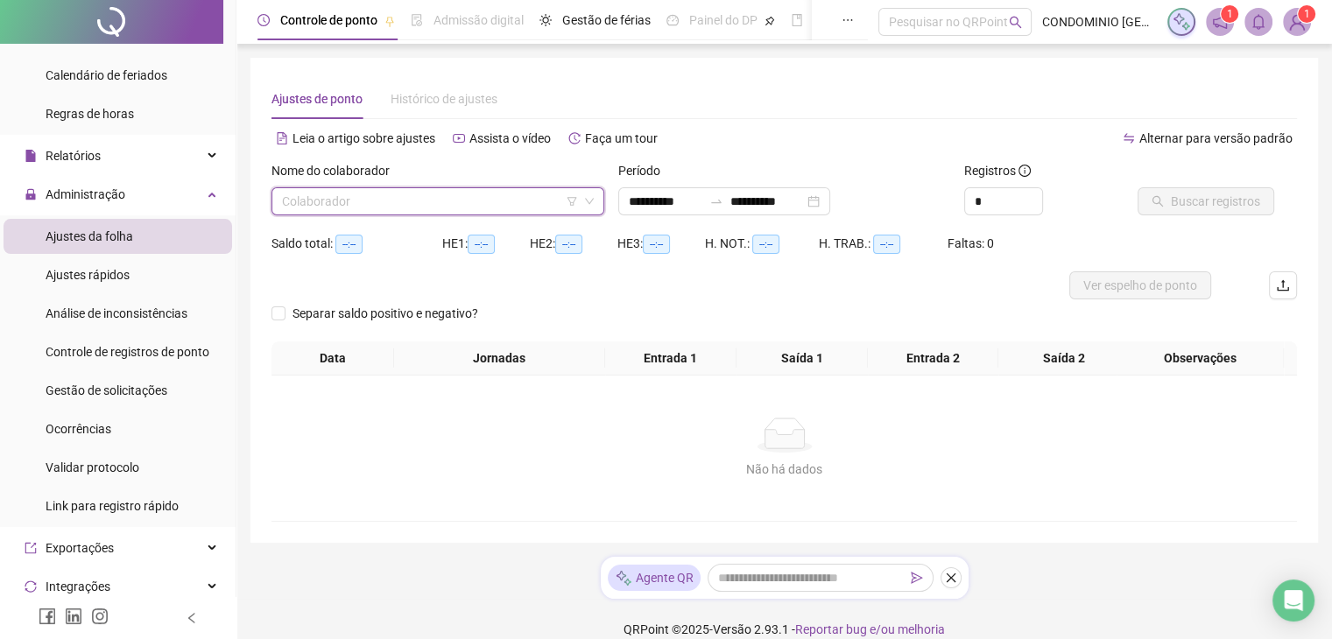
click at [355, 205] on input "search" at bounding box center [430, 201] width 296 height 26
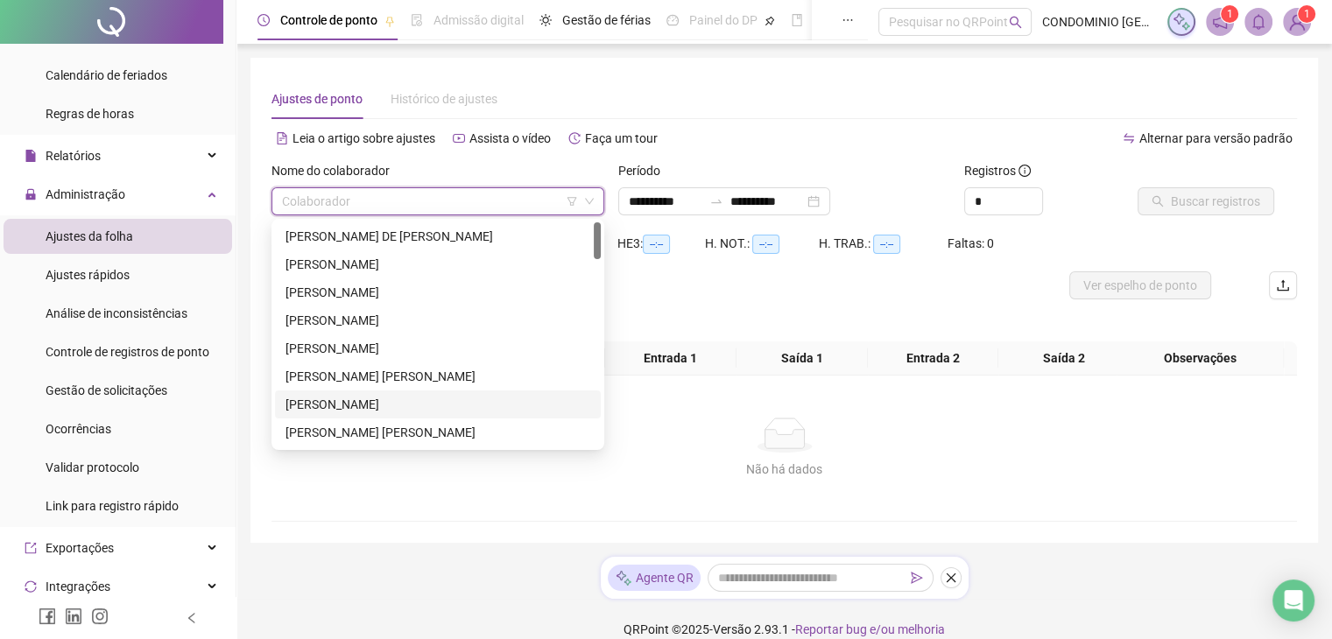
click at [329, 406] on div "[PERSON_NAME]" at bounding box center [438, 404] width 305 height 19
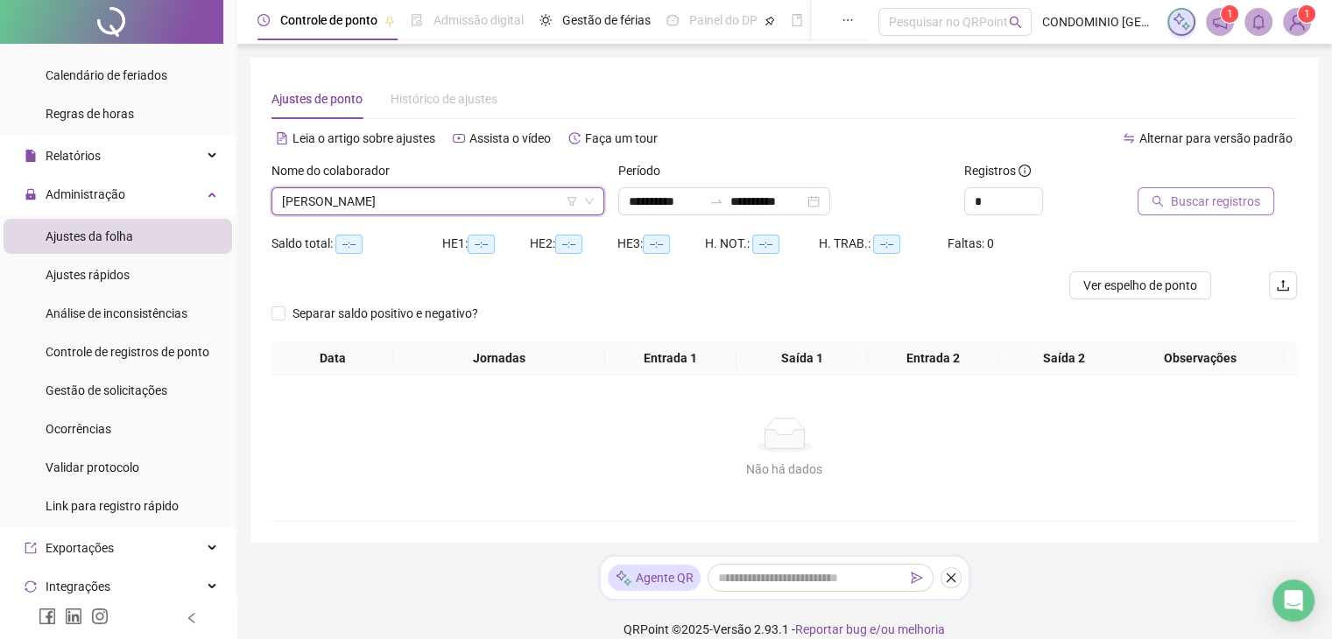
click at [1197, 208] on span "Buscar registros" at bounding box center [1215, 201] width 89 height 19
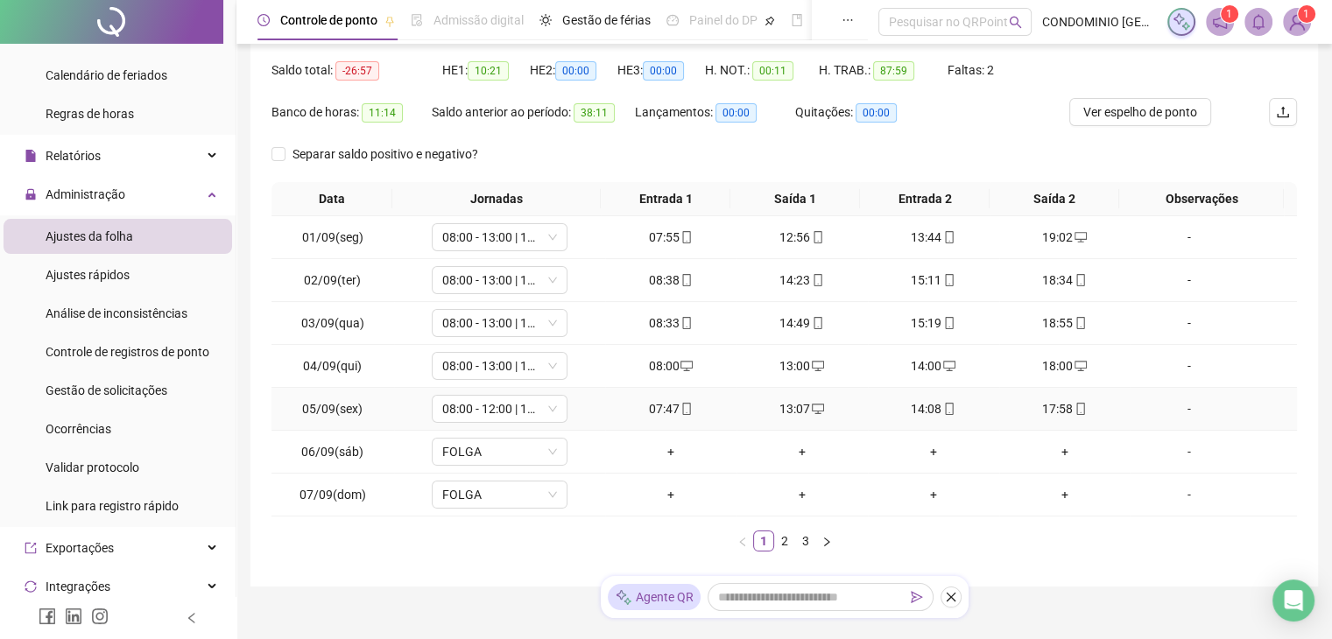
scroll to position [237, 0]
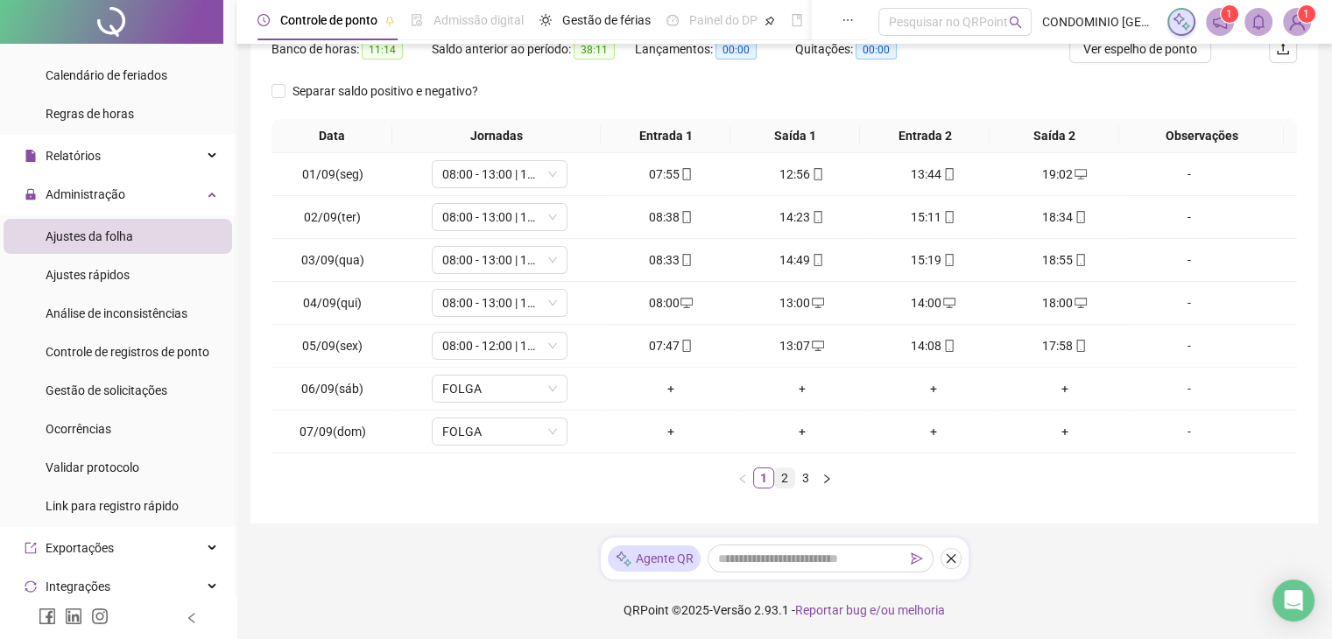
click at [776, 478] on link "2" at bounding box center [784, 478] width 19 height 19
click at [98, 393] on span "Gestão de solicitações" at bounding box center [107, 391] width 122 height 14
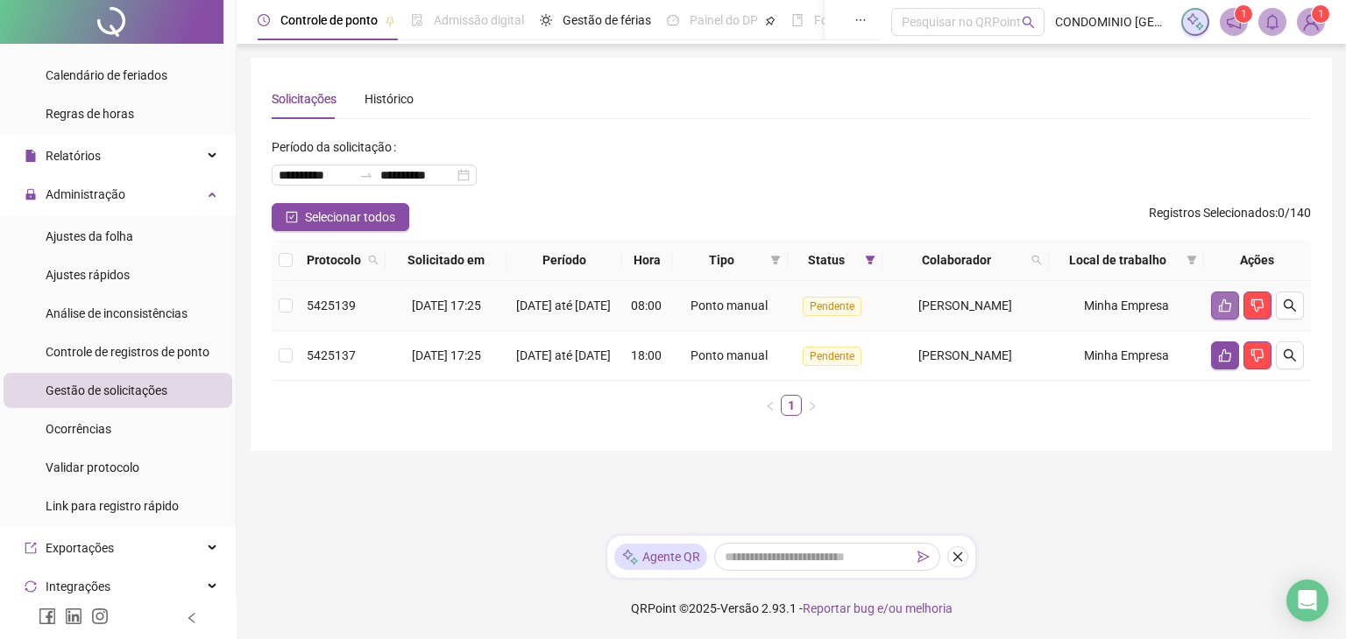
click at [1215, 309] on button "button" at bounding box center [1225, 306] width 28 height 28
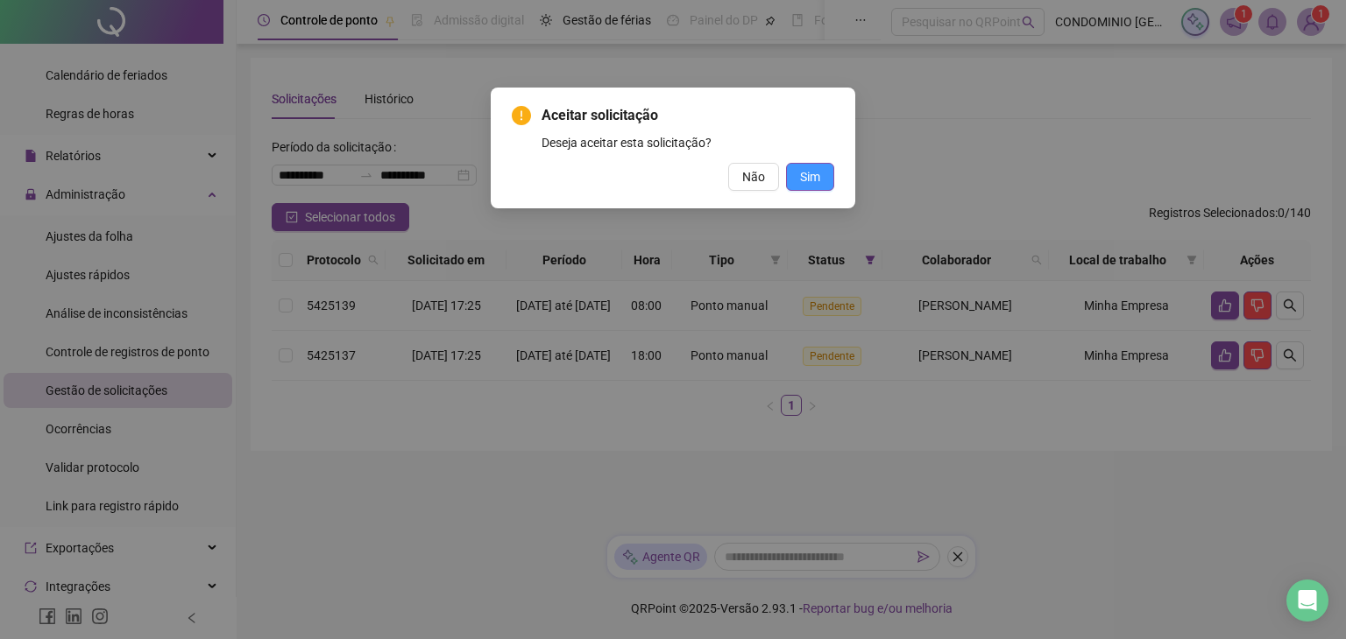
click at [813, 177] on span "Sim" at bounding box center [810, 176] width 20 height 19
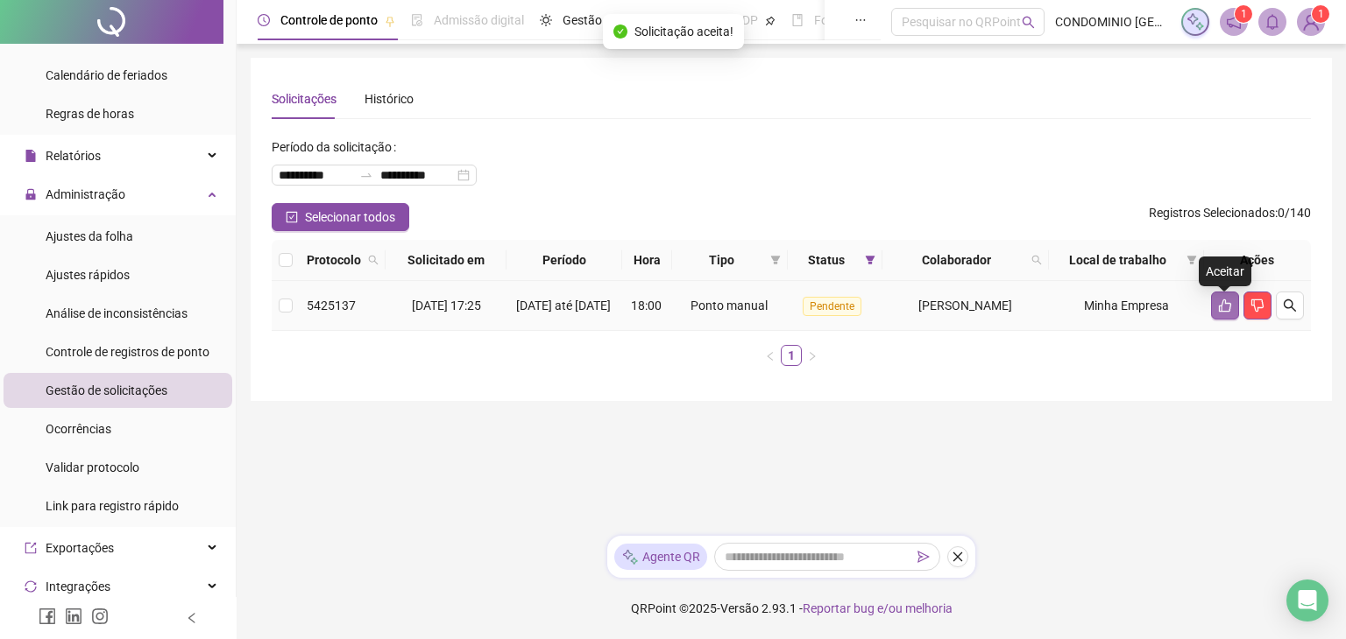
click at [1218, 310] on icon "like" at bounding box center [1225, 306] width 14 height 14
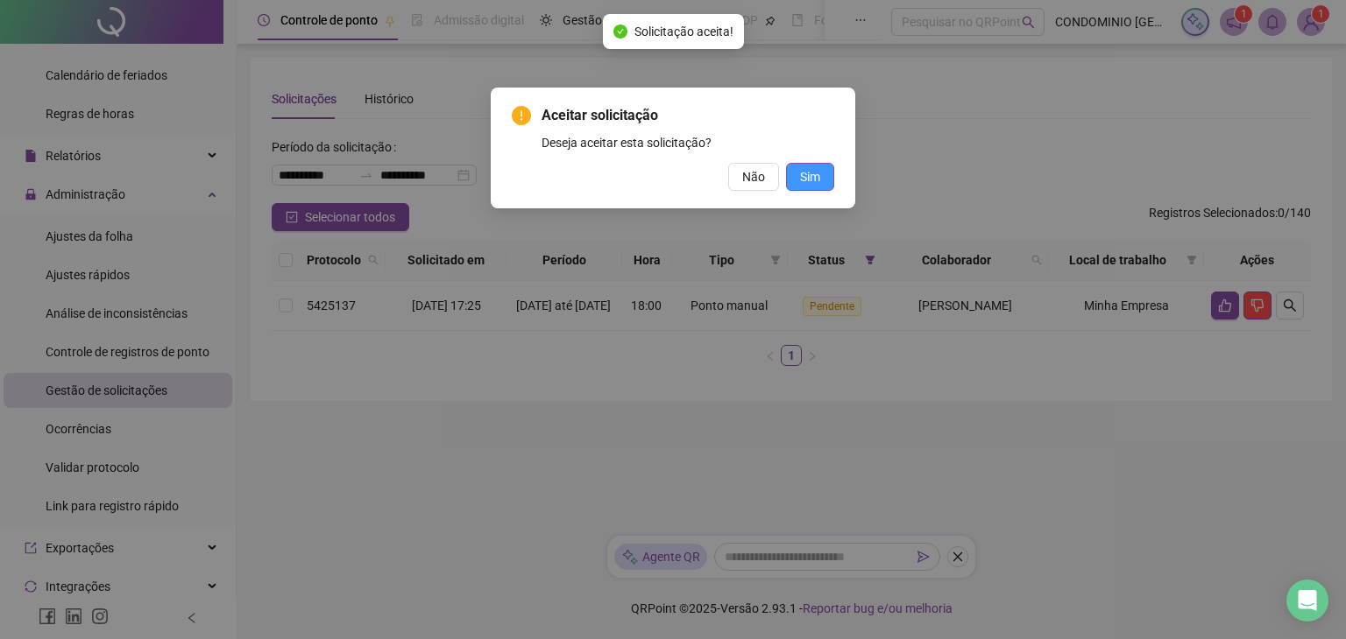
click at [822, 167] on button "Sim" at bounding box center [810, 177] width 48 height 28
click at [817, 173] on span "Sim" at bounding box center [810, 176] width 20 height 19
click at [811, 169] on span "Sim" at bounding box center [810, 176] width 20 height 19
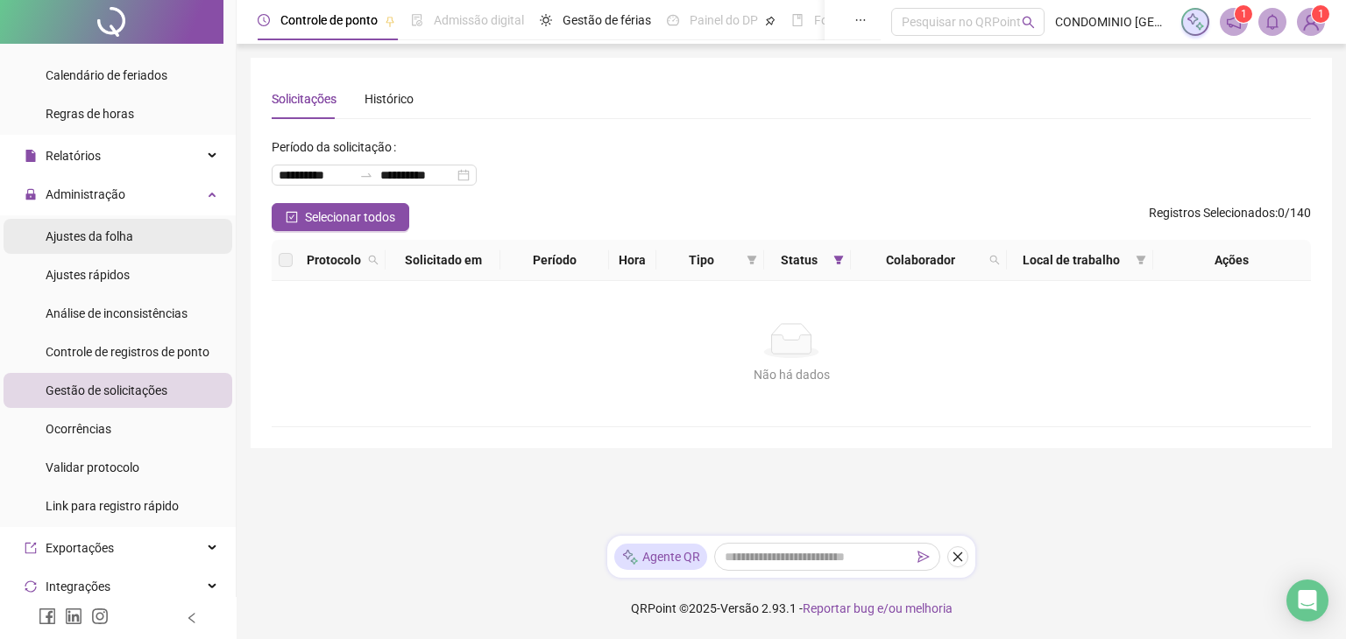
click at [95, 233] on span "Ajustes da folha" at bounding box center [90, 237] width 88 height 14
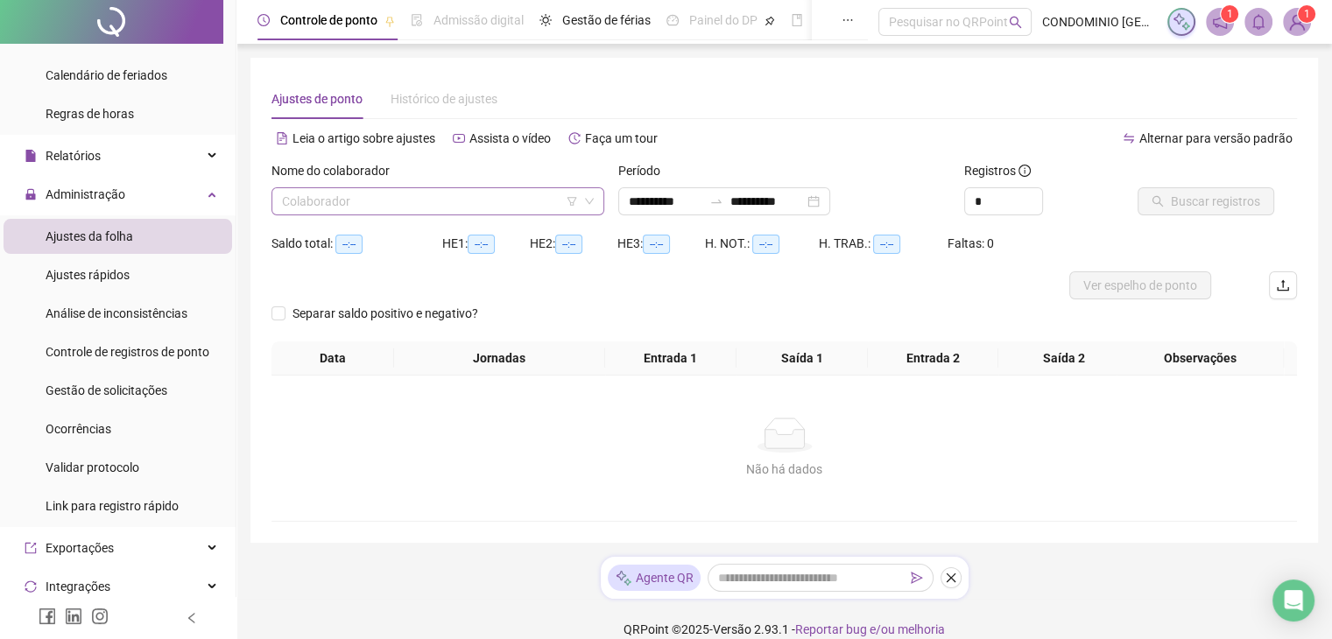
click at [392, 194] on input "search" at bounding box center [430, 201] width 296 height 26
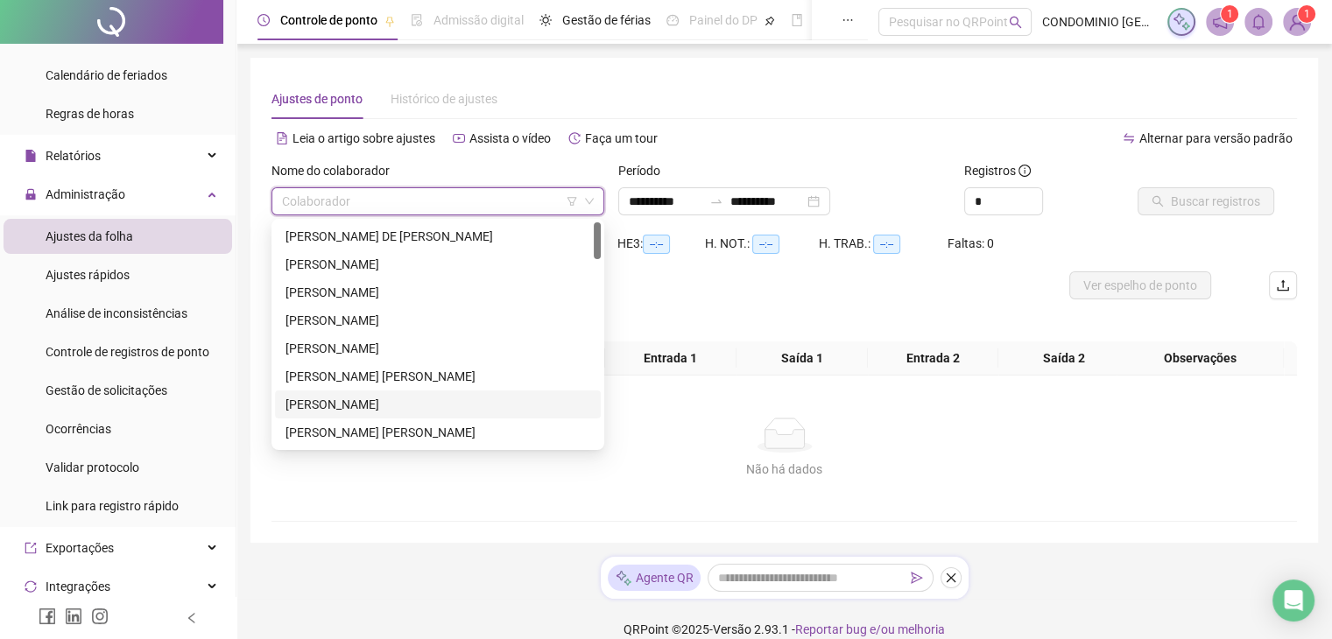
click at [329, 397] on div "[PERSON_NAME]" at bounding box center [438, 404] width 305 height 19
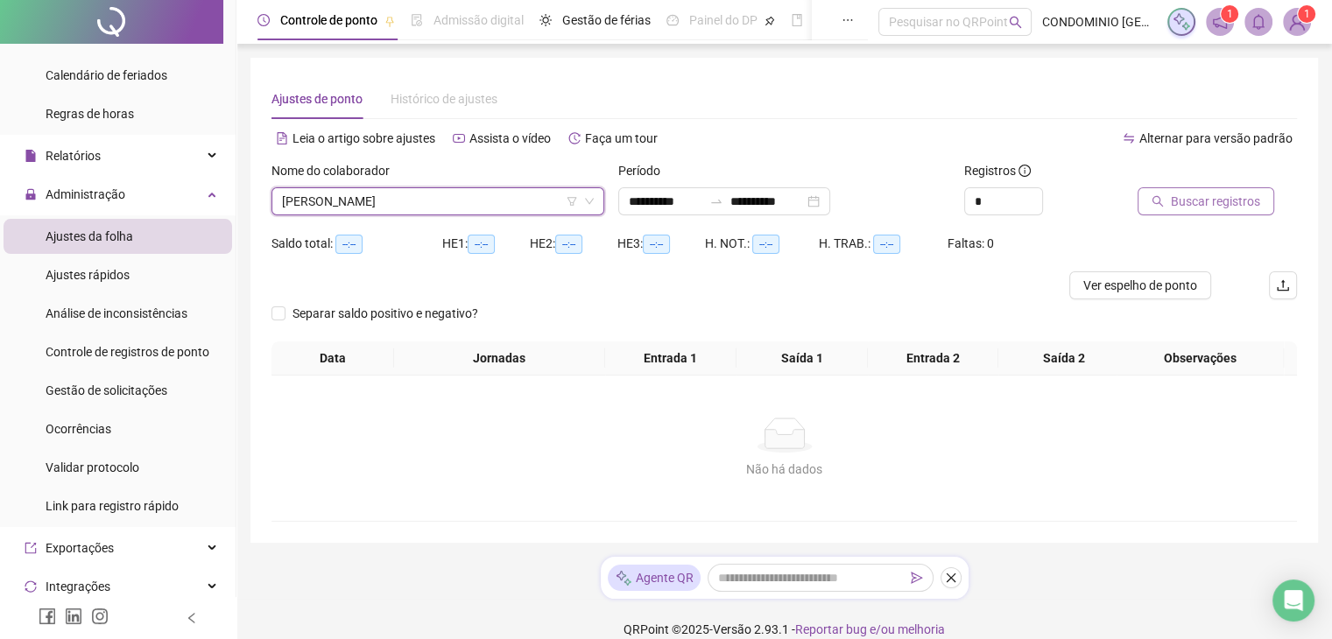
click at [1228, 196] on span "Buscar registros" at bounding box center [1215, 201] width 89 height 19
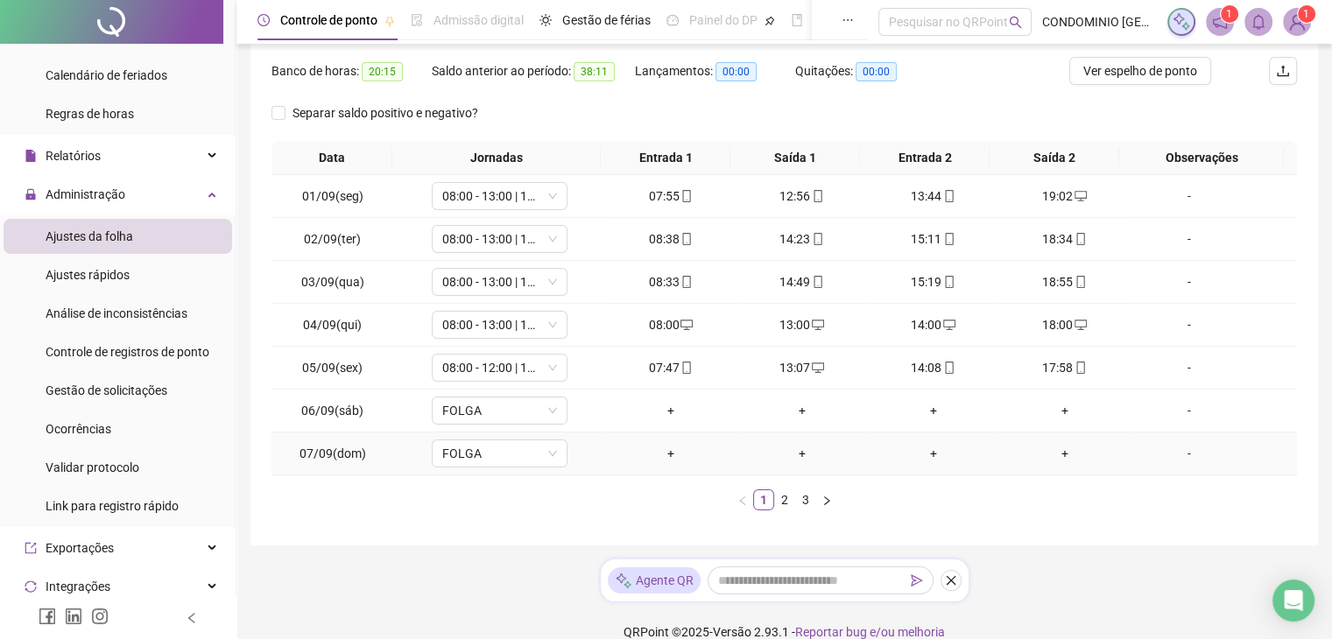
scroll to position [237, 0]
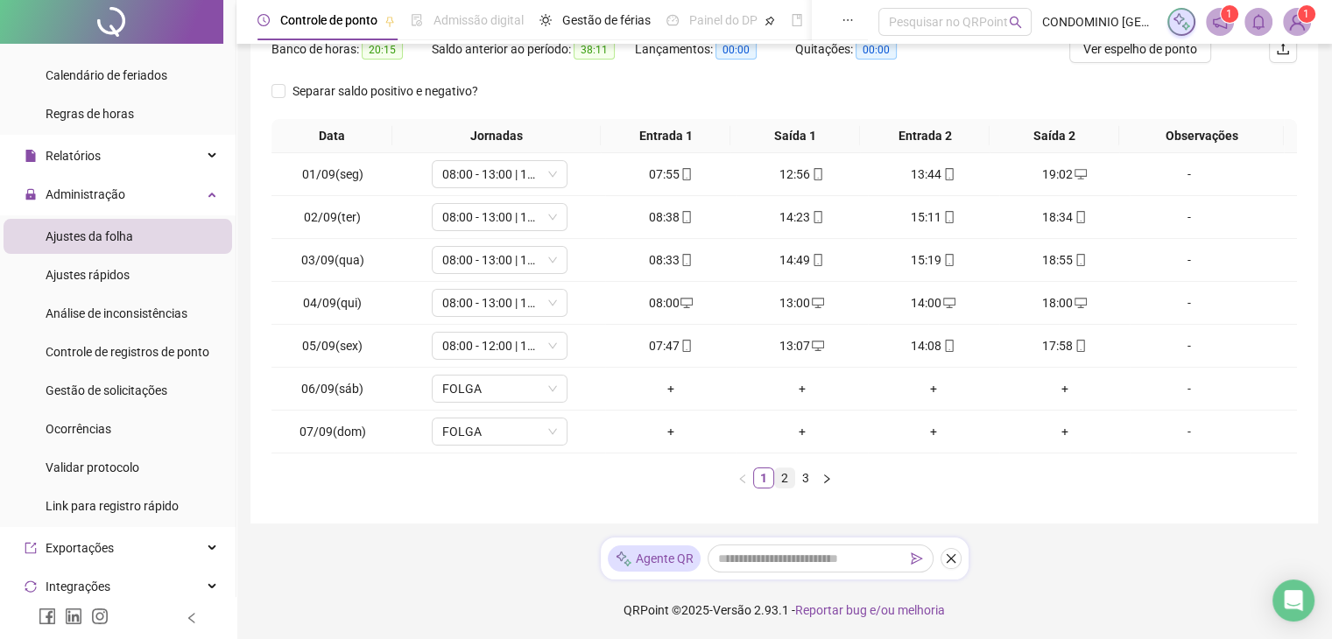
click at [785, 477] on link "2" at bounding box center [784, 478] width 19 height 19
drag, startPoint x: 100, startPoint y: 387, endPoint x: 113, endPoint y: 387, distance: 13.1
click at [97, 387] on span "Gestão de solicitações" at bounding box center [107, 391] width 122 height 14
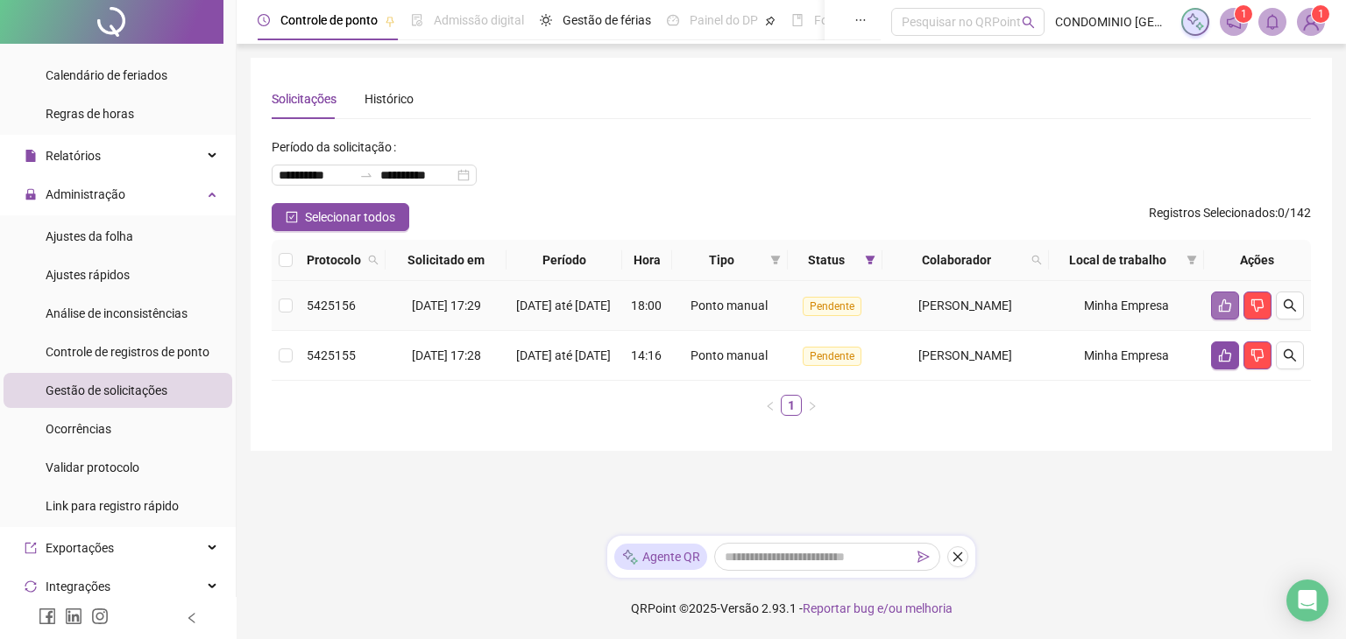
click at [1222, 313] on icon "like" at bounding box center [1225, 306] width 14 height 14
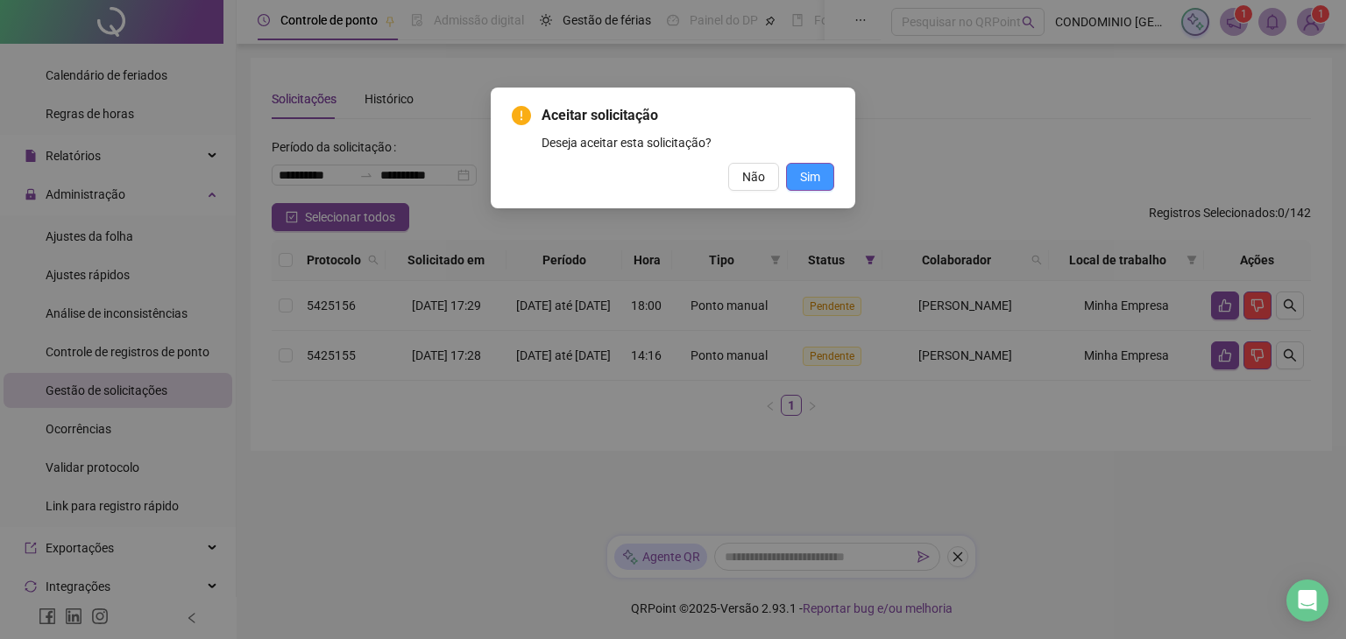
click at [820, 178] on span "Sim" at bounding box center [810, 176] width 20 height 19
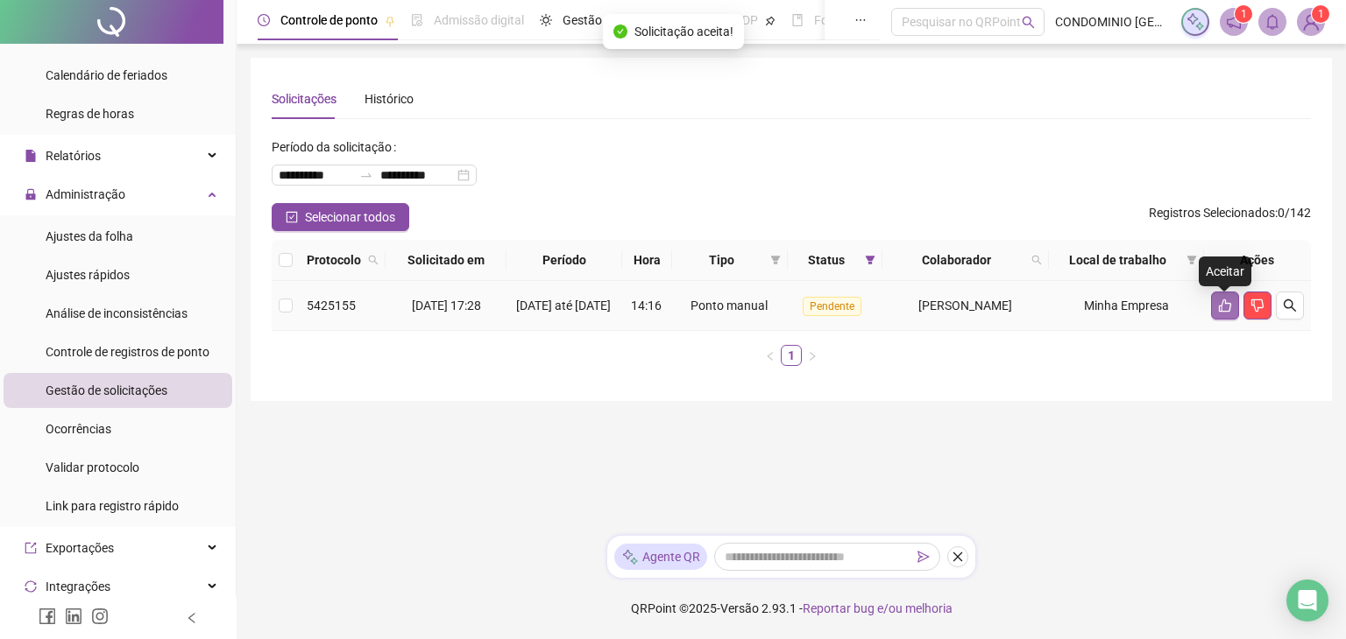
click at [1225, 313] on icon "like" at bounding box center [1225, 306] width 14 height 14
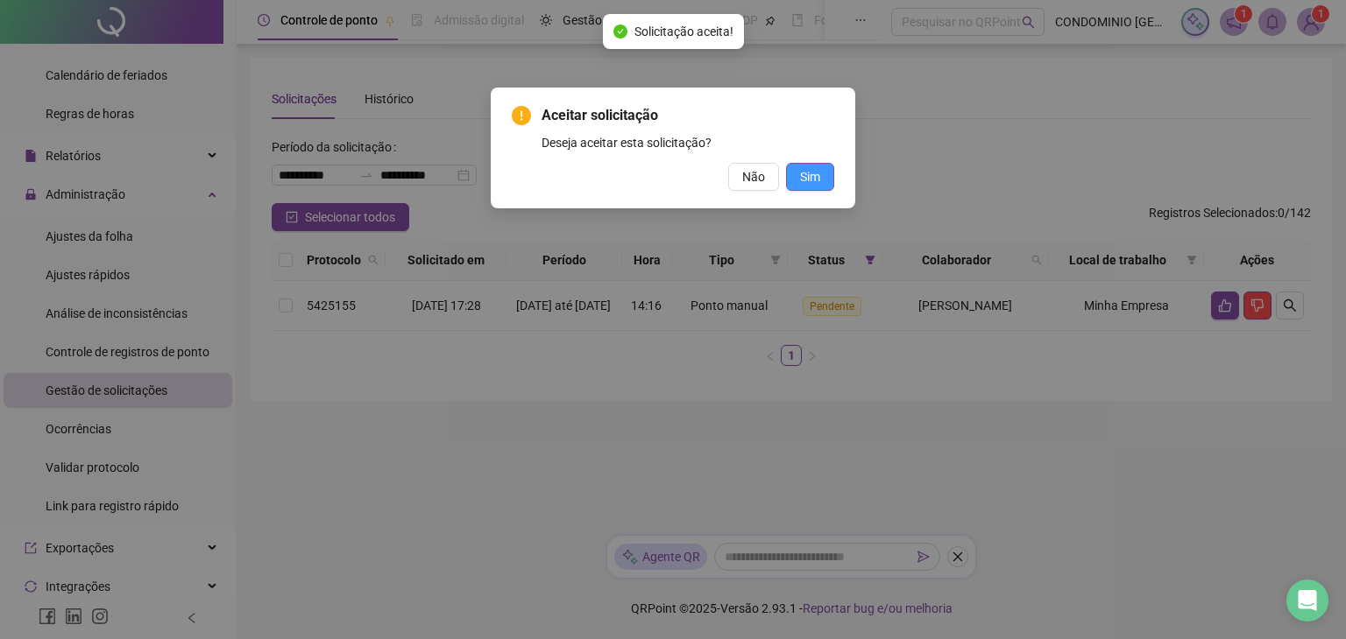
click at [807, 173] on span "Sim" at bounding box center [810, 176] width 20 height 19
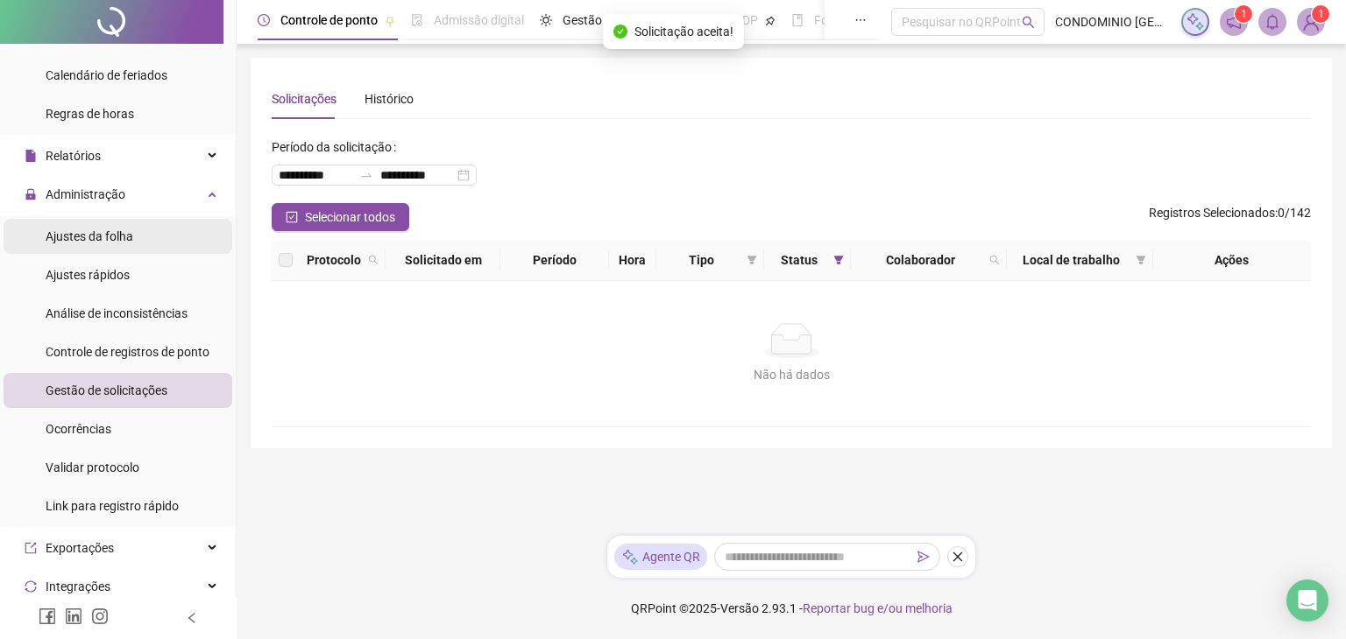
click at [81, 238] on span "Ajustes da folha" at bounding box center [90, 237] width 88 height 14
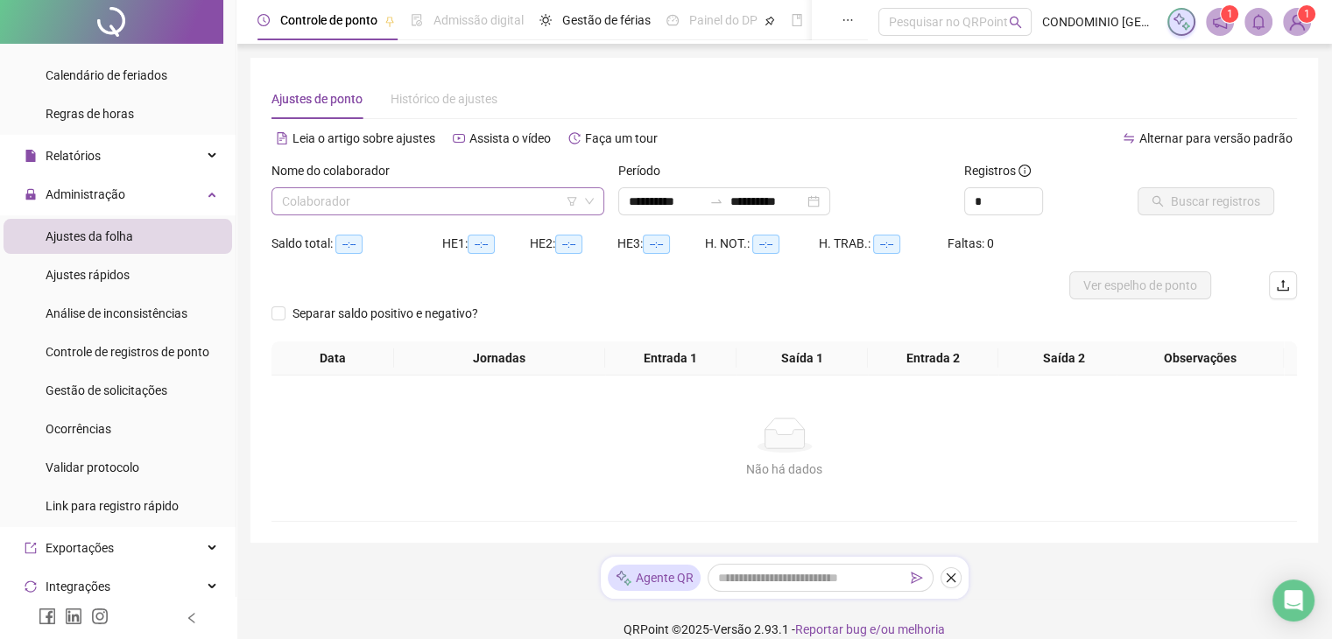
click at [338, 194] on input "search" at bounding box center [430, 201] width 296 height 26
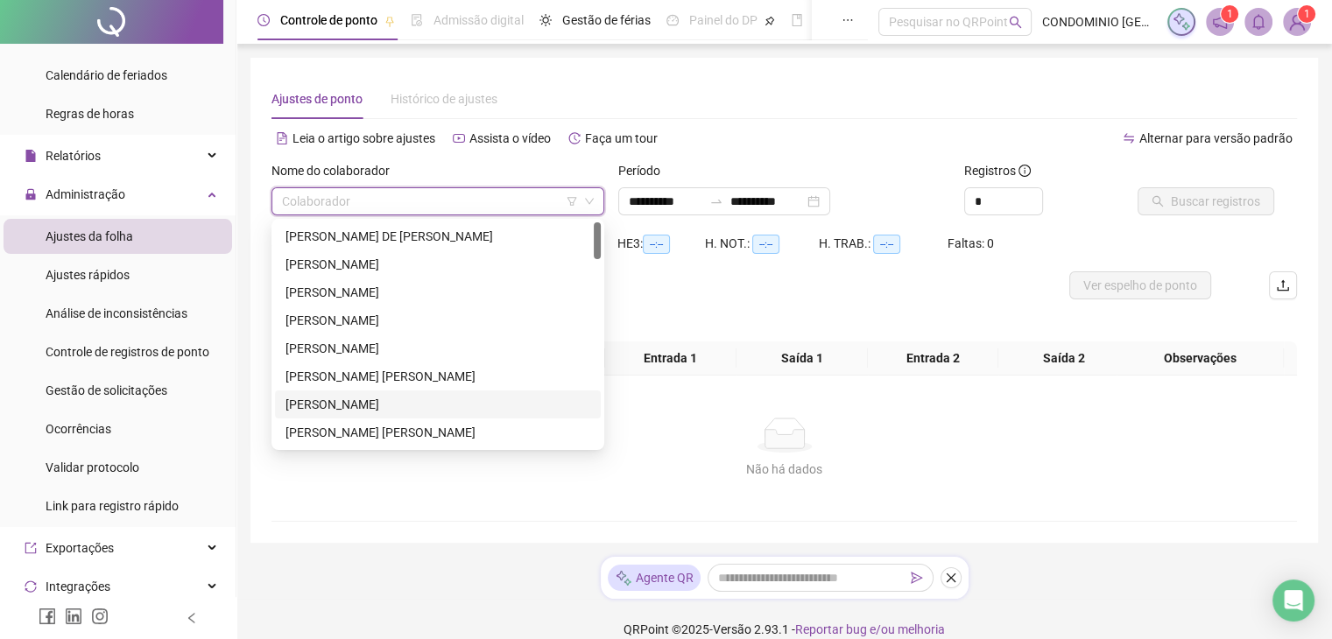
click at [356, 399] on div "[PERSON_NAME]" at bounding box center [438, 404] width 305 height 19
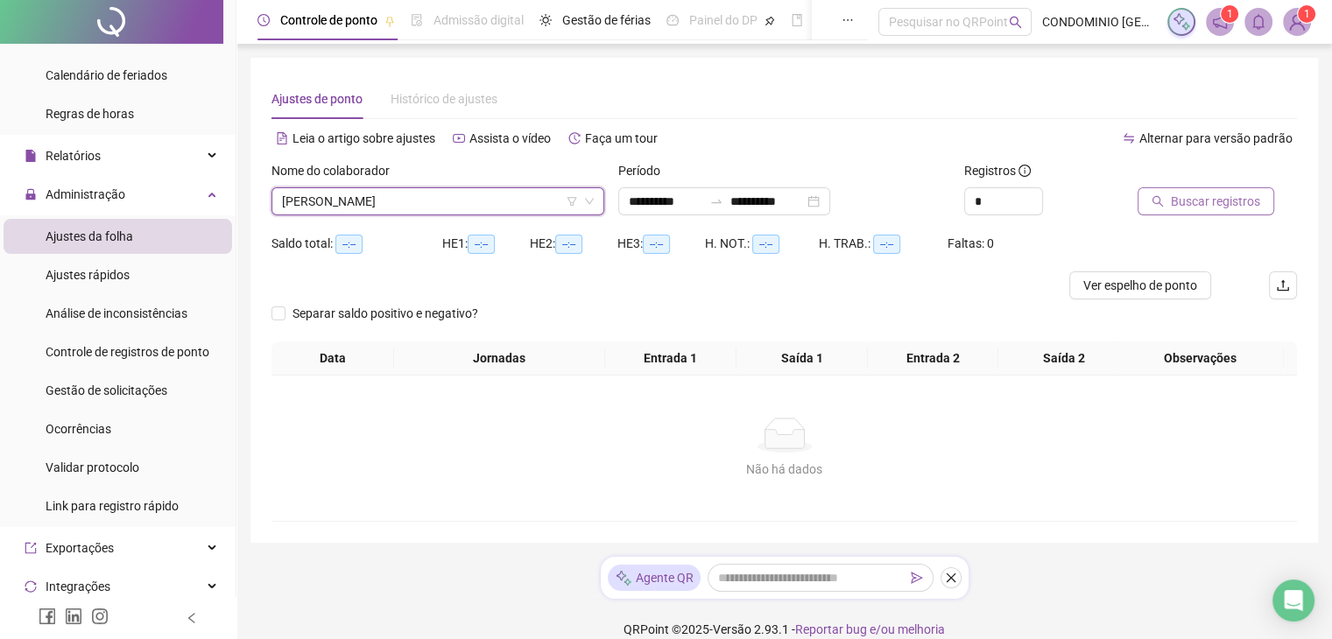
click at [1201, 204] on span "Buscar registros" at bounding box center [1215, 201] width 89 height 19
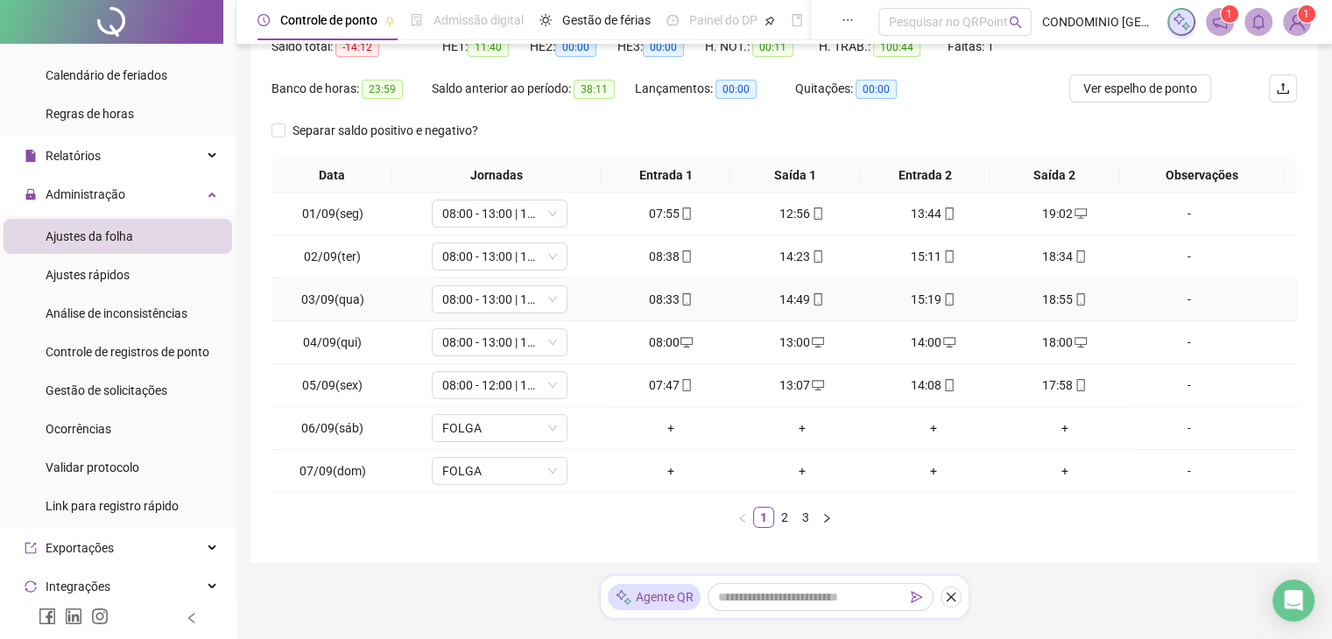
scroll to position [237, 0]
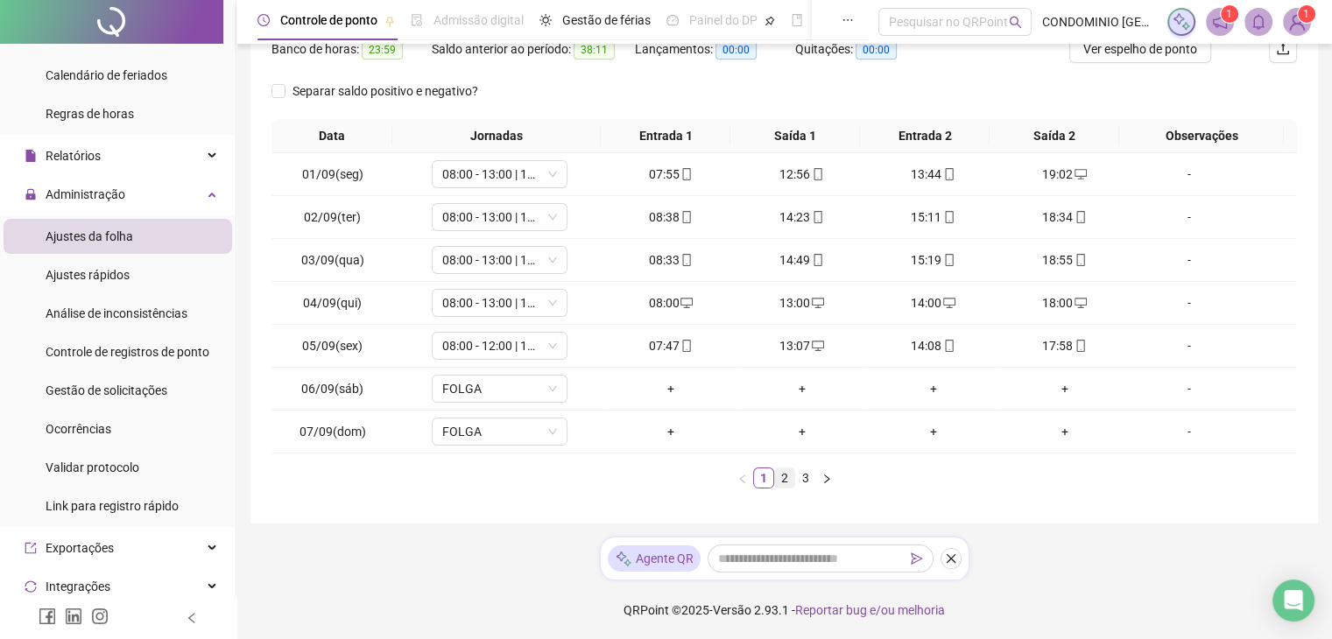
click at [781, 477] on link "2" at bounding box center [784, 478] width 19 height 19
click at [802, 475] on link "3" at bounding box center [805, 478] width 19 height 19
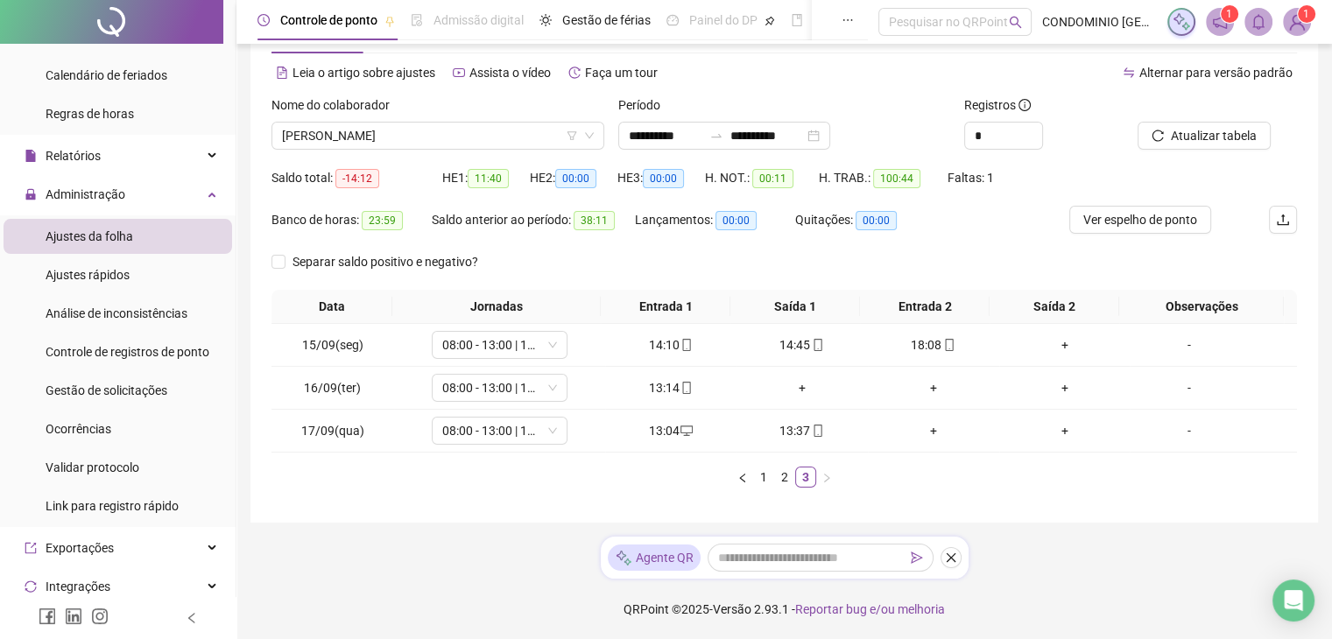
drag, startPoint x: 100, startPoint y: 390, endPoint x: 234, endPoint y: 382, distance: 134.3
click at [101, 389] on span "Gestão de solicitações" at bounding box center [107, 391] width 122 height 14
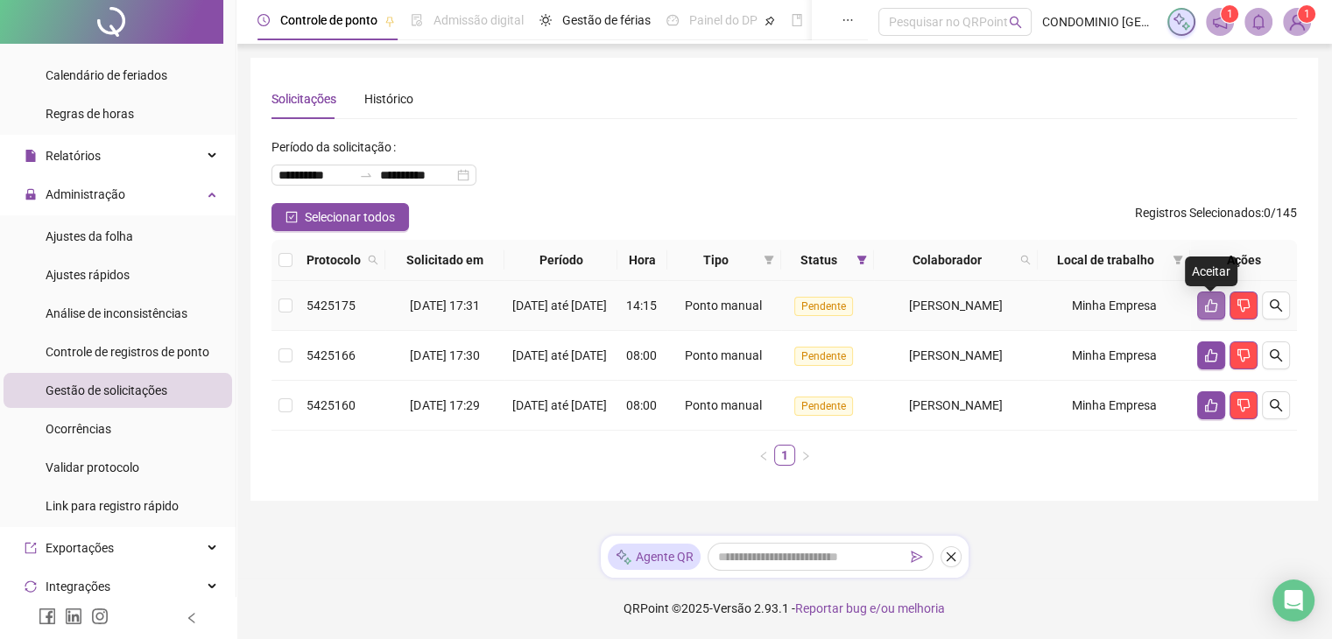
click at [1211, 306] on icon "like" at bounding box center [1212, 306] width 14 height 14
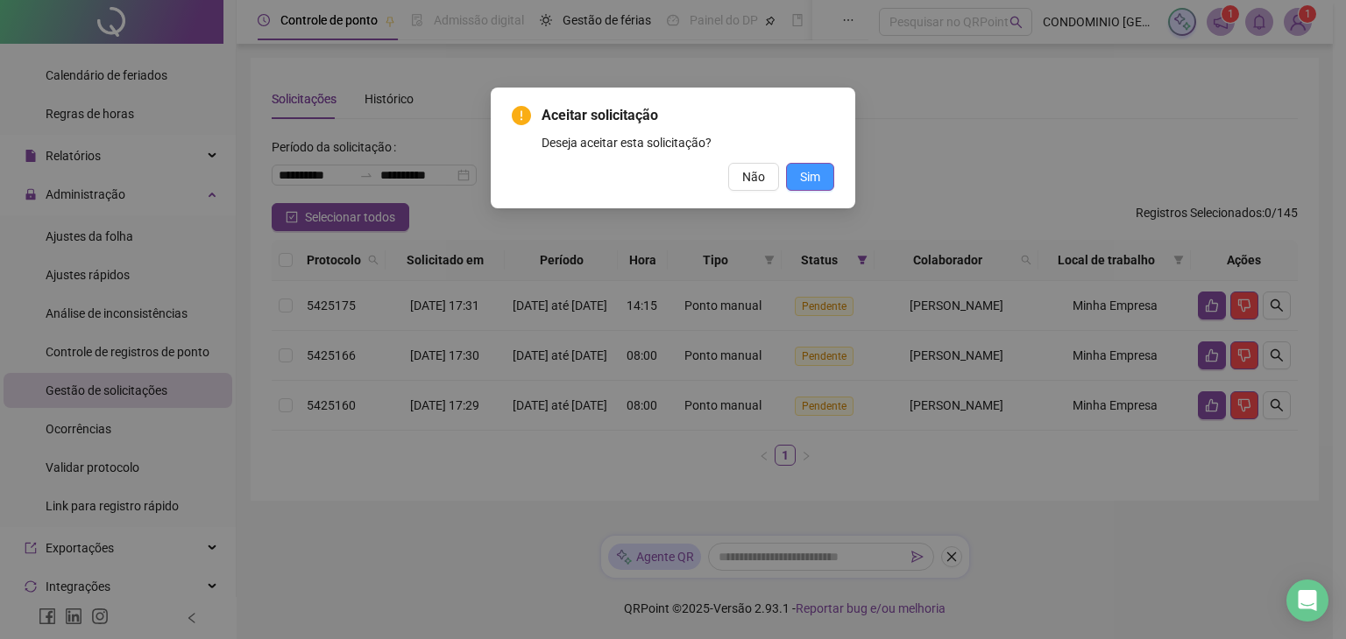
click at [802, 175] on span "Sim" at bounding box center [810, 176] width 20 height 19
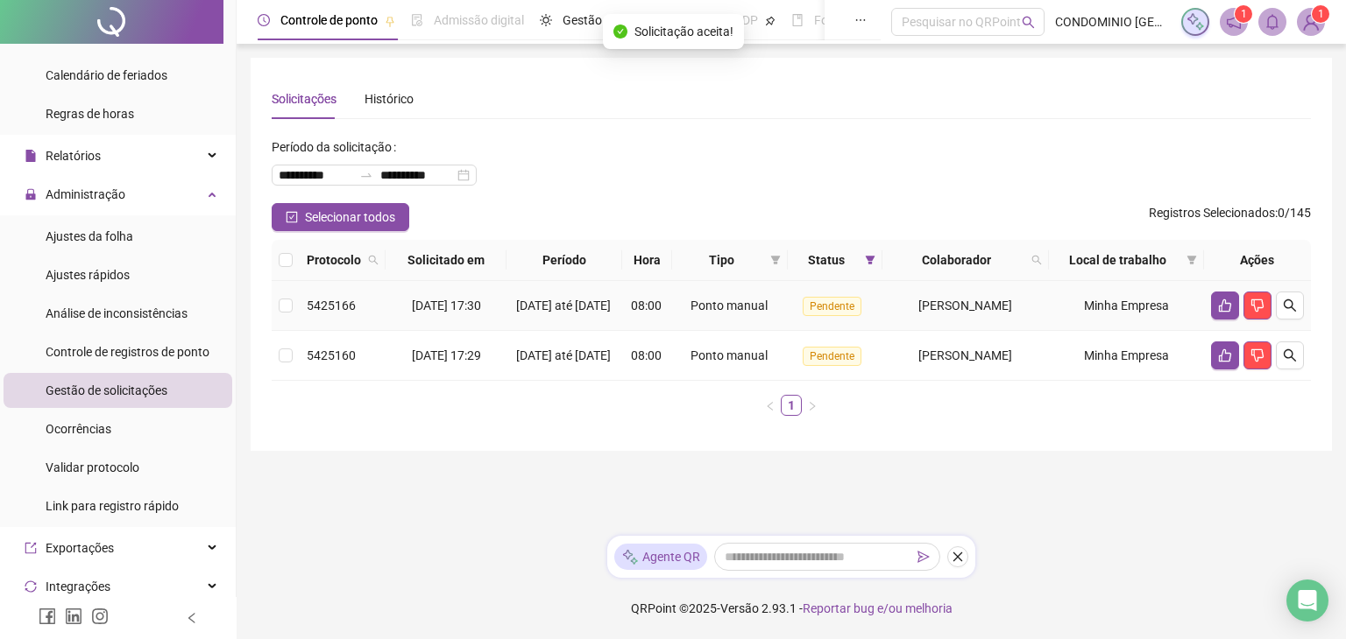
click at [1205, 306] on td at bounding box center [1257, 306] width 107 height 50
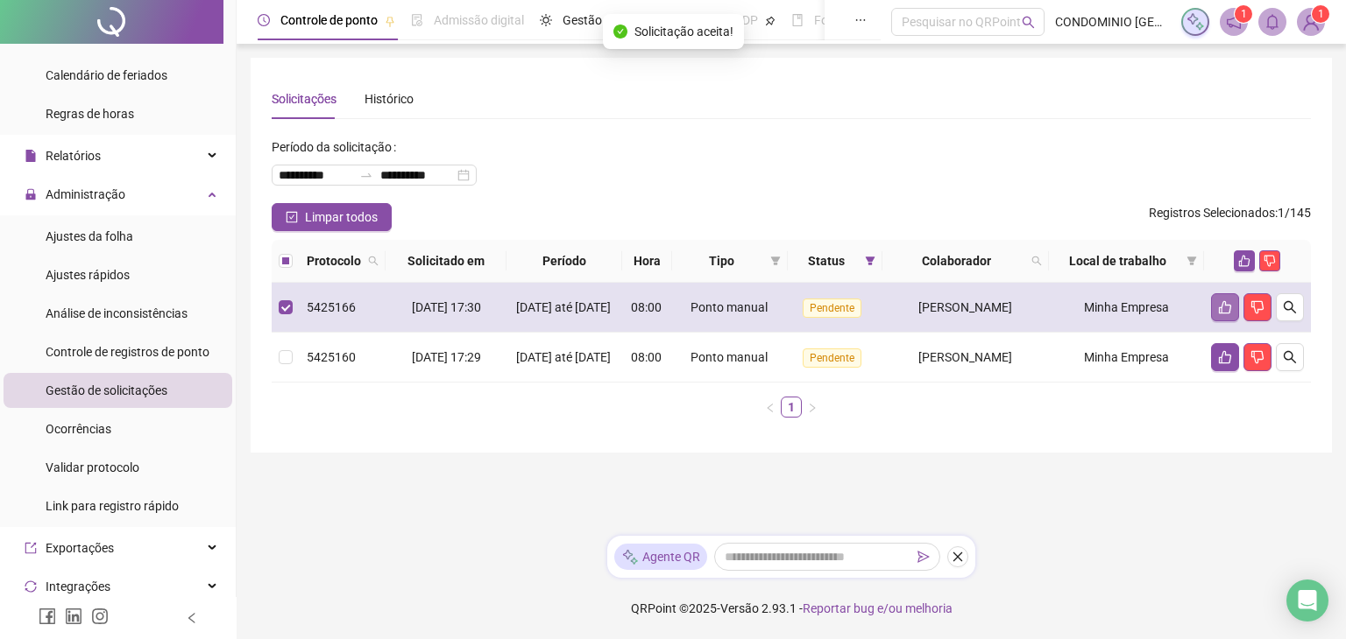
click at [1218, 314] on icon "like" at bounding box center [1225, 307] width 14 height 14
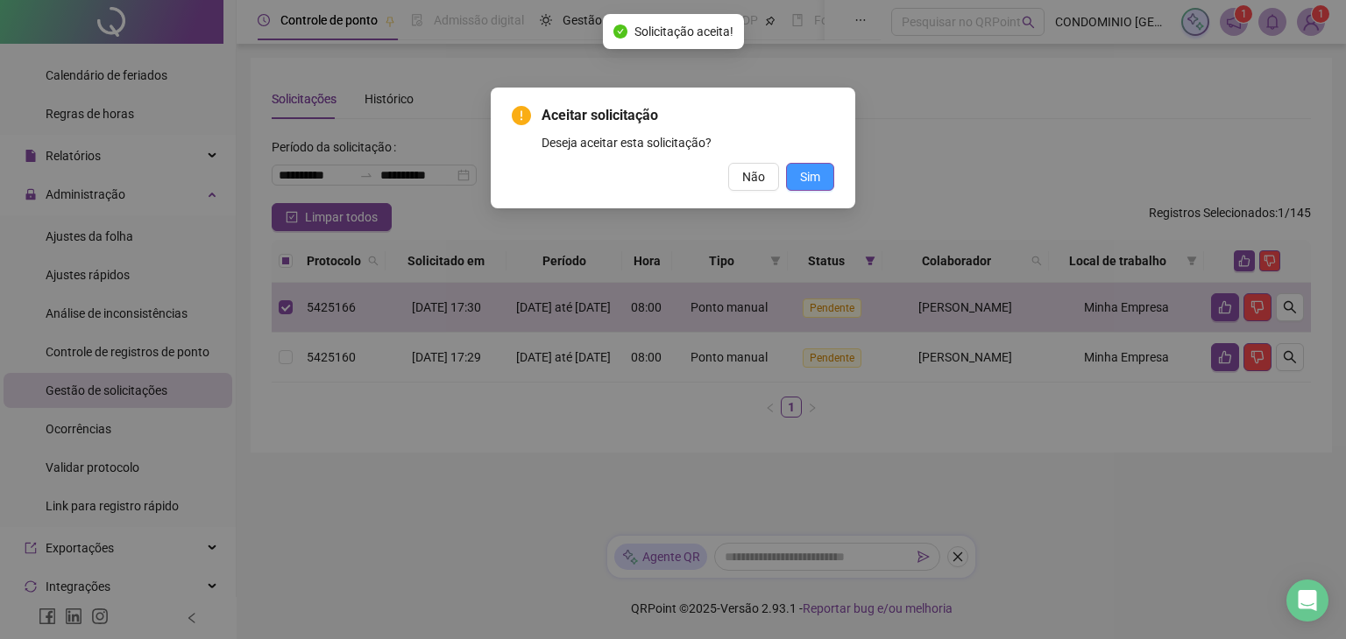
click at [810, 163] on button "Sim" at bounding box center [810, 177] width 48 height 28
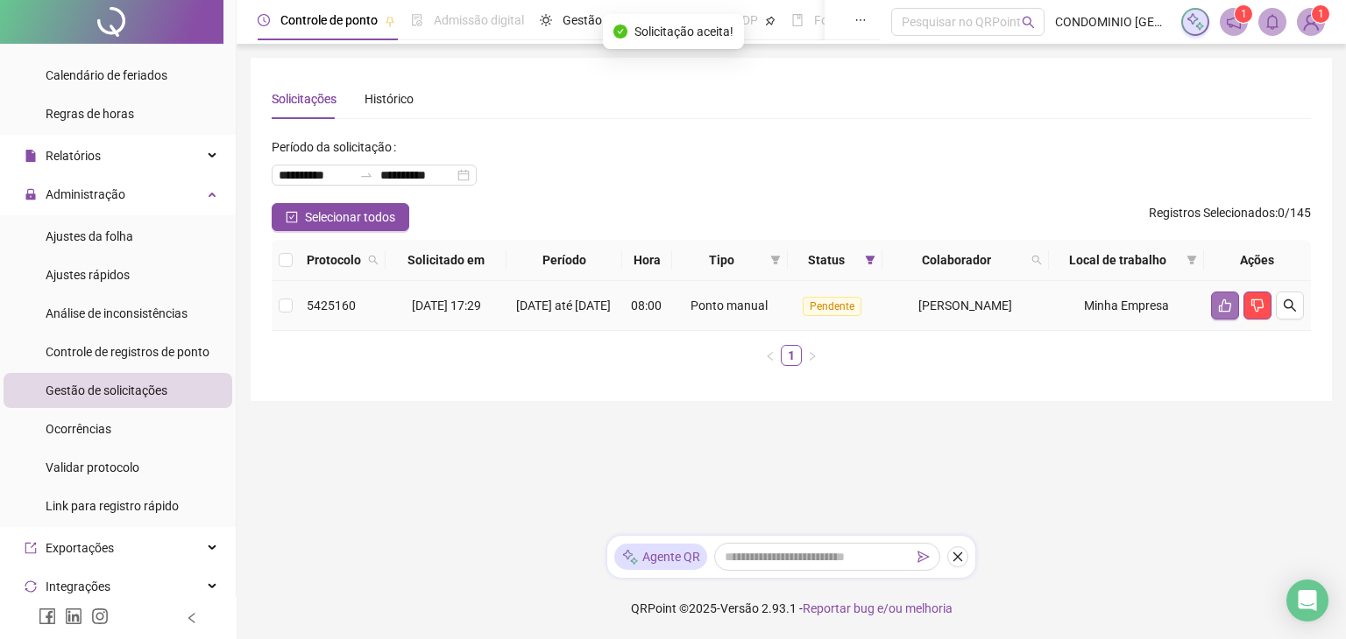
click at [1219, 311] on icon "like" at bounding box center [1225, 306] width 12 height 13
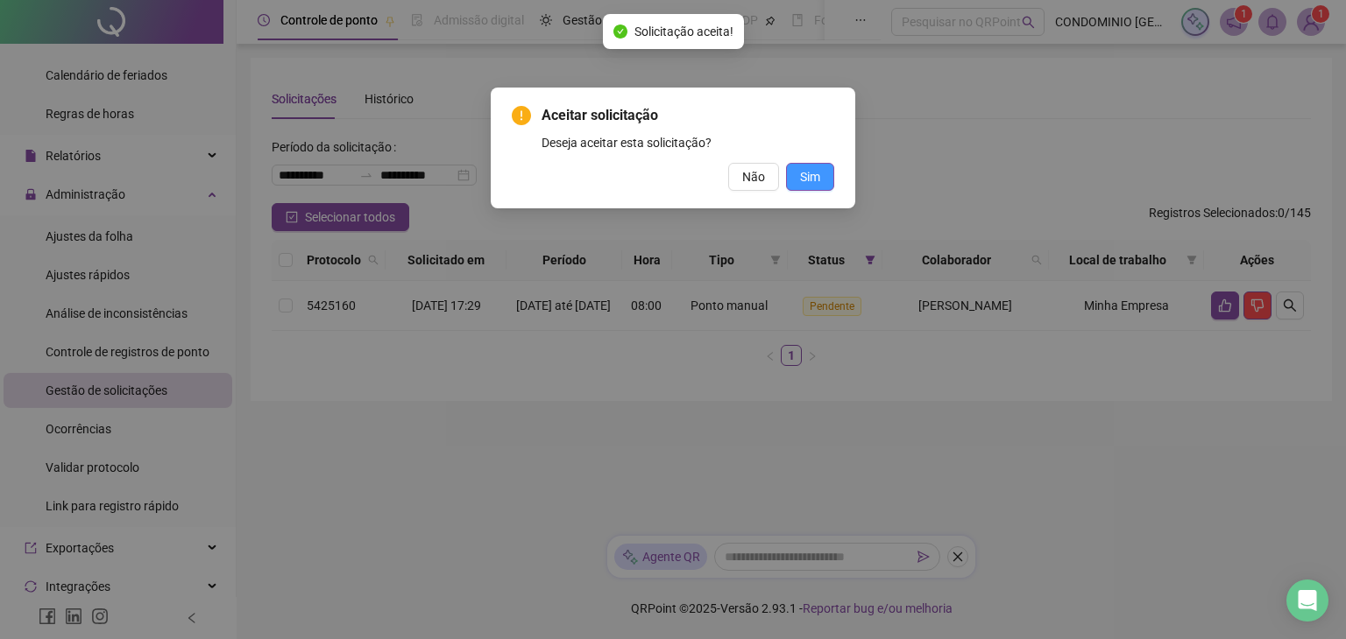
click at [802, 173] on span "Sim" at bounding box center [810, 176] width 20 height 19
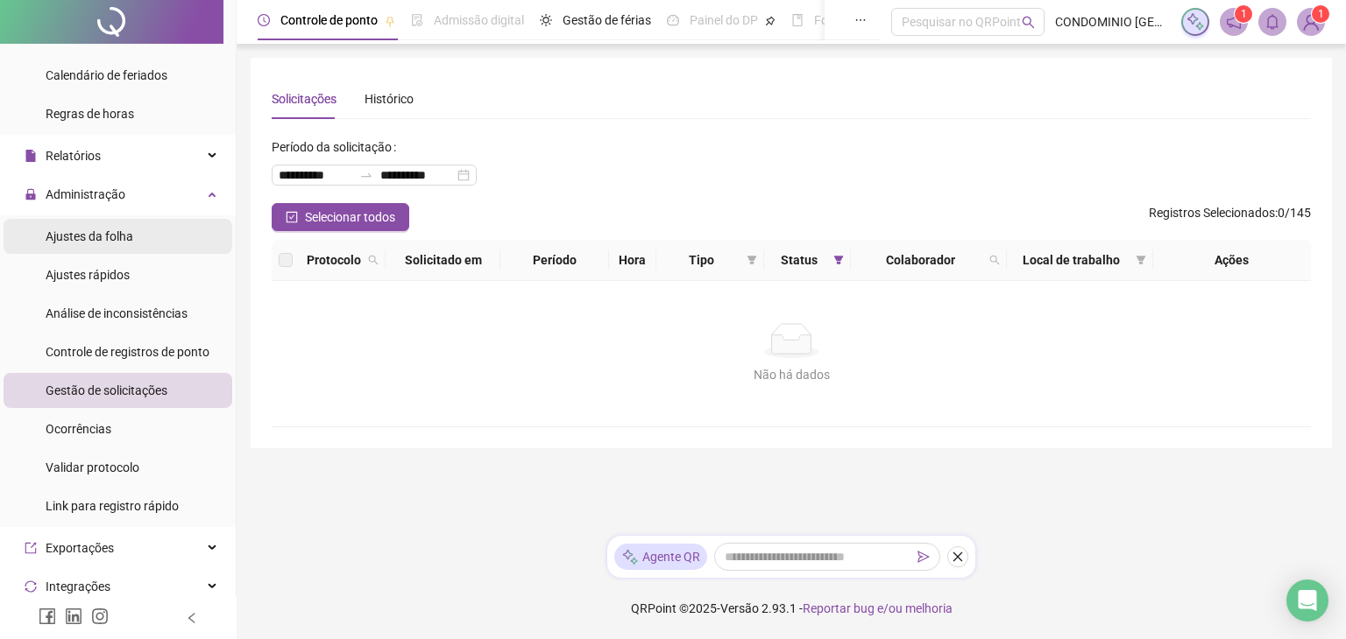
click at [109, 236] on span "Ajustes da folha" at bounding box center [90, 237] width 88 height 14
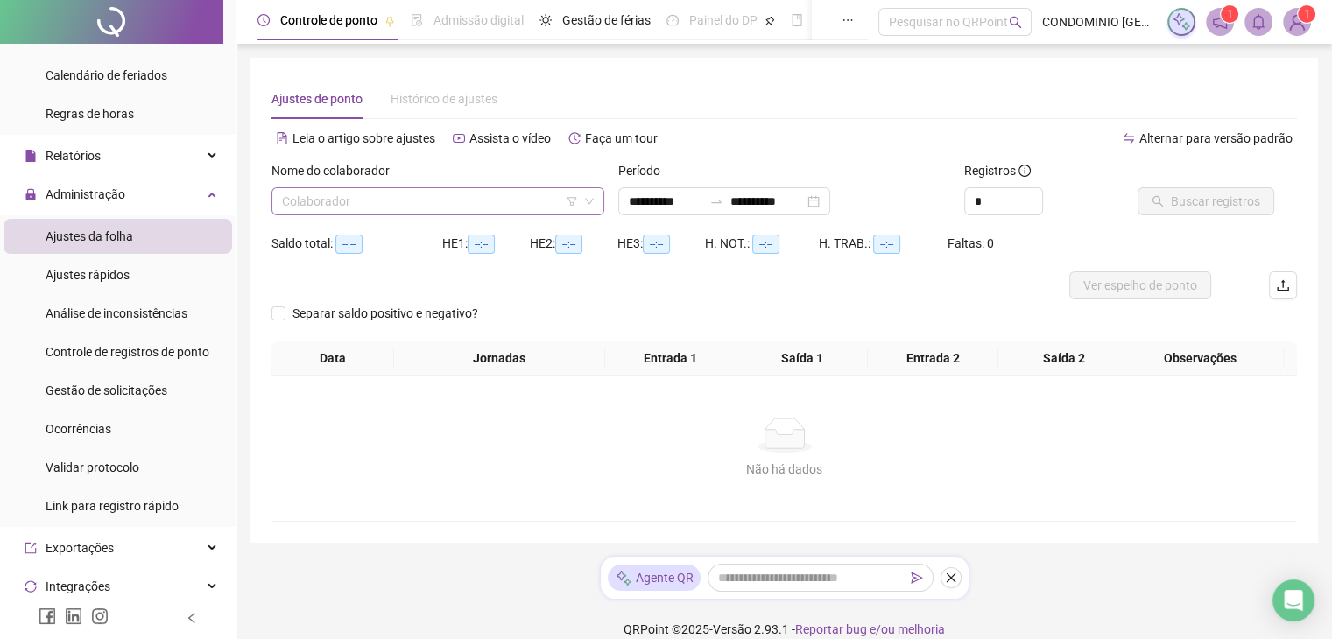
click at [402, 201] on input "search" at bounding box center [430, 201] width 296 height 26
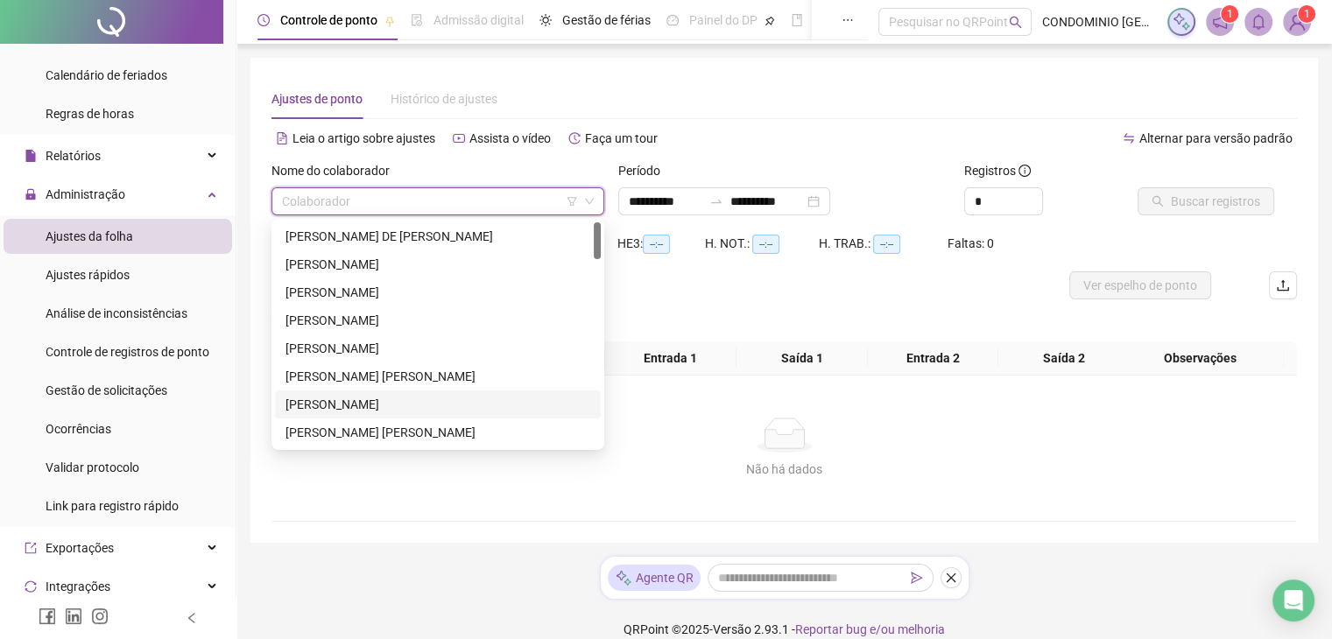
click at [336, 407] on div "[PERSON_NAME]" at bounding box center [438, 404] width 305 height 19
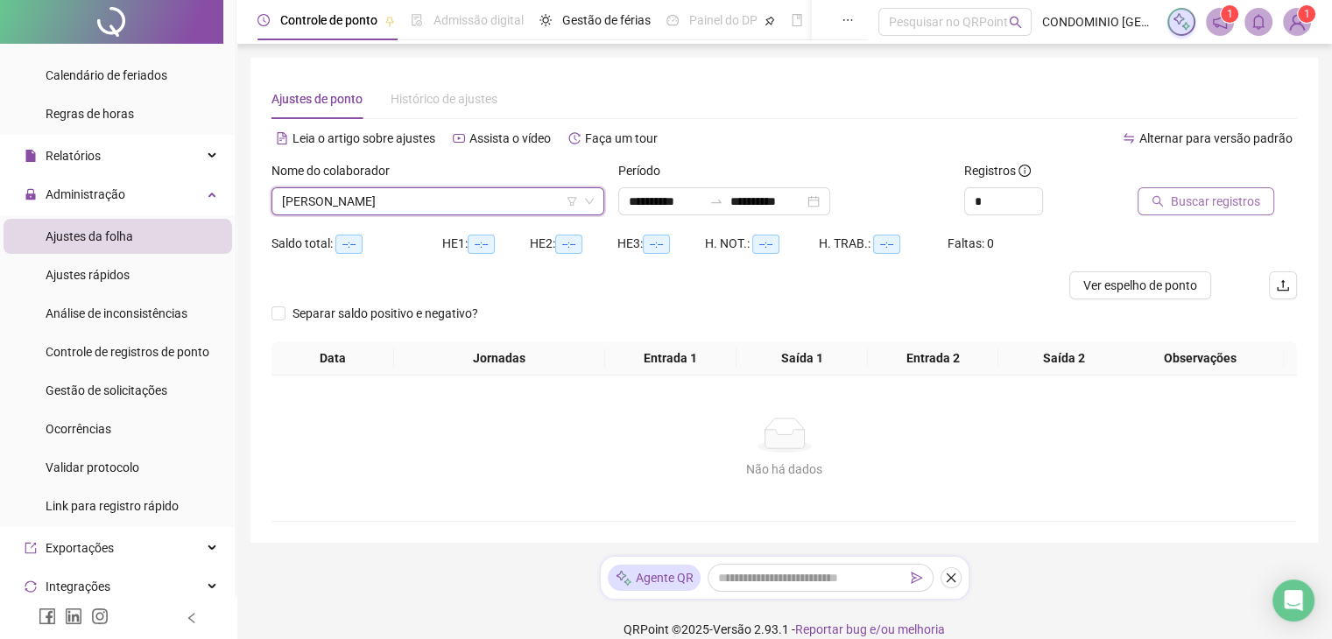
click at [1240, 201] on span "Buscar registros" at bounding box center [1215, 201] width 89 height 19
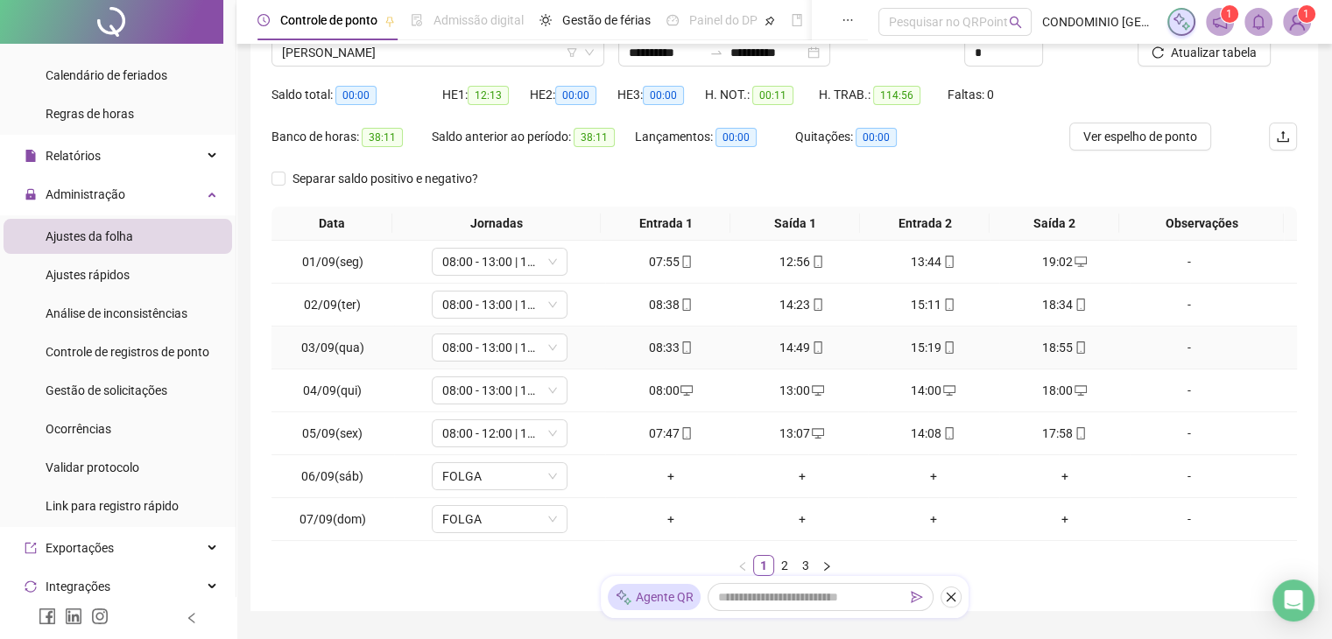
scroll to position [237, 0]
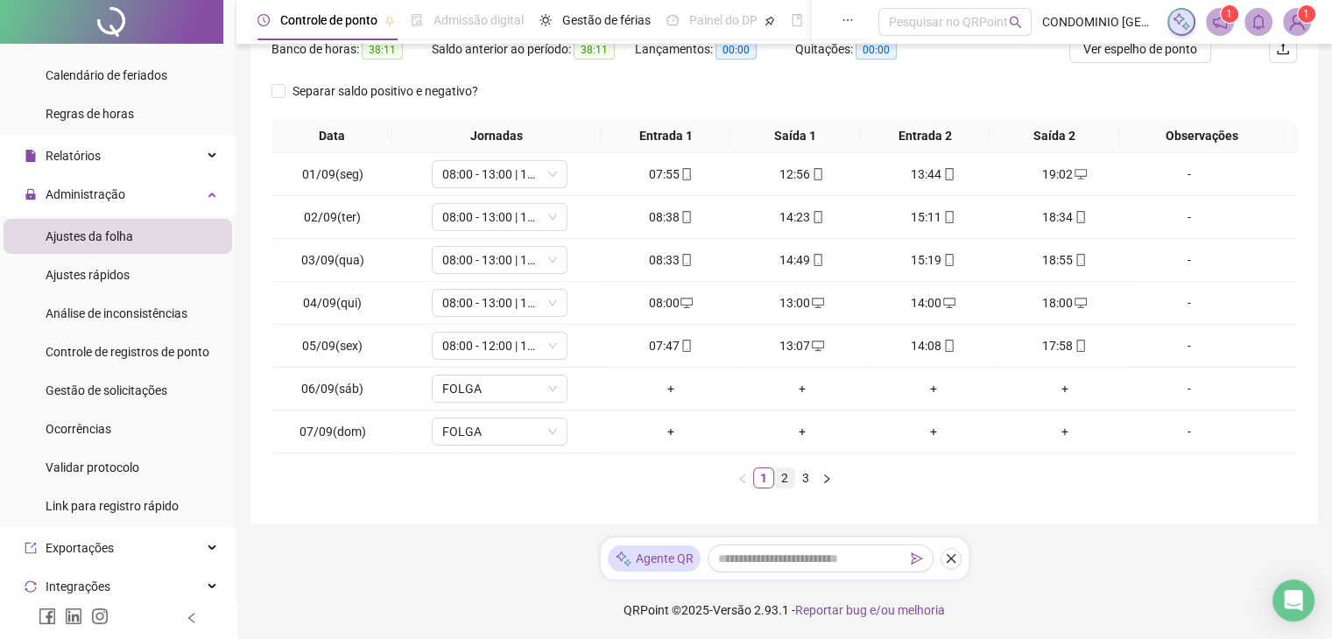
click at [784, 479] on link "2" at bounding box center [784, 478] width 19 height 19
click at [805, 474] on link "3" at bounding box center [805, 478] width 19 height 19
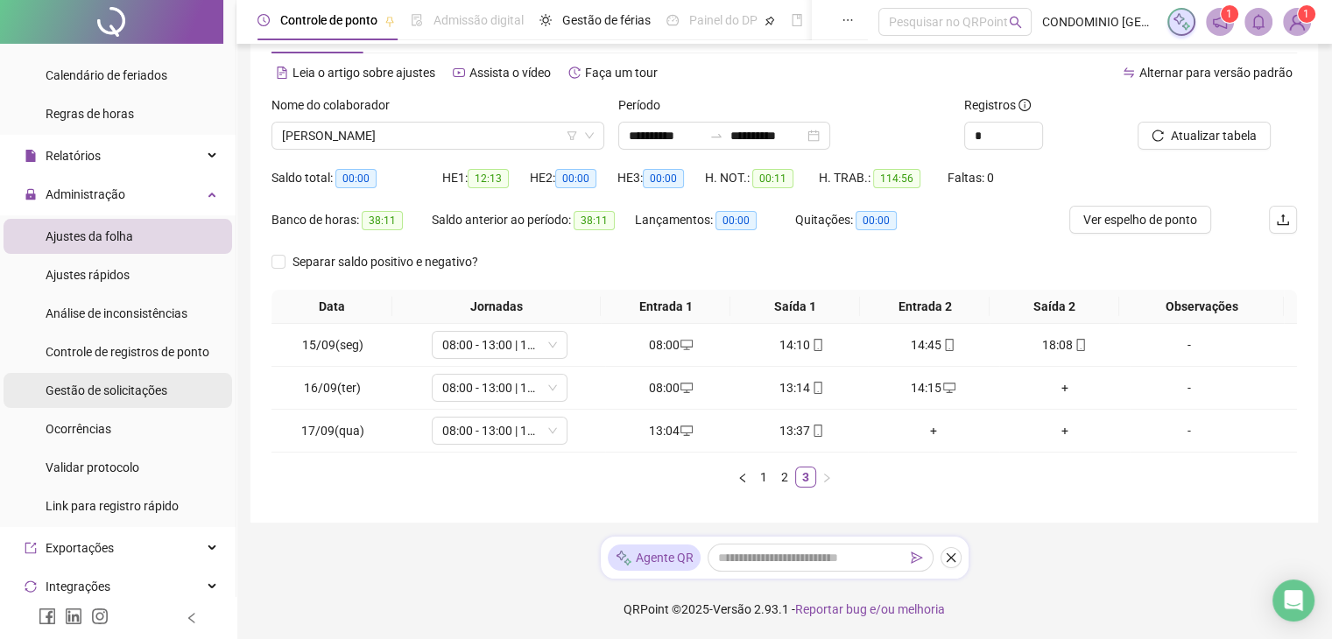
click at [97, 386] on span "Gestão de solicitações" at bounding box center [107, 391] width 122 height 14
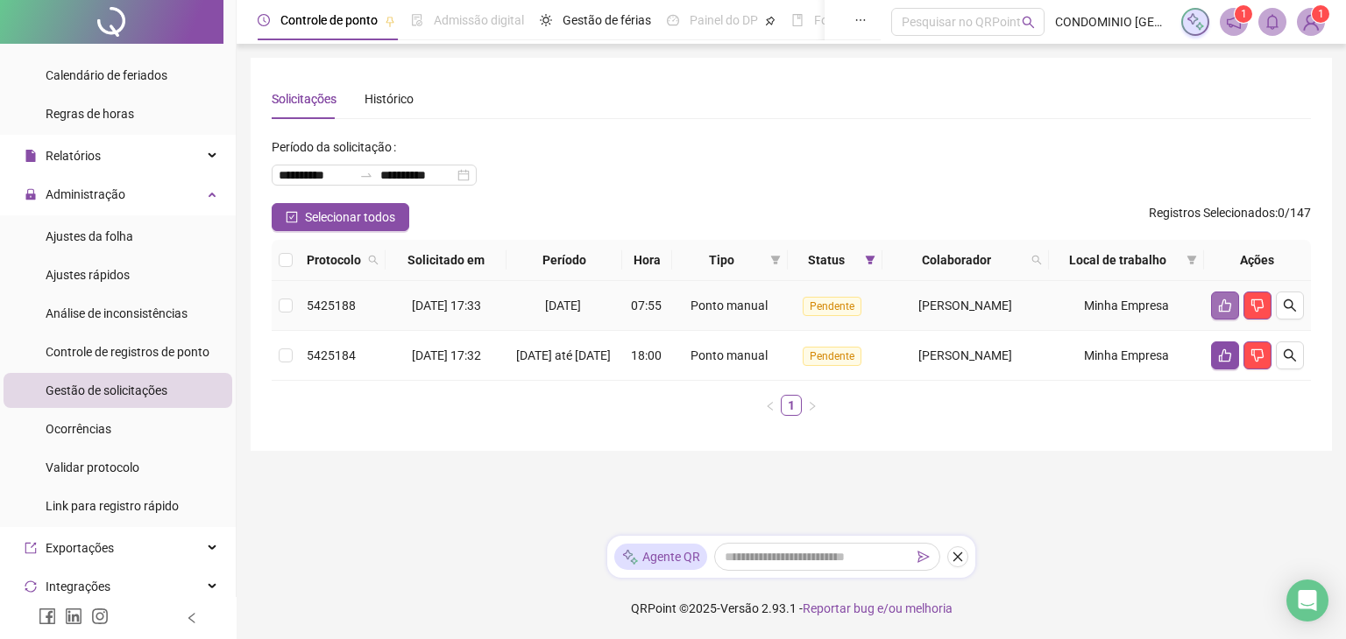
click at [1214, 300] on button "button" at bounding box center [1225, 306] width 28 height 28
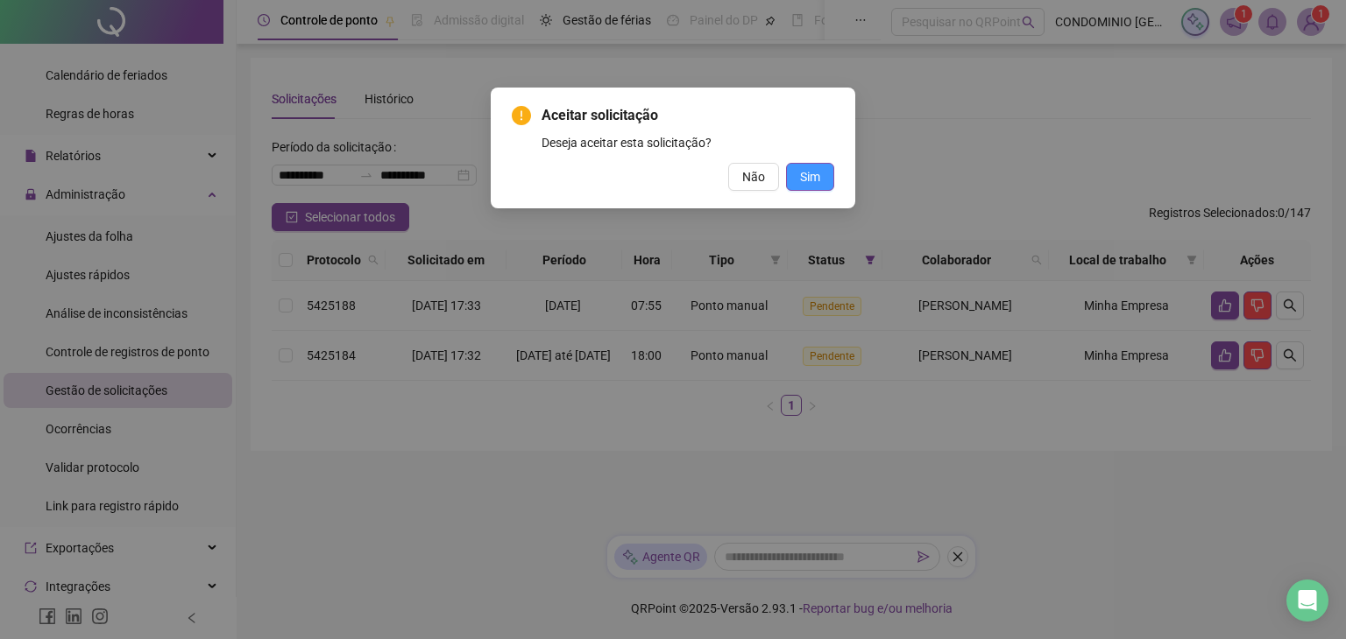
click at [813, 172] on span "Sim" at bounding box center [810, 176] width 20 height 19
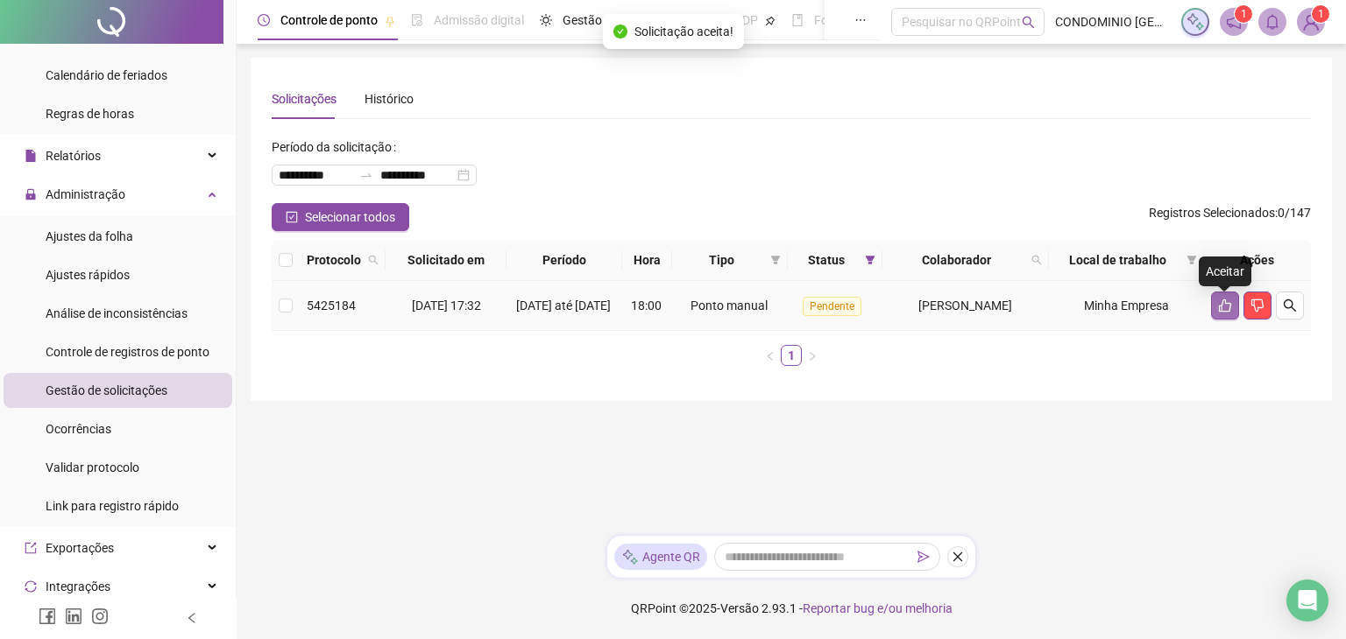
click at [1227, 312] on icon "like" at bounding box center [1225, 306] width 14 height 14
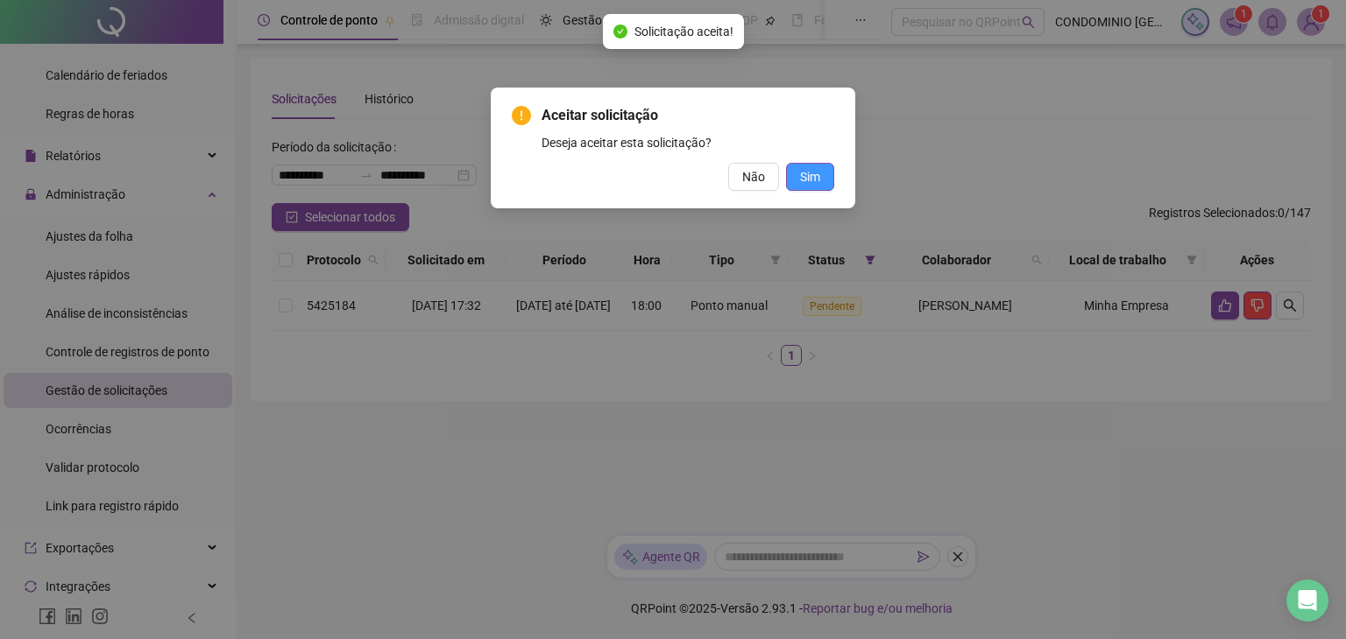
click at [813, 180] on span "Sim" at bounding box center [810, 176] width 20 height 19
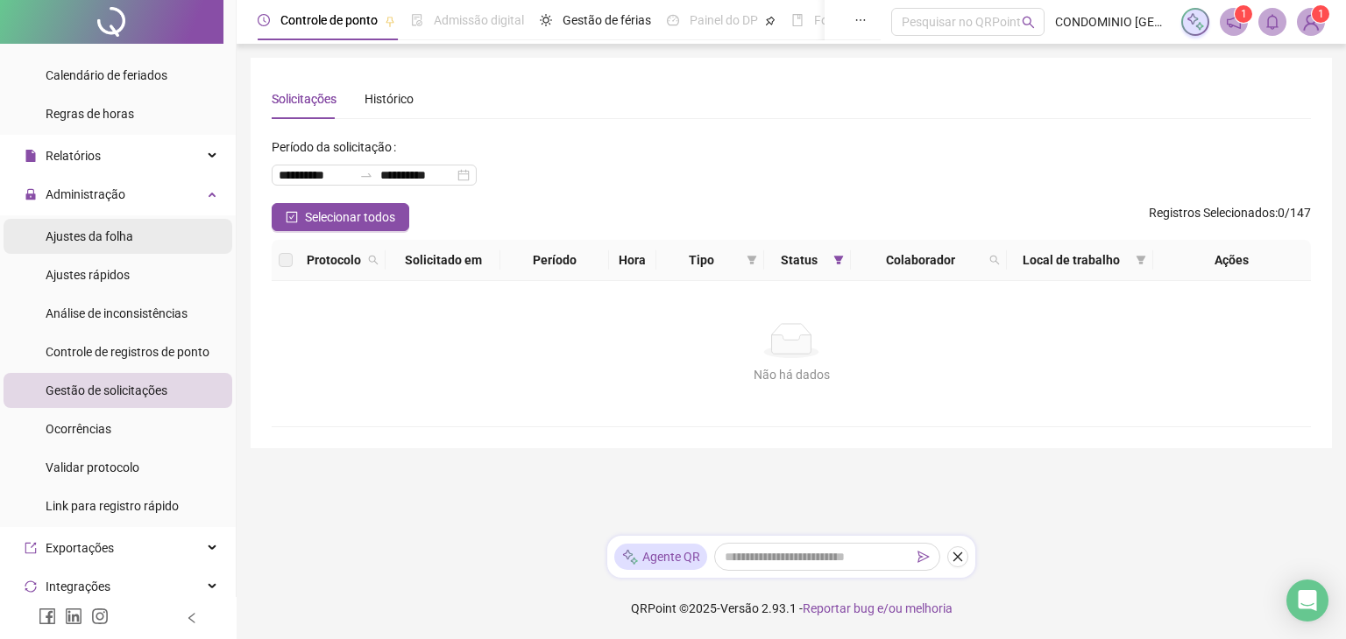
click at [92, 238] on span "Ajustes da folha" at bounding box center [90, 237] width 88 height 14
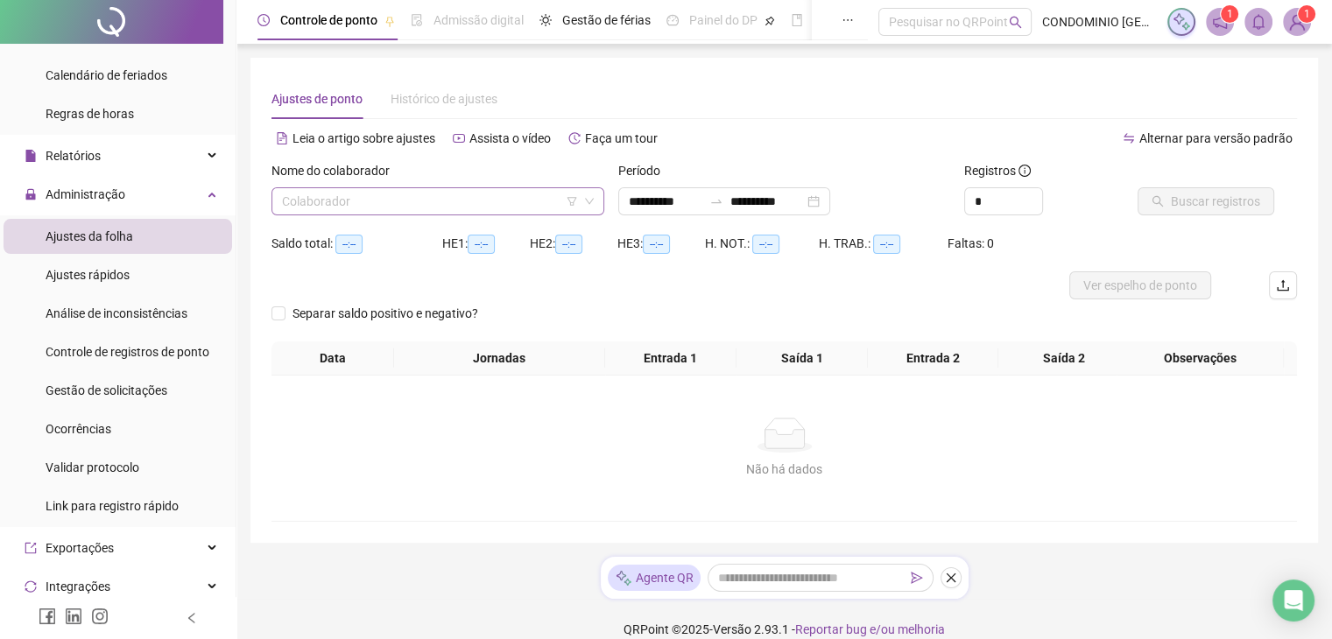
click at [396, 207] on input "search" at bounding box center [430, 201] width 296 height 26
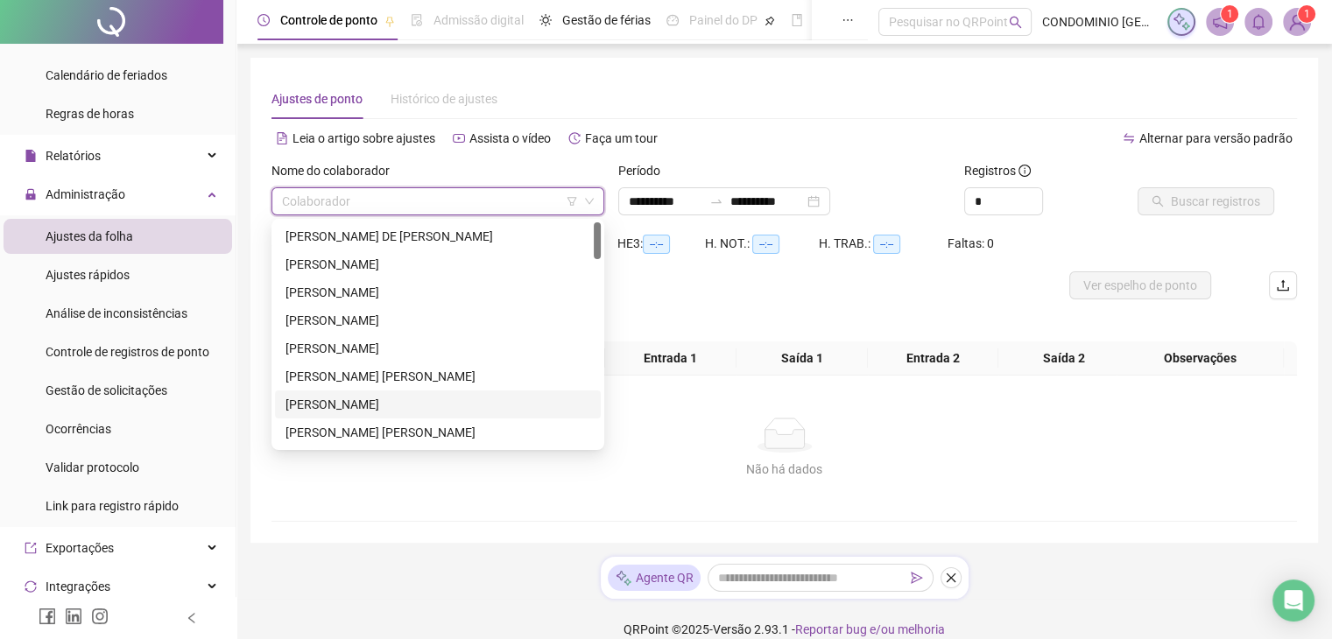
click at [329, 397] on div "[PERSON_NAME]" at bounding box center [438, 404] width 305 height 19
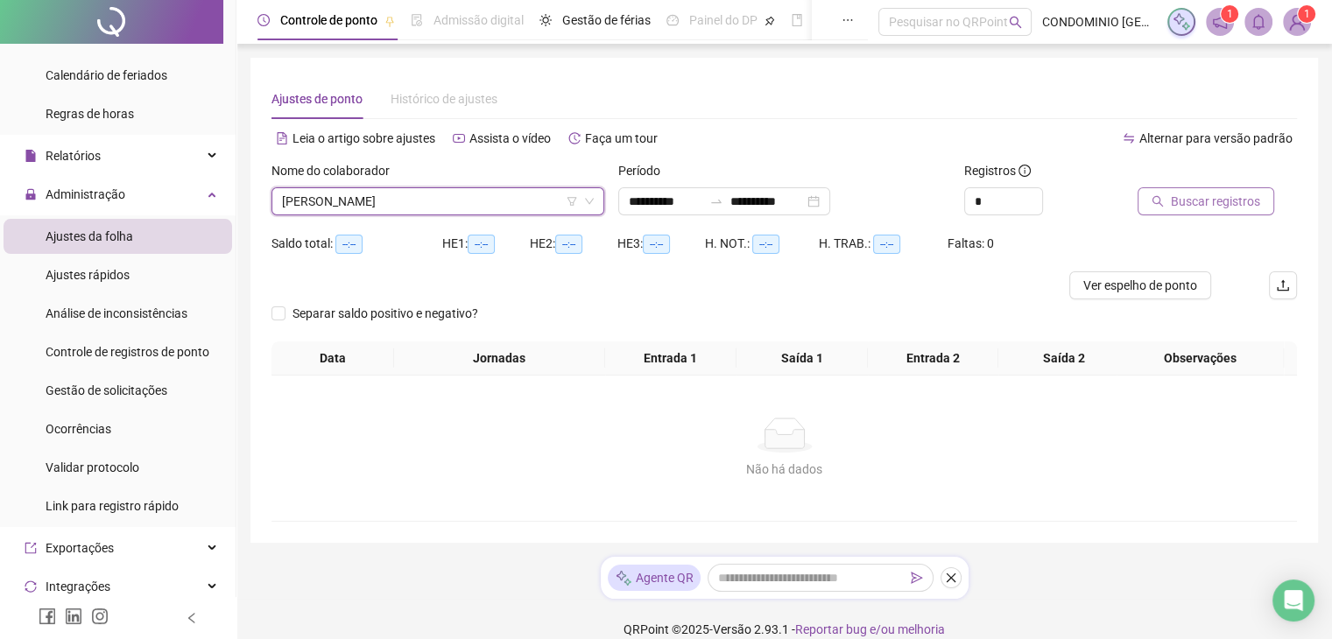
click at [1191, 201] on span "Buscar registros" at bounding box center [1215, 201] width 89 height 19
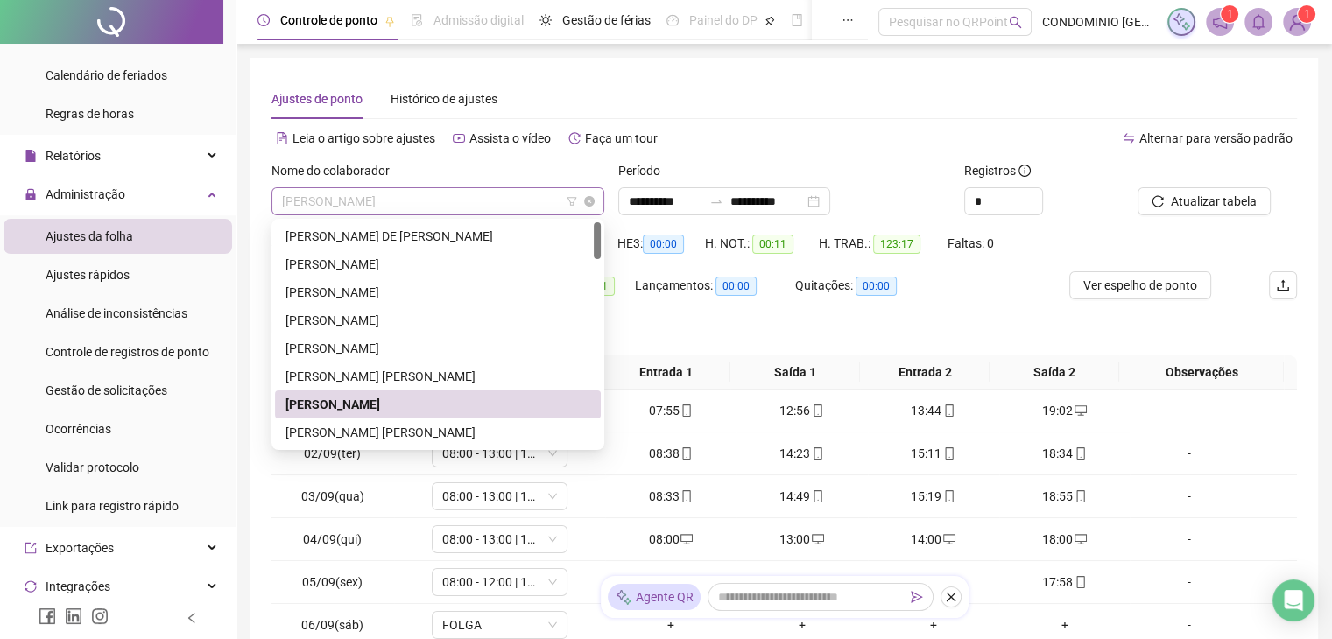
click at [413, 197] on span "[PERSON_NAME]" at bounding box center [438, 201] width 312 height 26
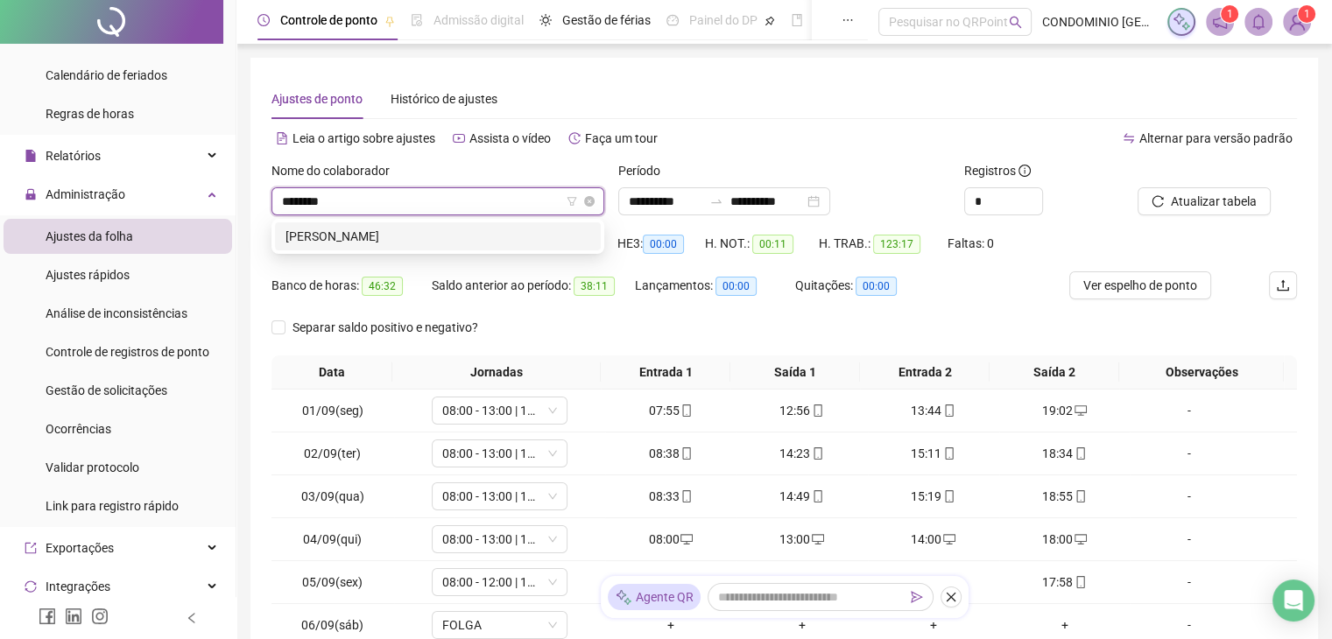
type input "********"
drag, startPoint x: 394, startPoint y: 239, endPoint x: 507, endPoint y: 236, distance: 113.1
click at [394, 238] on div "[PERSON_NAME]" at bounding box center [438, 236] width 305 height 19
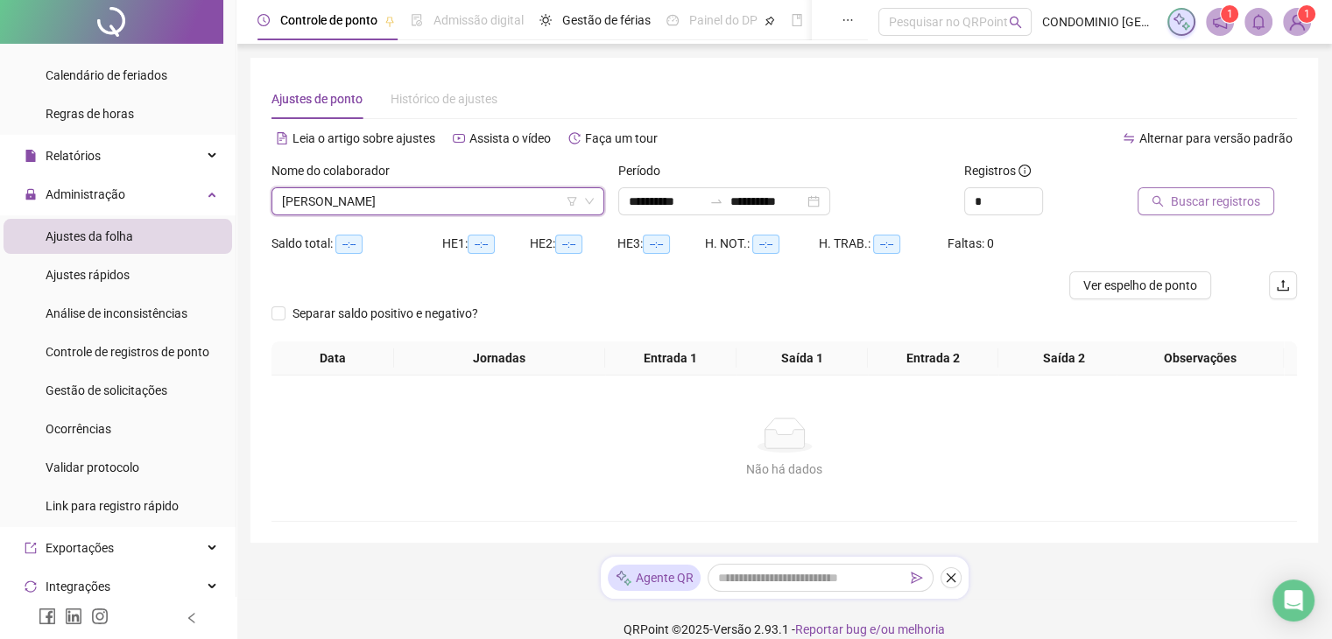
click at [1226, 203] on span "Buscar registros" at bounding box center [1215, 201] width 89 height 19
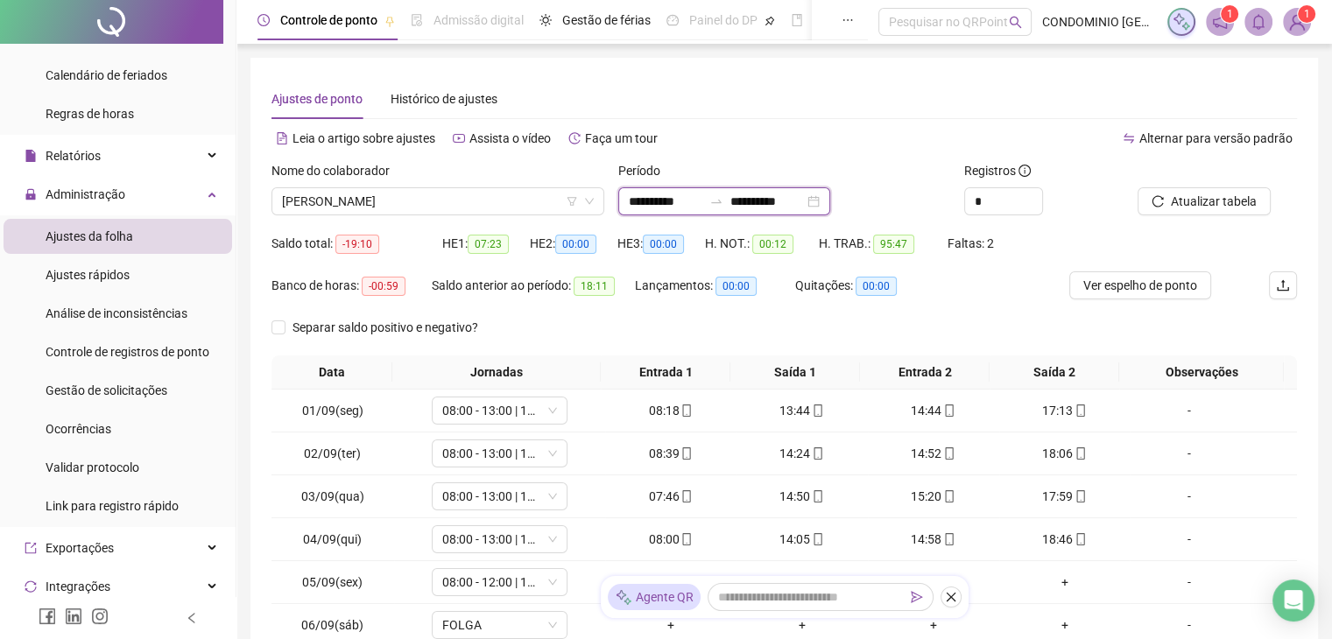
click at [636, 202] on input "**********" at bounding box center [666, 201] width 74 height 19
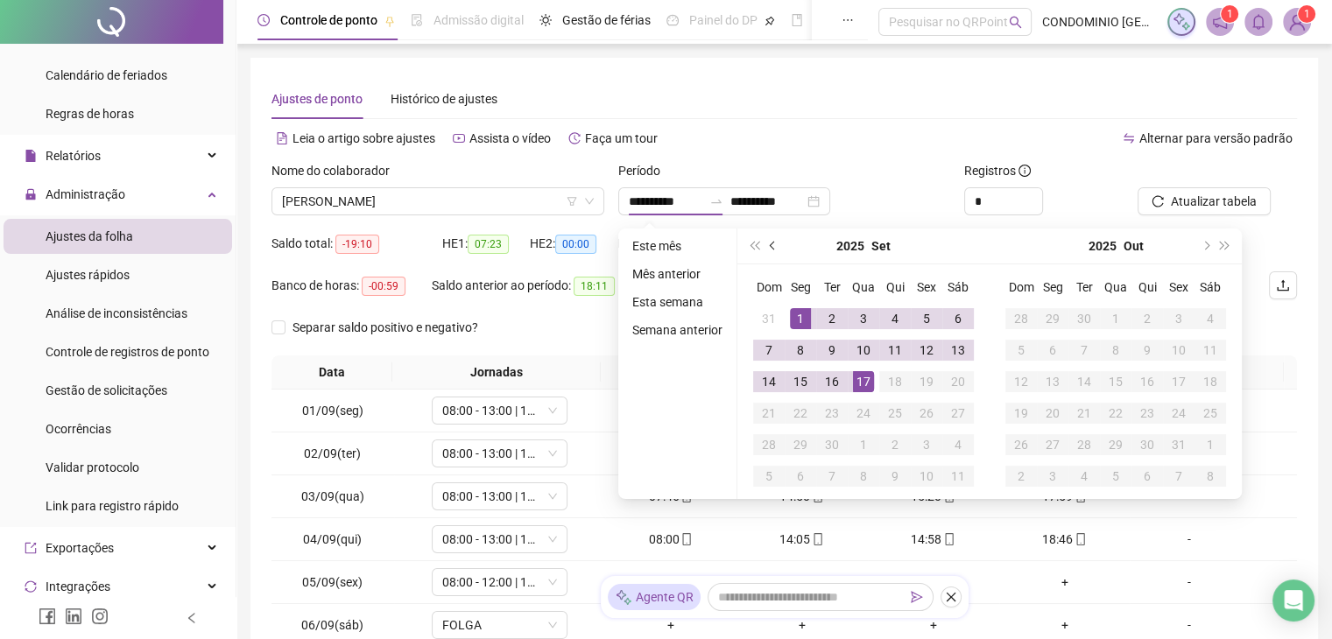
click at [774, 246] on span "prev-year" at bounding box center [774, 246] width 9 height 9
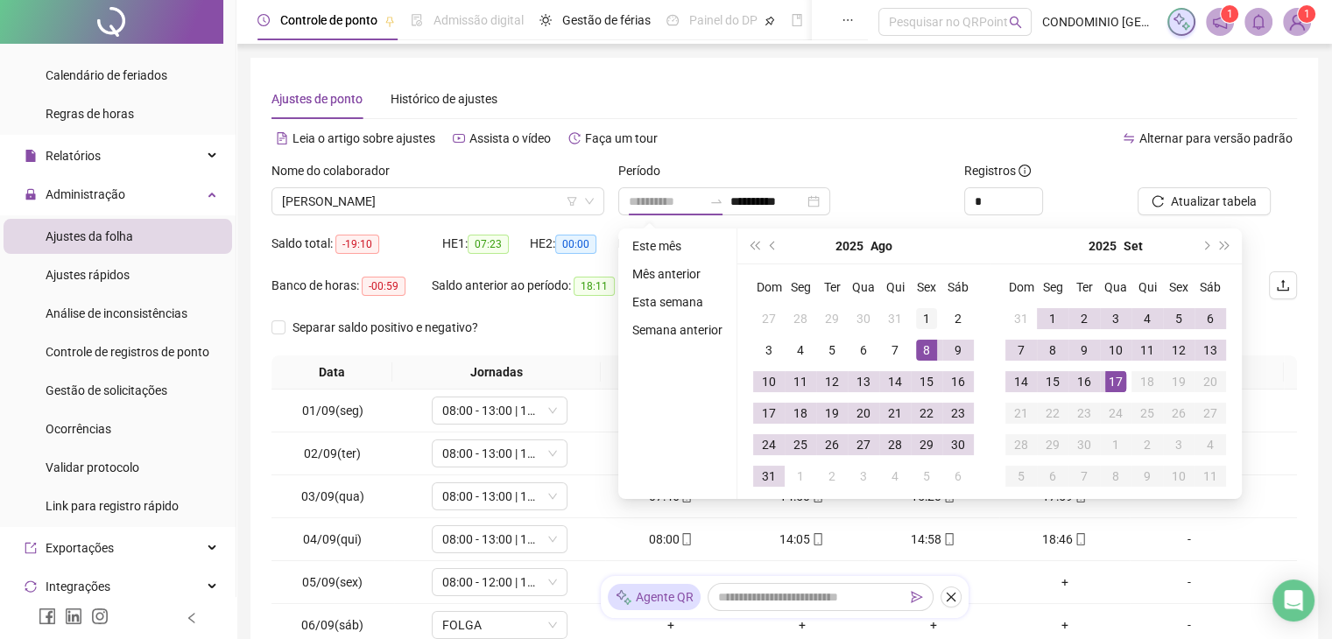
type input "**********"
click at [926, 327] on div "1" at bounding box center [926, 318] width 21 height 21
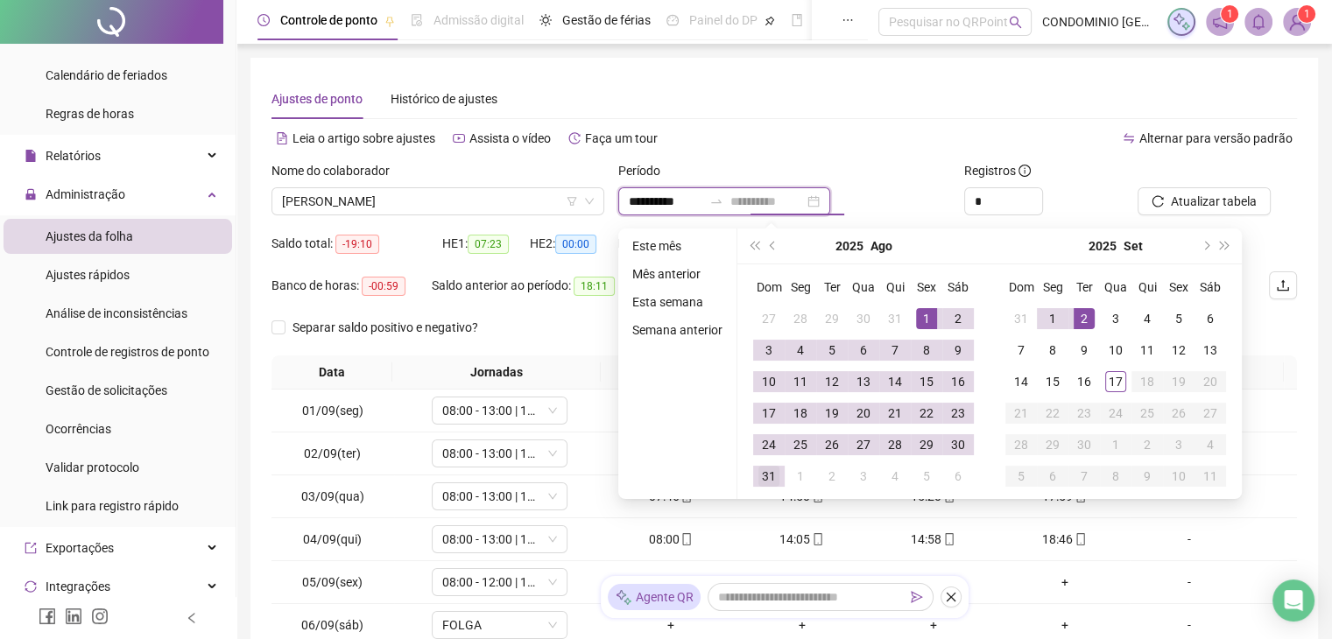
type input "**********"
click at [753, 464] on td "31" at bounding box center [769, 477] width 32 height 32
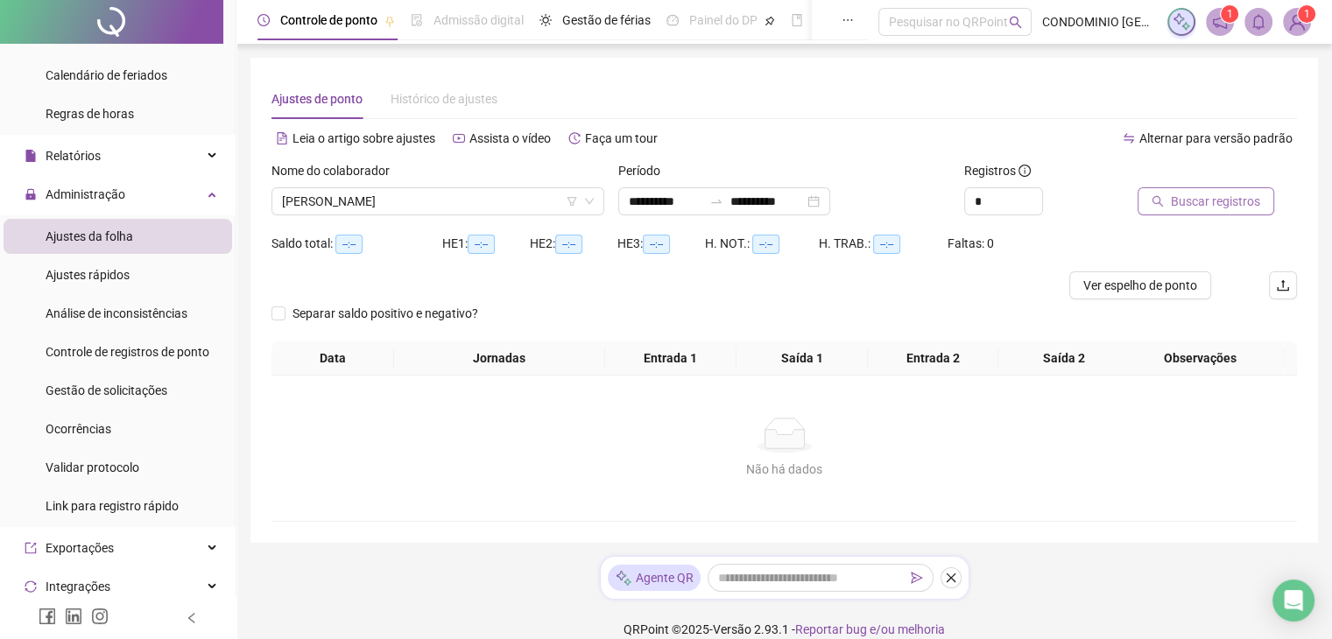
click at [1238, 197] on span "Buscar registros" at bounding box center [1215, 201] width 89 height 19
